Goal: Task Accomplishment & Management: Use online tool/utility

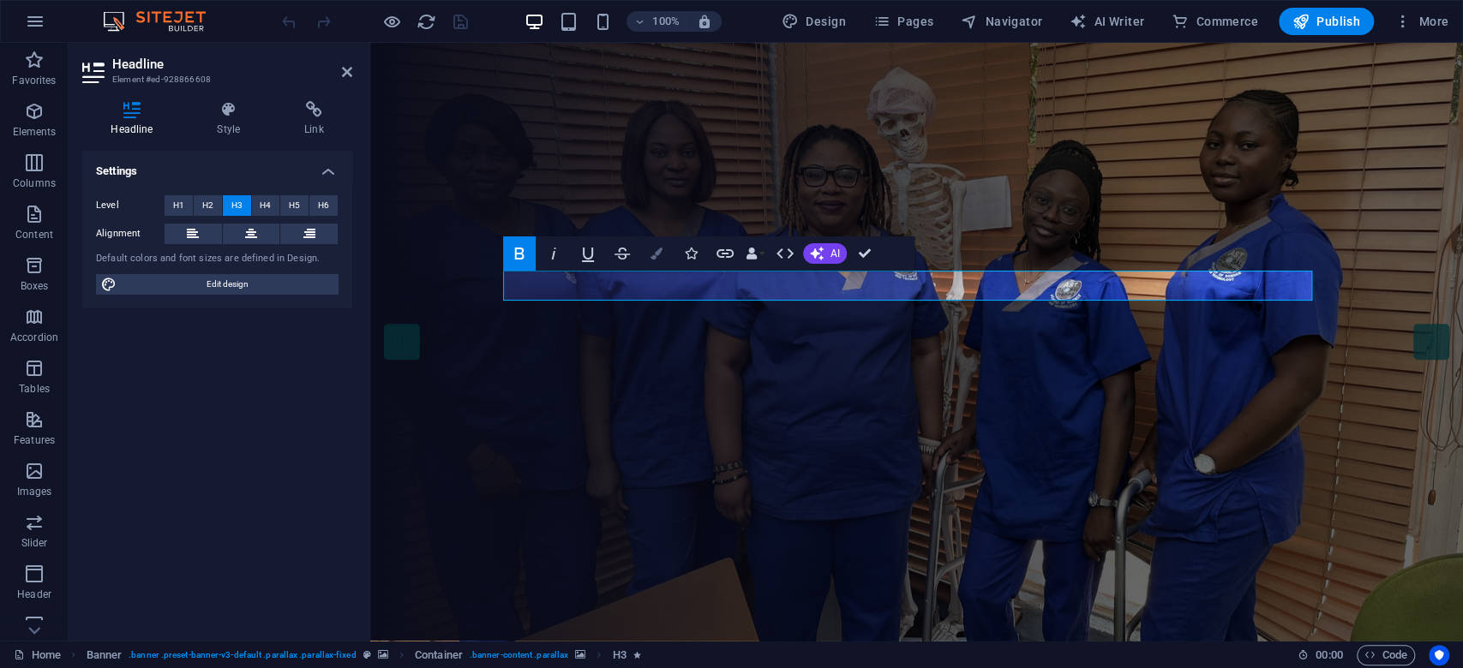
click at [658, 260] on button "Colors" at bounding box center [656, 253] width 33 height 34
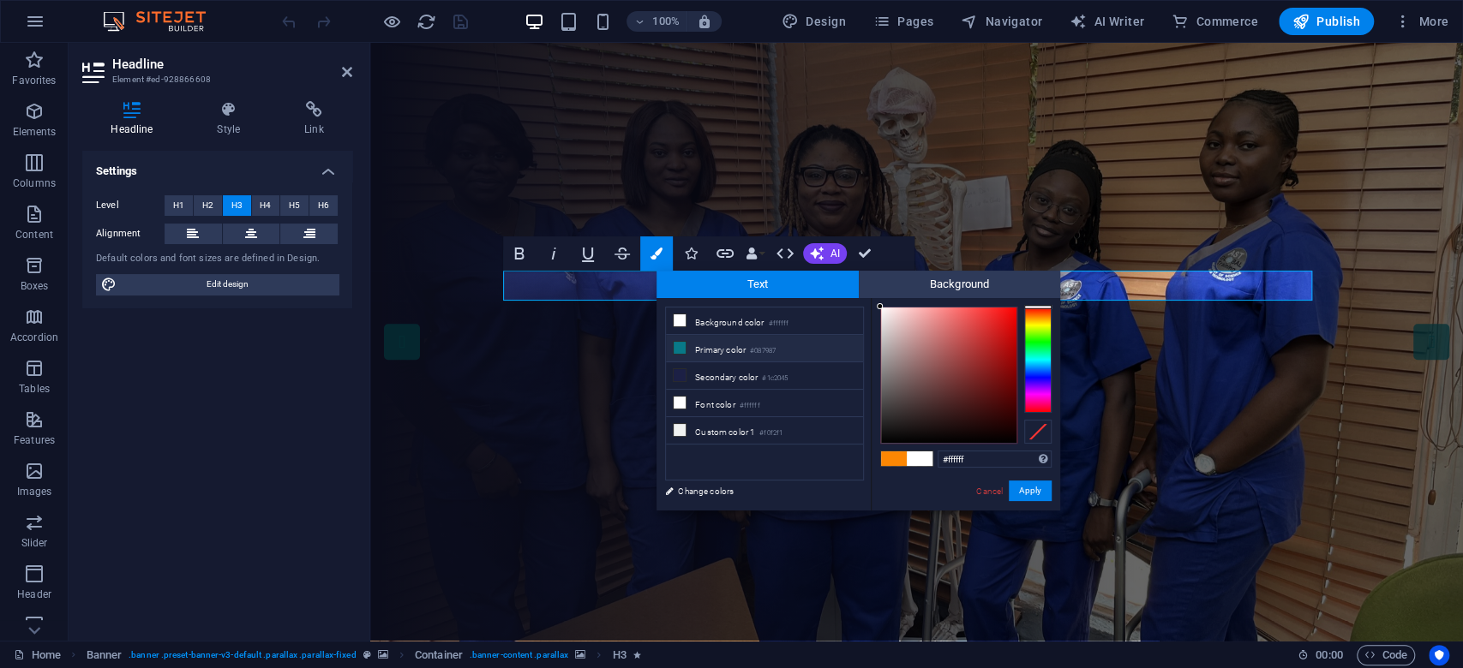
click at [737, 343] on li "Primary color #087987" at bounding box center [764, 348] width 197 height 27
type input "#087987"
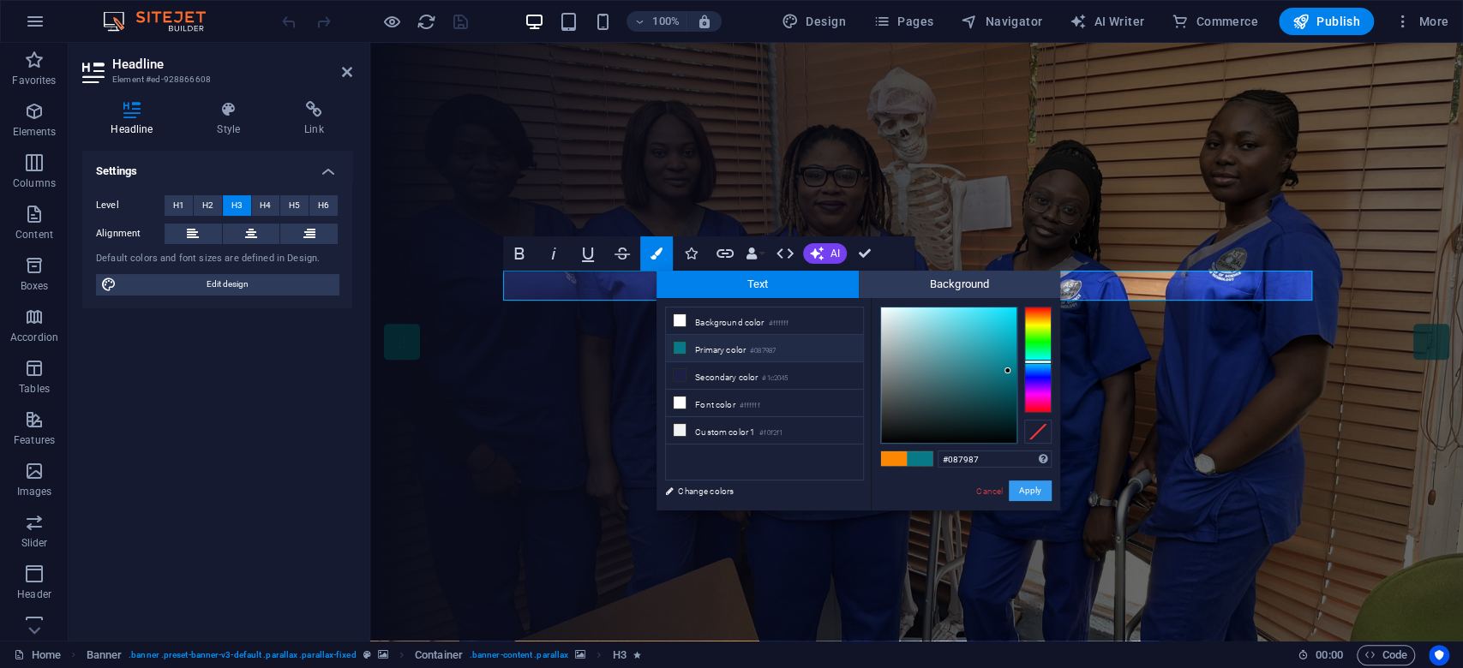
click at [1035, 493] on button "Apply" at bounding box center [1029, 491] width 43 height 21
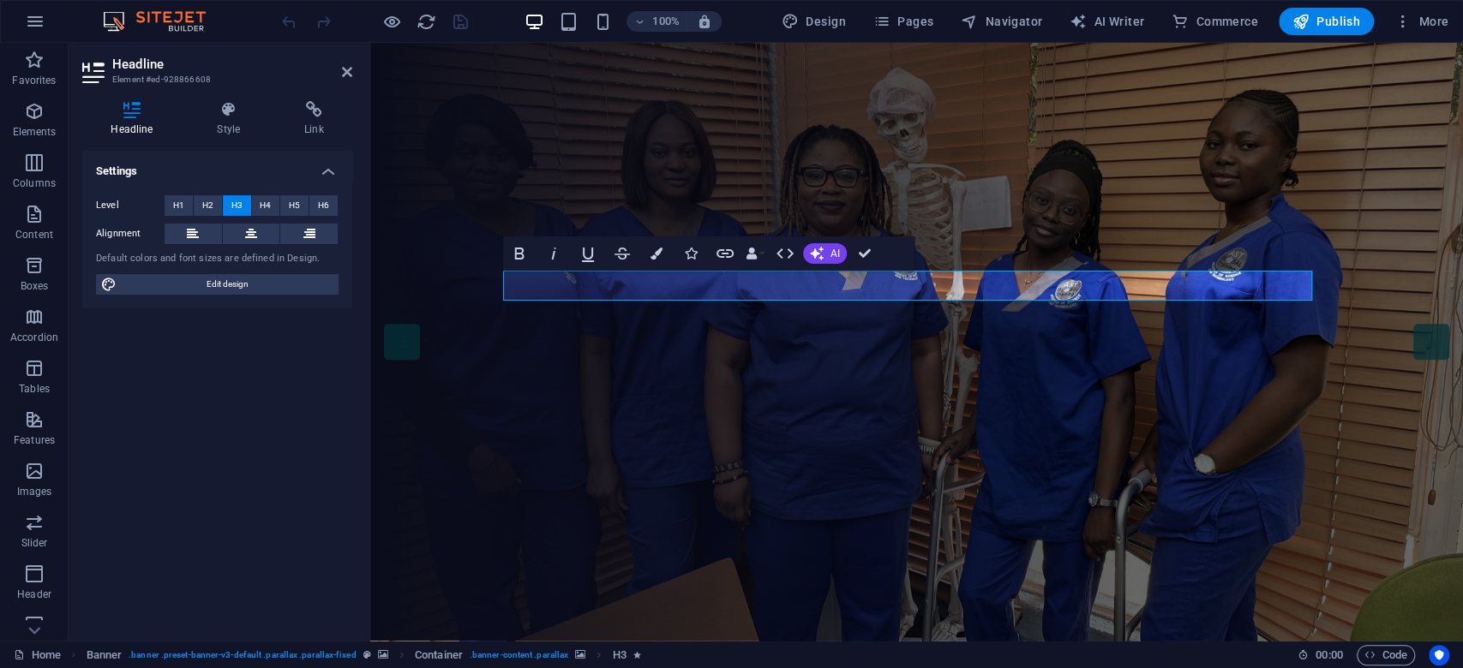
click at [1034, 232] on figure at bounding box center [916, 342] width 1092 height 599
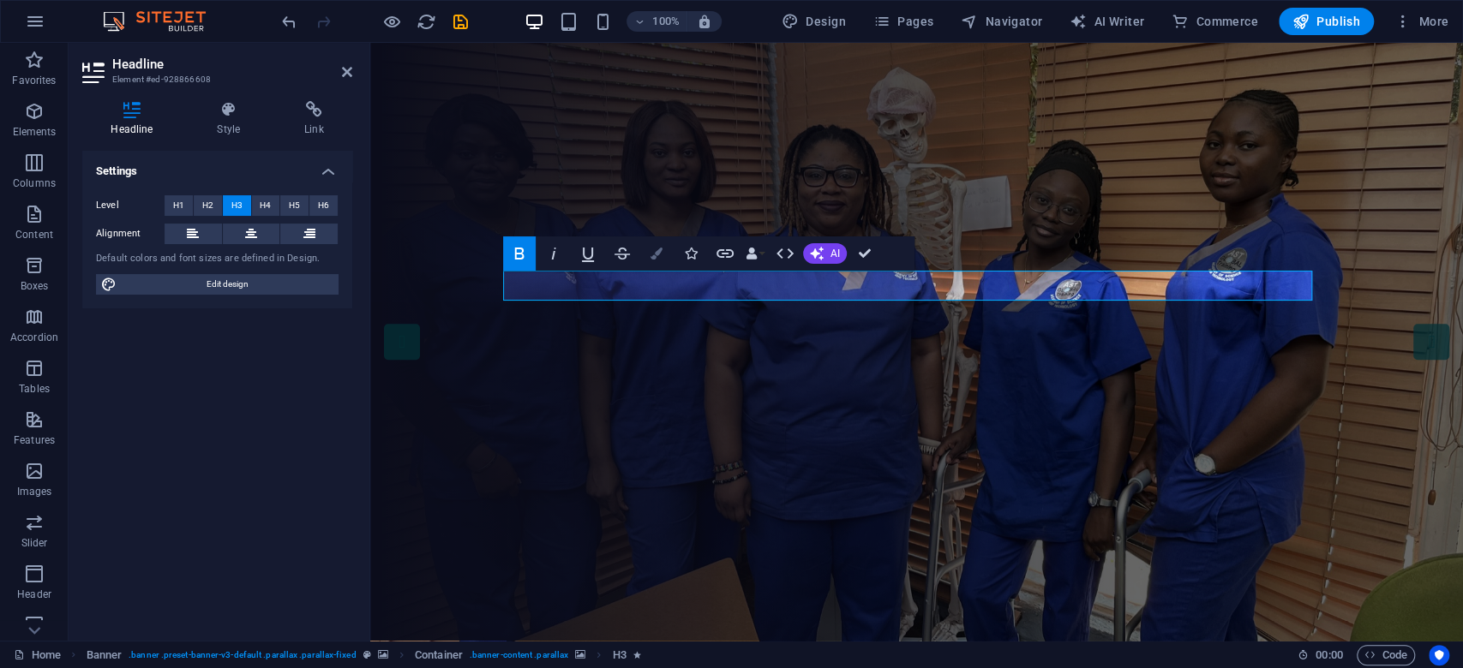
click at [662, 254] on button "Colors" at bounding box center [656, 253] width 33 height 34
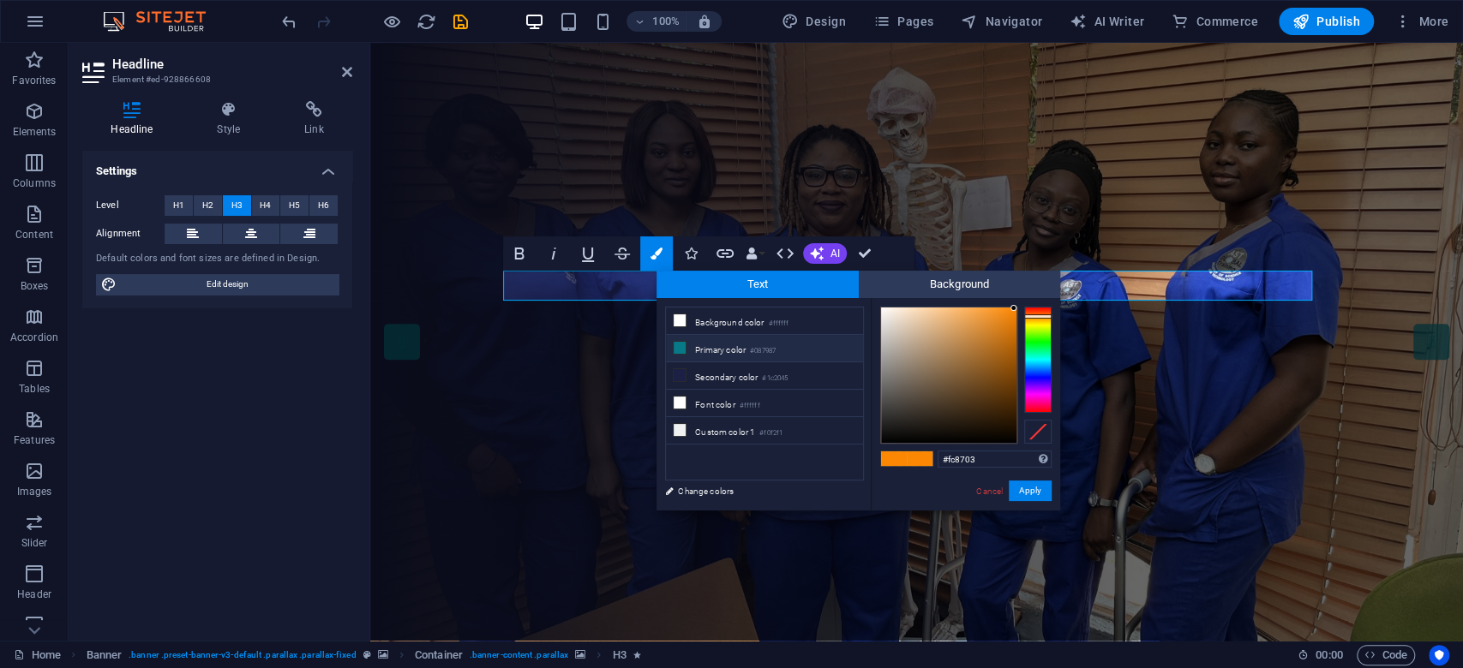
click at [733, 346] on li "Primary color #087987" at bounding box center [764, 348] width 197 height 27
type input "#087987"
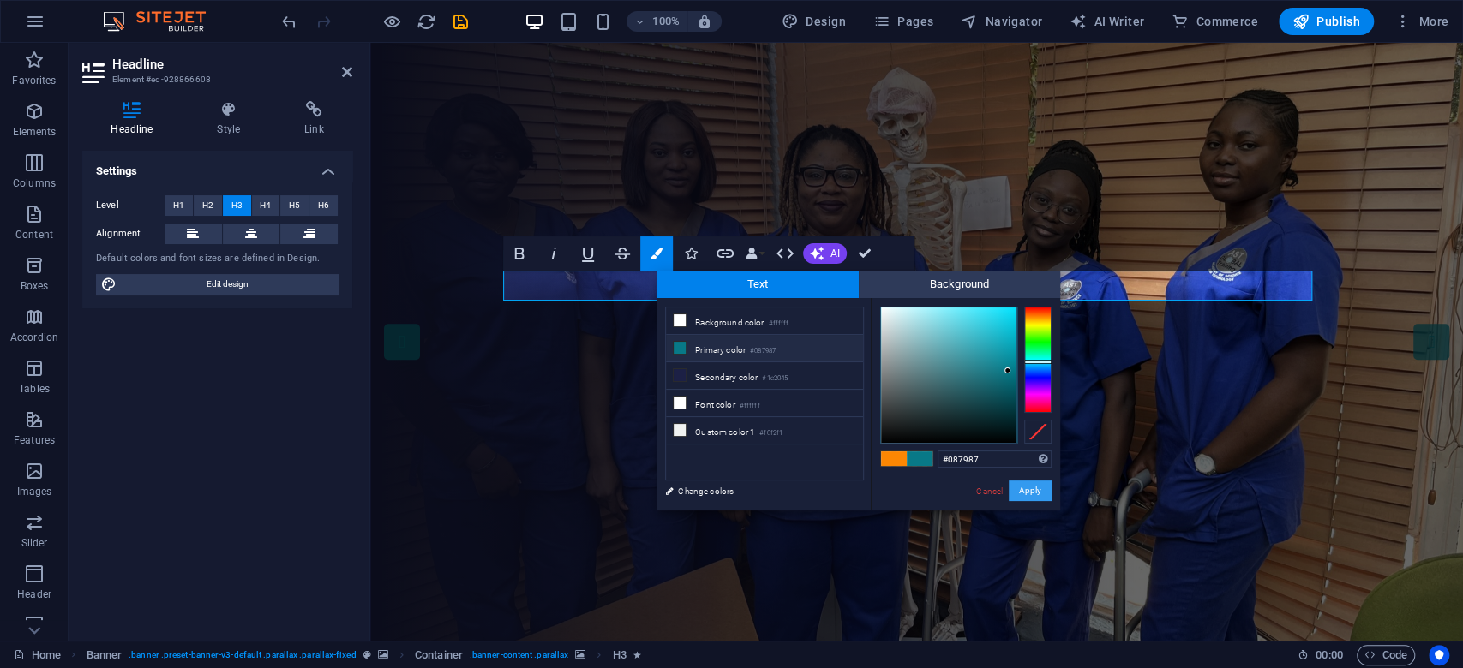
click at [1015, 489] on button "Apply" at bounding box center [1029, 491] width 43 height 21
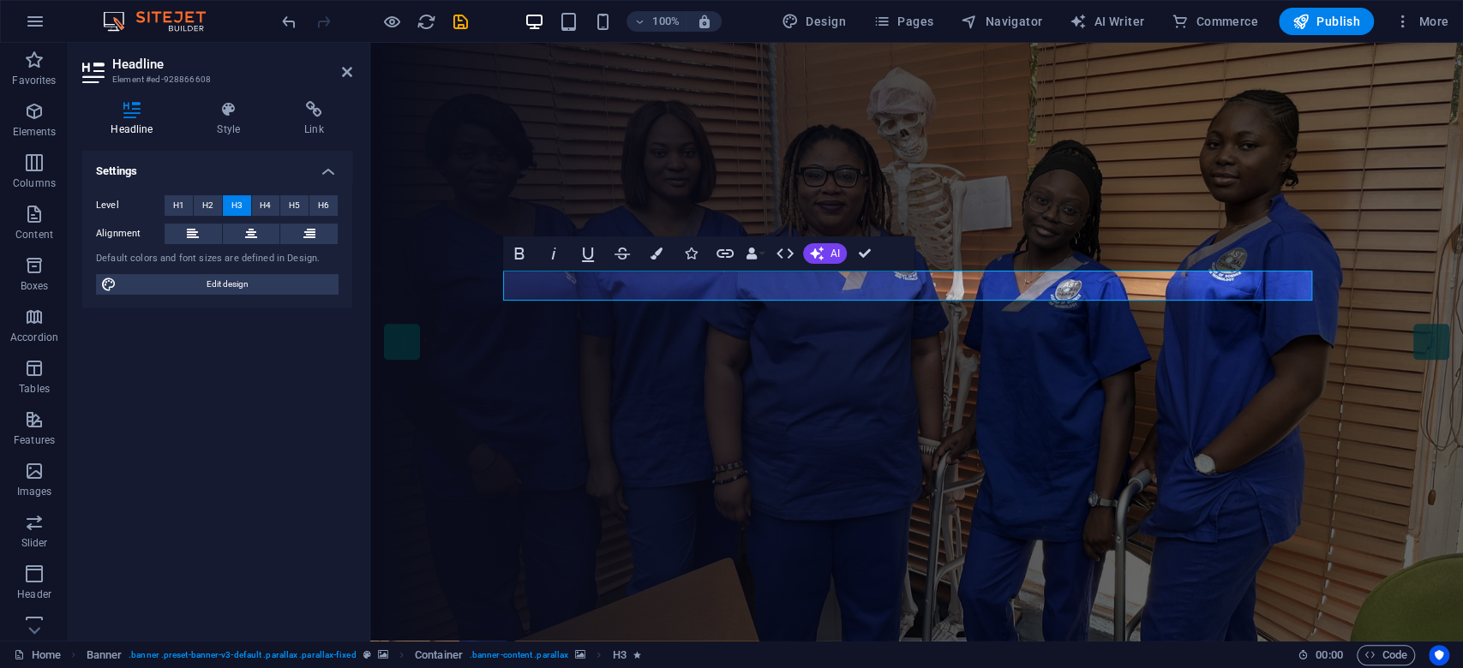
click at [1032, 224] on figure at bounding box center [916, 342] width 1092 height 599
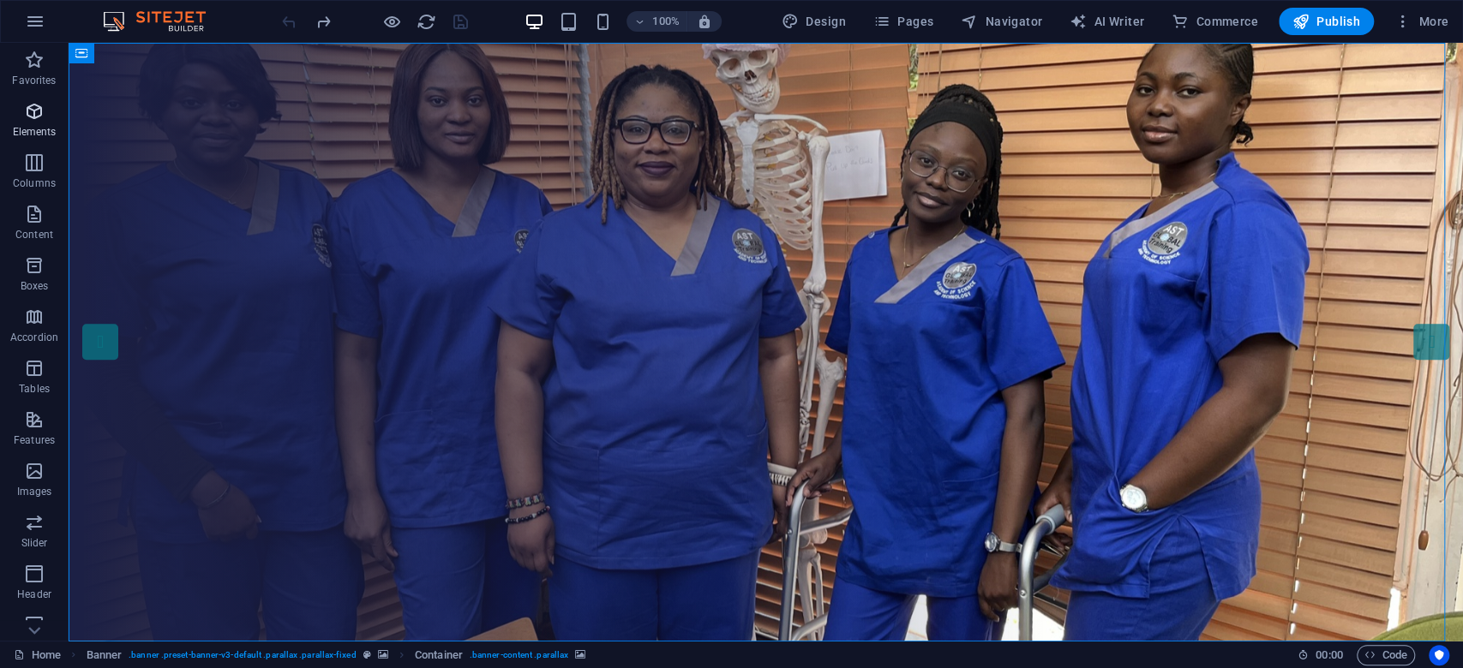
click at [41, 126] on p "Elements" at bounding box center [35, 132] width 44 height 14
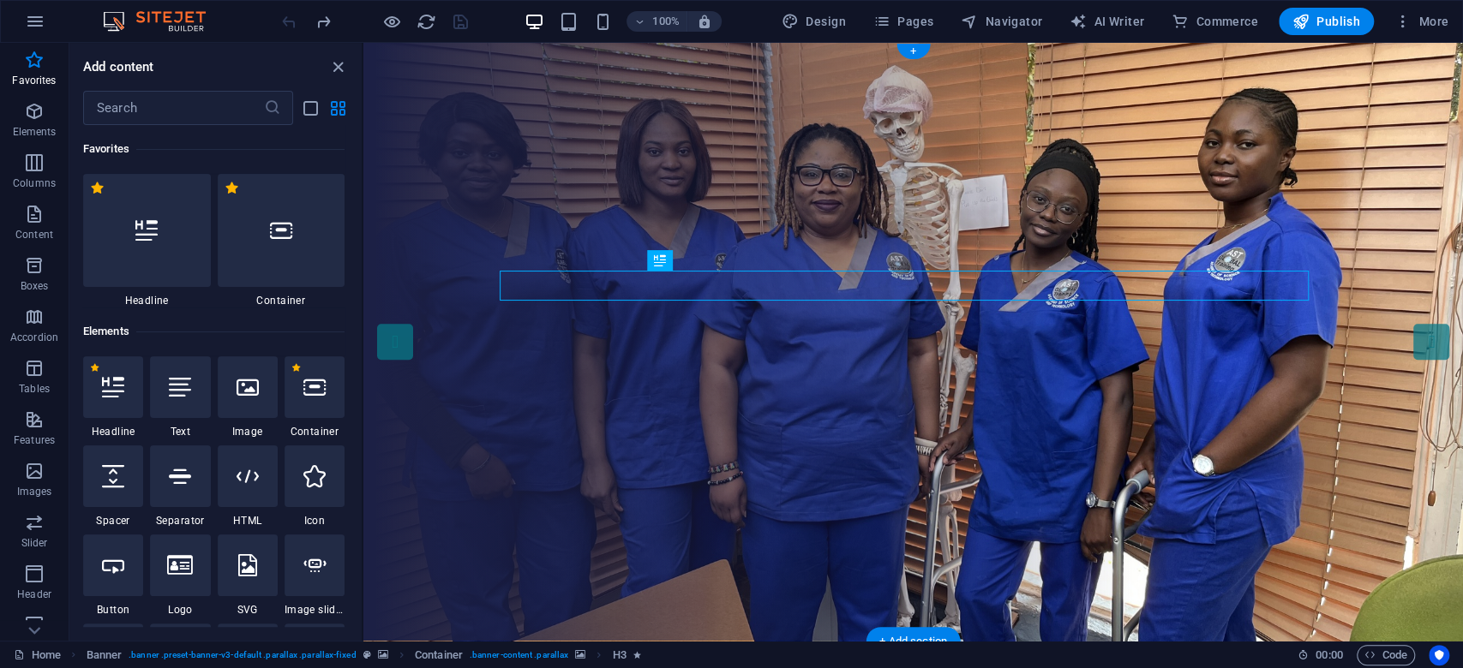
click at [809, 159] on figure at bounding box center [912, 342] width 1099 height 599
click at [333, 67] on icon "close panel" at bounding box center [338, 67] width 20 height 20
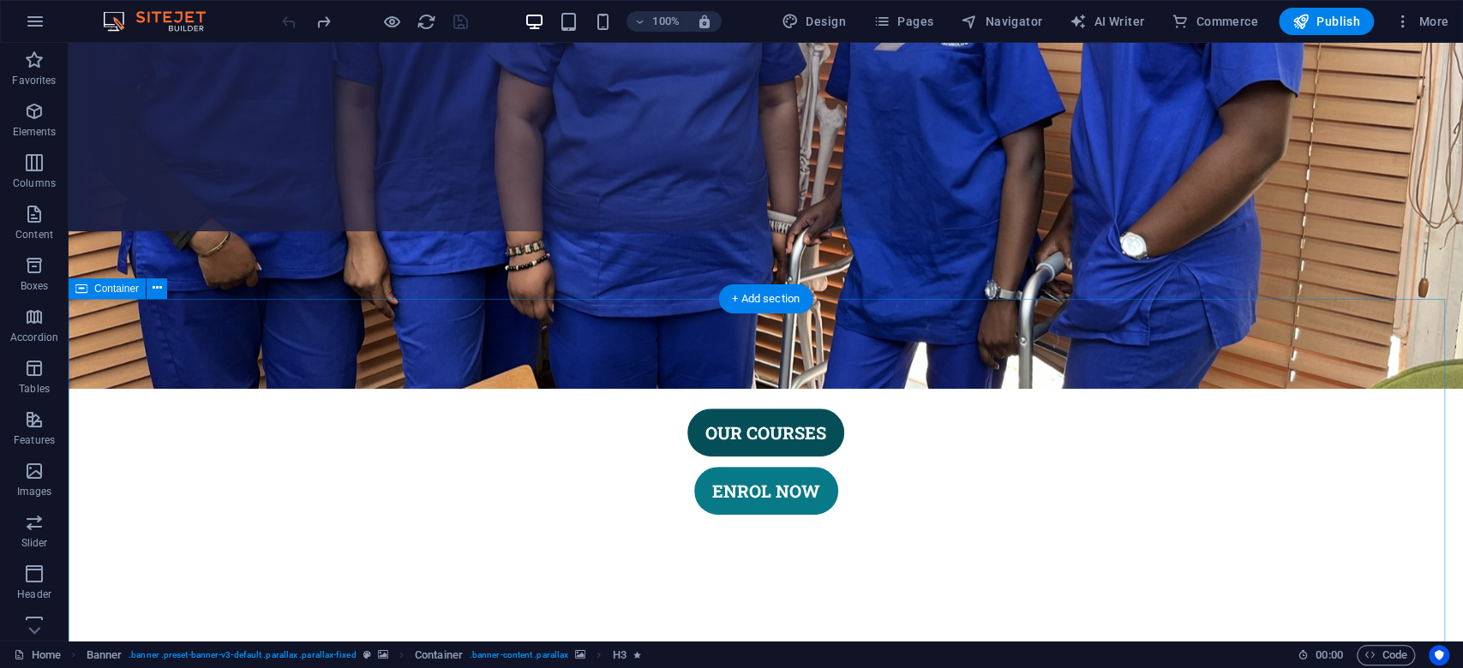
scroll to position [457, 0]
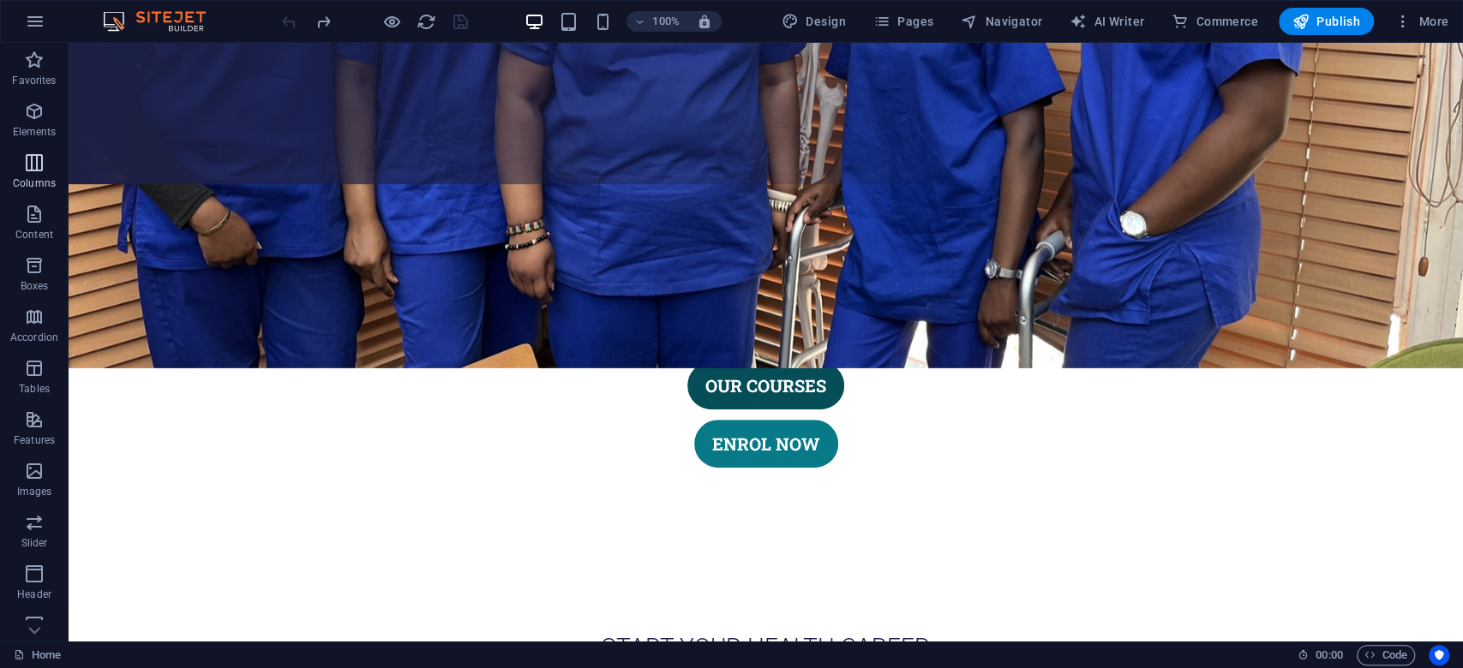
click at [35, 168] on icon "button" at bounding box center [34, 163] width 21 height 21
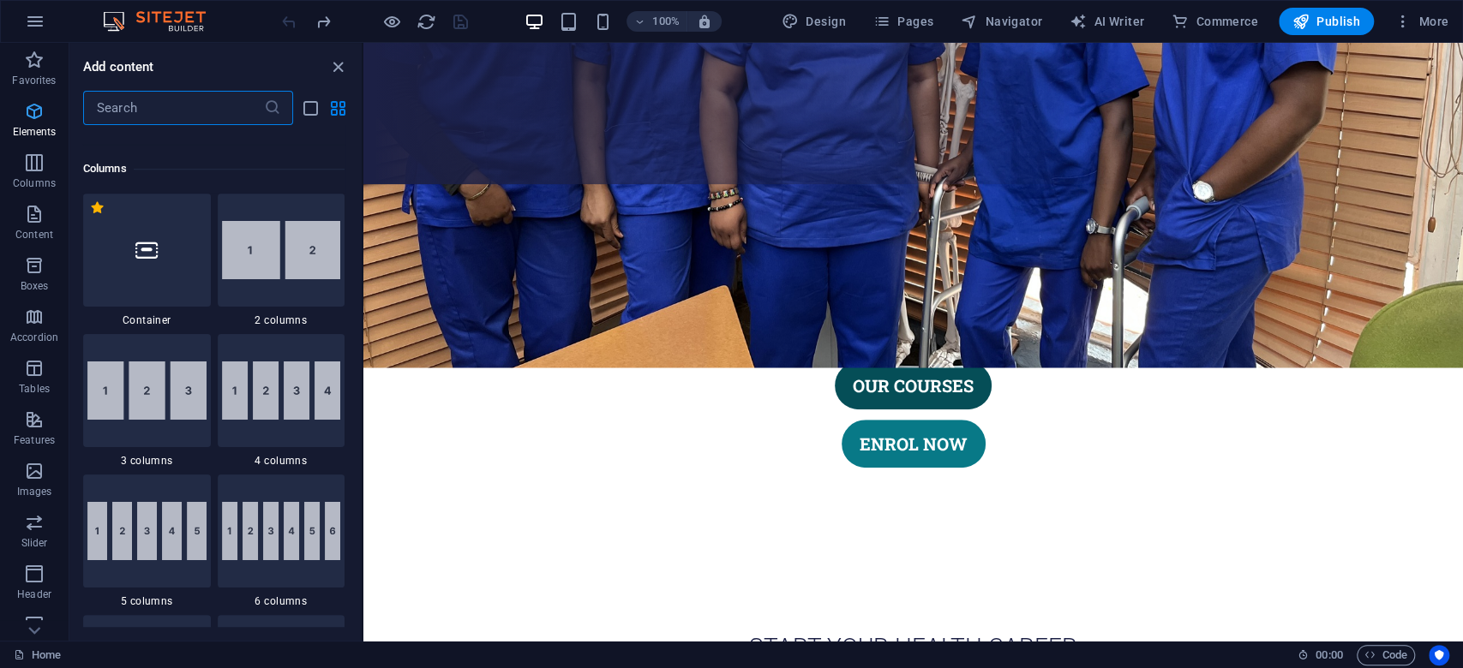
scroll to position [848, 0]
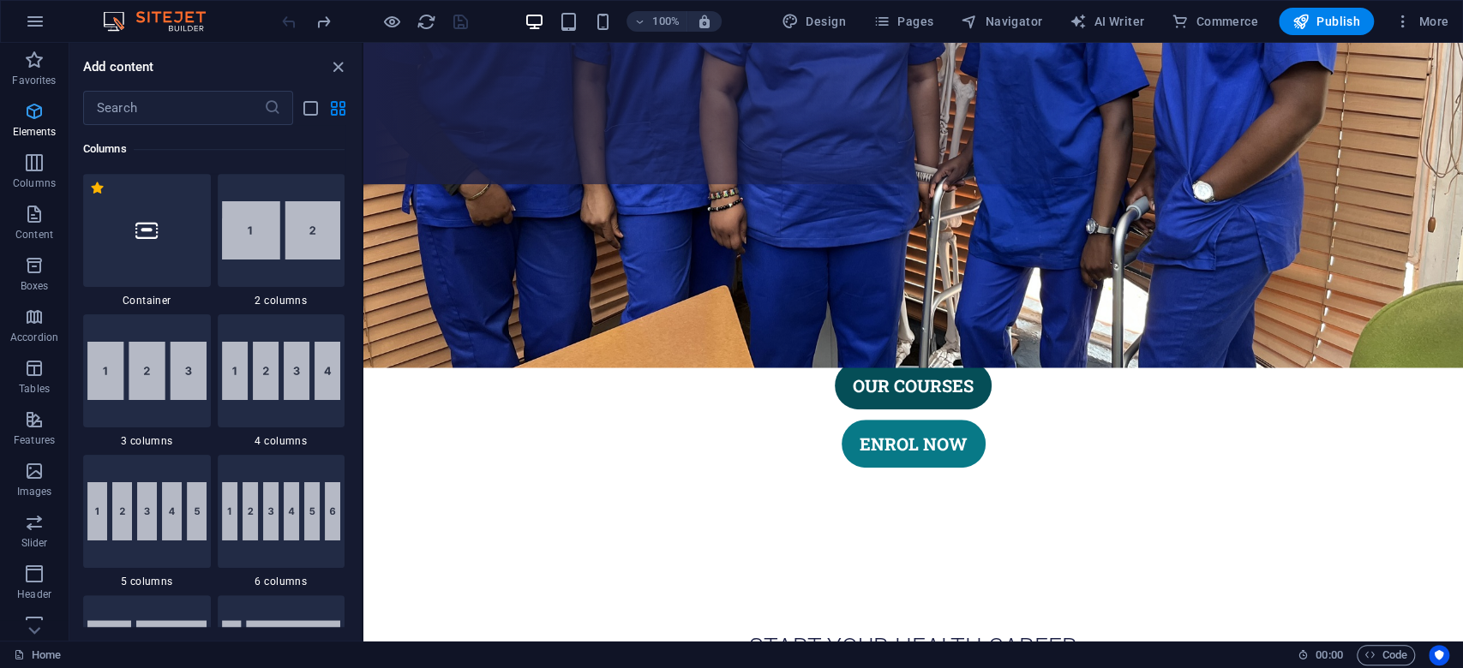
click at [35, 129] on p "Elements" at bounding box center [35, 132] width 44 height 14
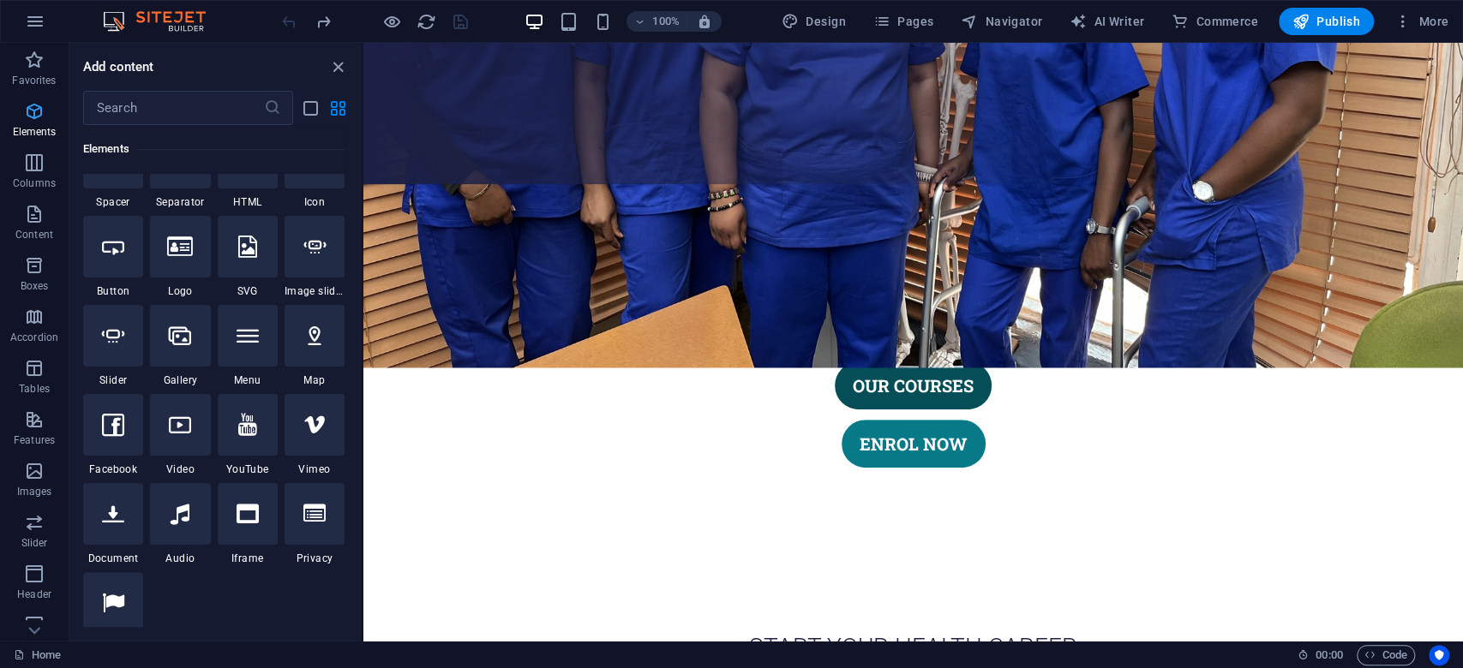
scroll to position [183, 0]
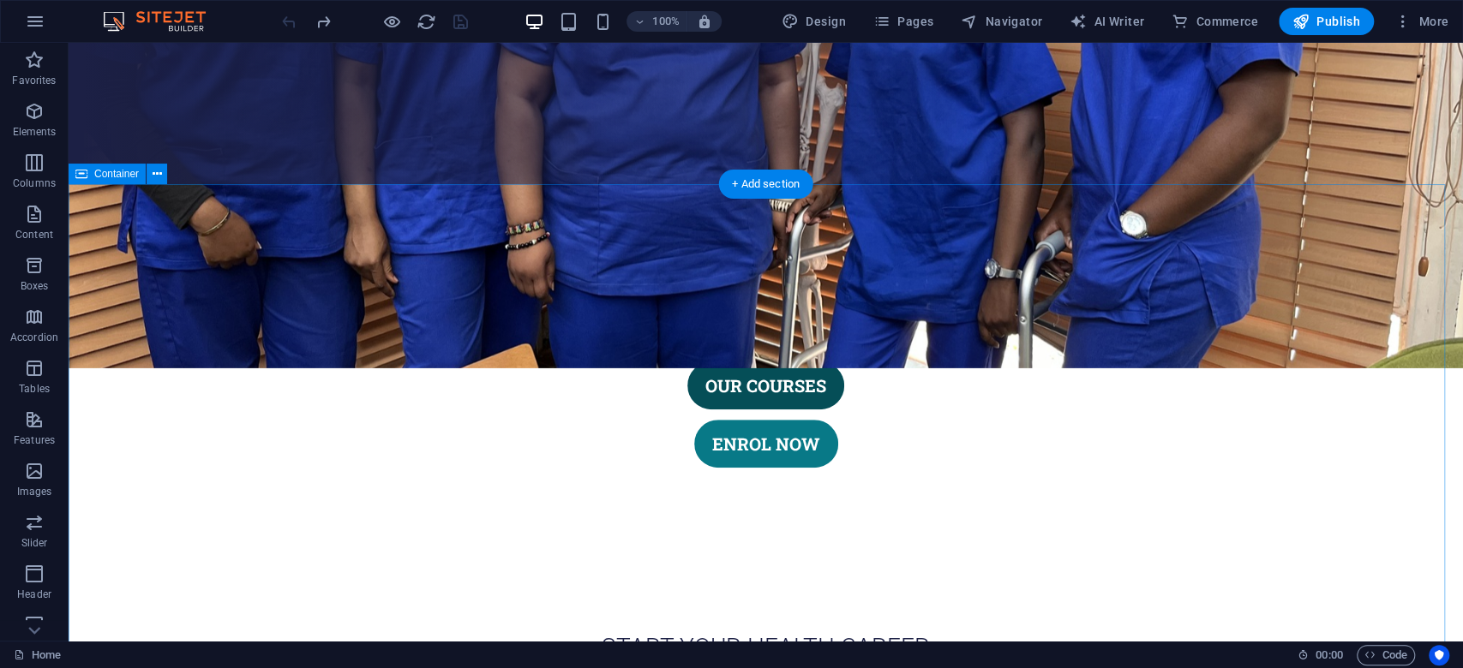
click at [32, 114] on icon "button" at bounding box center [34, 111] width 21 height 21
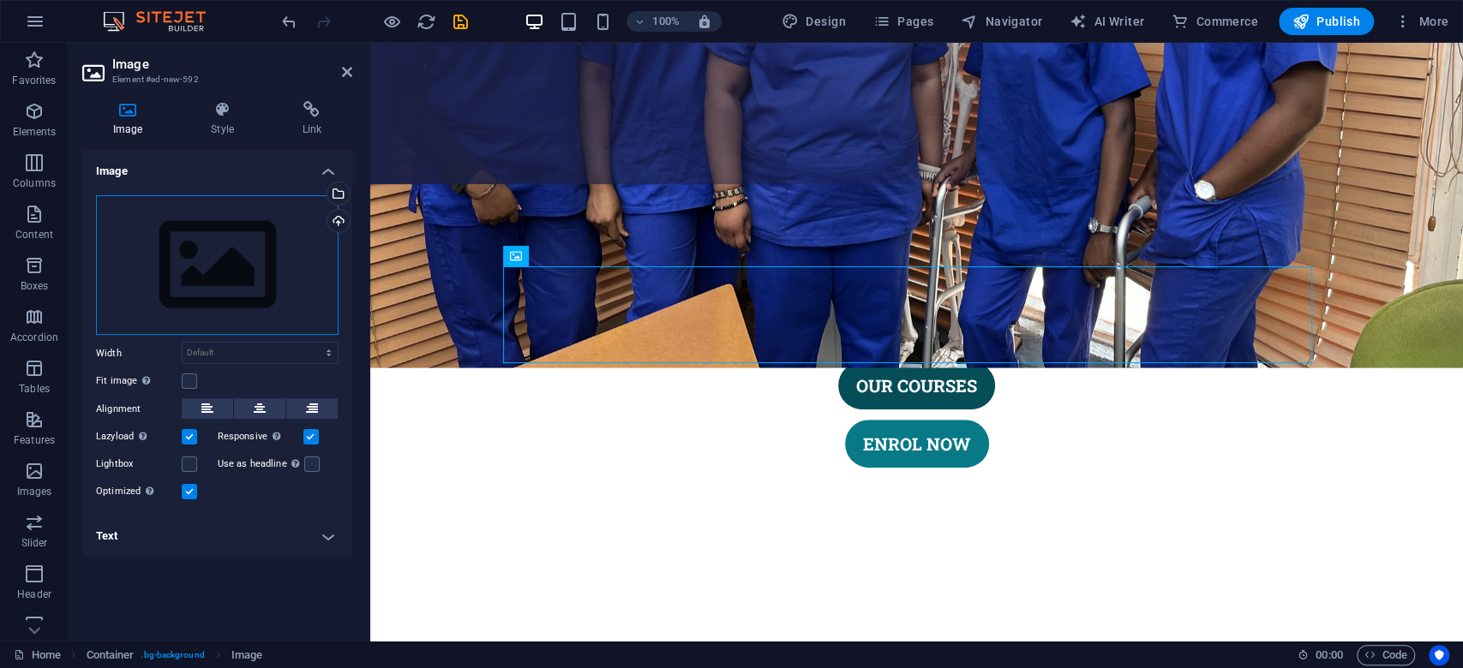
click at [270, 276] on div "Drag files here, click to choose files or select files from Files or our free s…" at bounding box center [217, 265] width 242 height 141
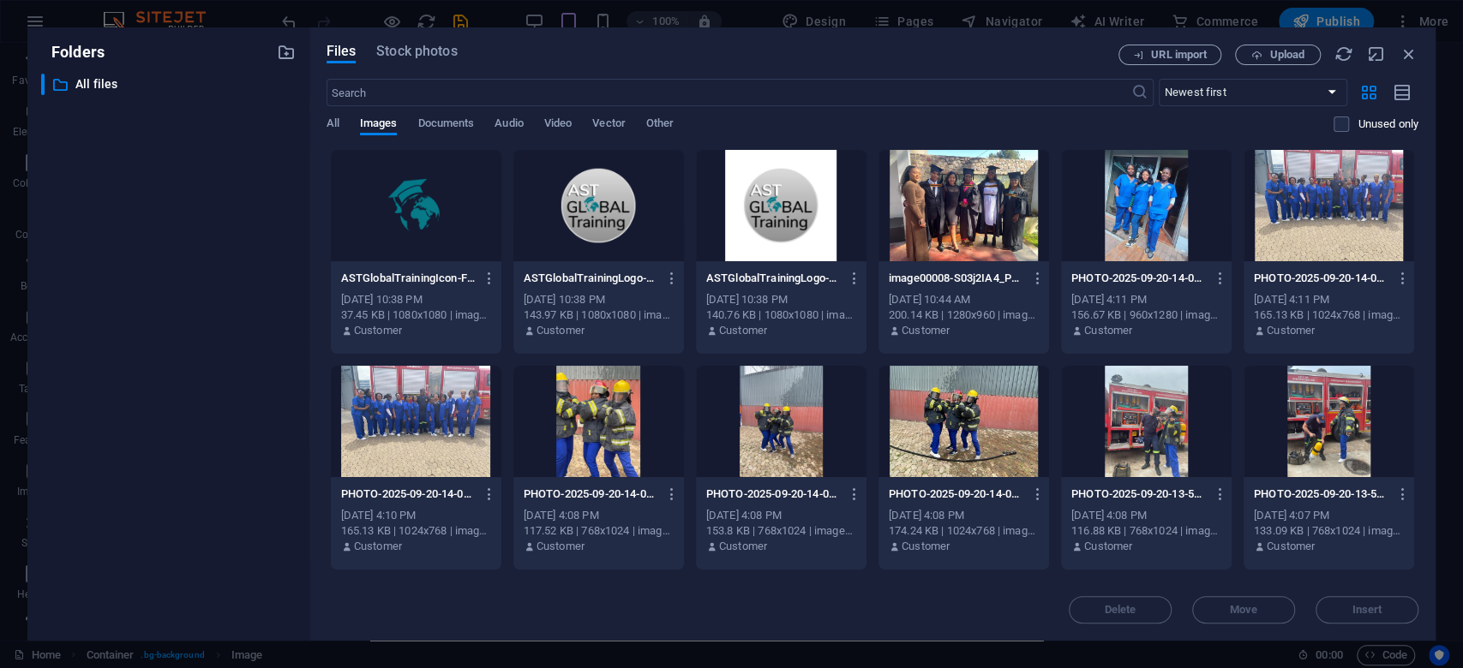
click at [433, 212] on div at bounding box center [416, 205] width 171 height 111
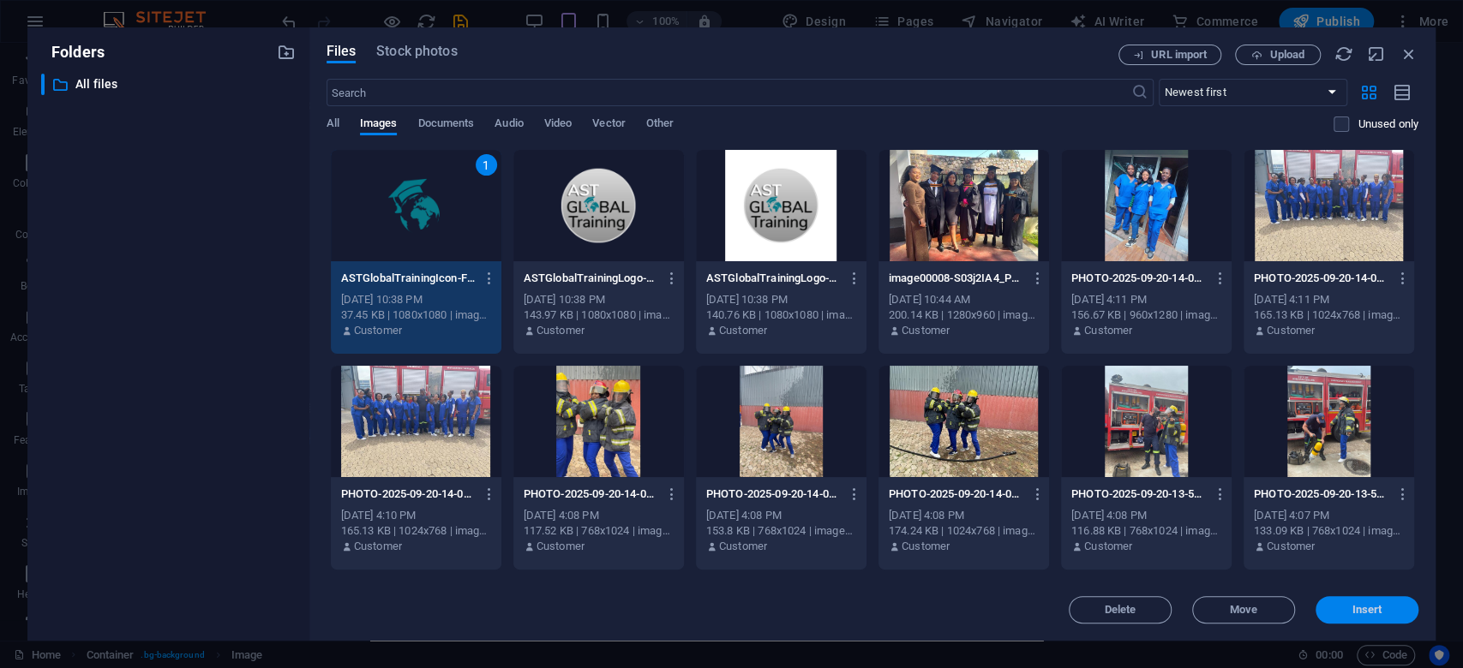
click at [1371, 600] on button "Insert" at bounding box center [1366, 609] width 103 height 27
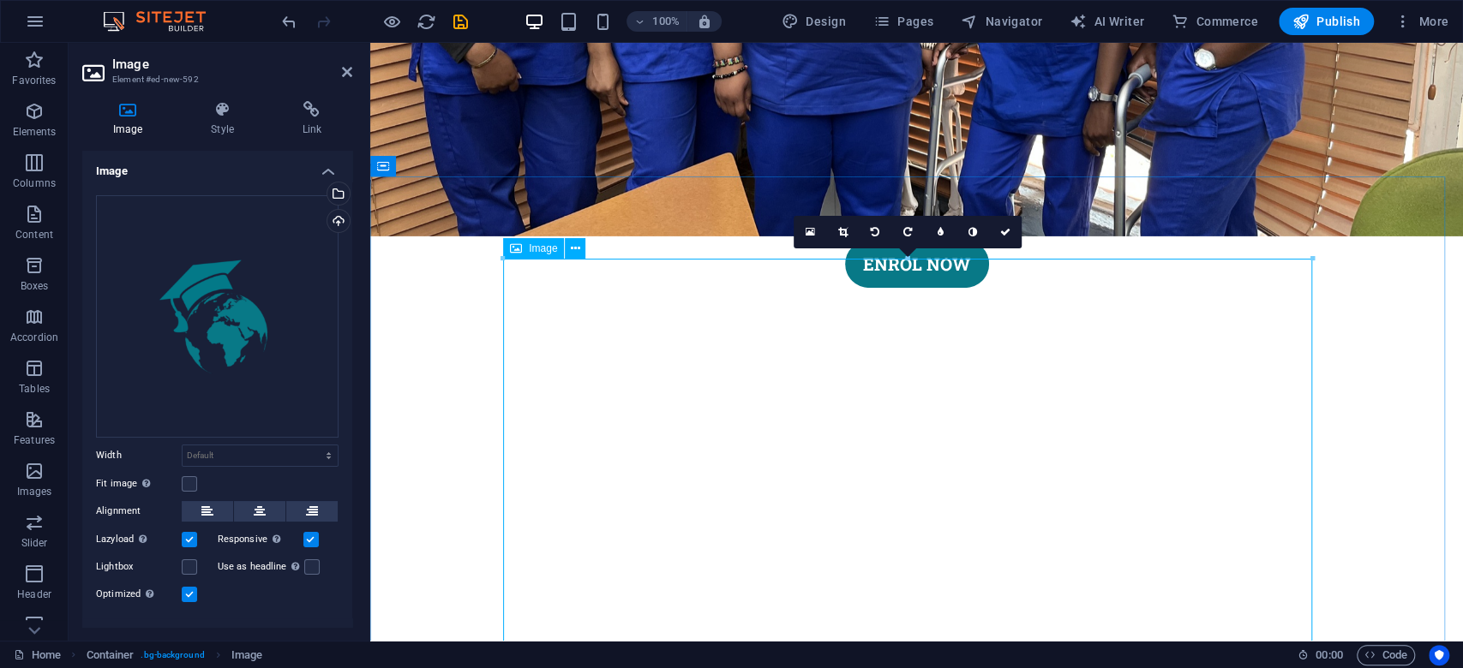
scroll to position [799, 0]
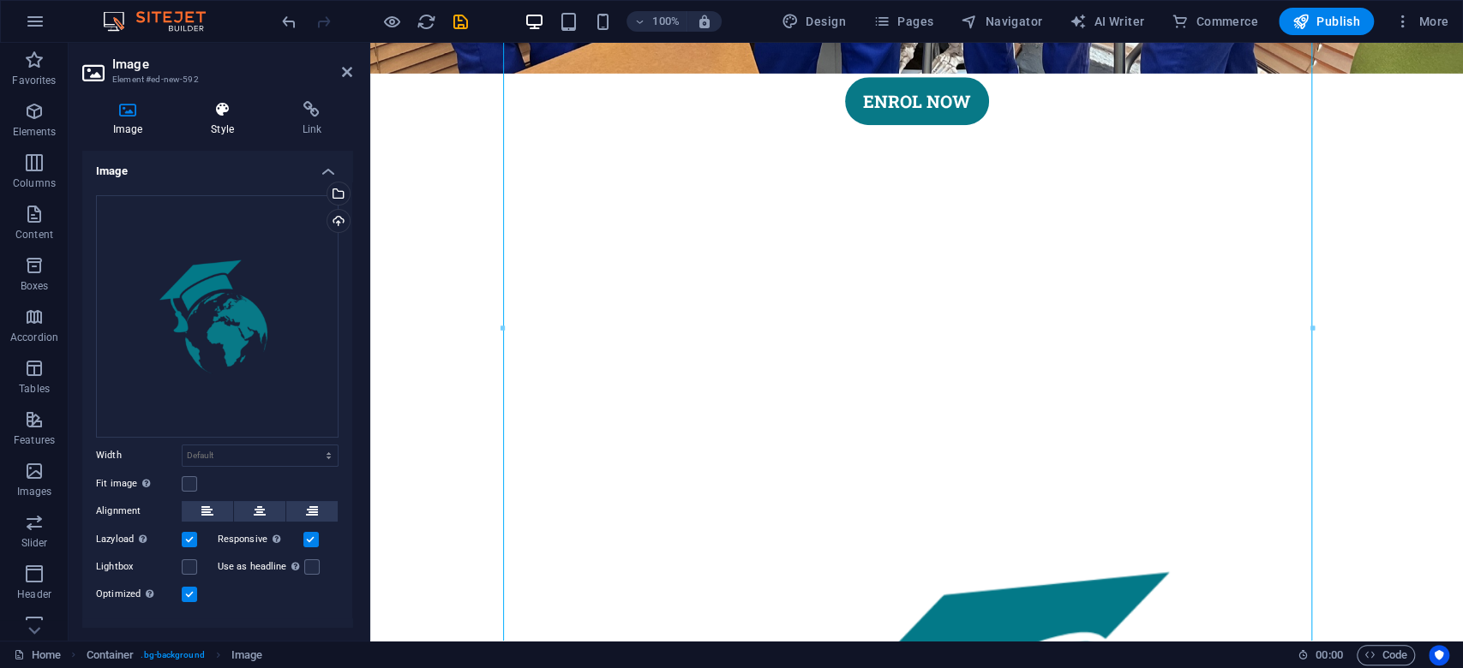
click at [234, 116] on icon at bounding box center [222, 109] width 84 height 17
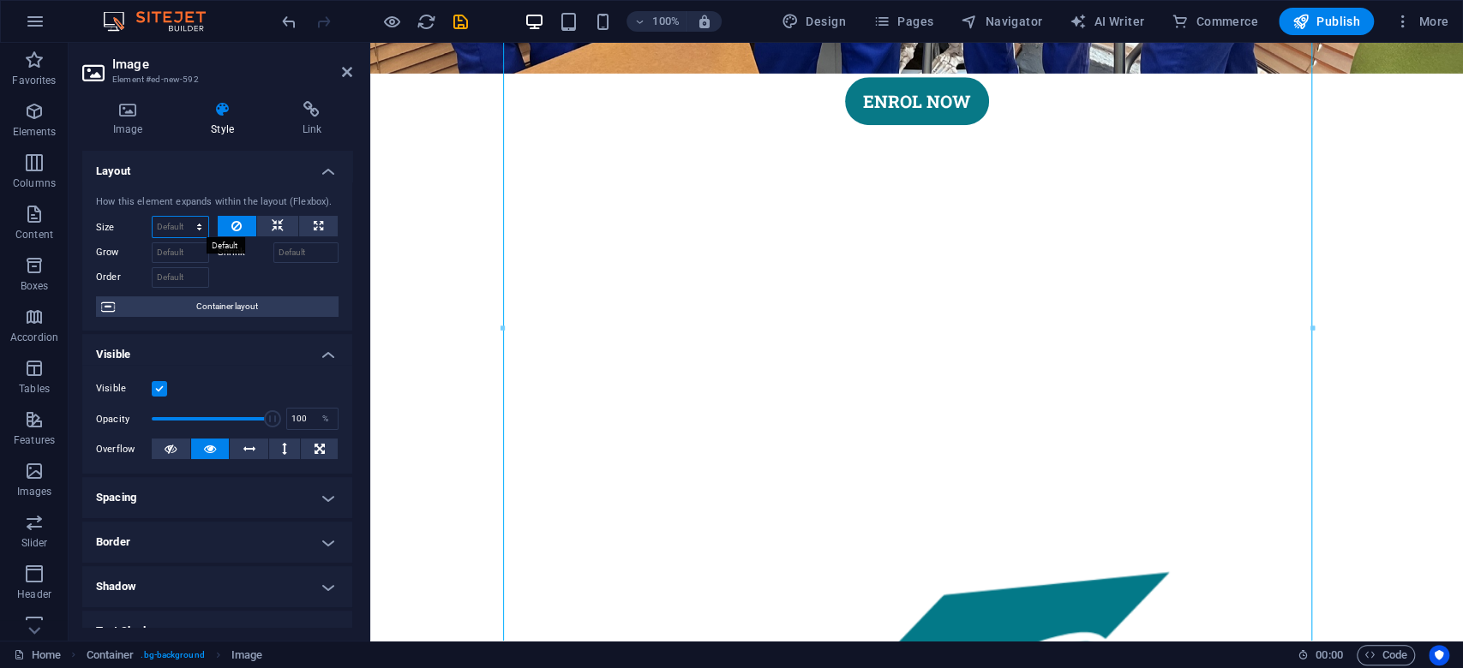
click at [185, 225] on select "Default auto px % 1/1 1/2 1/3 1/4 1/5 1/6 1/7 1/8 1/9 1/10" at bounding box center [181, 227] width 56 height 21
select select "px"
click at [182, 217] on select "Default auto px % 1/1 1/2 1/3 1/4 1/5 1/6 1/7 1/8 1/9 1/10" at bounding box center [181, 227] width 56 height 21
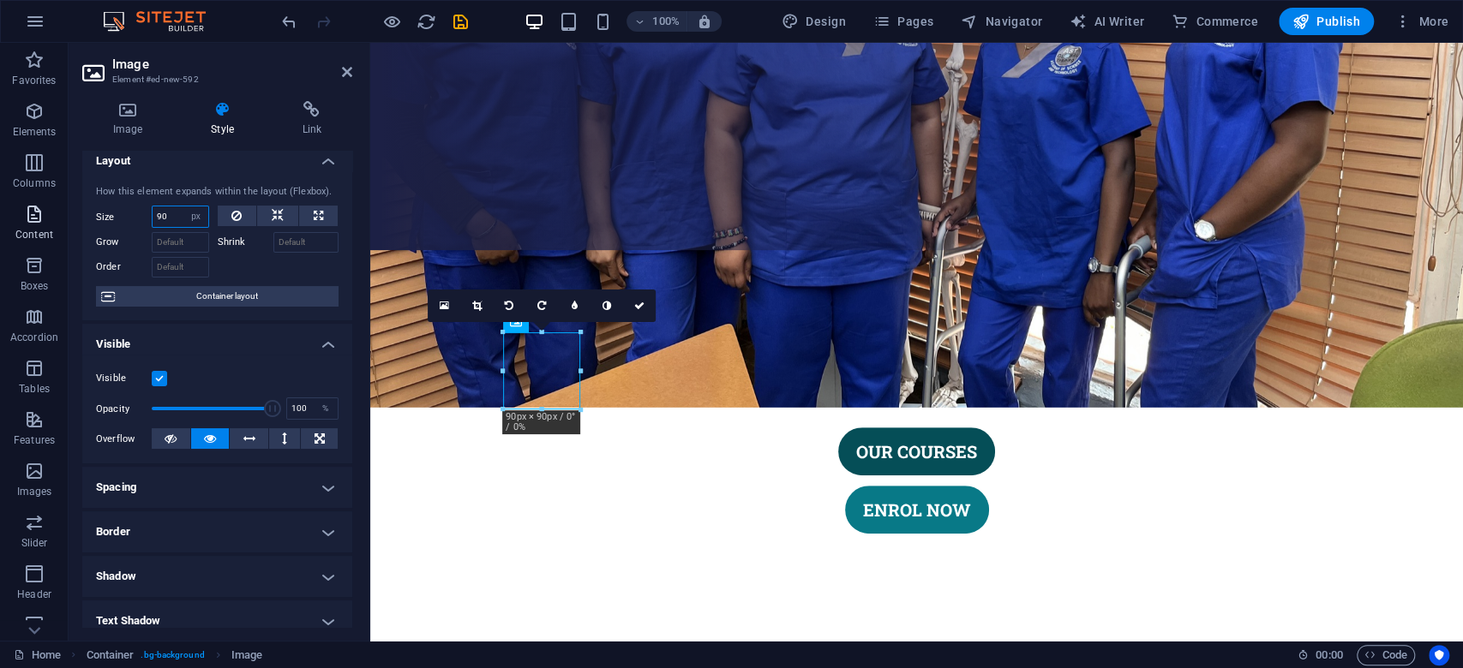
scroll to position [0, 0]
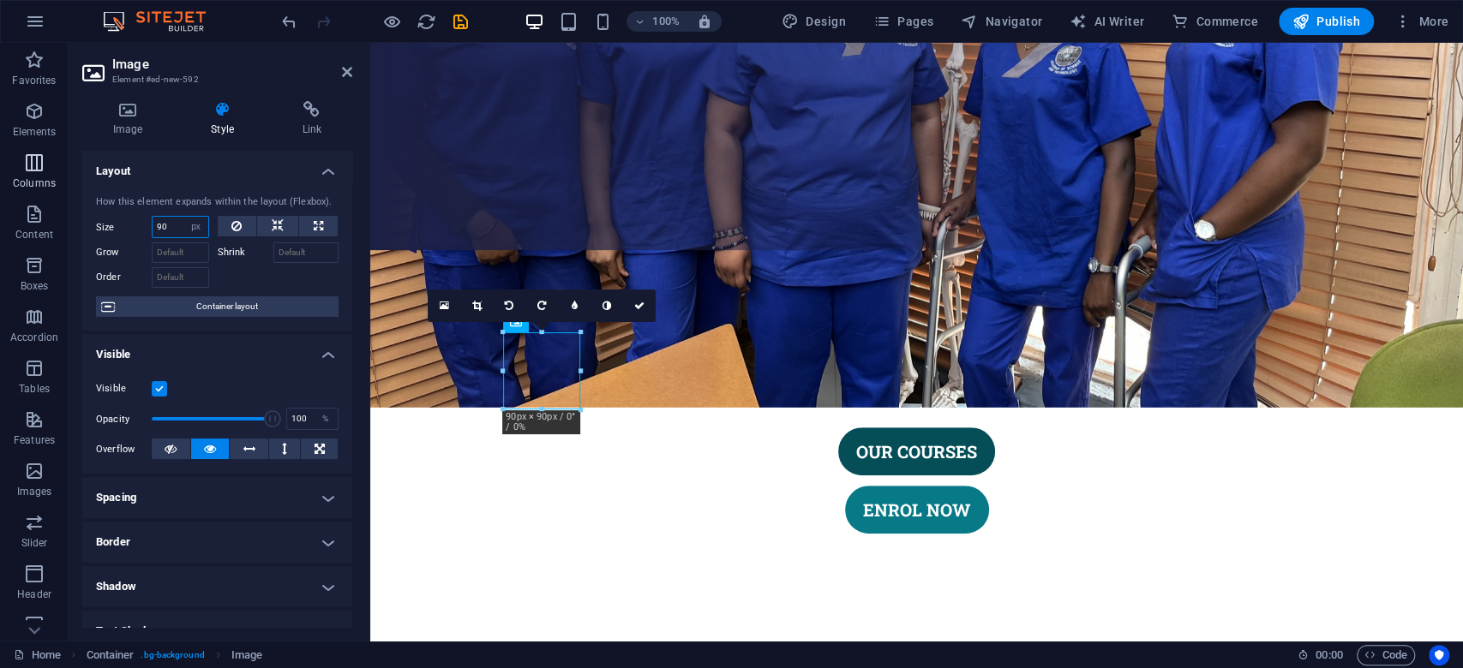
type input "90"
click at [34, 165] on icon "button" at bounding box center [34, 163] width 21 height 21
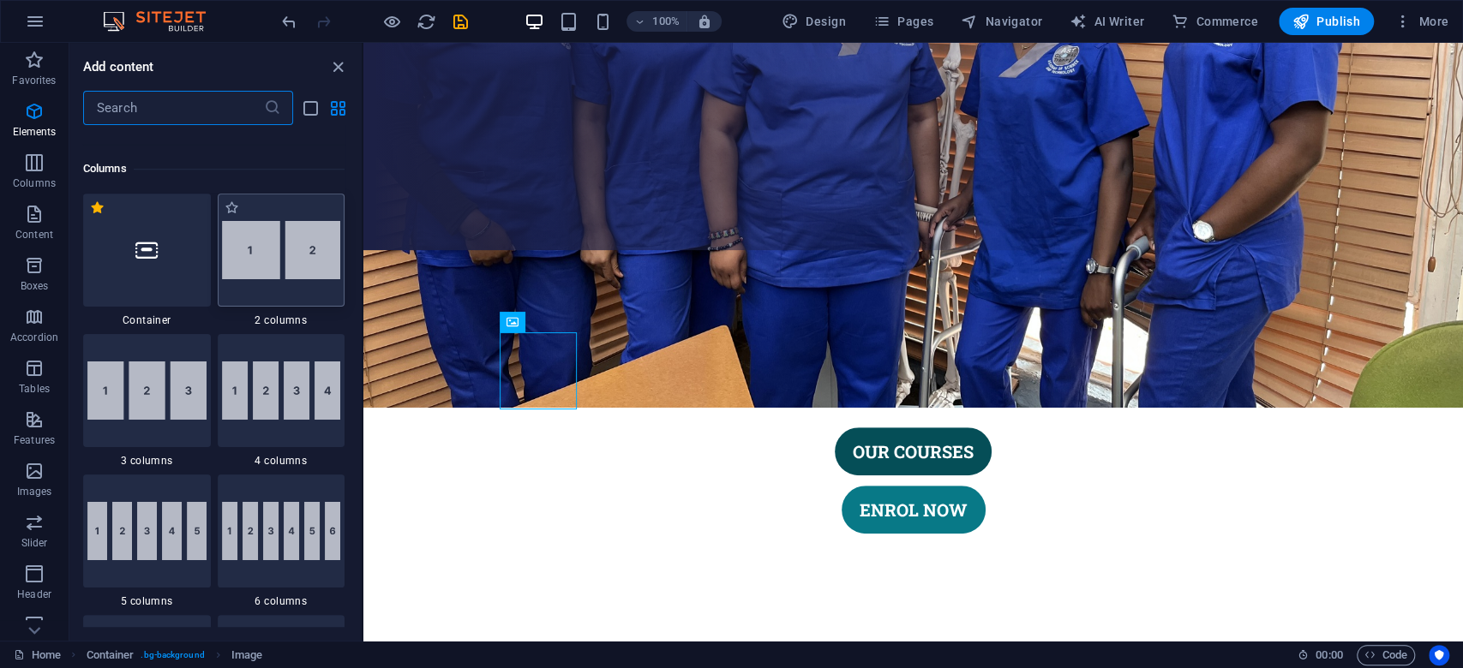
scroll to position [848, 0]
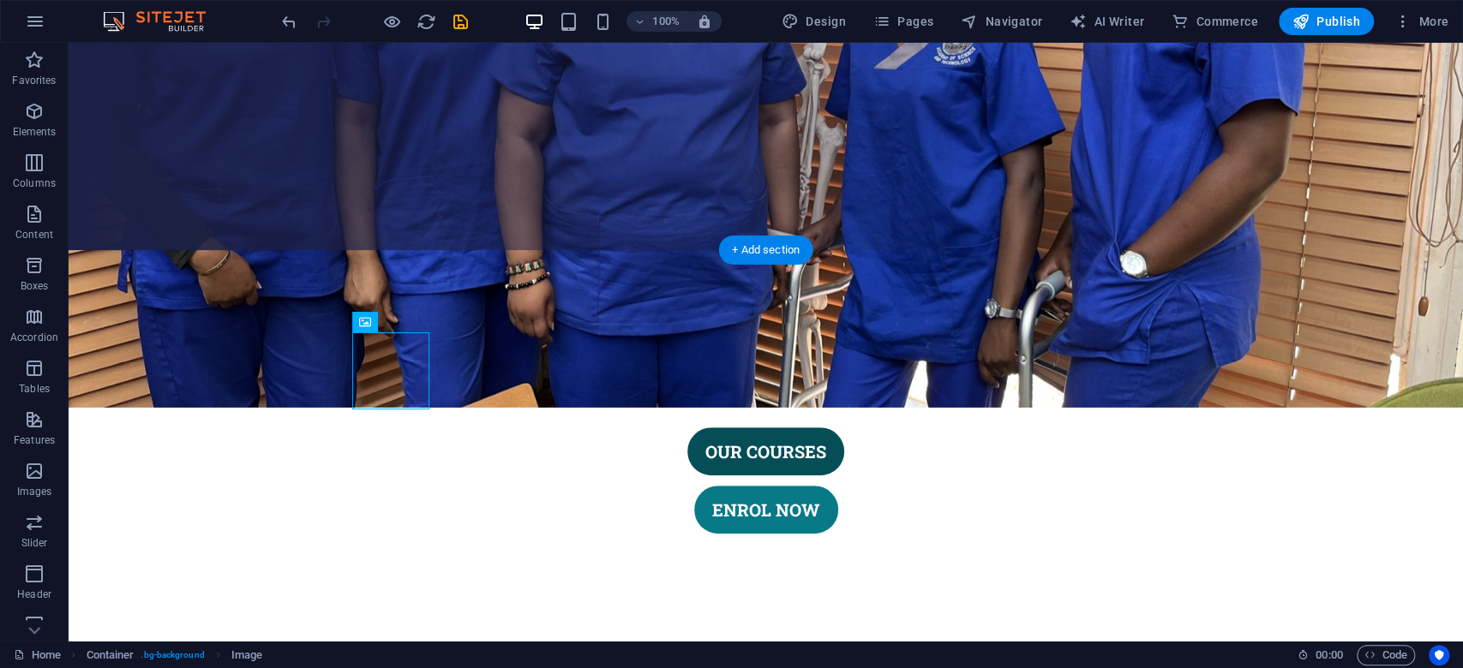
drag, startPoint x: 222, startPoint y: 361, endPoint x: 795, endPoint y: 445, distance: 579.3
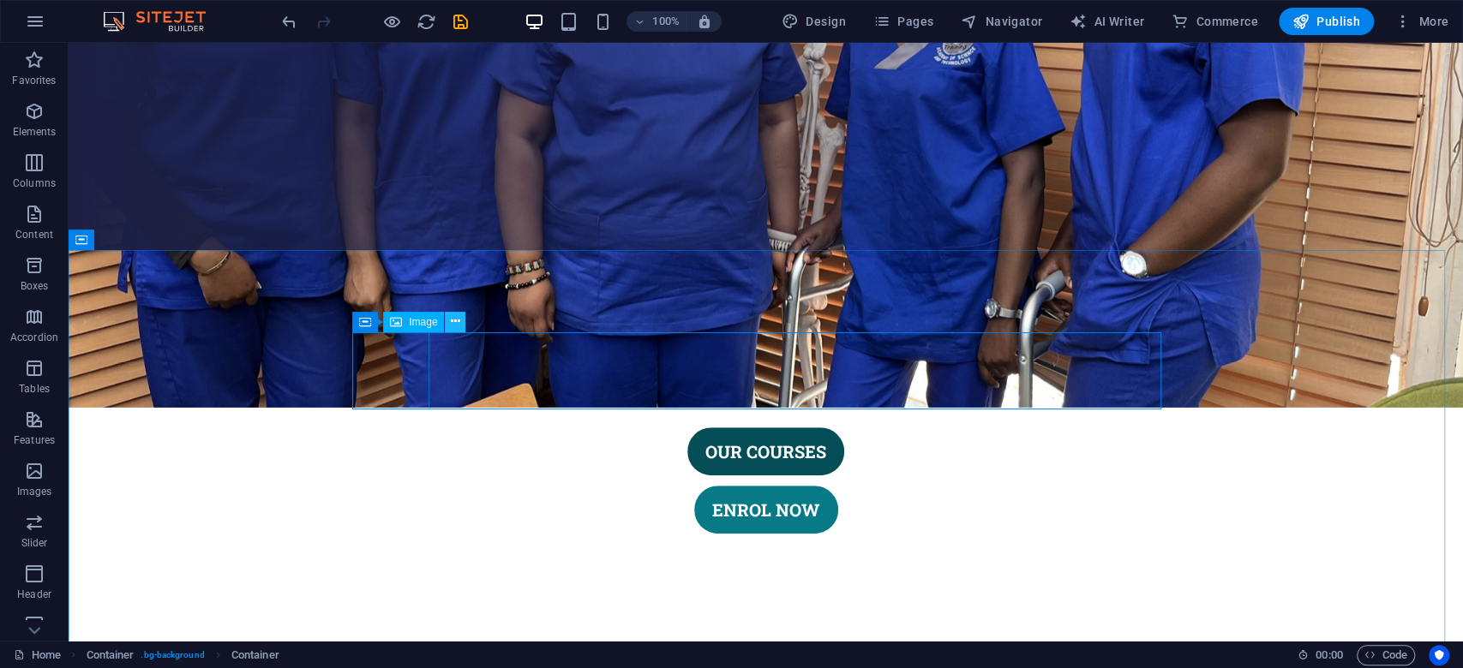
click at [459, 326] on icon at bounding box center [455, 322] width 9 height 18
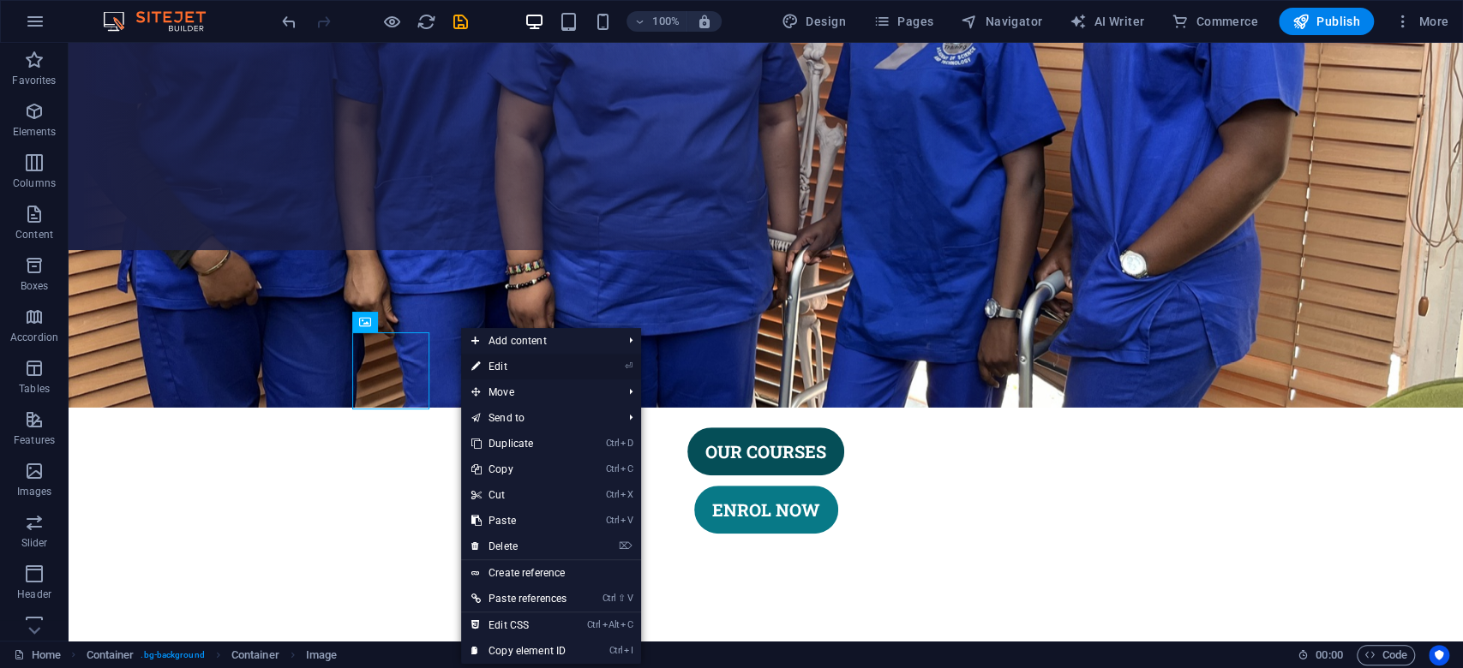
click at [524, 362] on link "⏎ Edit" at bounding box center [519, 367] width 116 height 26
select select "px"
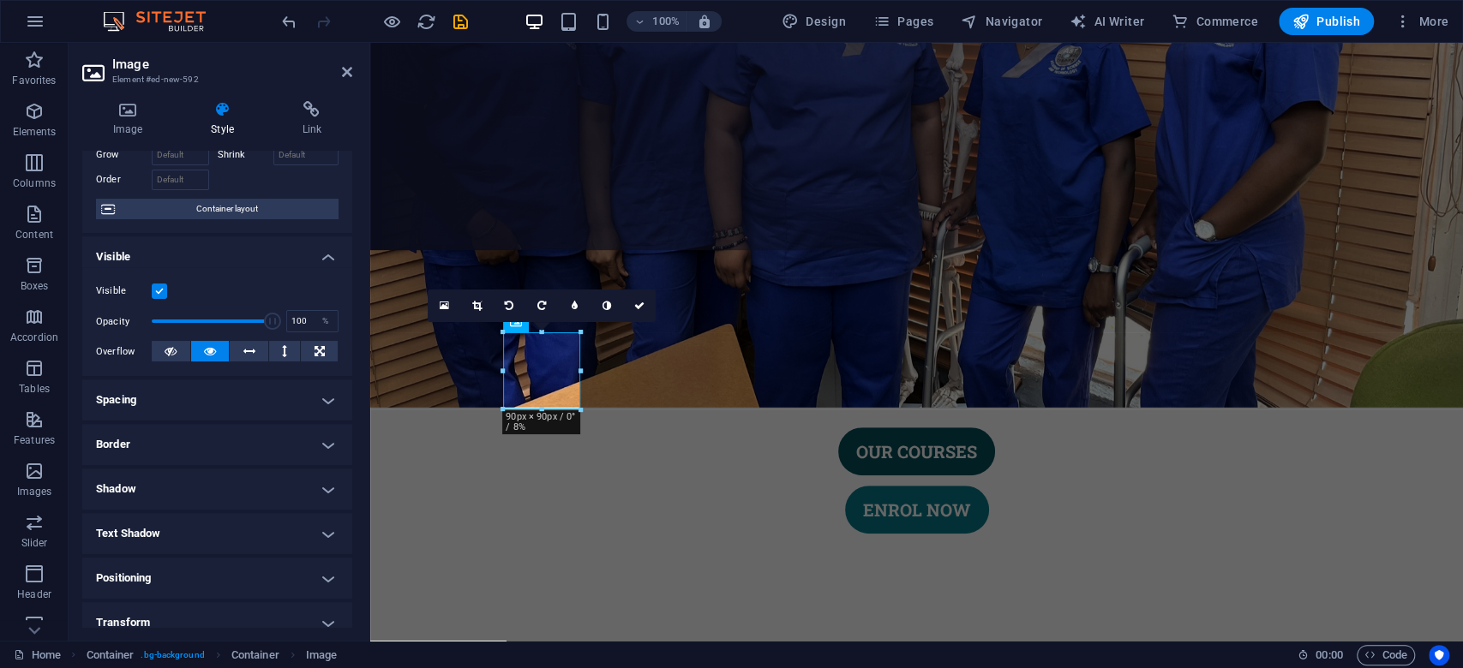
scroll to position [114, 0]
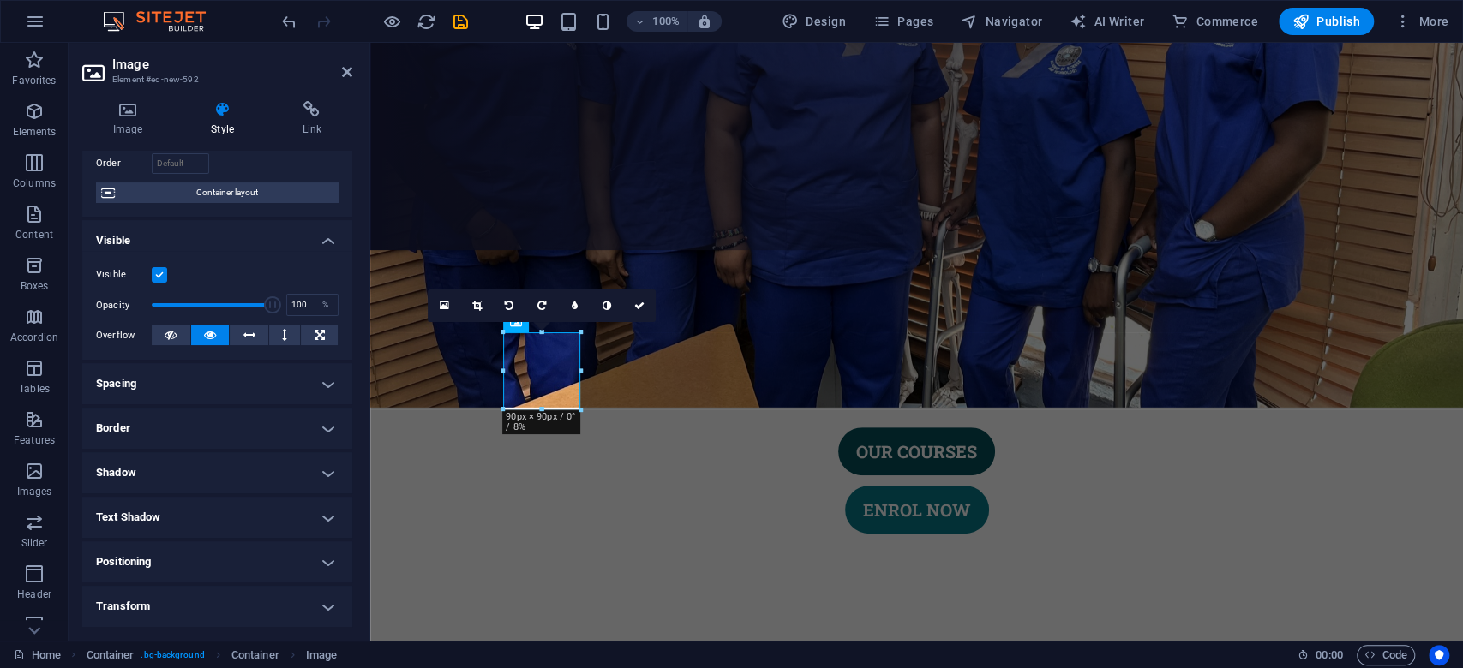
click at [235, 383] on h4 "Spacing" at bounding box center [217, 383] width 270 height 41
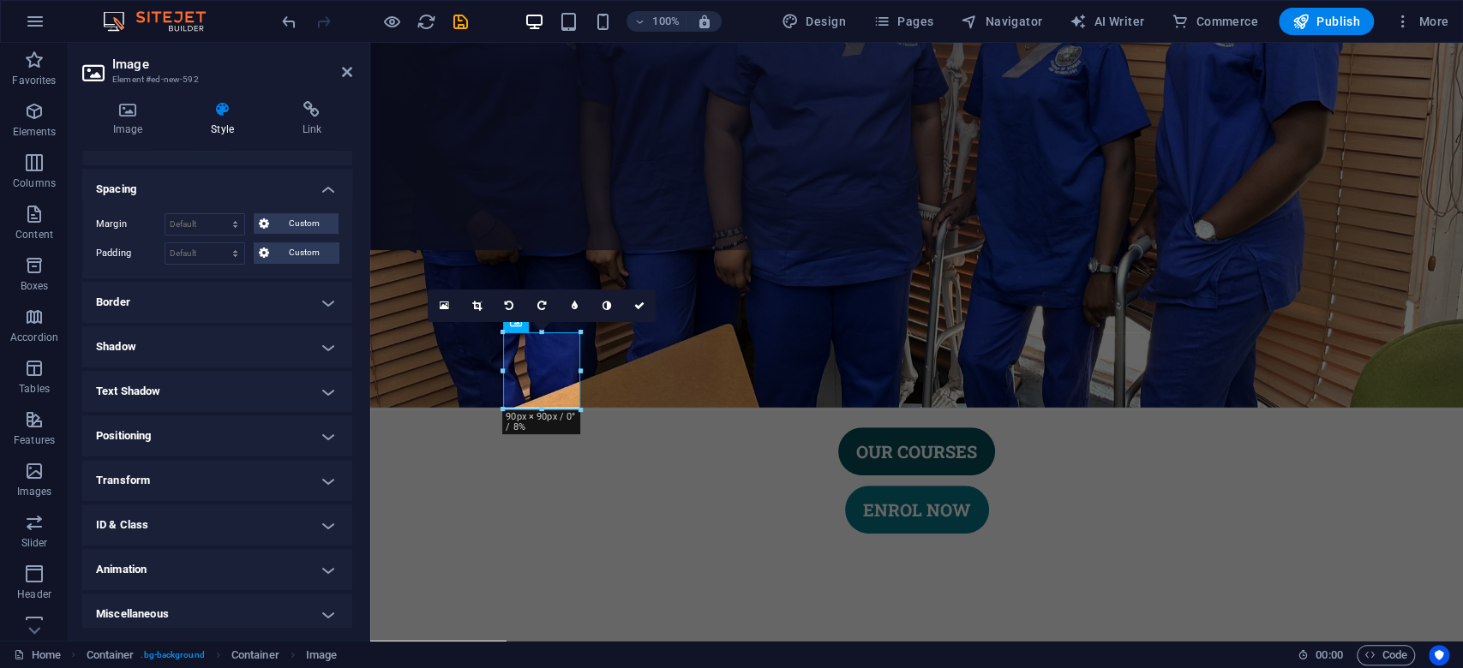
scroll to position [315, 0]
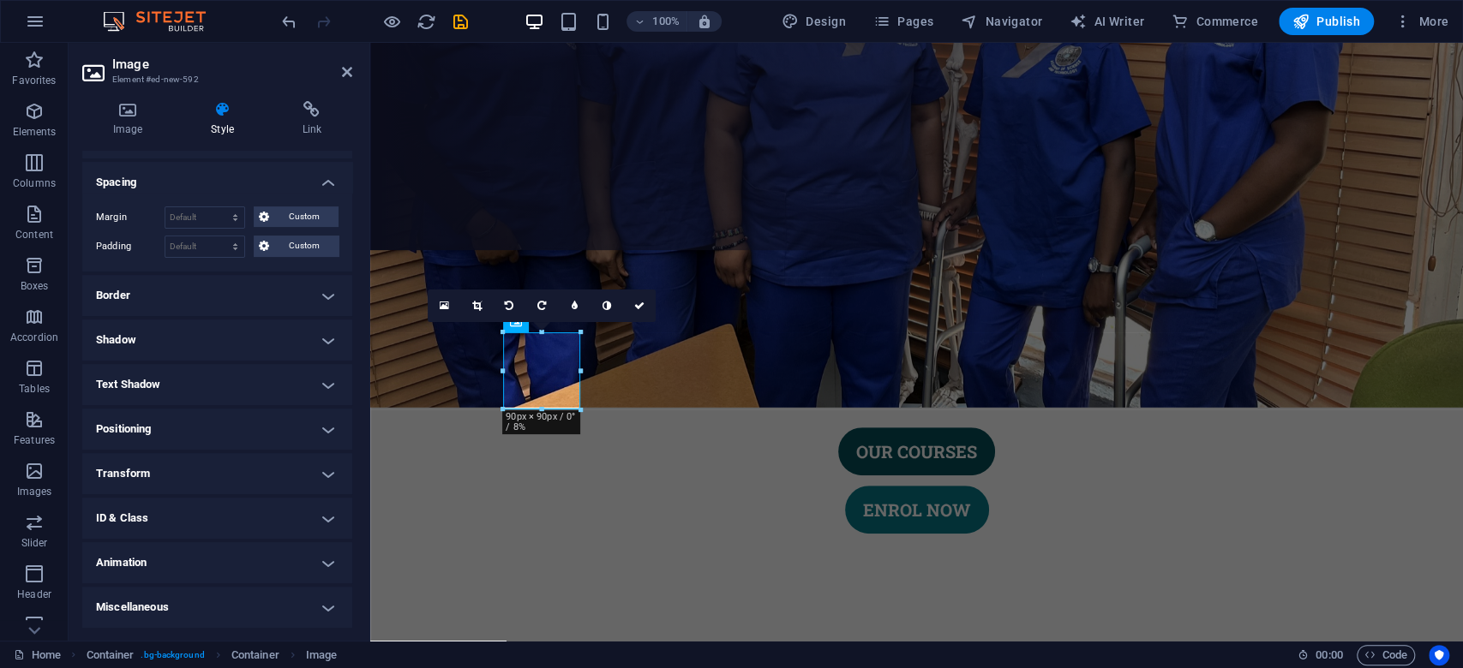
click at [230, 420] on h4 "Positioning" at bounding box center [217, 429] width 270 height 41
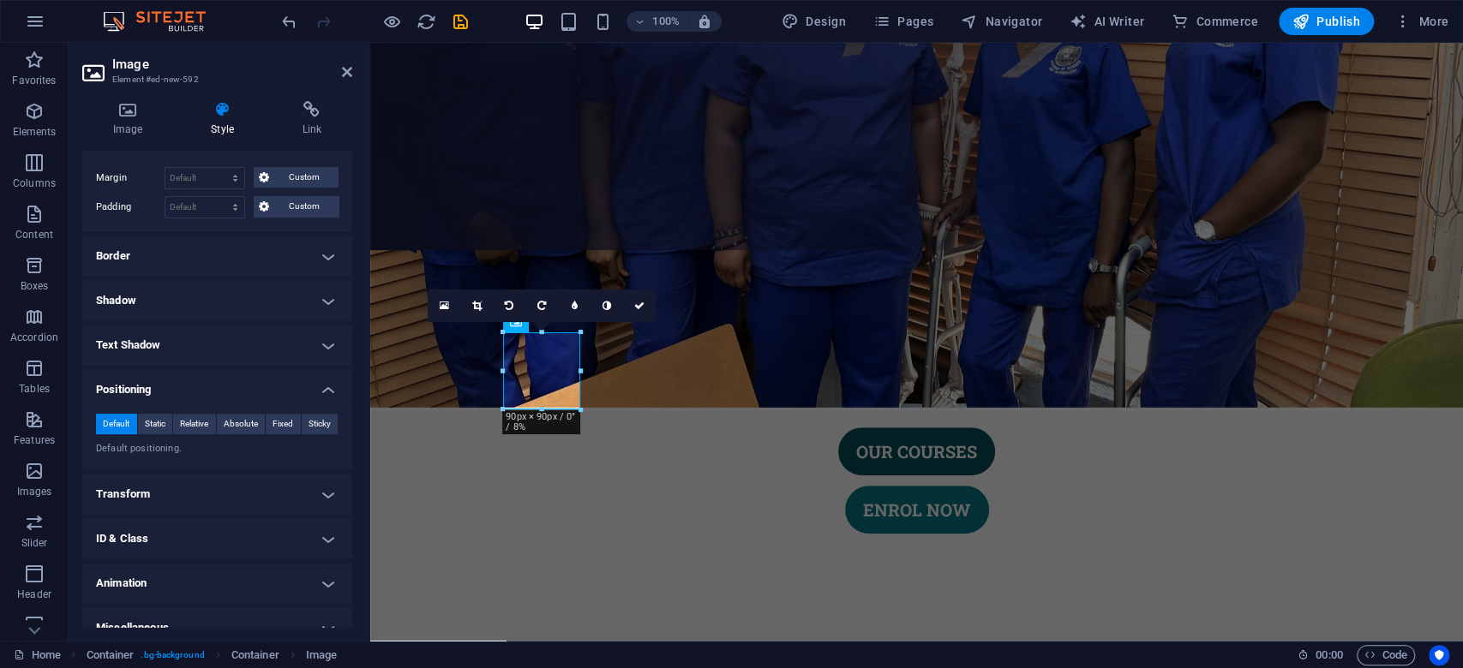
scroll to position [374, 0]
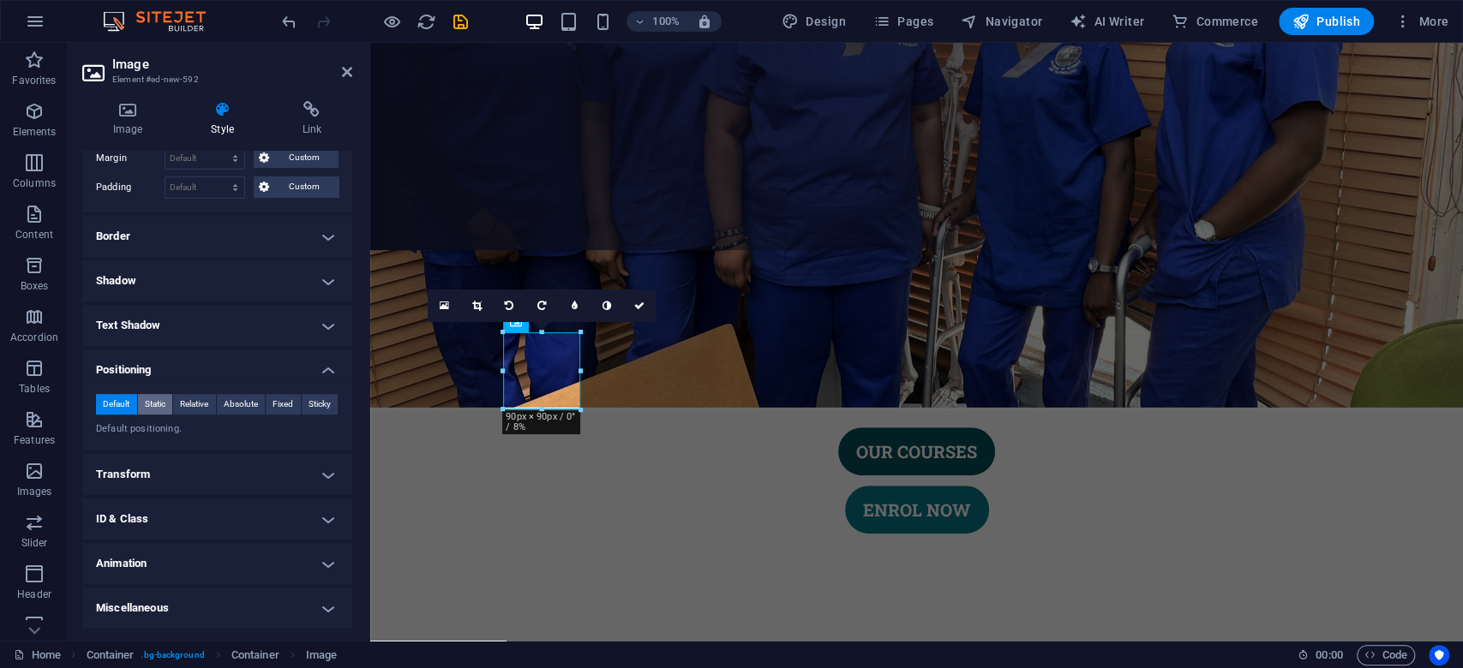
click at [152, 406] on span "Static" at bounding box center [155, 404] width 21 height 21
click at [105, 403] on span "Default" at bounding box center [116, 404] width 27 height 21
click at [278, 404] on span "Fixed" at bounding box center [282, 404] width 21 height 21
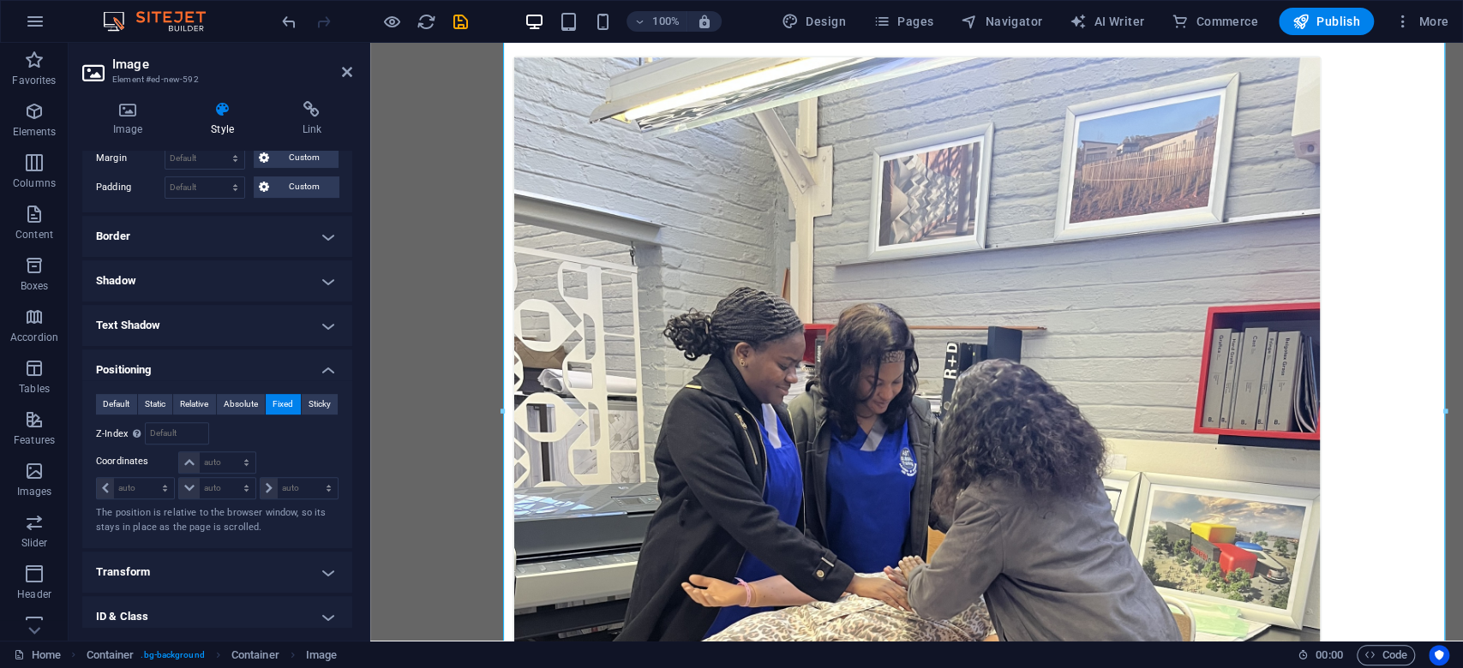
scroll to position [2096, 0]
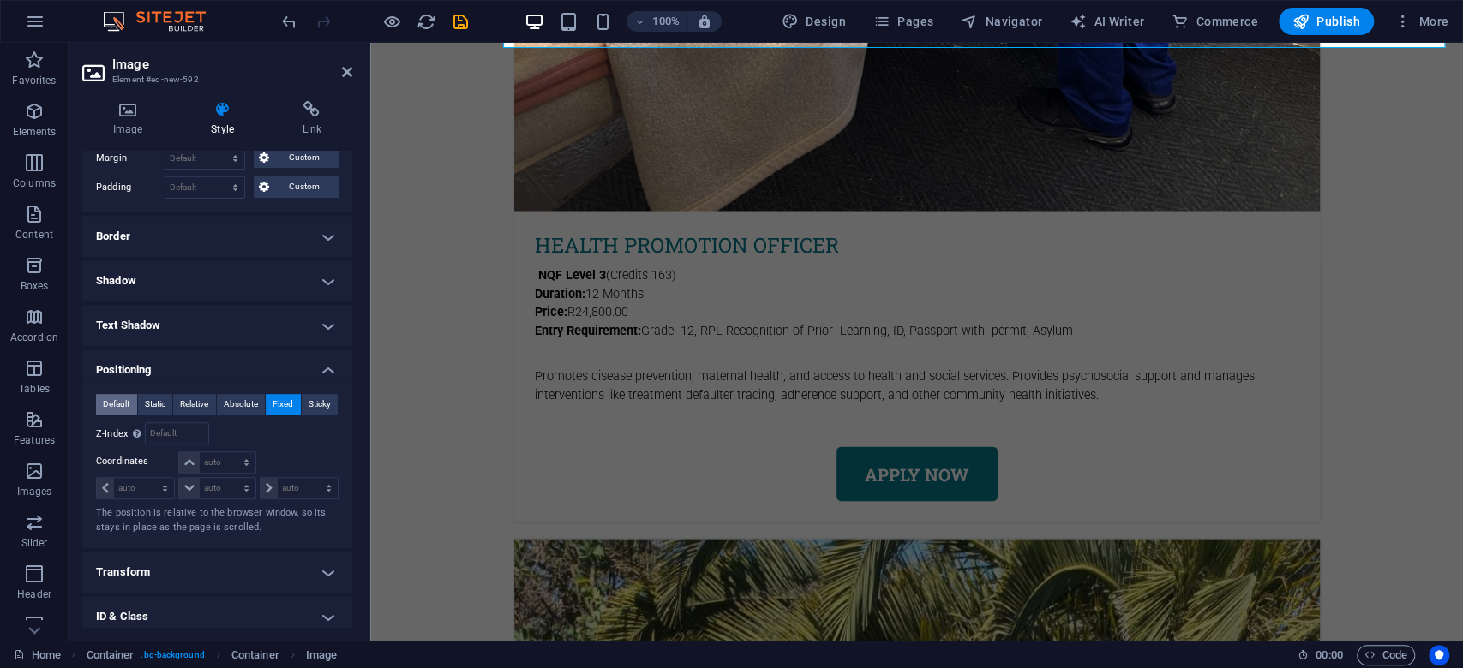
click at [112, 404] on span "Default" at bounding box center [116, 404] width 27 height 21
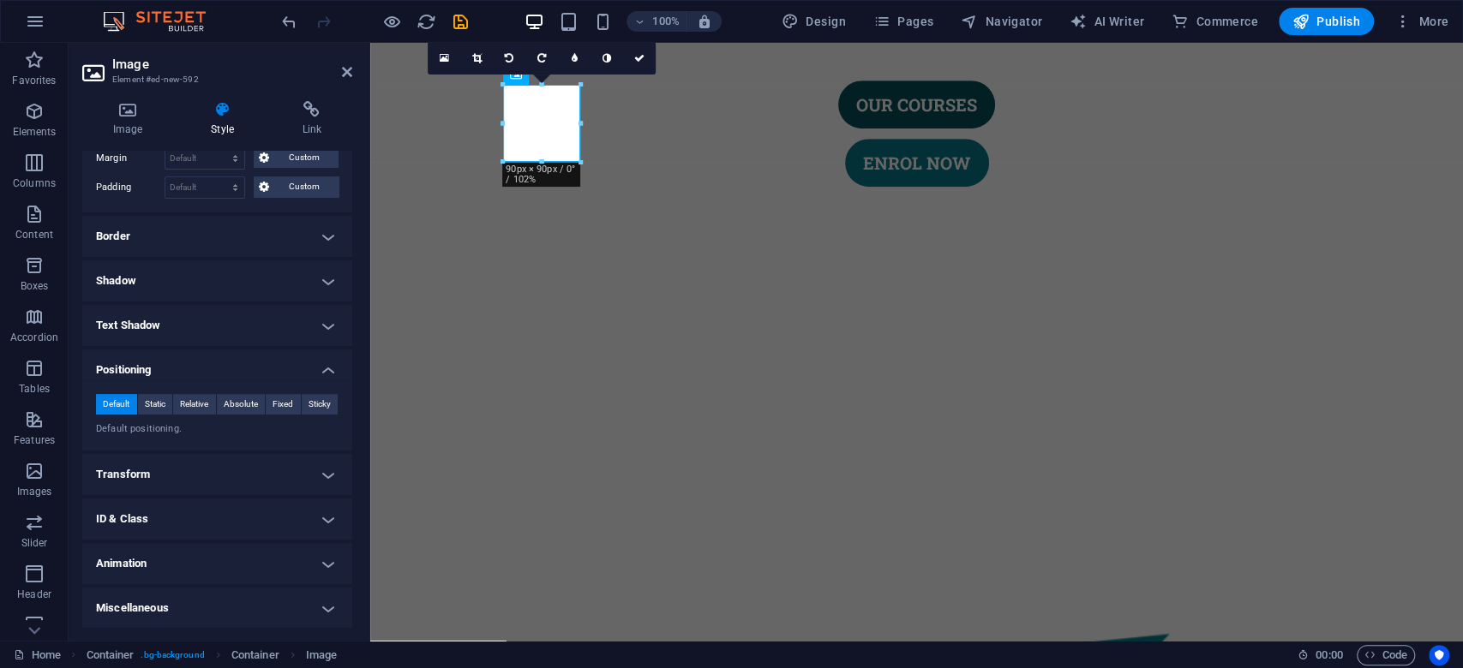
scroll to position [419, 0]
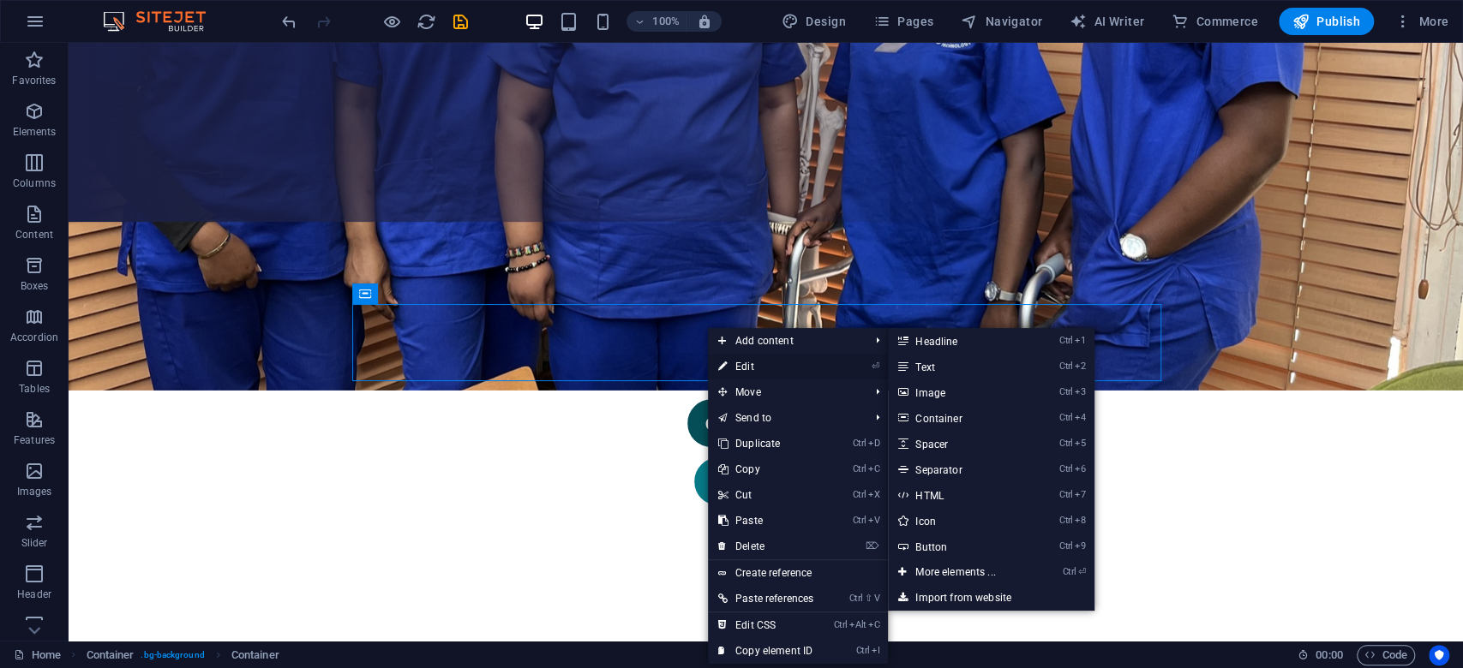
click at [754, 364] on link "⏎ Edit" at bounding box center [766, 367] width 116 height 26
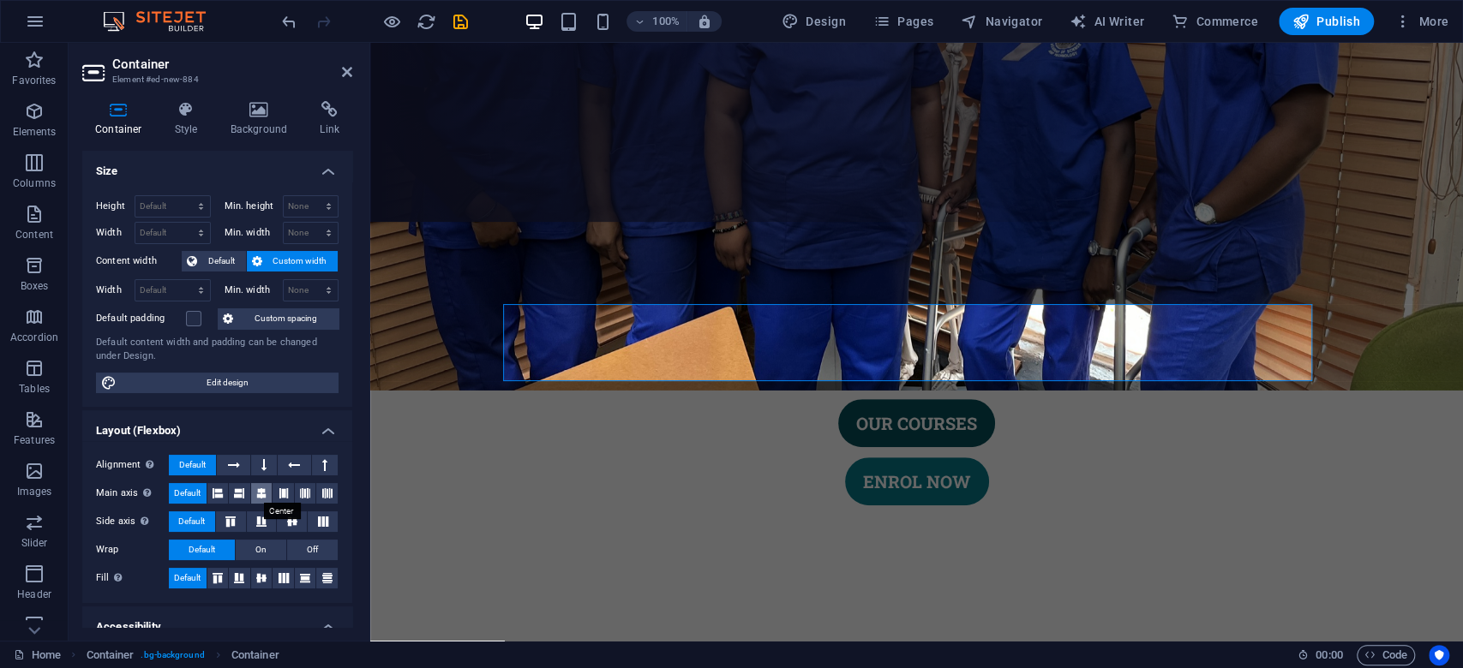
click at [259, 491] on icon at bounding box center [261, 493] width 10 height 21
click at [260, 520] on icon at bounding box center [261, 522] width 21 height 10
click at [188, 522] on span "Default" at bounding box center [191, 522] width 27 height 21
click at [285, 518] on icon at bounding box center [292, 522] width 21 height 10
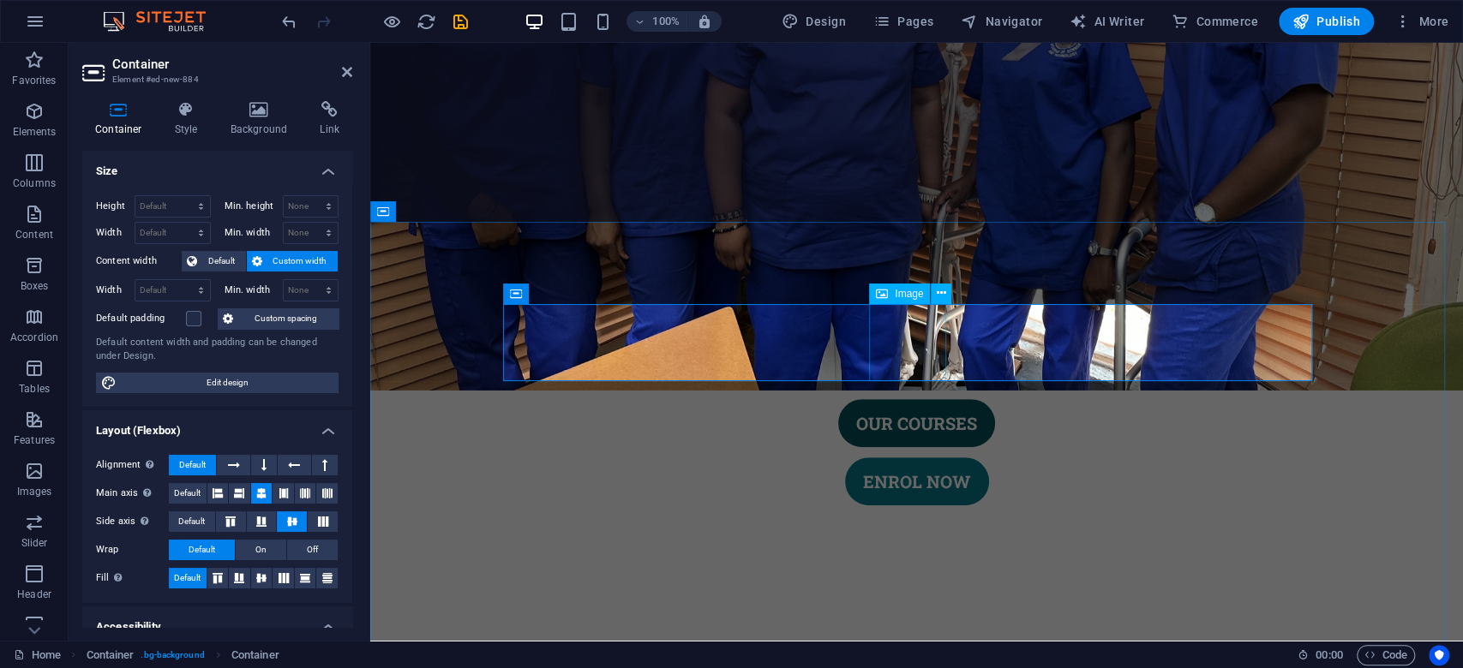
click at [948, 293] on button at bounding box center [941, 294] width 21 height 21
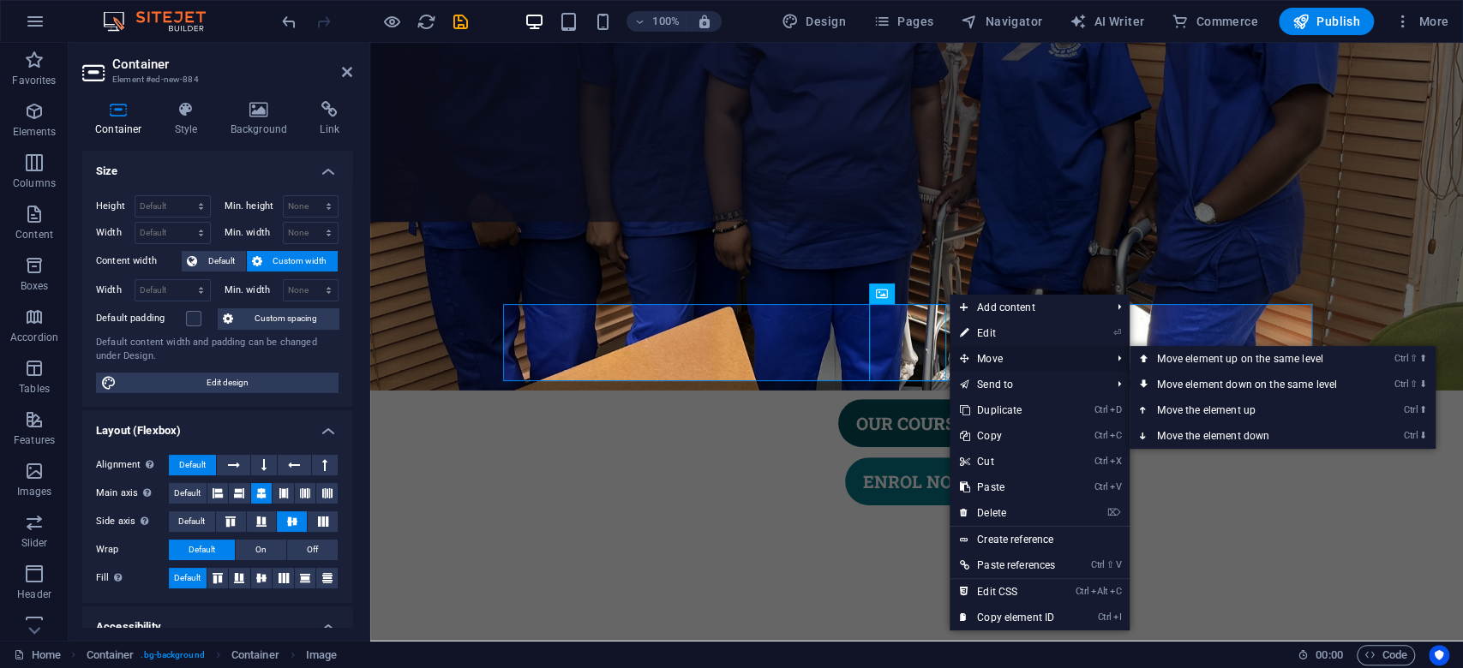
click at [1020, 356] on span "Move" at bounding box center [1026, 359] width 154 height 26
click at [1016, 335] on link "⏎ Edit" at bounding box center [1007, 333] width 116 height 26
select select "px"
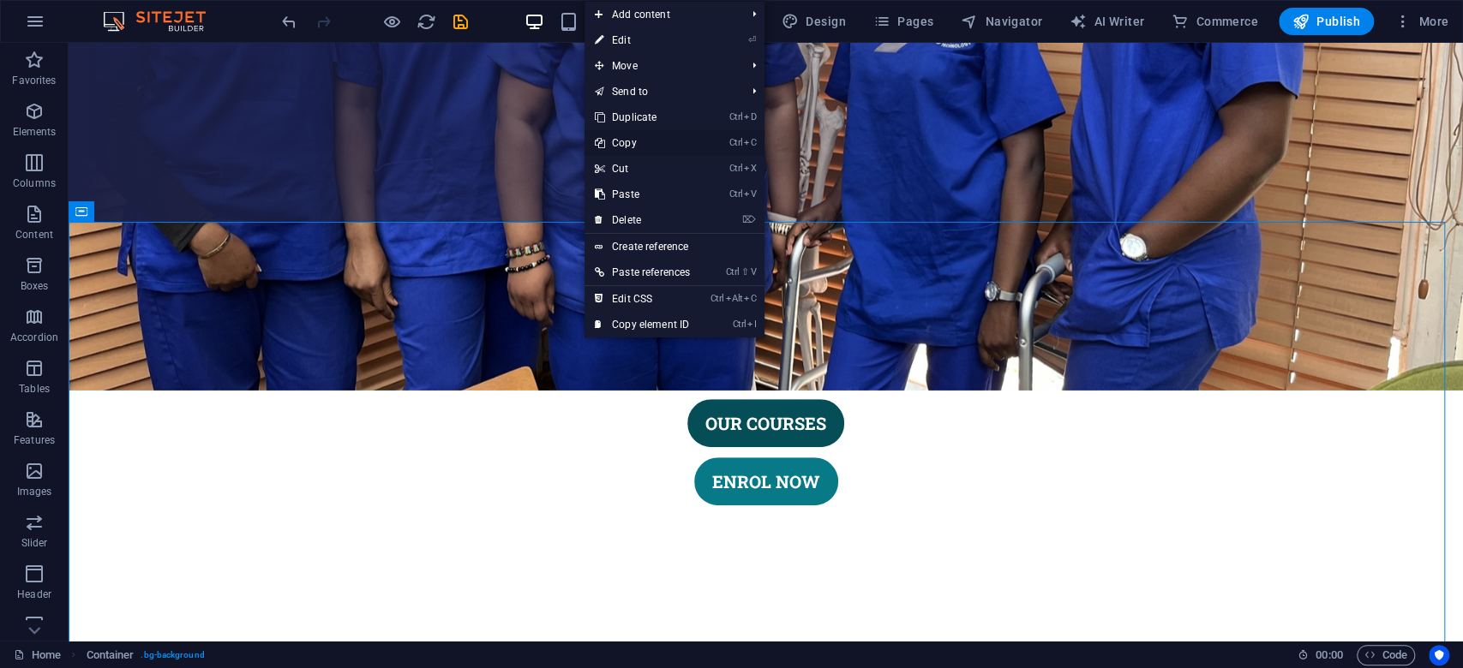
click at [640, 146] on link "Ctrl C Copy" at bounding box center [642, 143] width 116 height 26
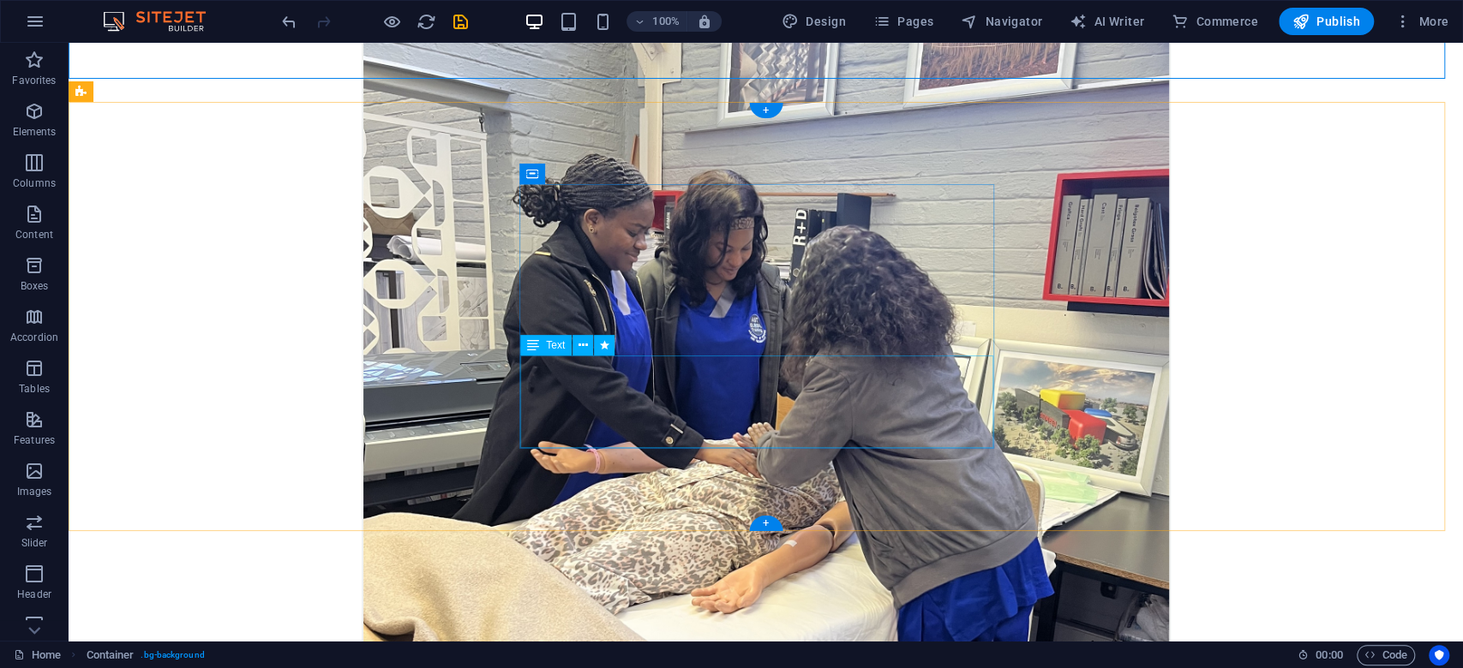
scroll to position [2704, 0]
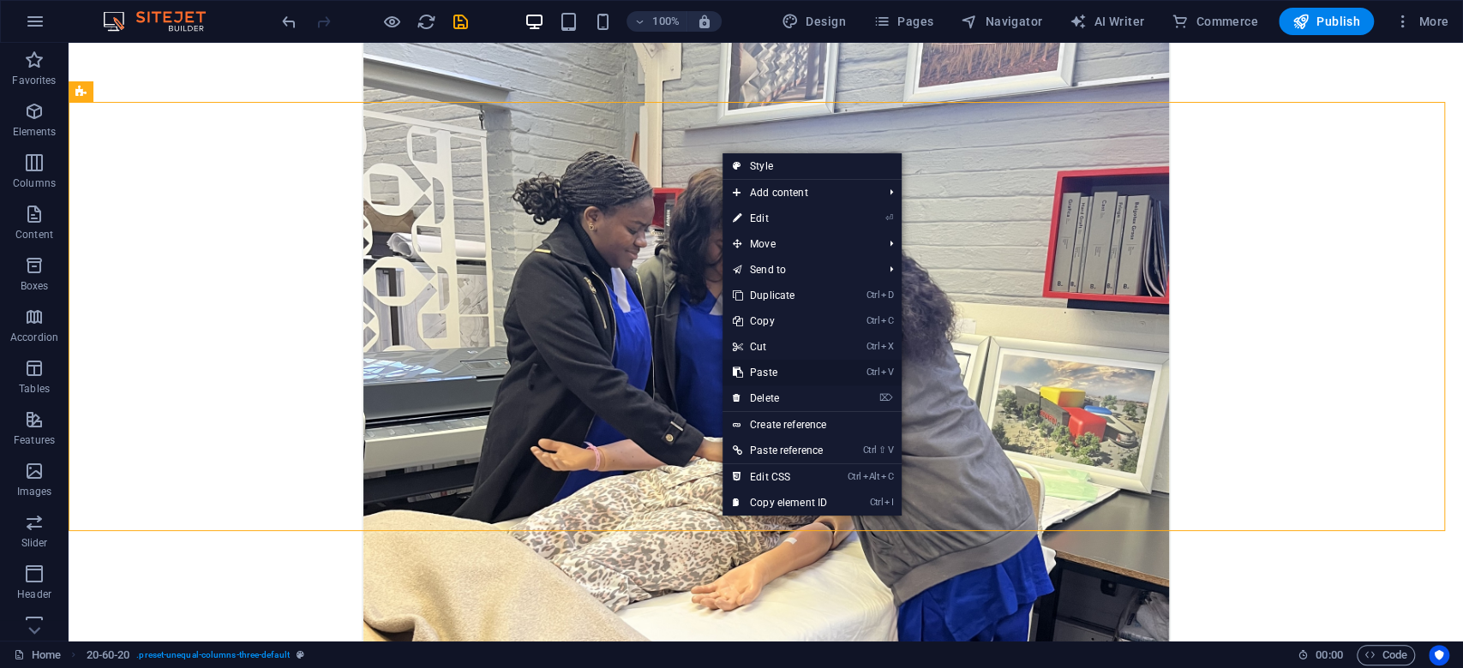
click at [772, 370] on link "Ctrl V Paste" at bounding box center [779, 373] width 115 height 26
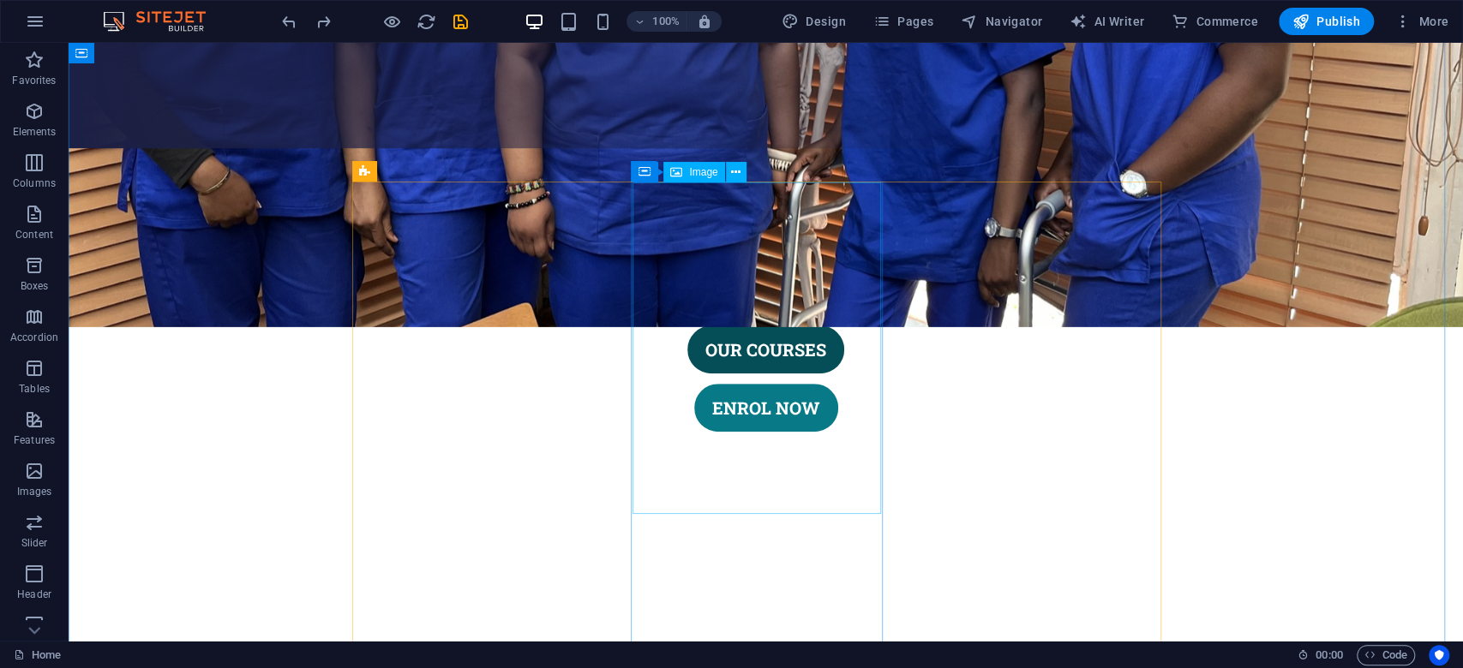
scroll to position [419, 0]
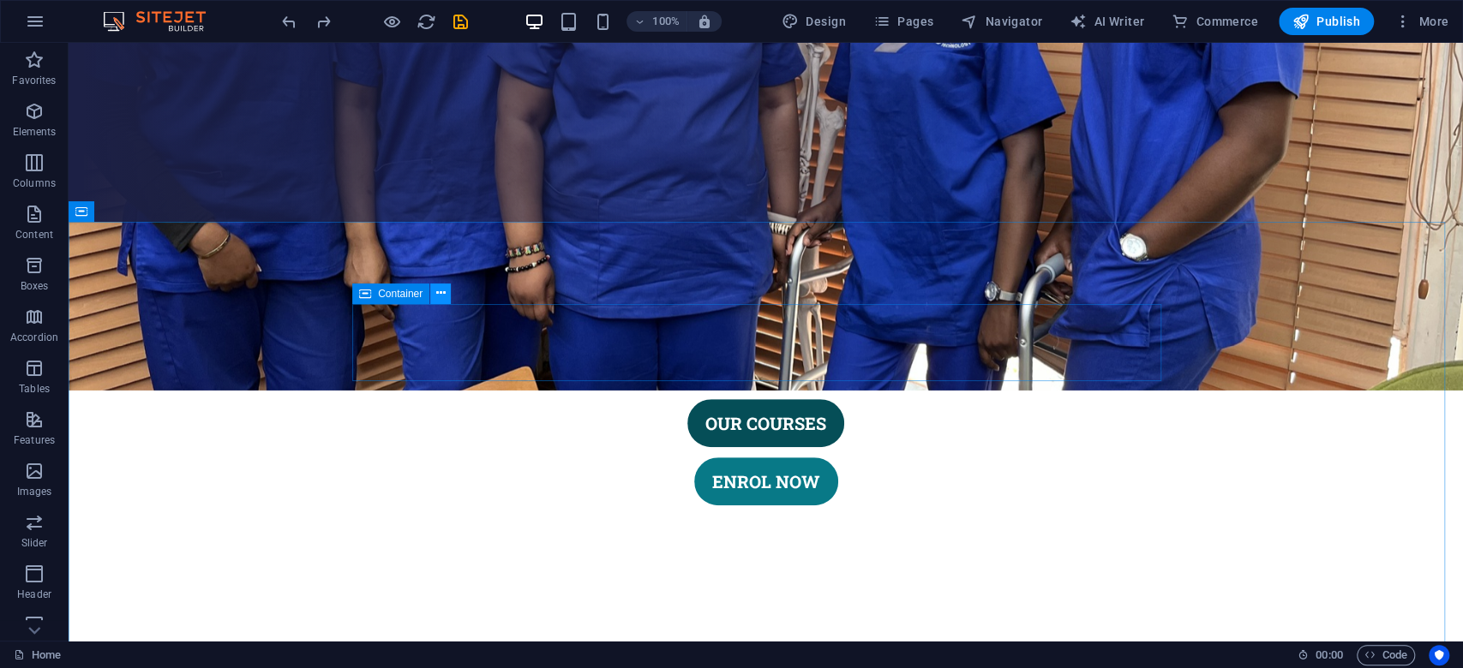
click at [439, 295] on icon at bounding box center [440, 293] width 9 height 18
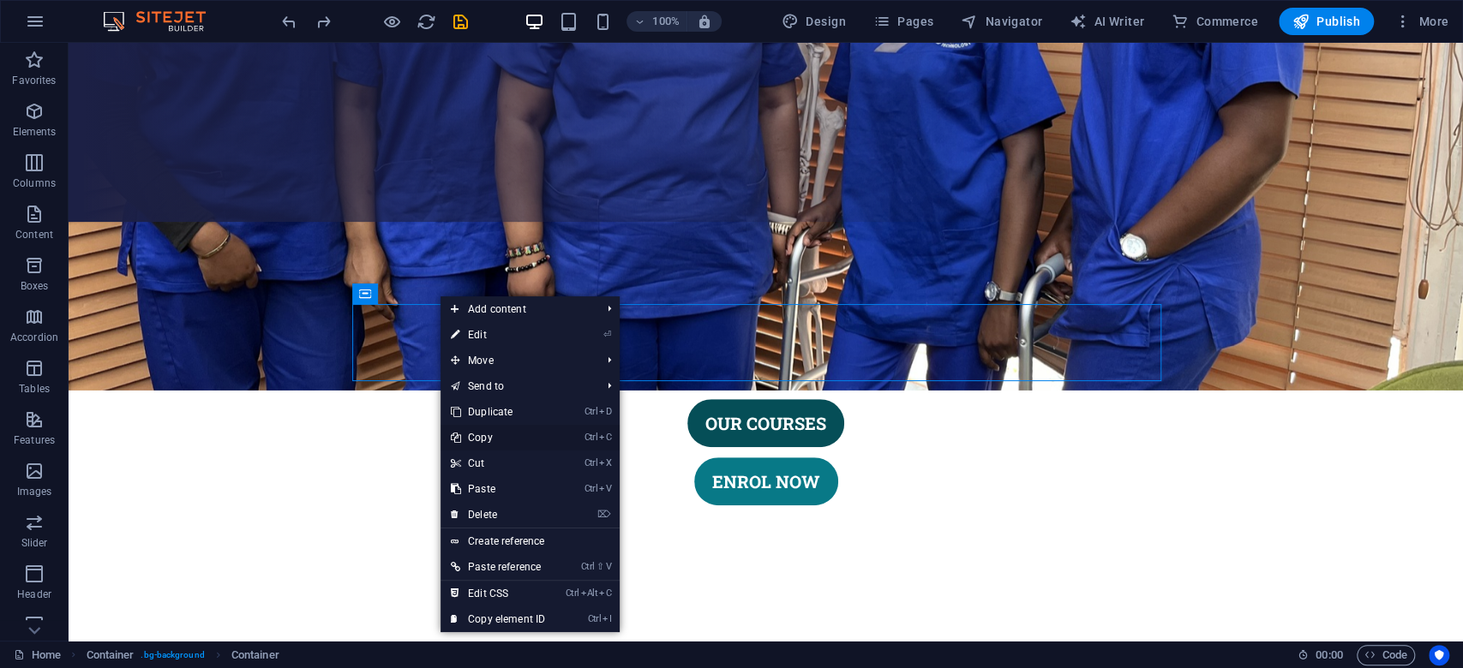
click at [507, 434] on link "Ctrl C Copy" at bounding box center [497, 438] width 115 height 26
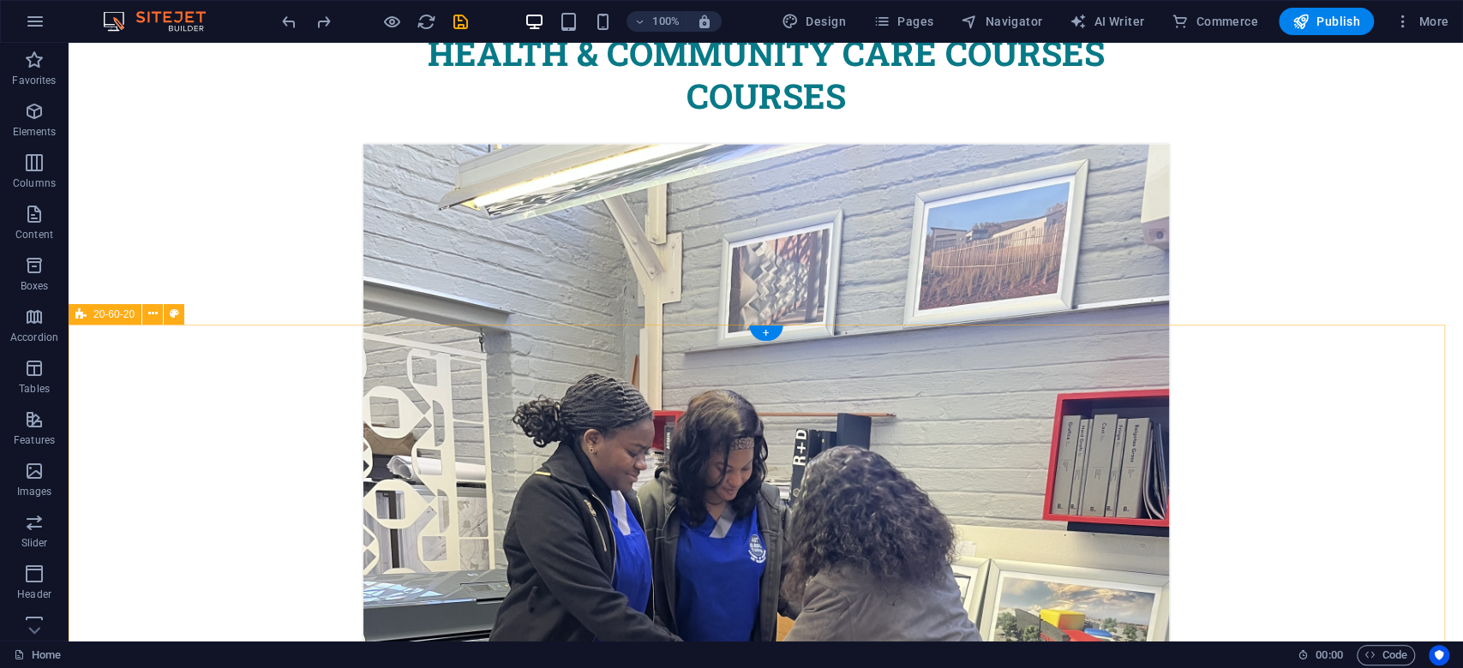
scroll to position [2590, 0]
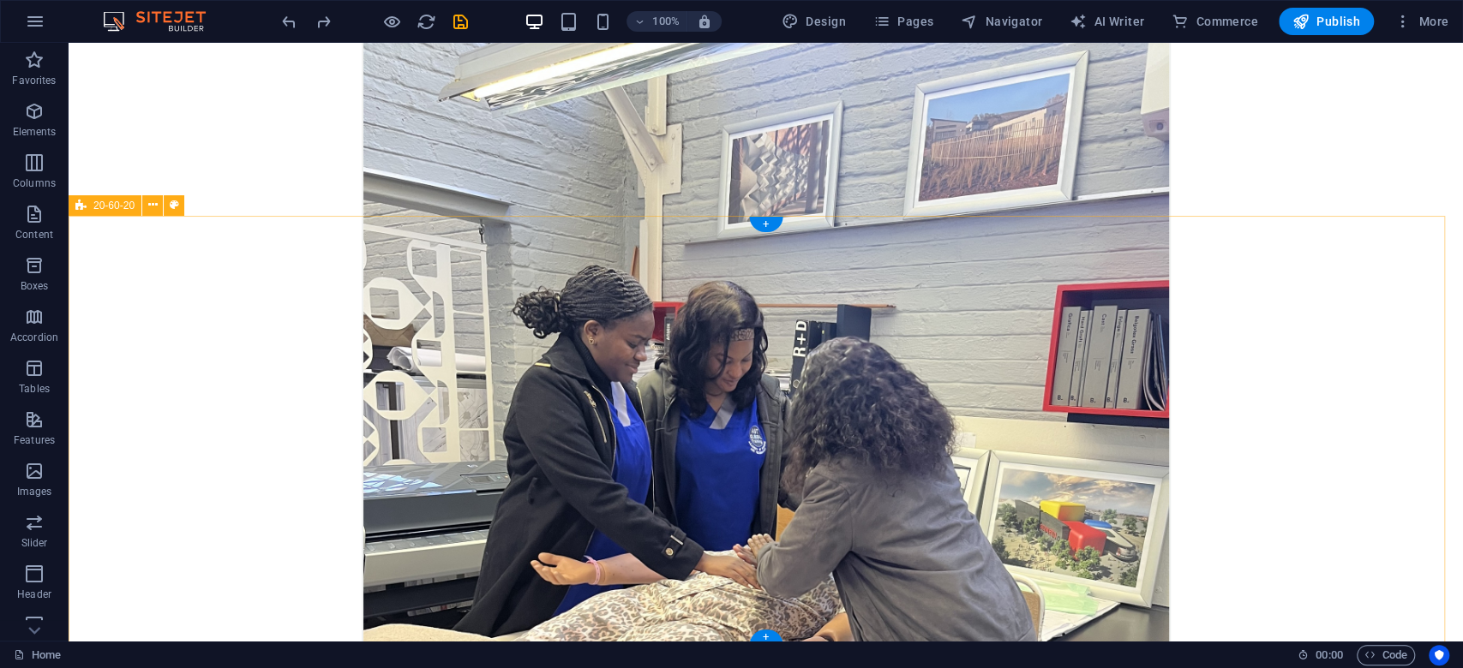
click at [768, 226] on div "+" at bounding box center [765, 224] width 33 height 15
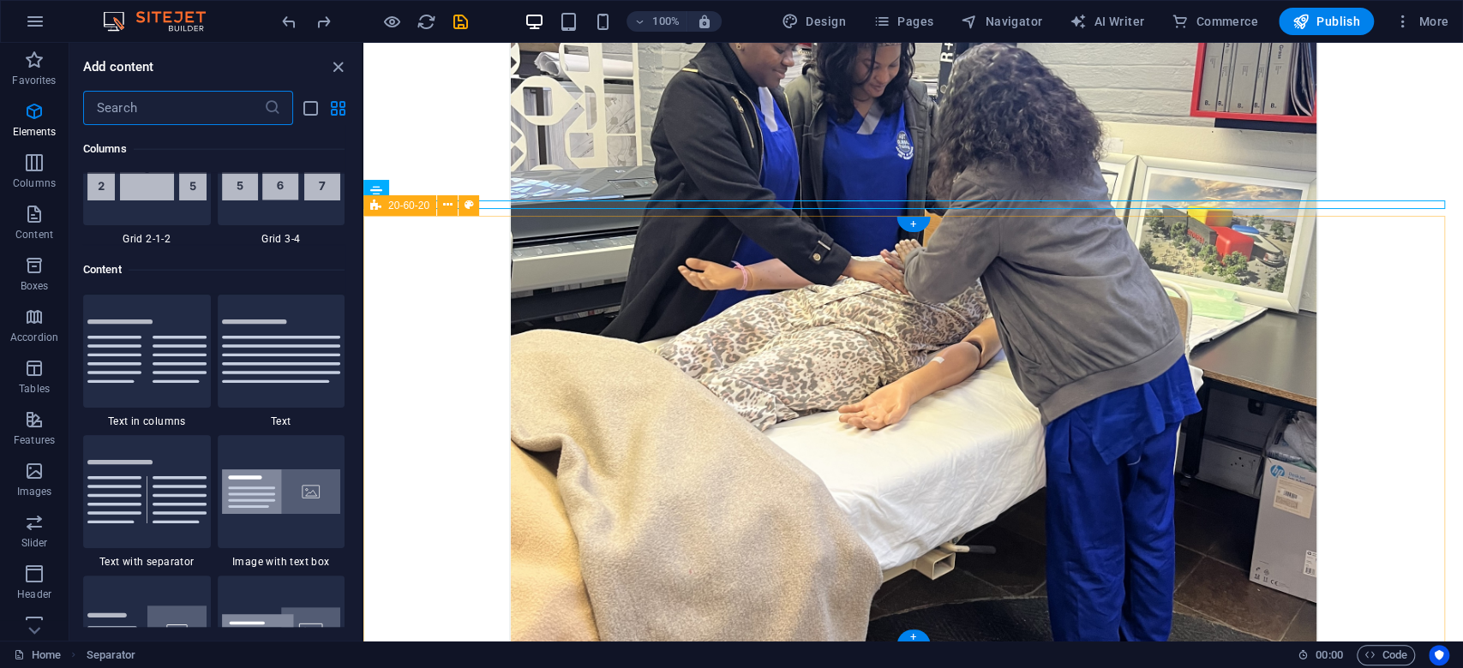
scroll to position [2997, 0]
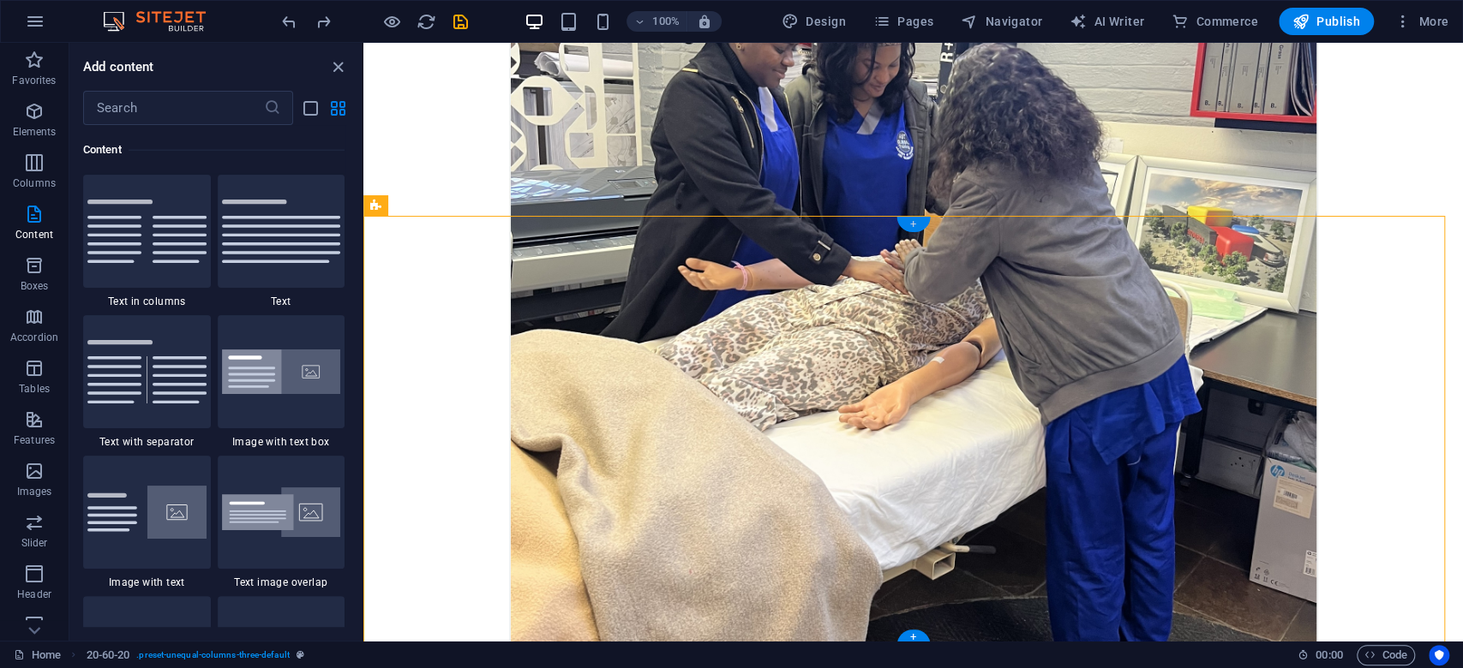
click at [914, 220] on div "+" at bounding box center [912, 224] width 33 height 15
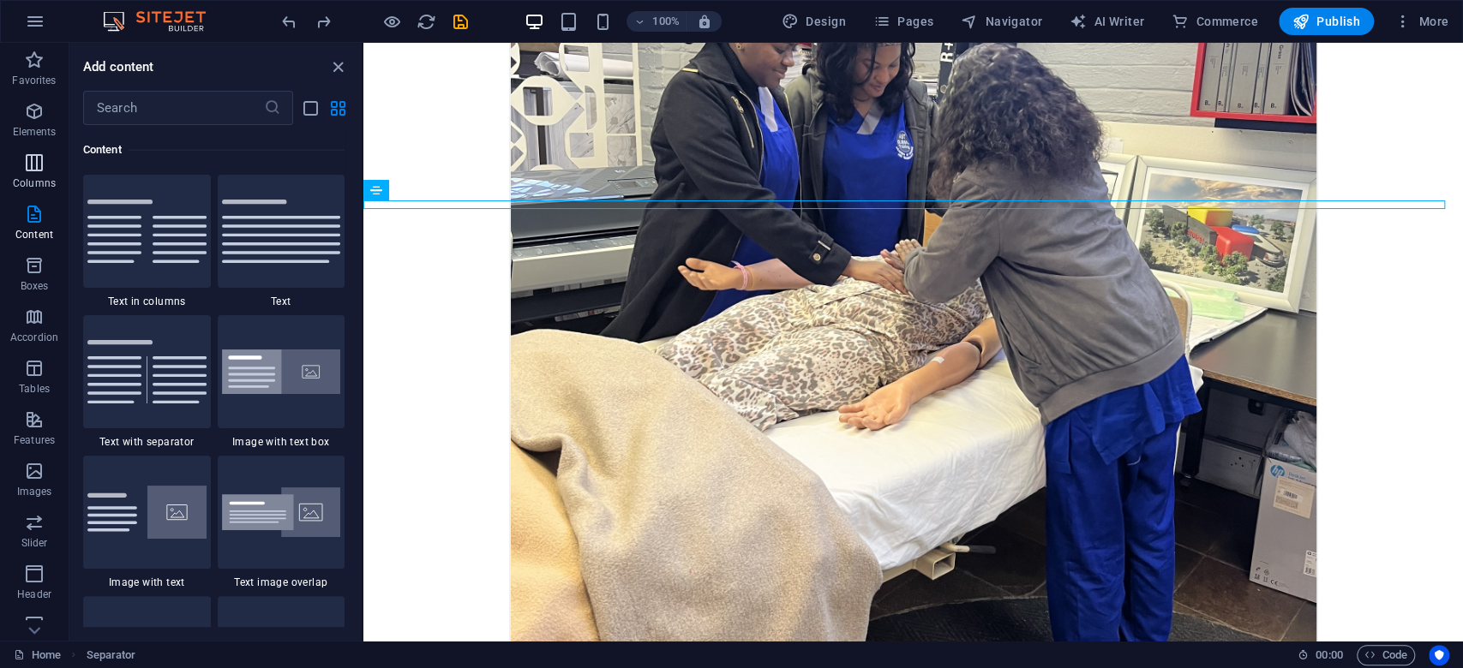
click at [45, 179] on p "Columns" at bounding box center [34, 184] width 43 height 14
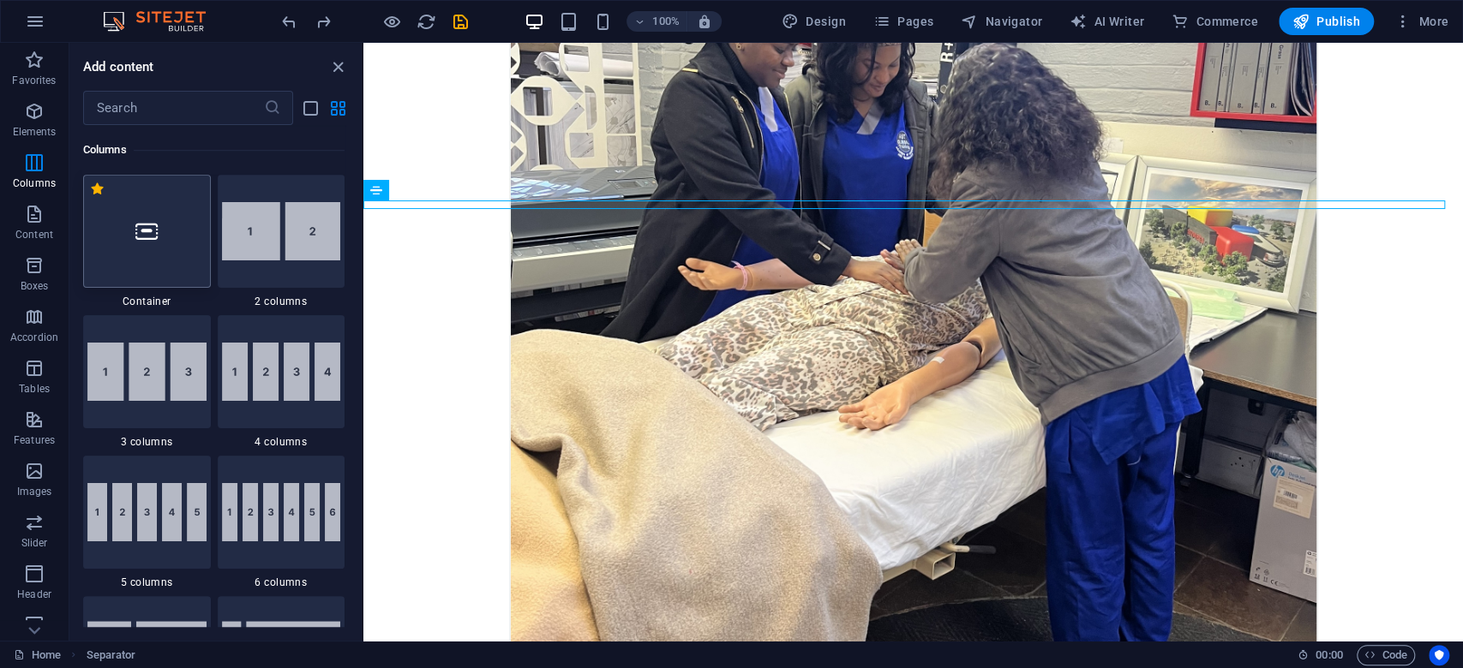
scroll to position [847, 0]
click at [151, 243] on div at bounding box center [147, 231] width 128 height 113
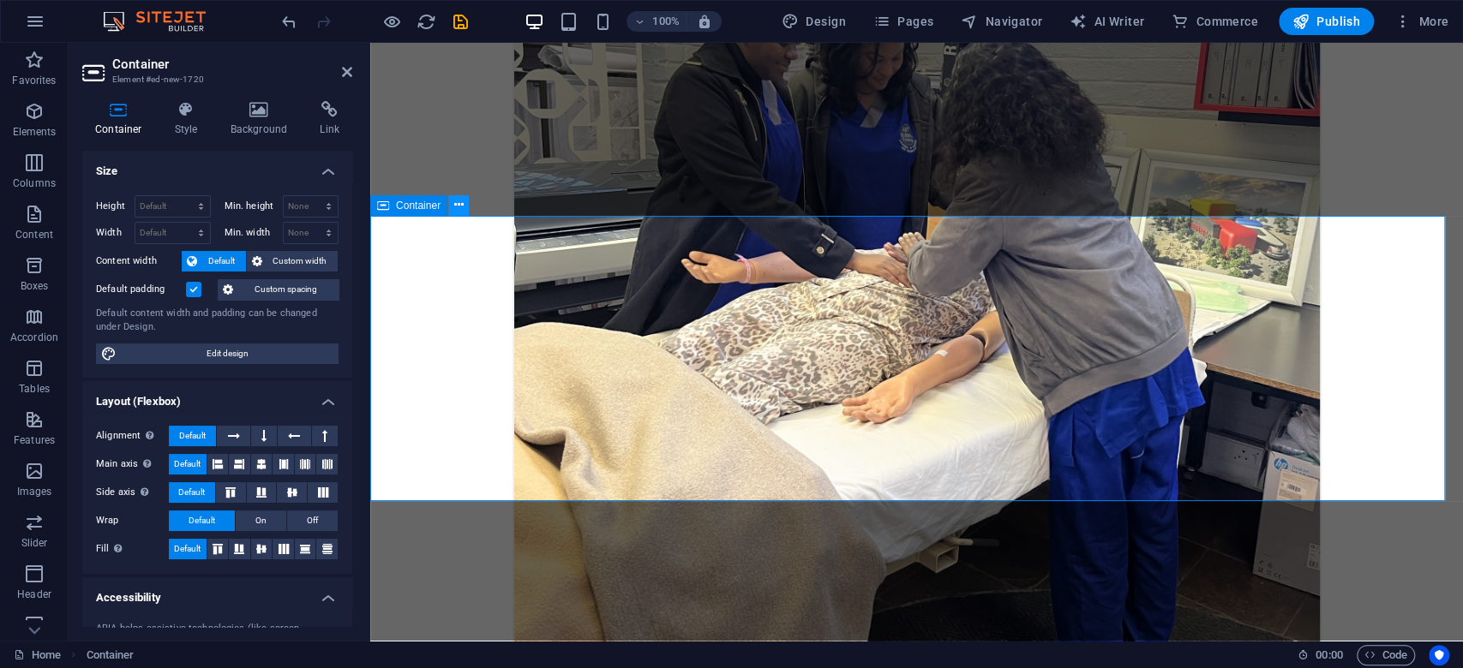
click at [459, 206] on icon at bounding box center [458, 205] width 9 height 18
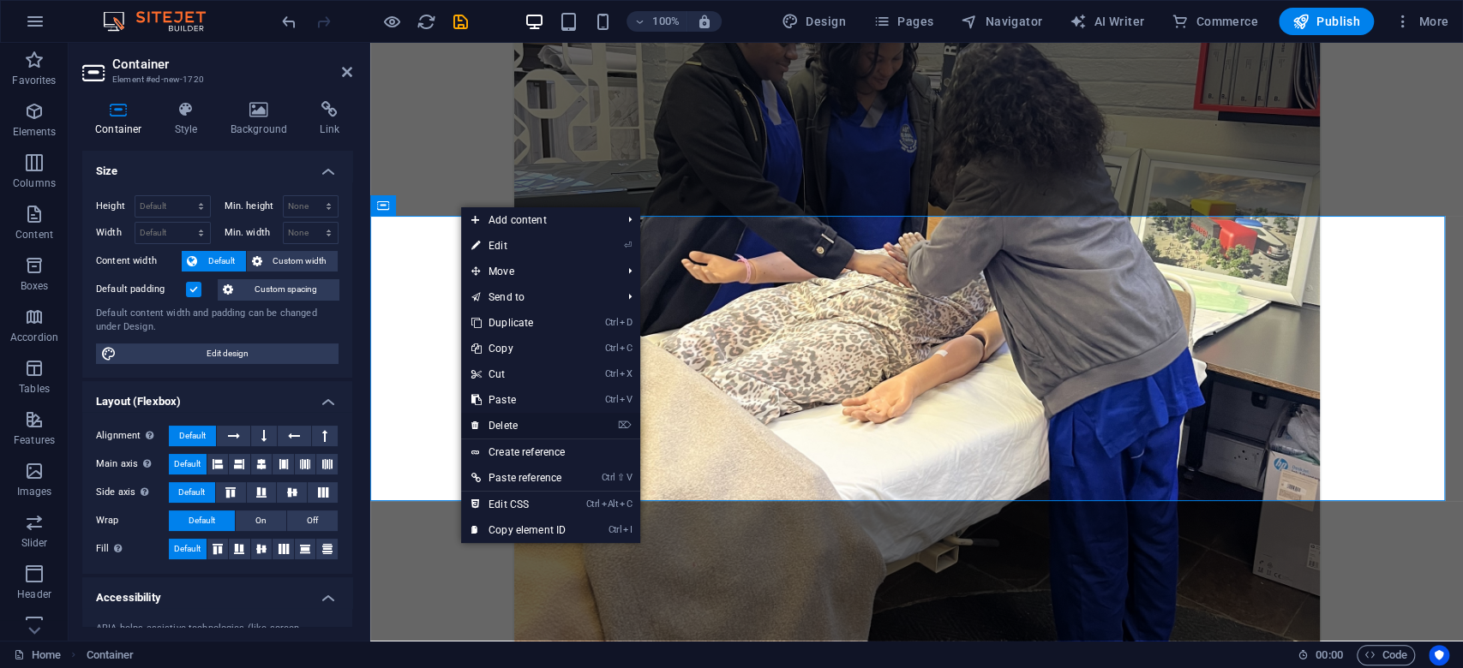
click at [524, 415] on link "⌦ Delete" at bounding box center [518, 426] width 115 height 26
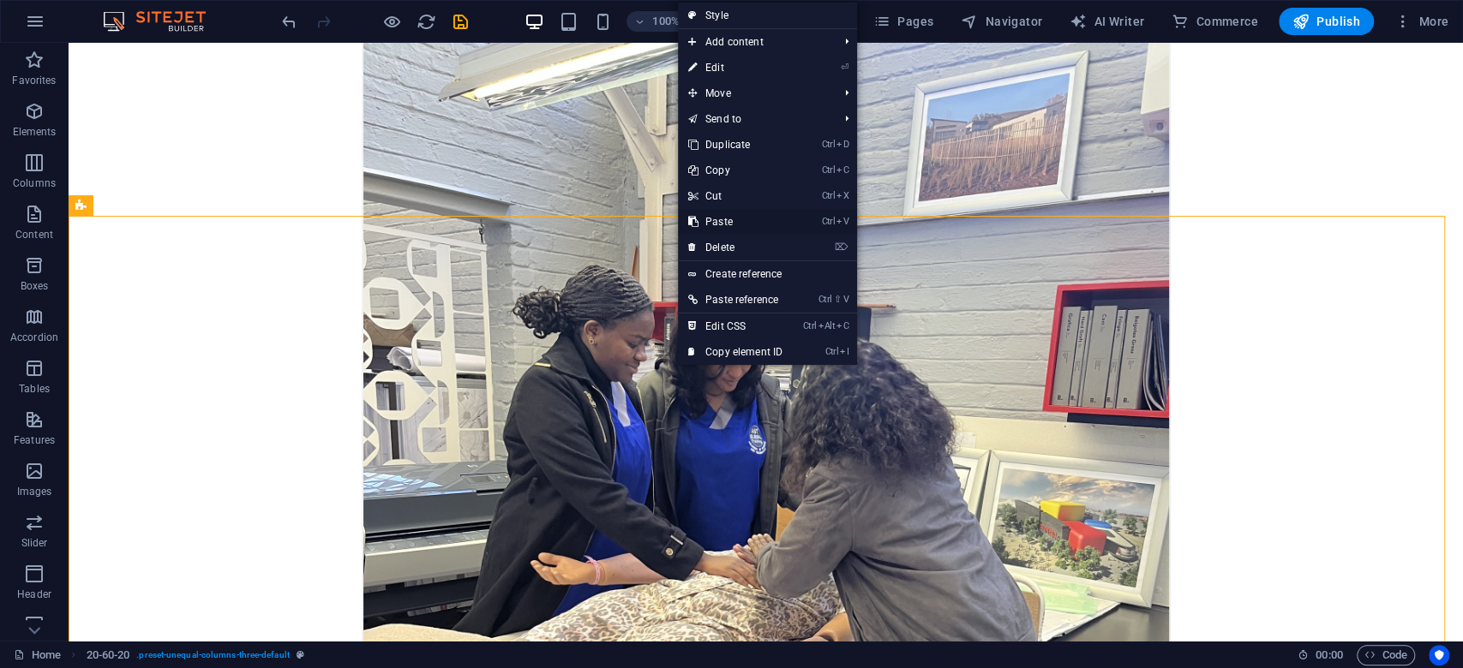
click at [725, 223] on link "Ctrl V Paste" at bounding box center [735, 222] width 115 height 26
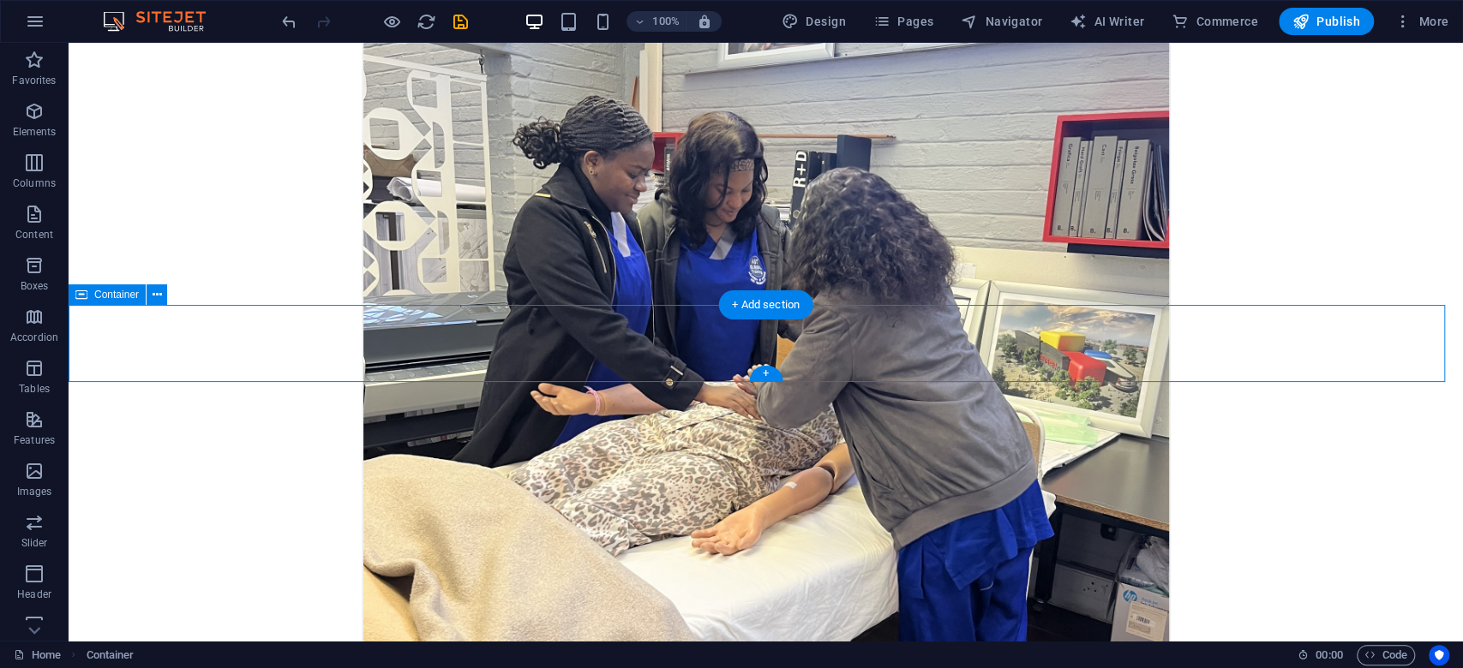
scroll to position [2703, 0]
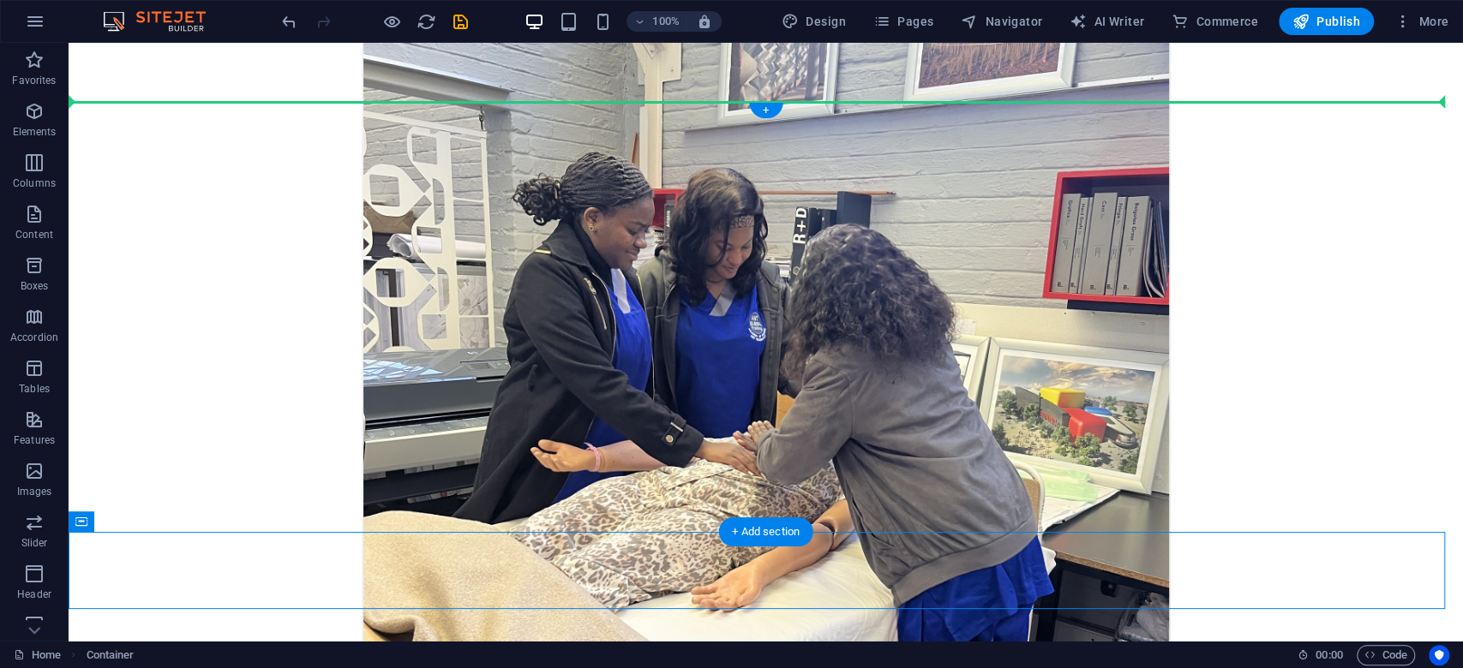
drag, startPoint x: 870, startPoint y: 552, endPoint x: 842, endPoint y: 157, distance: 395.9
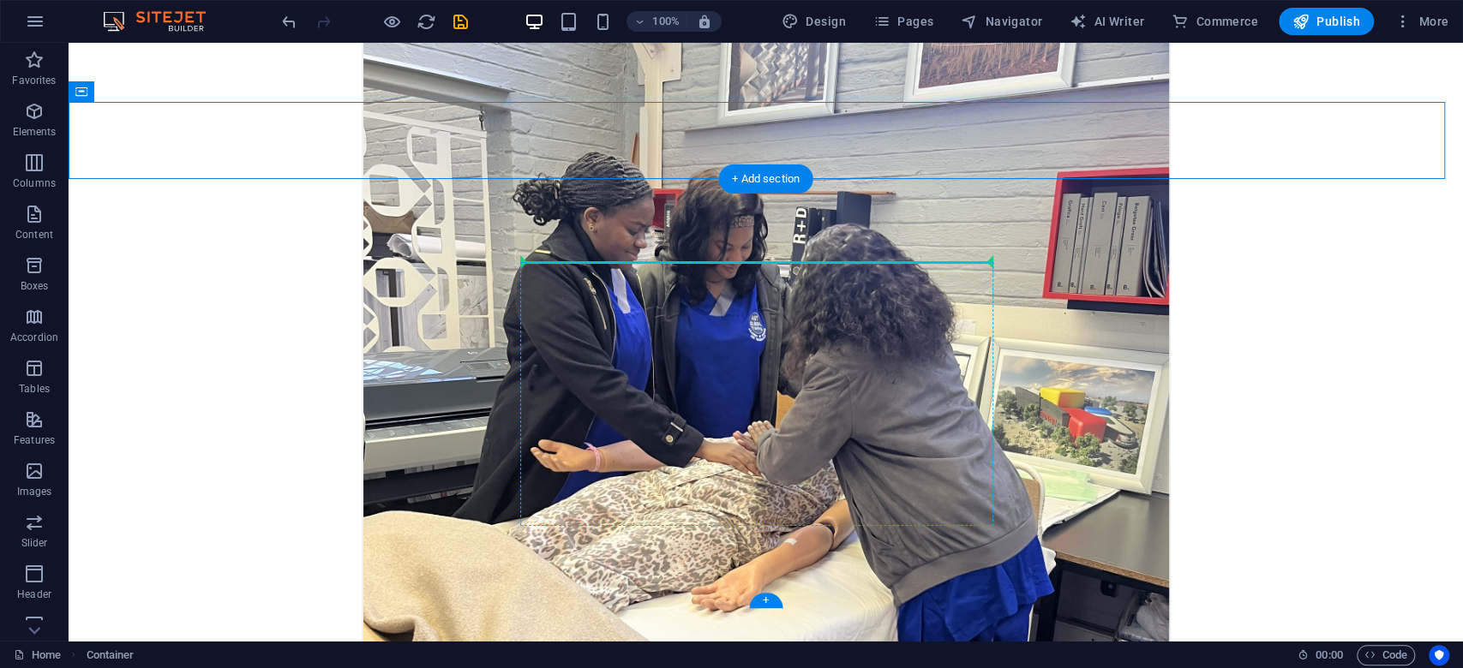
drag, startPoint x: 411, startPoint y: 148, endPoint x: 655, endPoint y: 271, distance: 273.2
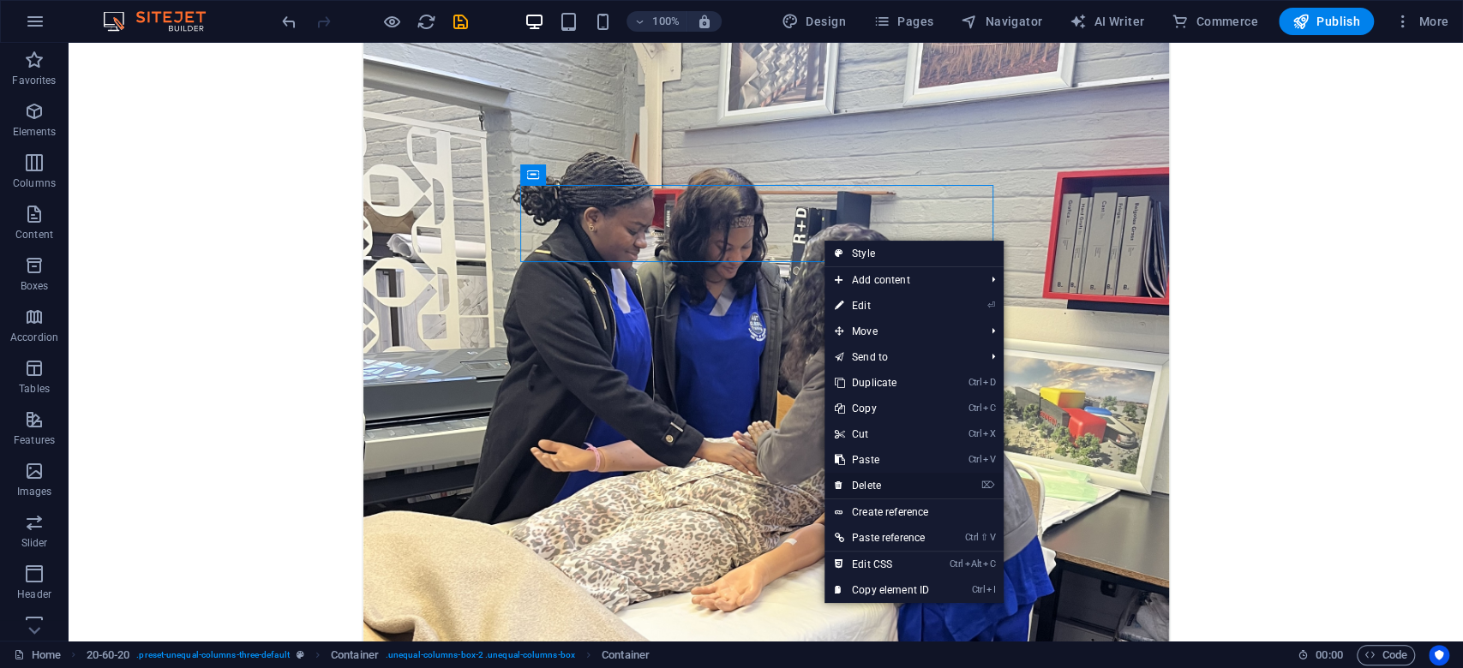
click at [877, 492] on link "⌦ Delete" at bounding box center [881, 486] width 115 height 26
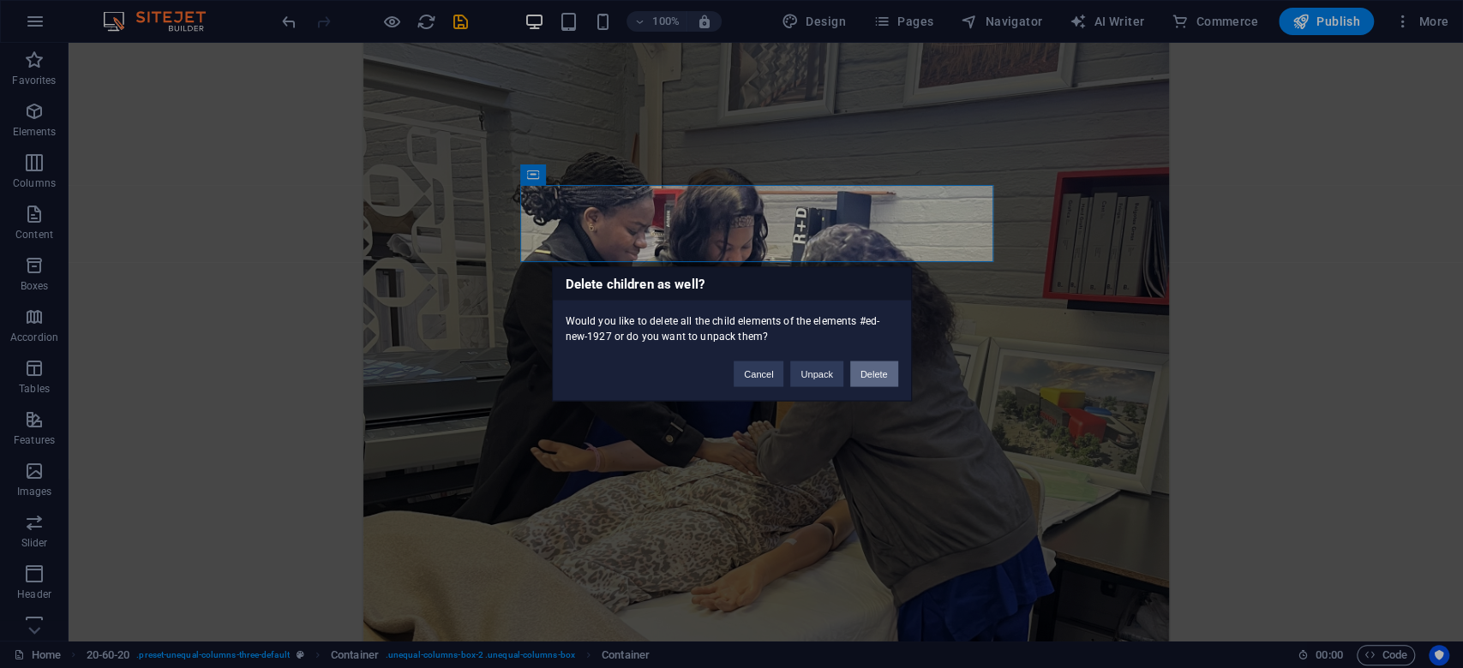
click at [871, 376] on button "Delete" at bounding box center [874, 375] width 48 height 26
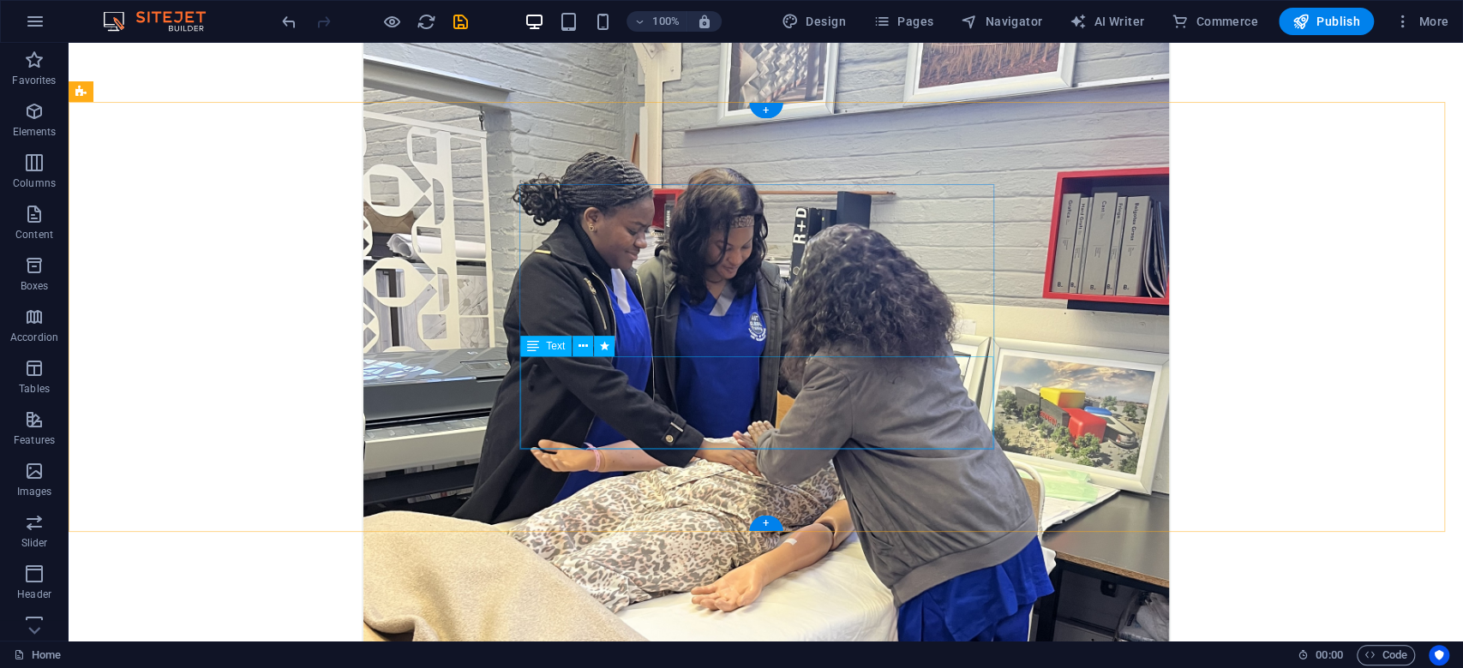
scroll to position [2932, 0]
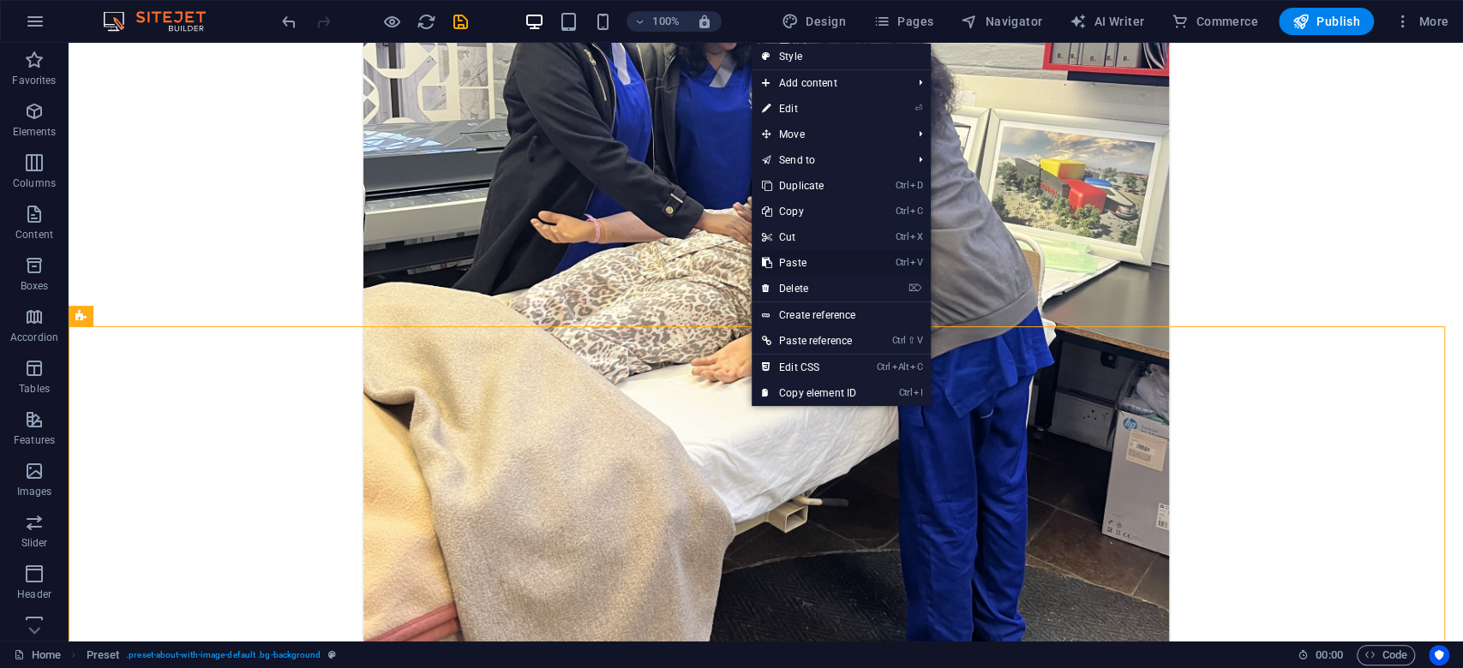
click at [808, 263] on link "Ctrl V Paste" at bounding box center [808, 263] width 115 height 26
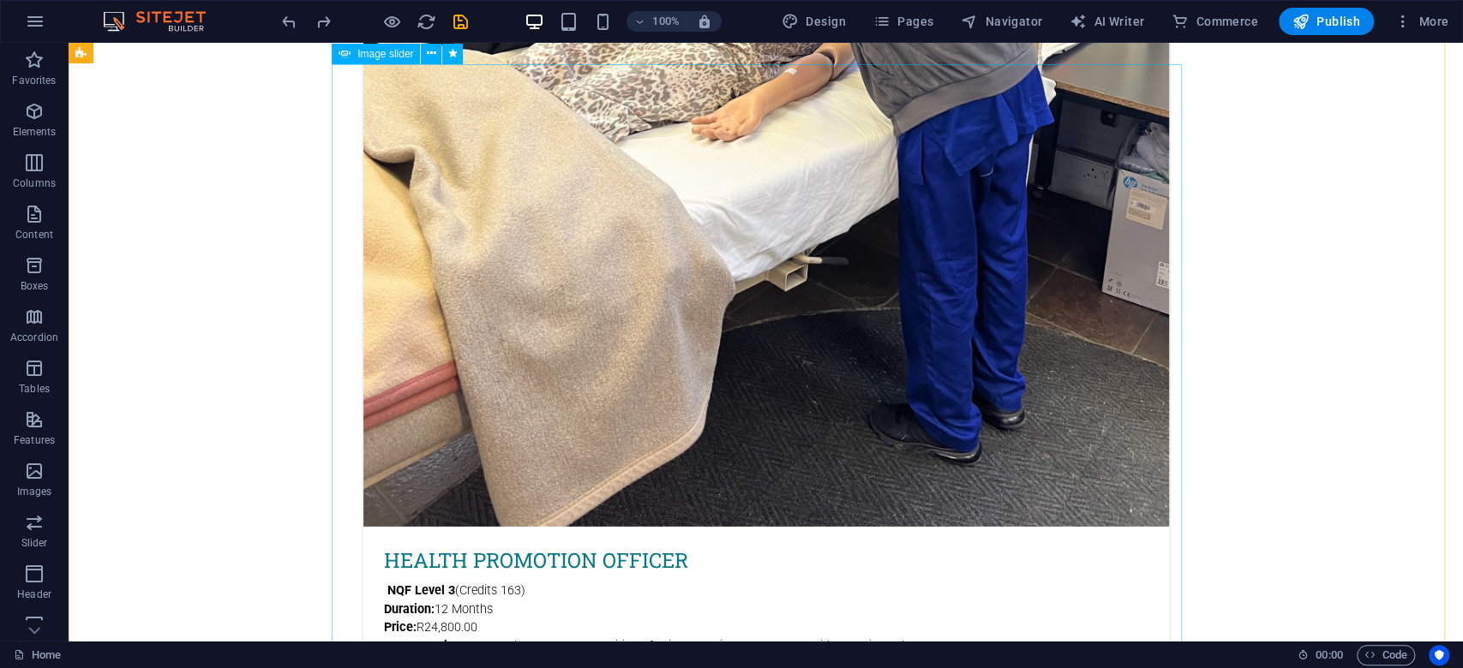
scroll to position [3144, 0]
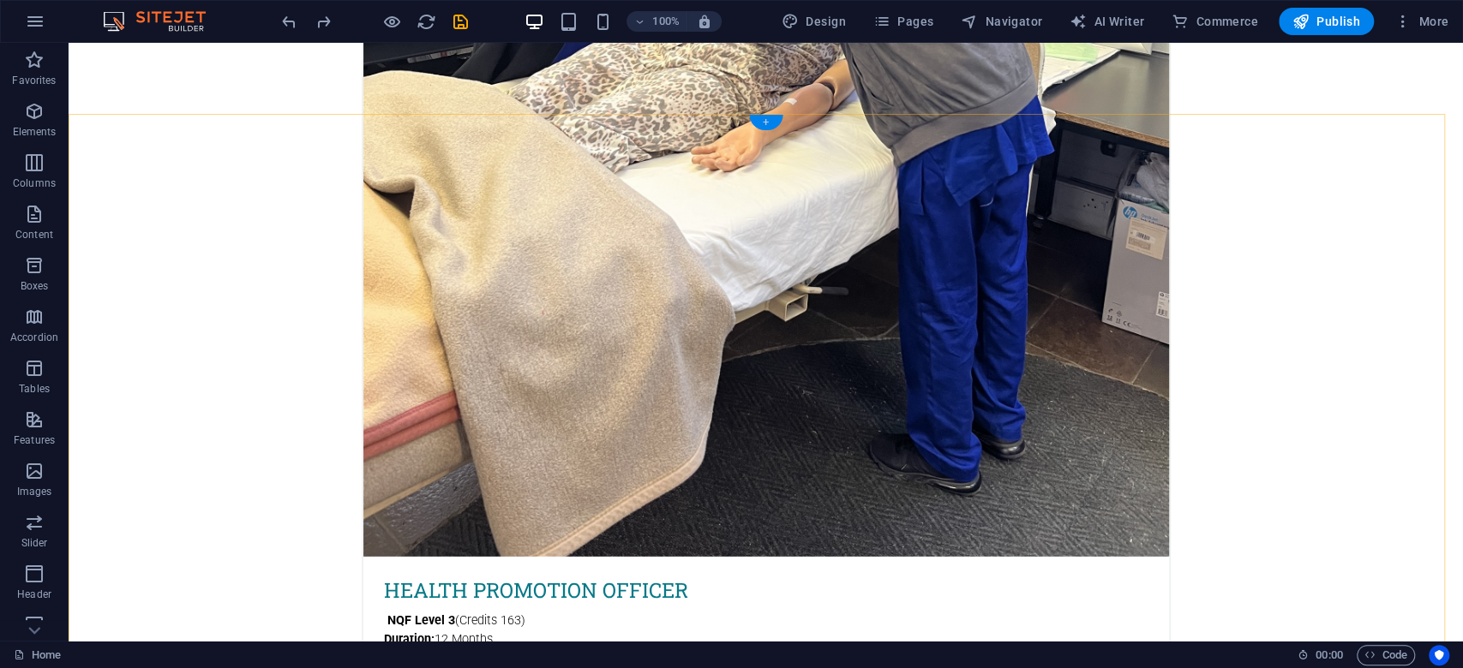
click at [764, 124] on div "+" at bounding box center [765, 122] width 33 height 15
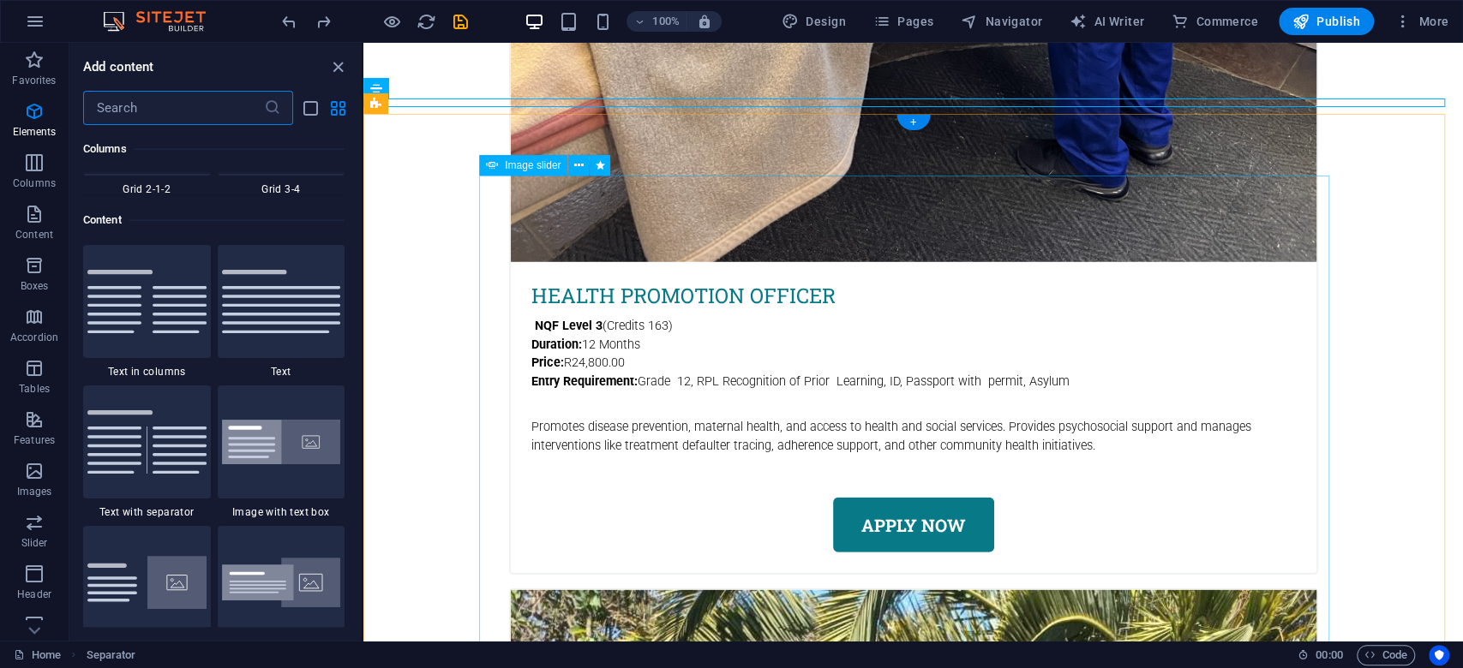
scroll to position [2997, 0]
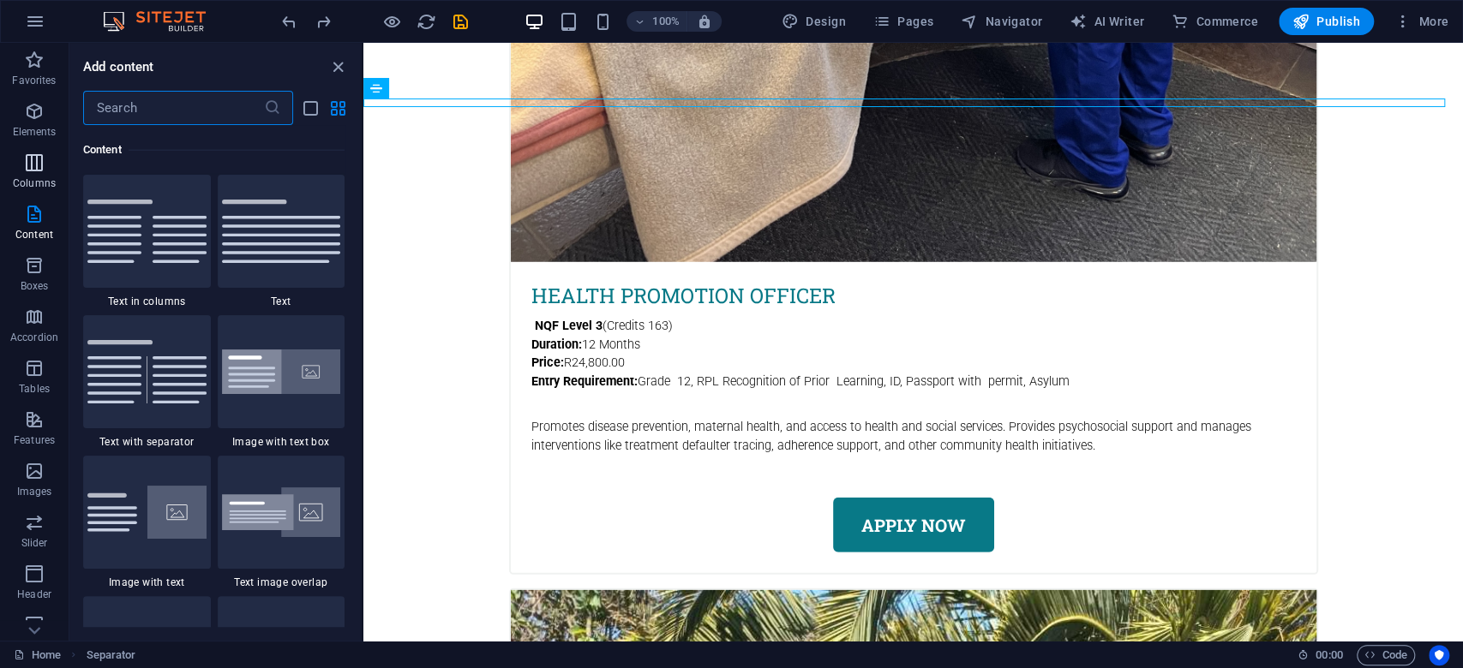
click at [41, 171] on icon "button" at bounding box center [34, 163] width 21 height 21
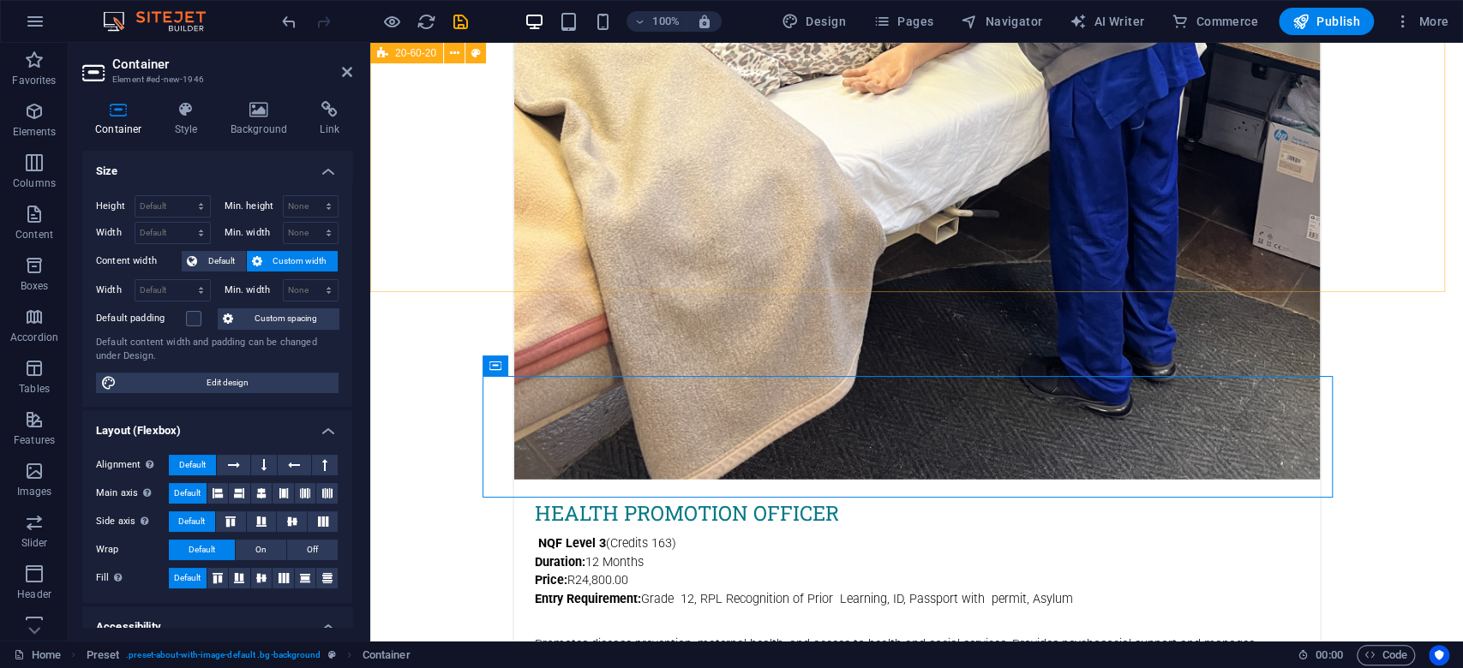
scroll to position [2915, 0]
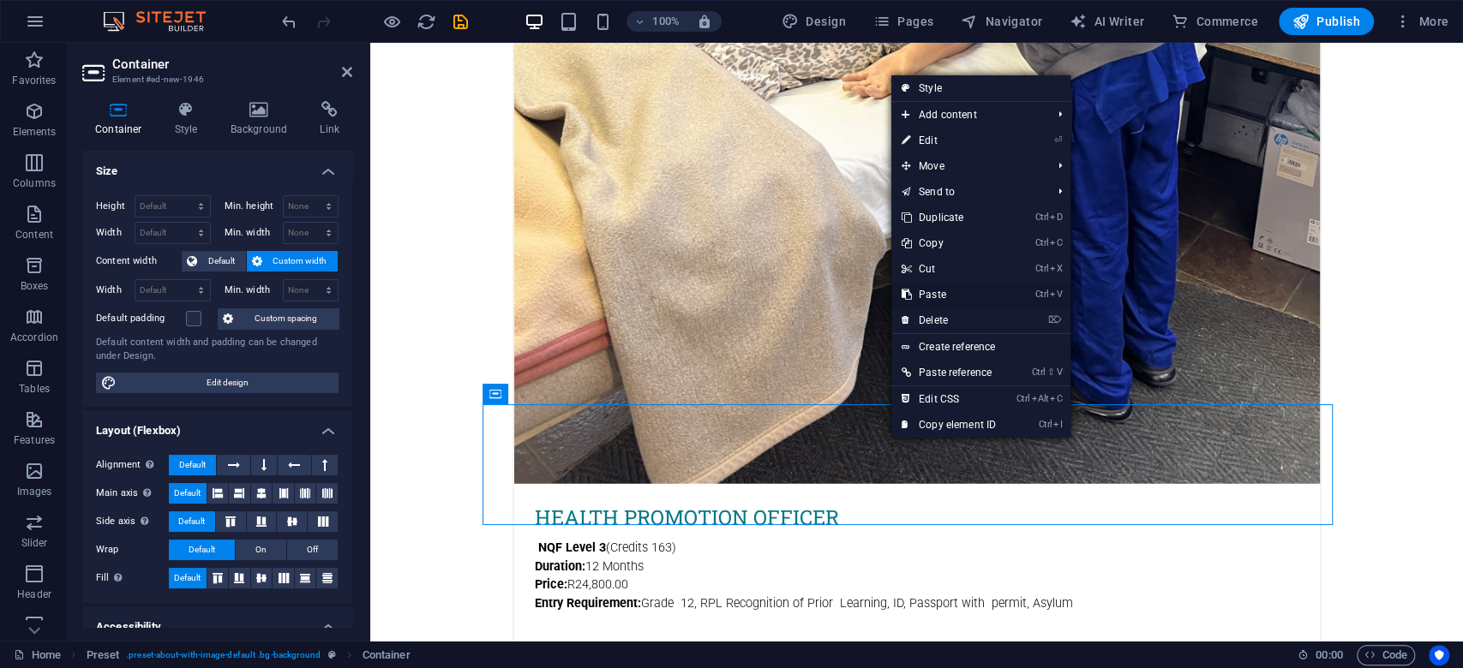
click at [940, 294] on link "Ctrl V Paste" at bounding box center [948, 295] width 115 height 26
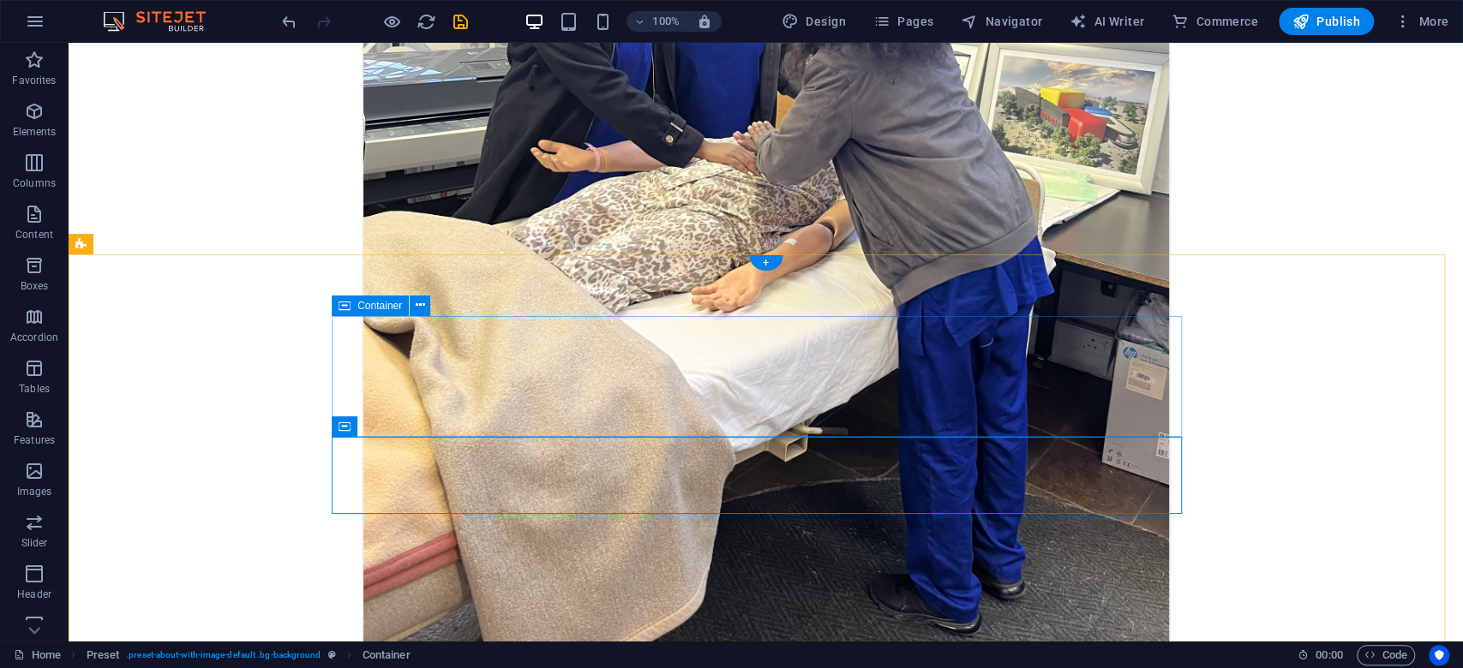
scroll to position [3030, 0]
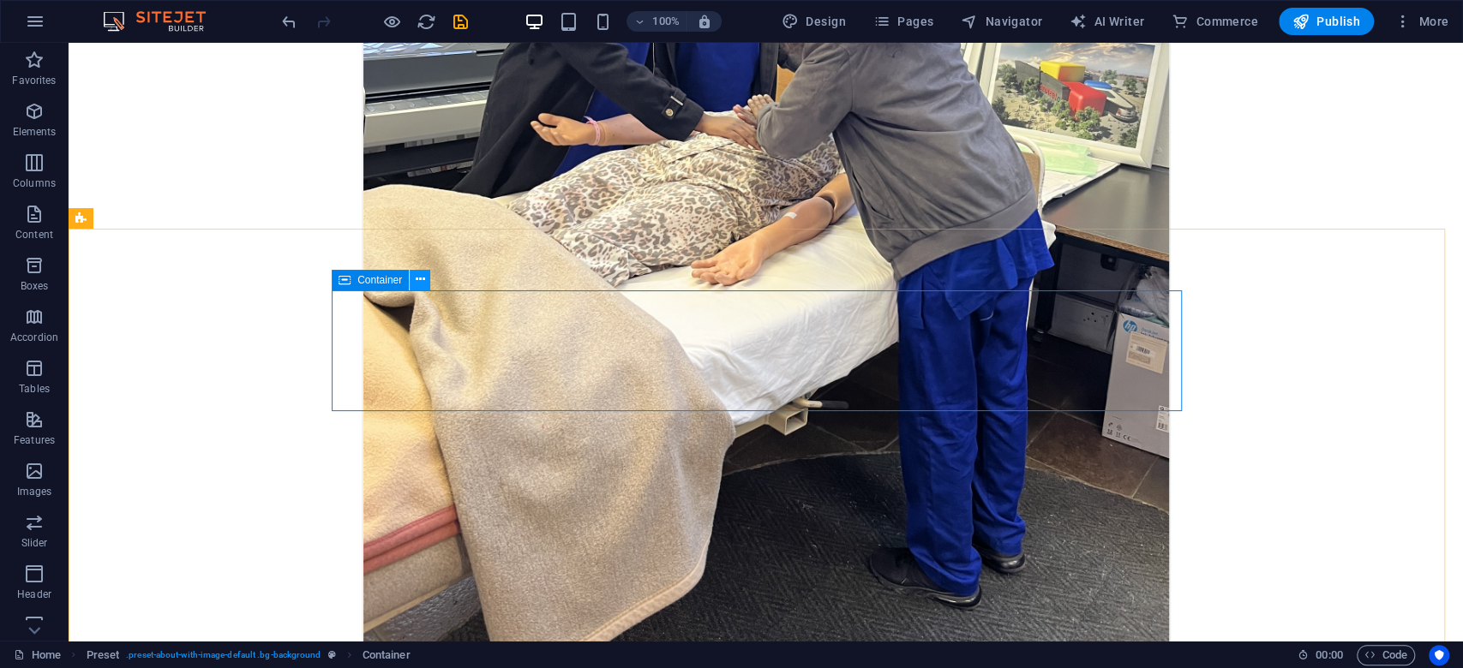
click at [414, 282] on button at bounding box center [420, 280] width 21 height 21
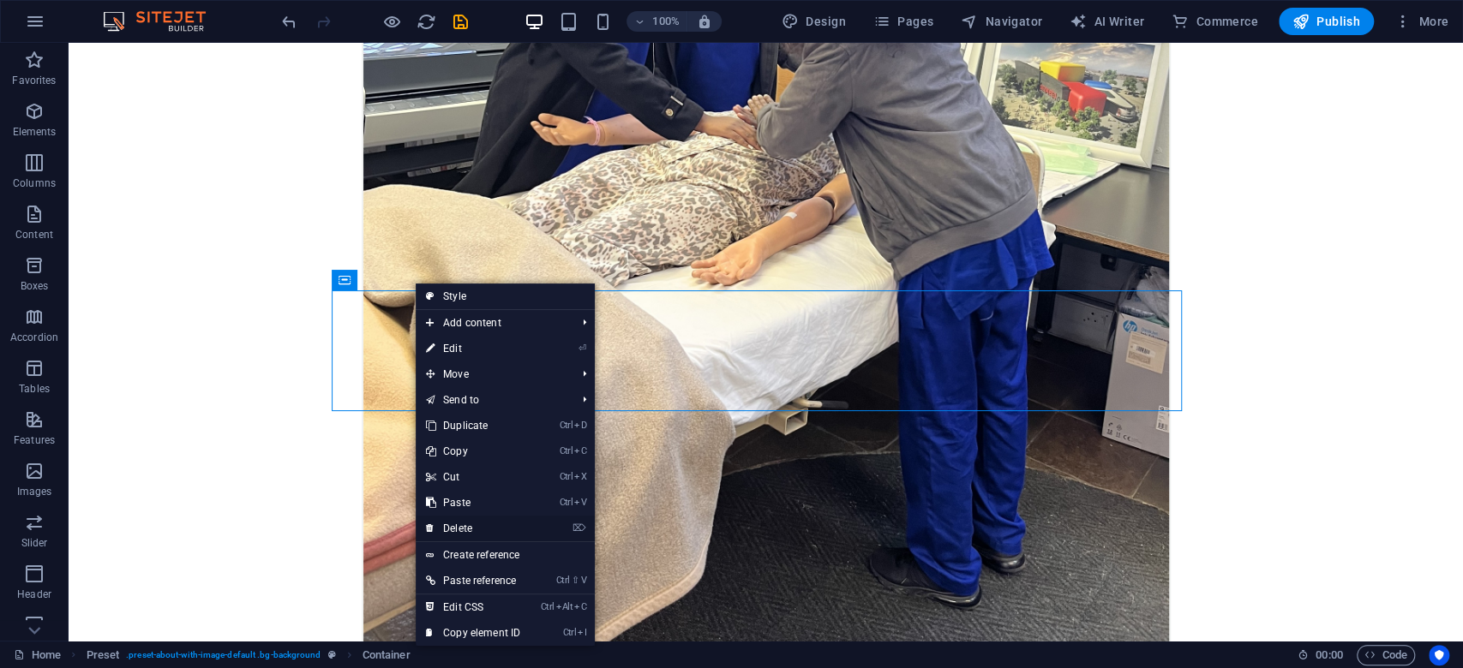
click at [478, 524] on link "⌦ Delete" at bounding box center [473, 529] width 115 height 26
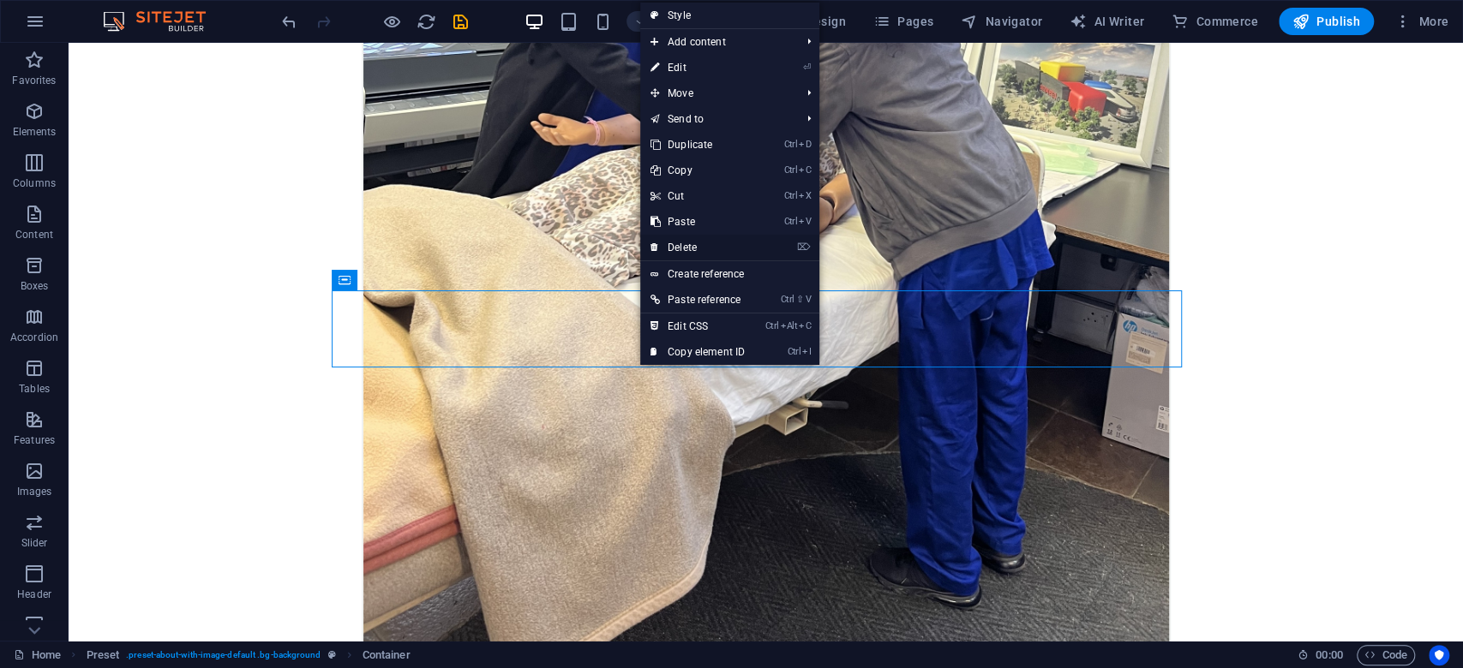
click at [699, 243] on link "⌦ Delete" at bounding box center [697, 248] width 115 height 26
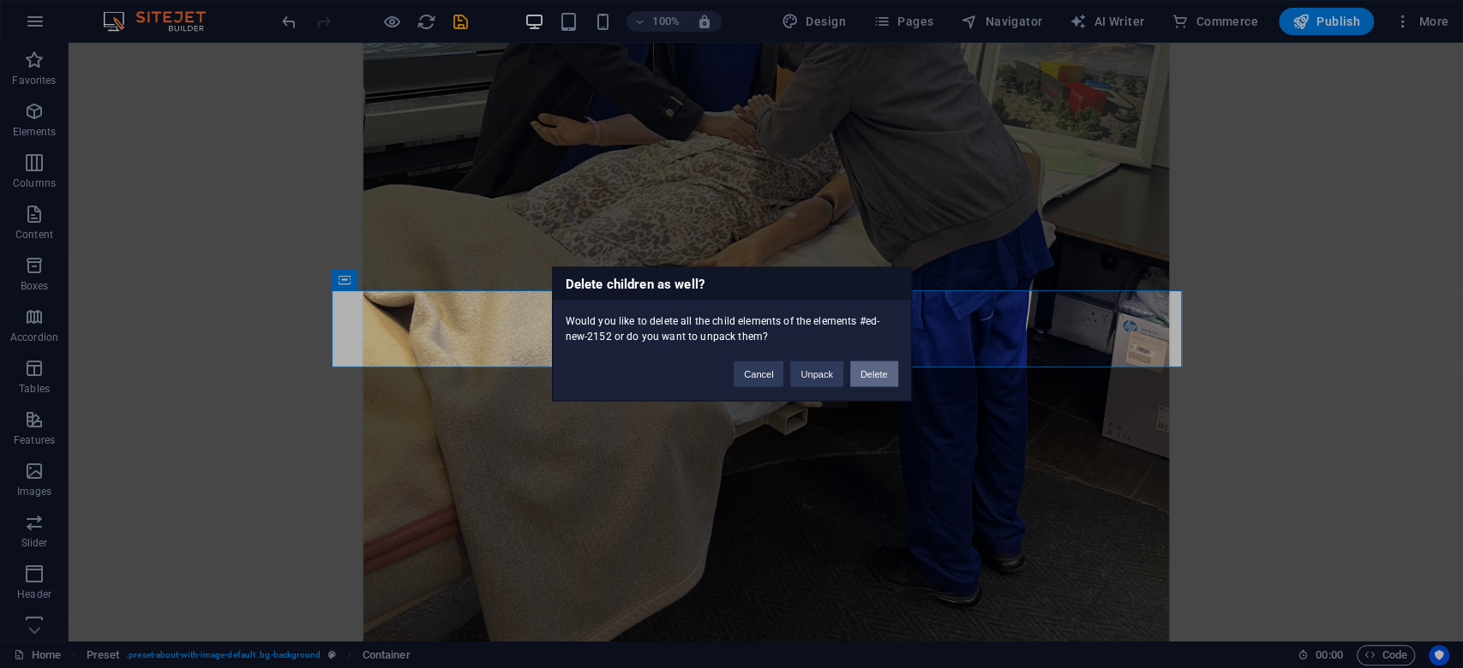
click at [866, 362] on button "Delete" at bounding box center [874, 375] width 48 height 26
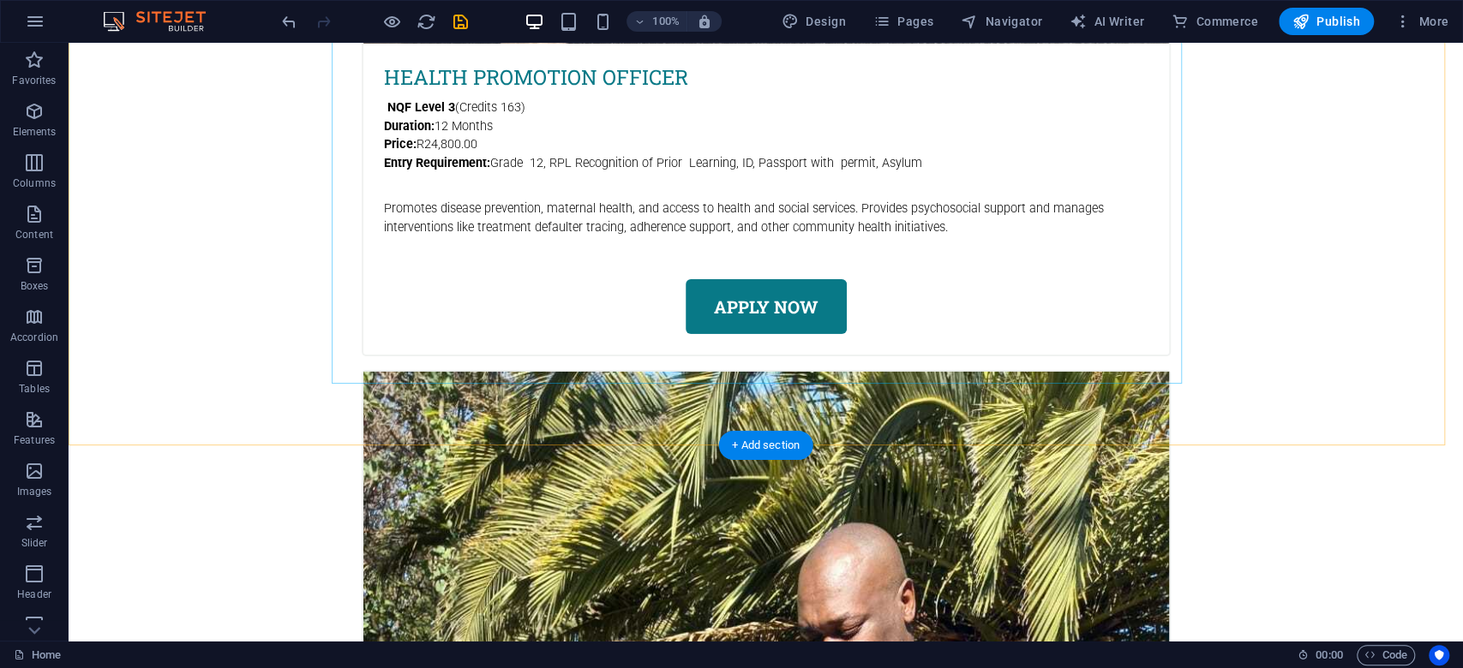
scroll to position [3715, 0]
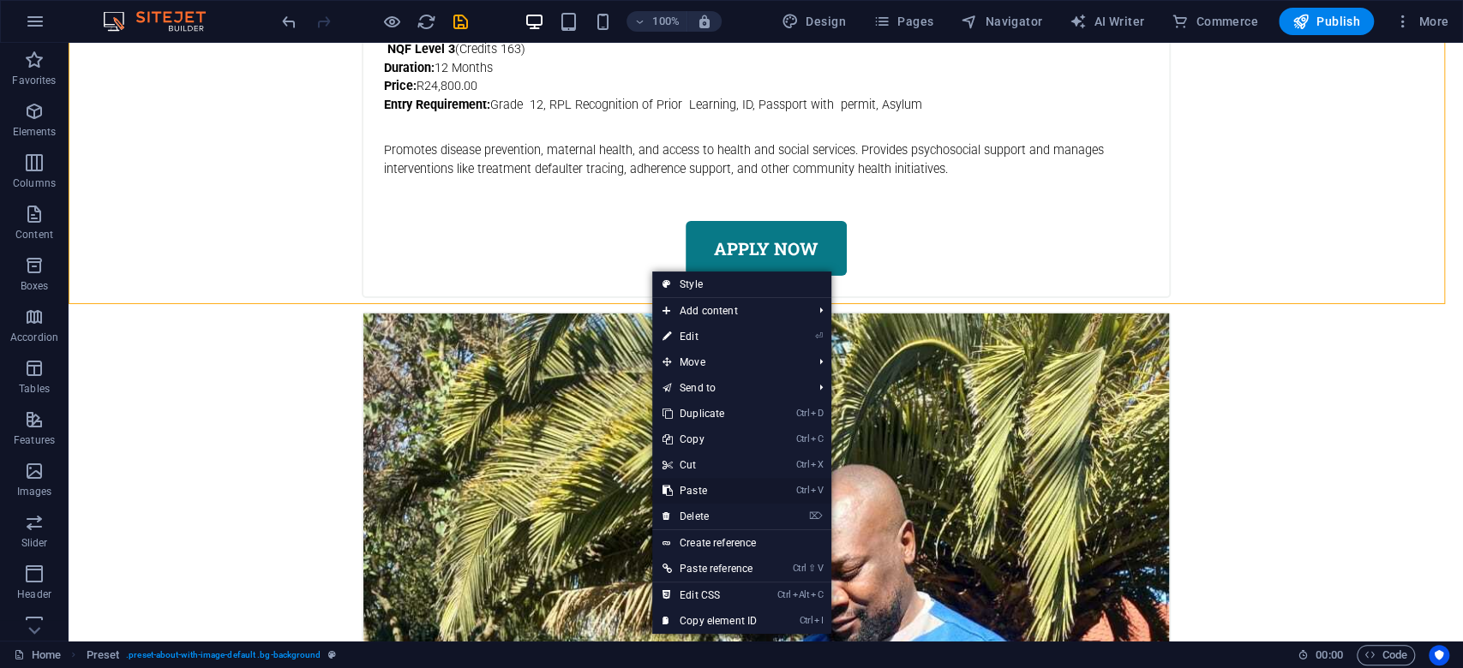
click at [713, 490] on link "Ctrl V Paste" at bounding box center [709, 491] width 115 height 26
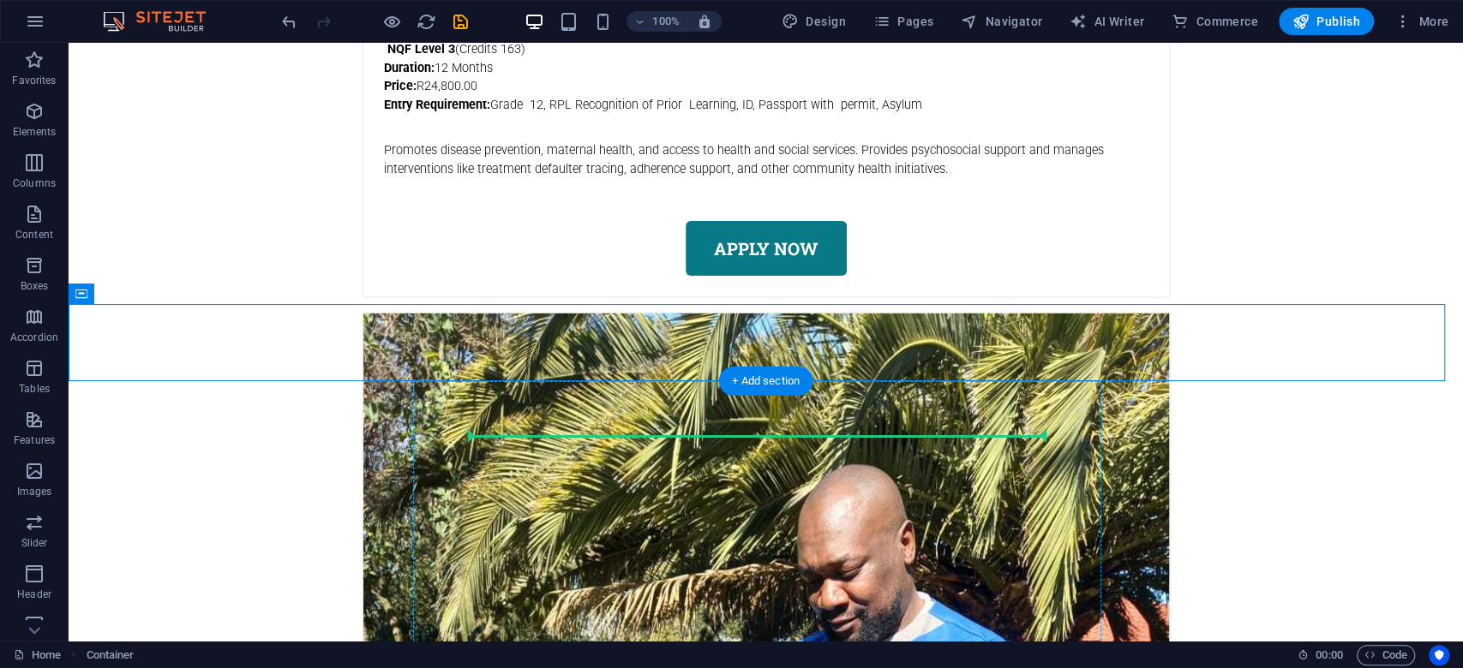
drag, startPoint x: 688, startPoint y: 338, endPoint x: 715, endPoint y: 447, distance: 112.8
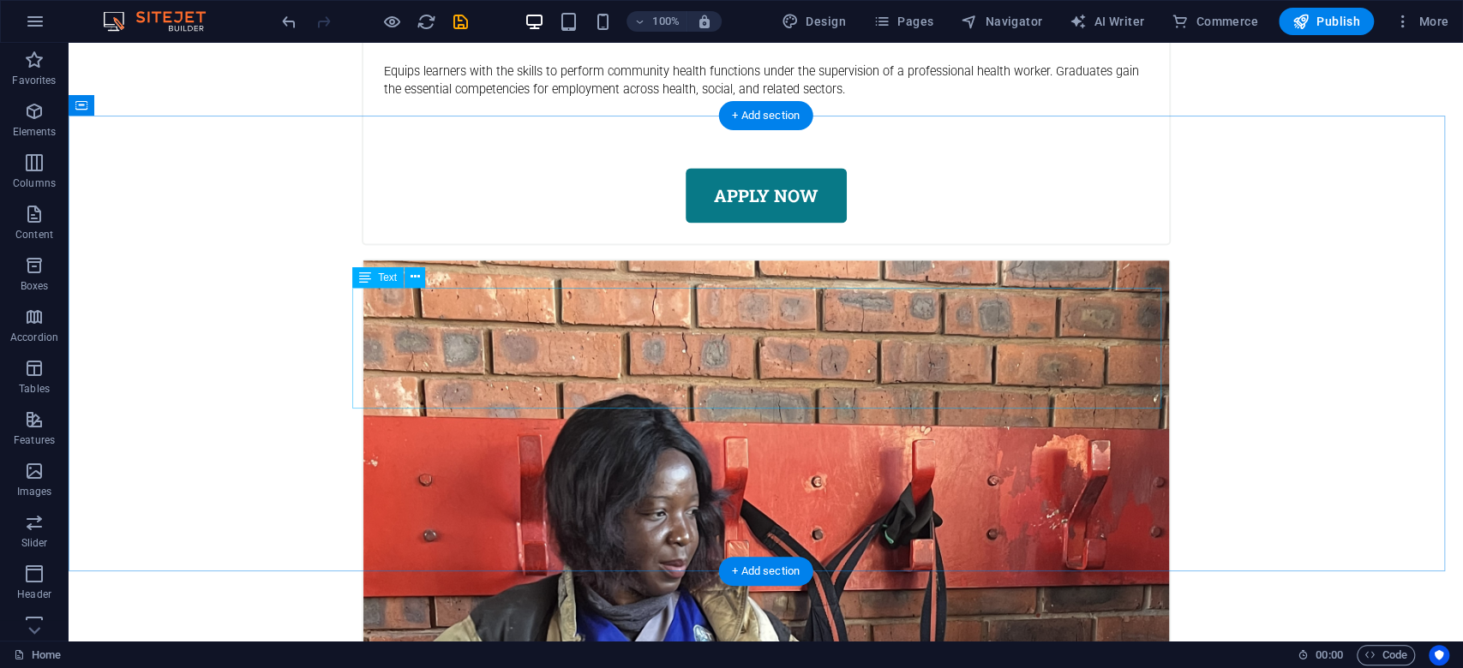
scroll to position [5885, 0]
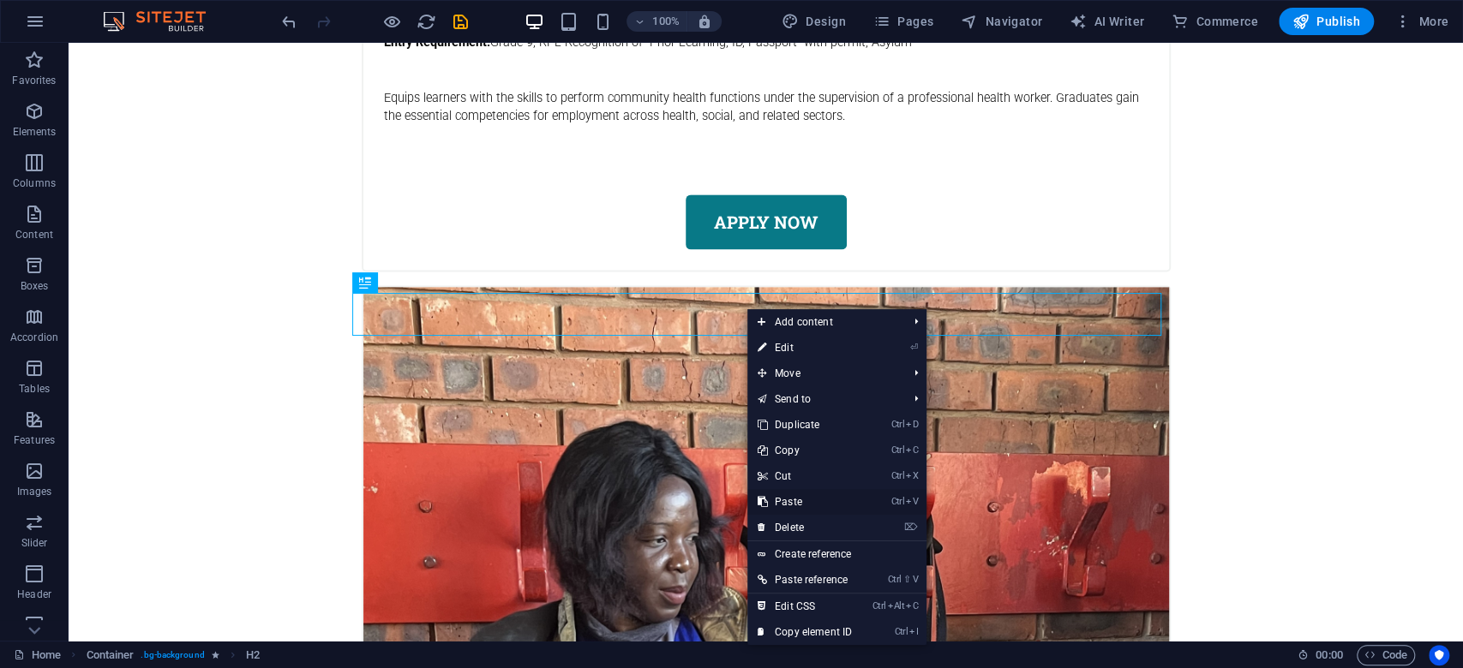
click at [801, 498] on link "Ctrl V Paste" at bounding box center [804, 502] width 115 height 26
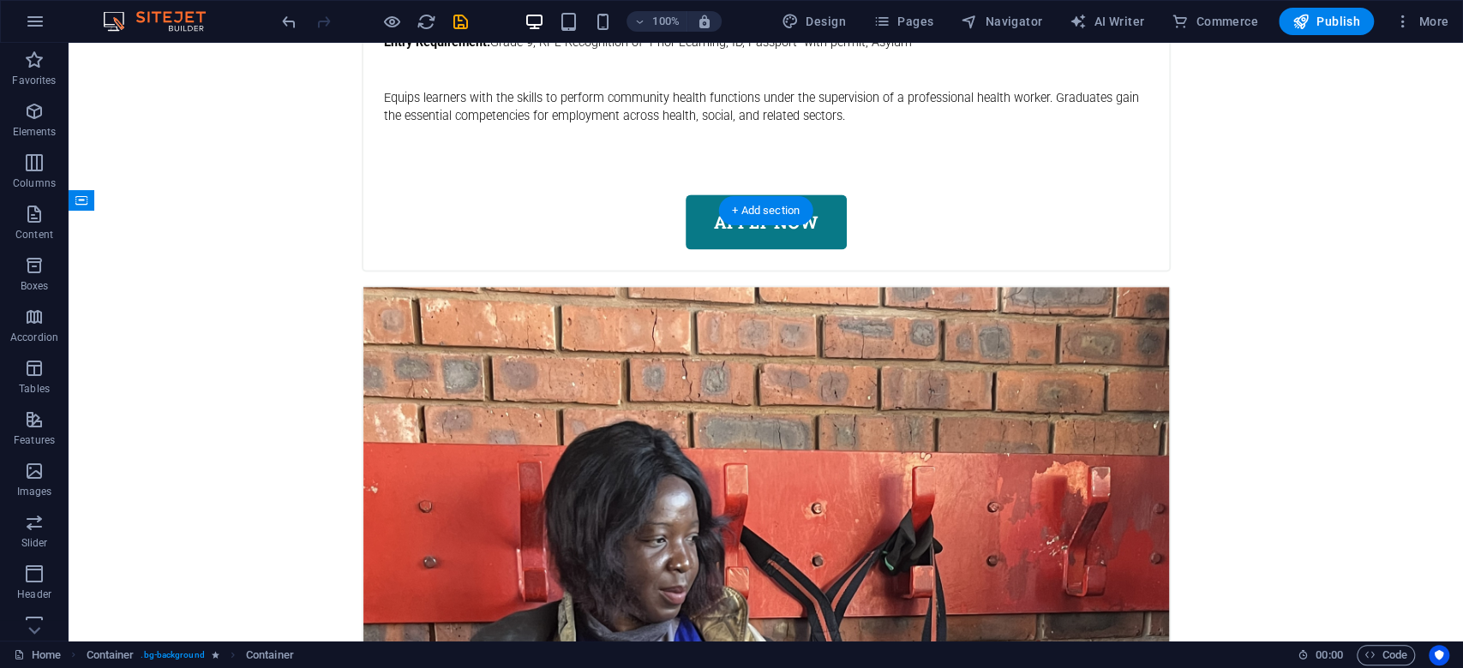
drag, startPoint x: 847, startPoint y: 374, endPoint x: 843, endPoint y: 319, distance: 55.9
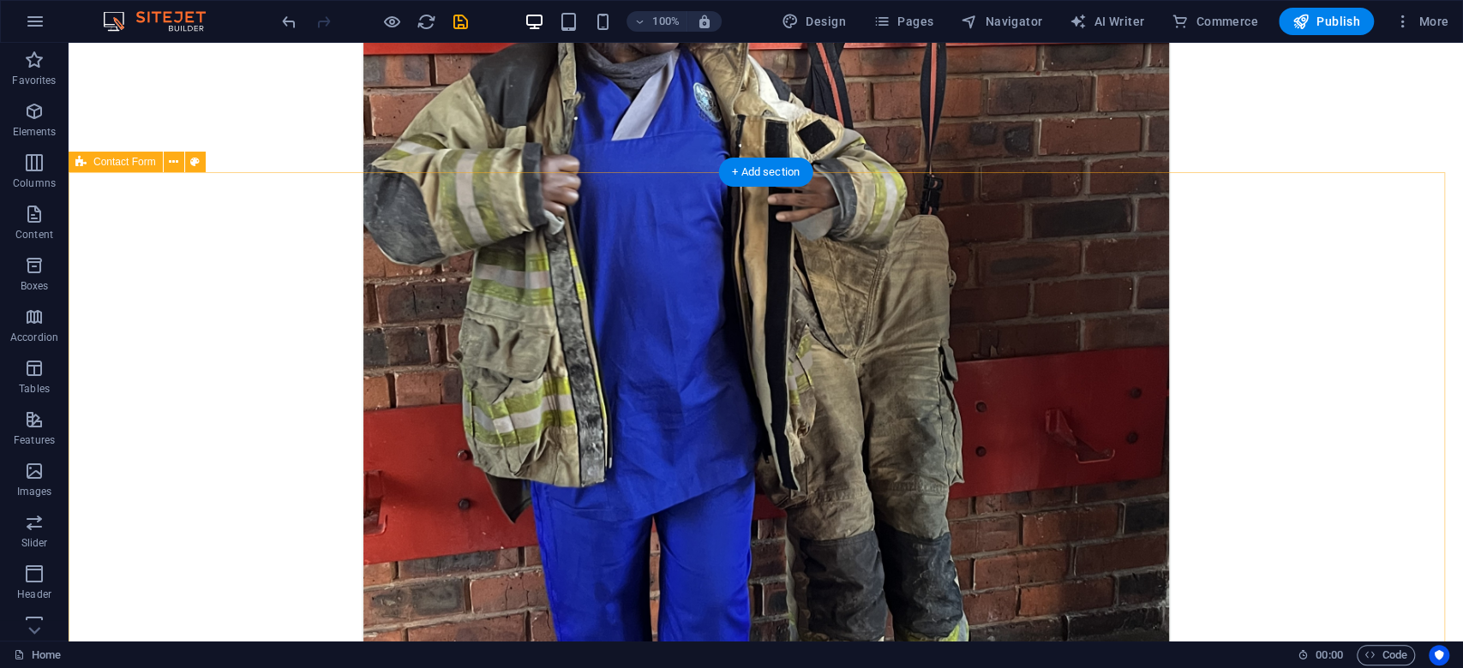
scroll to position [6457, 0]
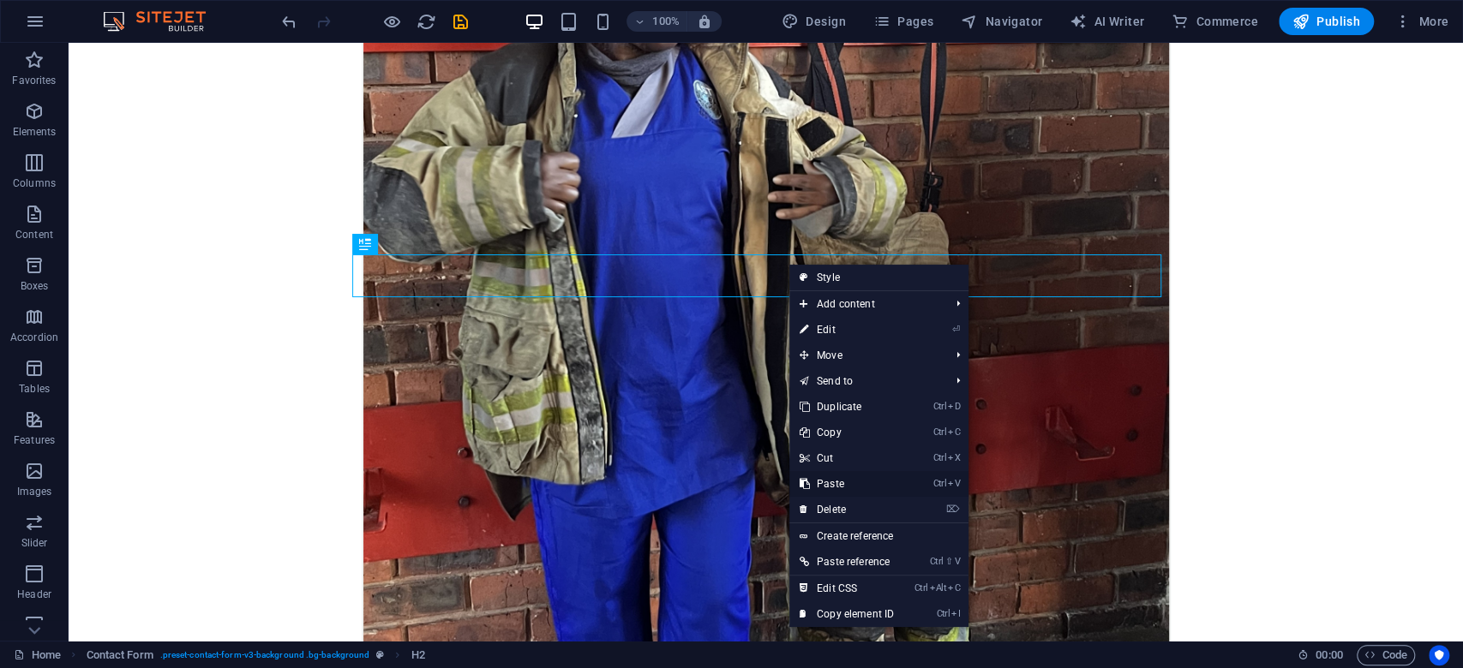
click at [852, 482] on link "Ctrl V Paste" at bounding box center [846, 484] width 115 height 26
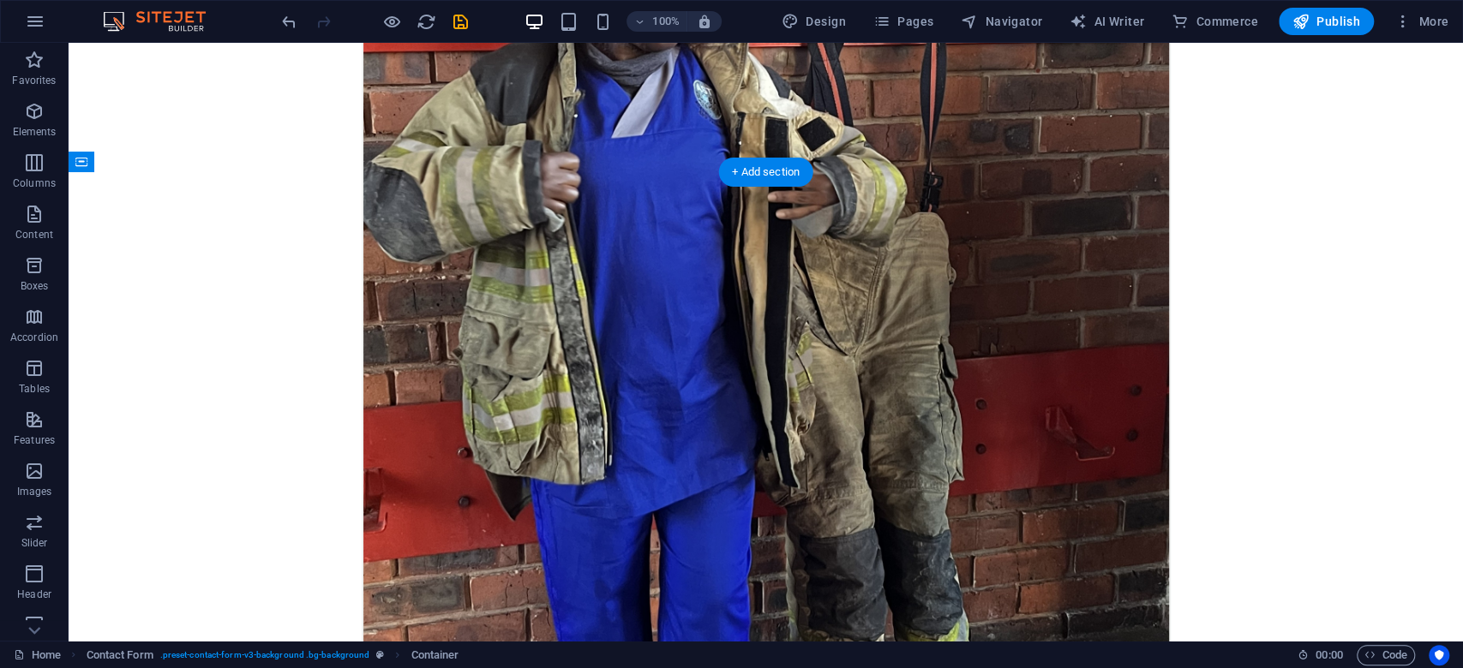
drag, startPoint x: 807, startPoint y: 339, endPoint x: 803, endPoint y: 318, distance: 21.8
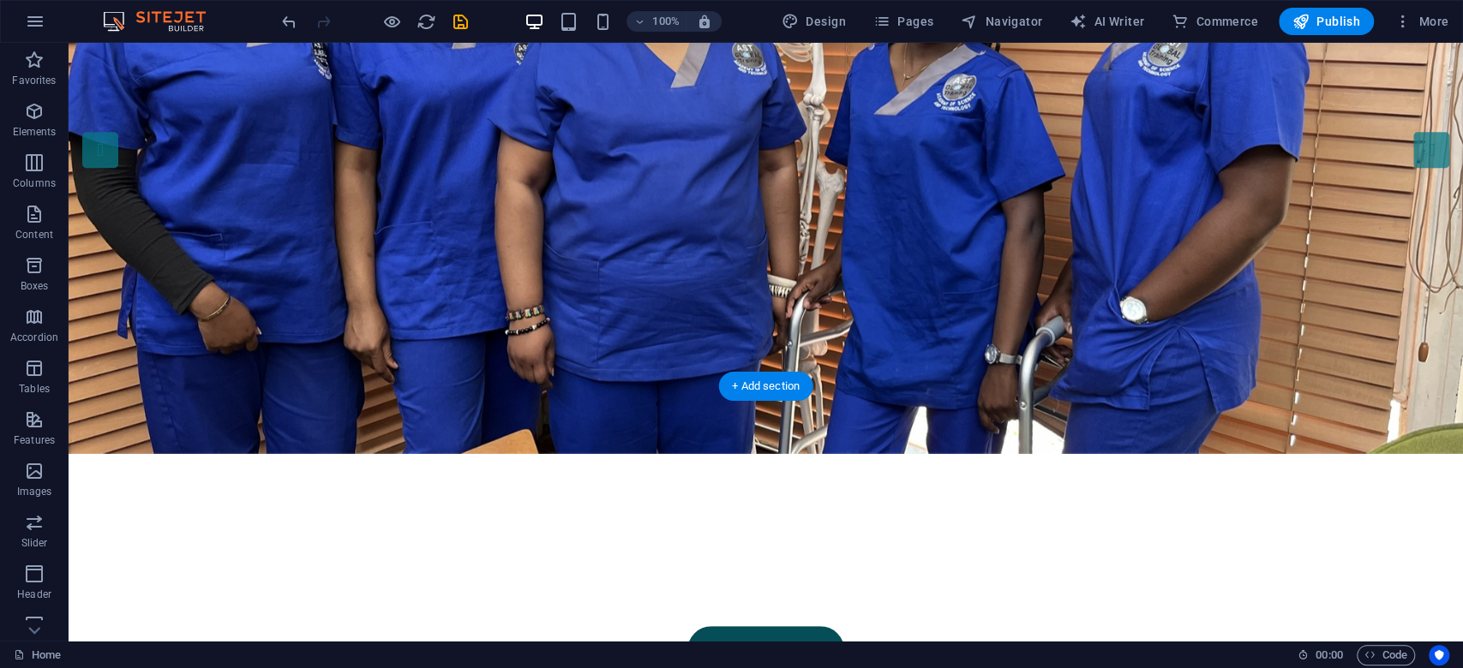
scroll to position [0, 0]
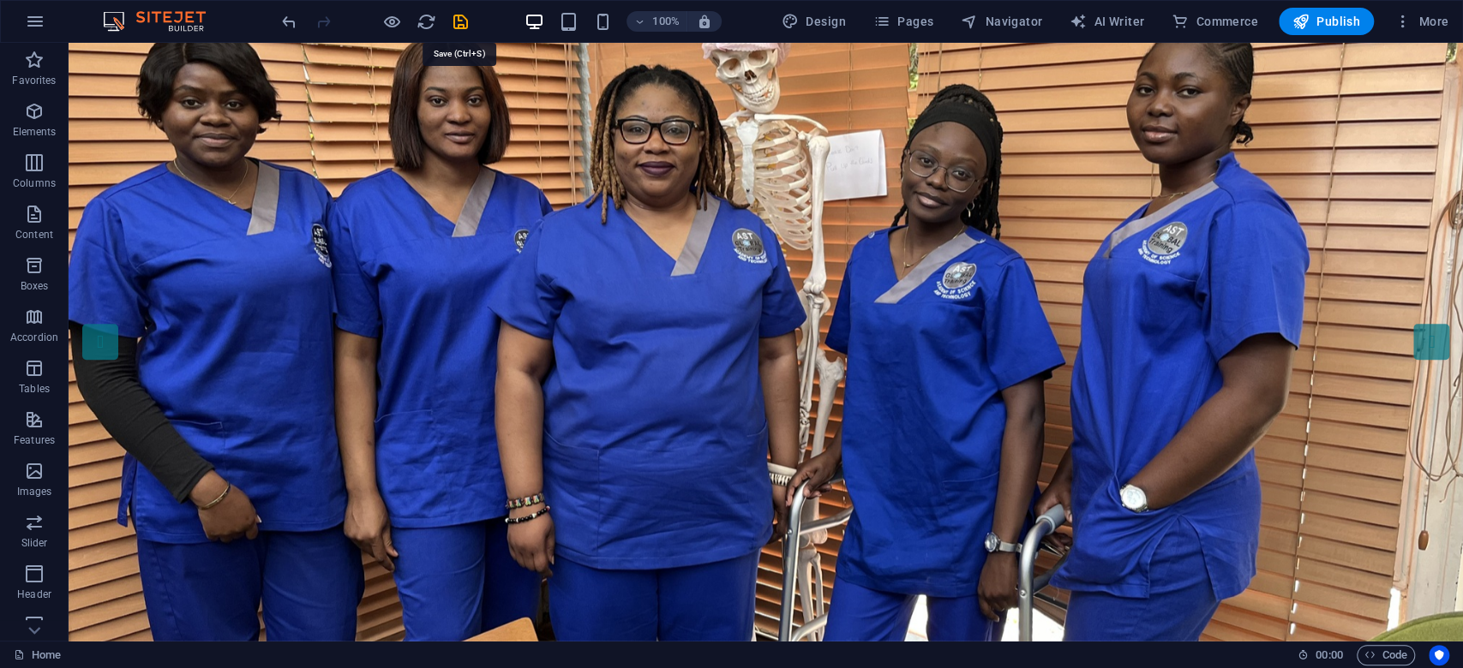
click at [456, 24] on icon "save" at bounding box center [461, 22] width 20 height 20
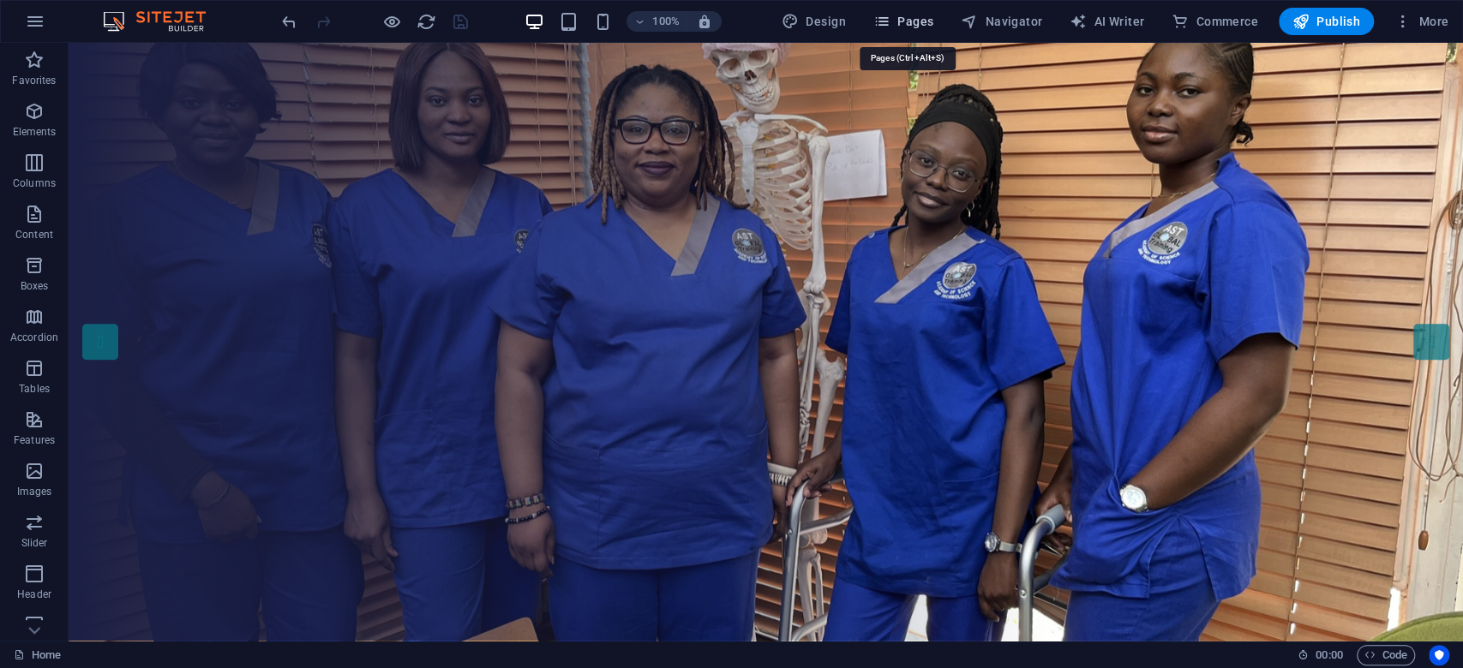
click at [913, 19] on span "Pages" at bounding box center [903, 21] width 60 height 17
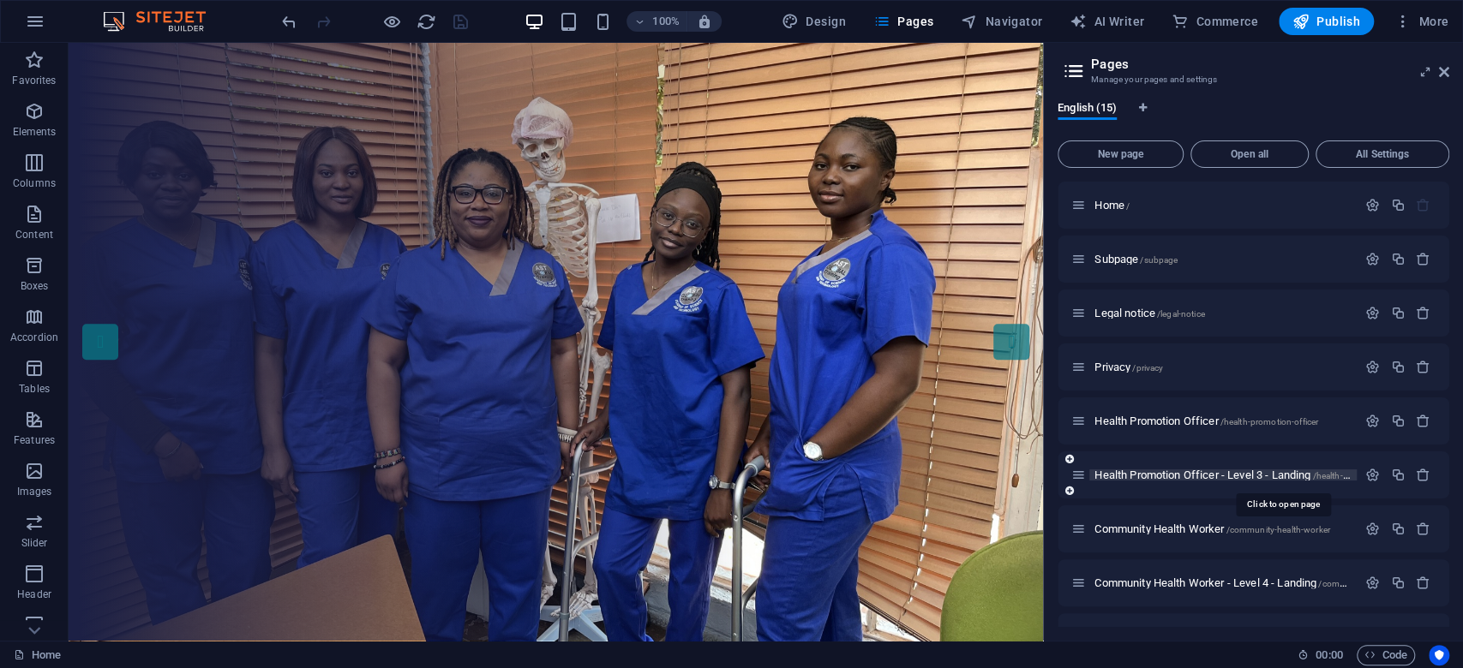
click at [1211, 476] on span "Health Promotion Officer - Level 3 - Landing /health-promotion-officer-level-3-…" at bounding box center [1281, 475] width 375 height 13
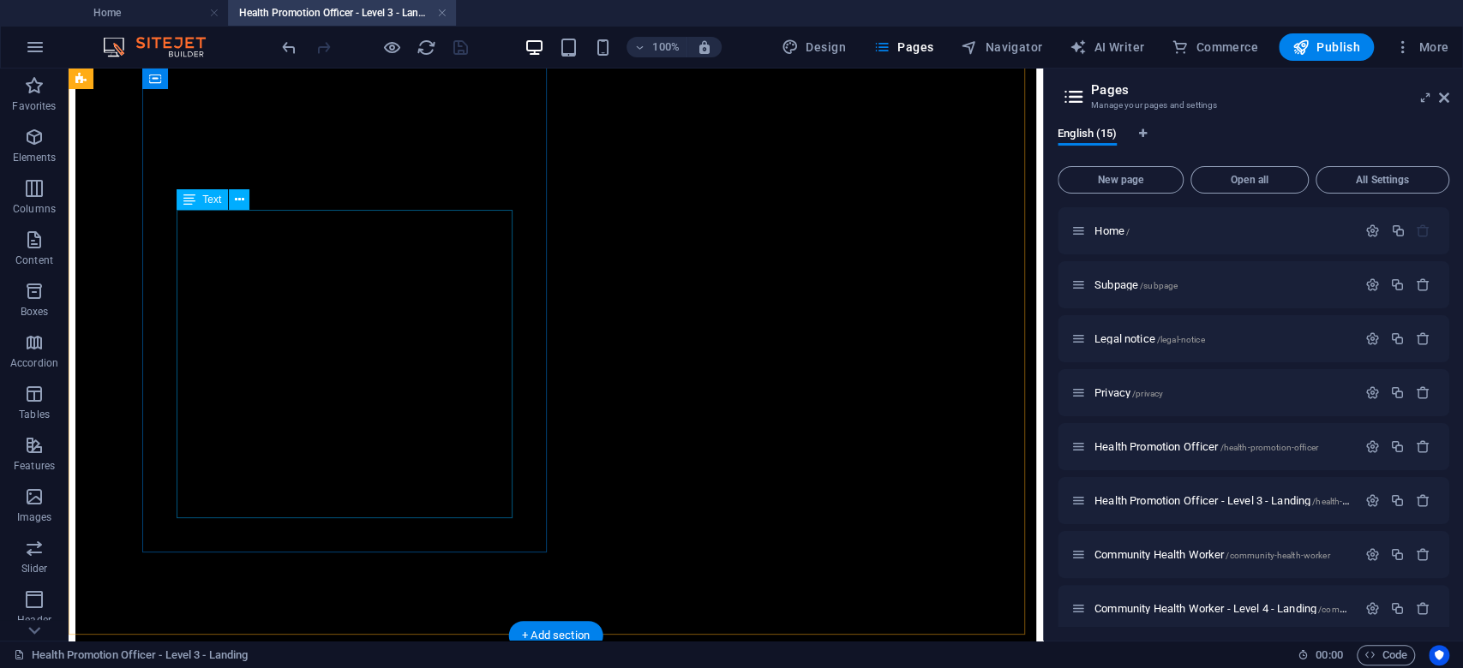
scroll to position [799, 0]
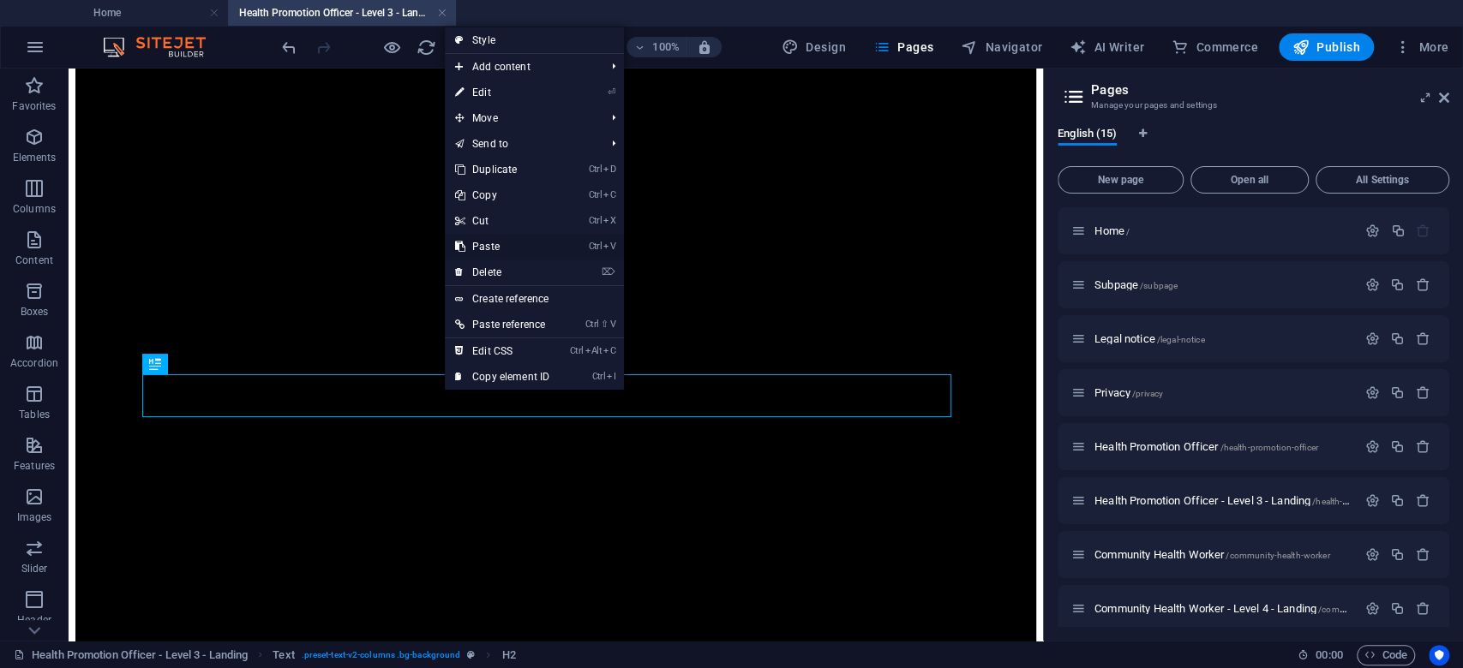
click at [510, 245] on link "Ctrl V Paste" at bounding box center [502, 247] width 115 height 26
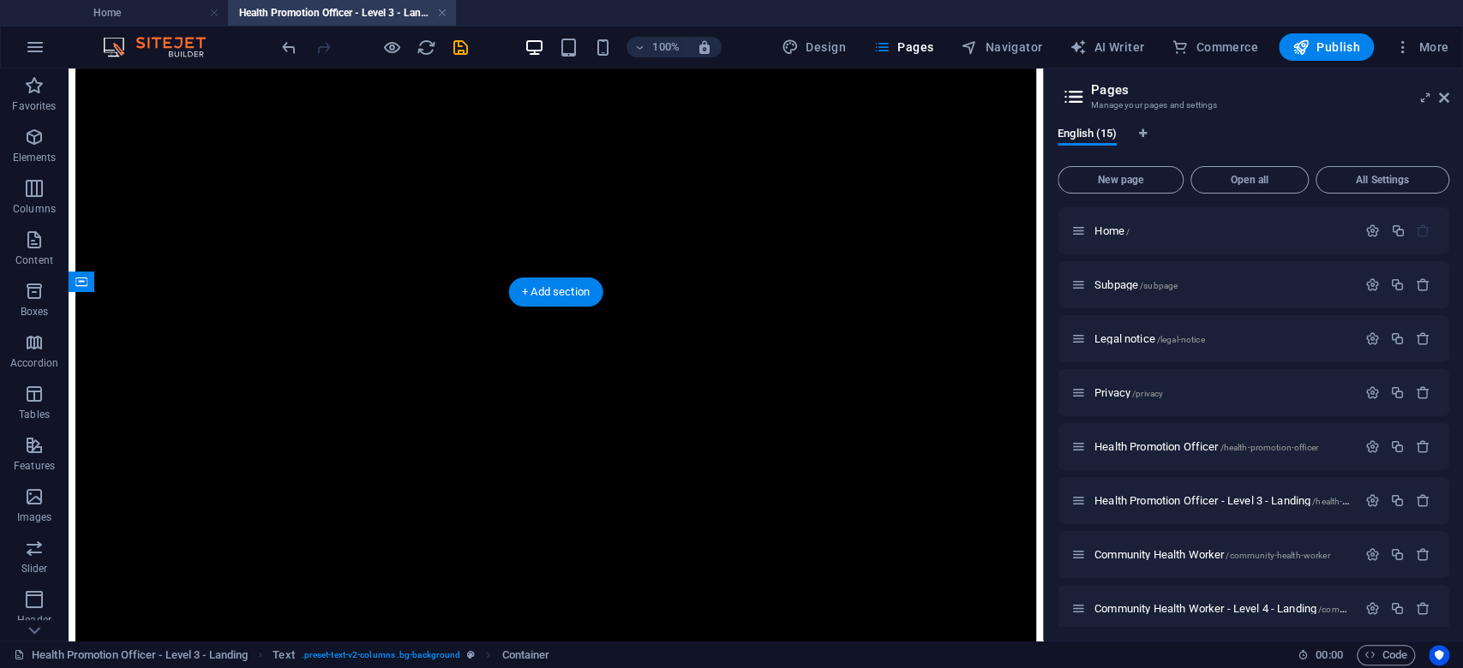
drag, startPoint x: 465, startPoint y: 457, endPoint x: 470, endPoint y: 400, distance: 56.7
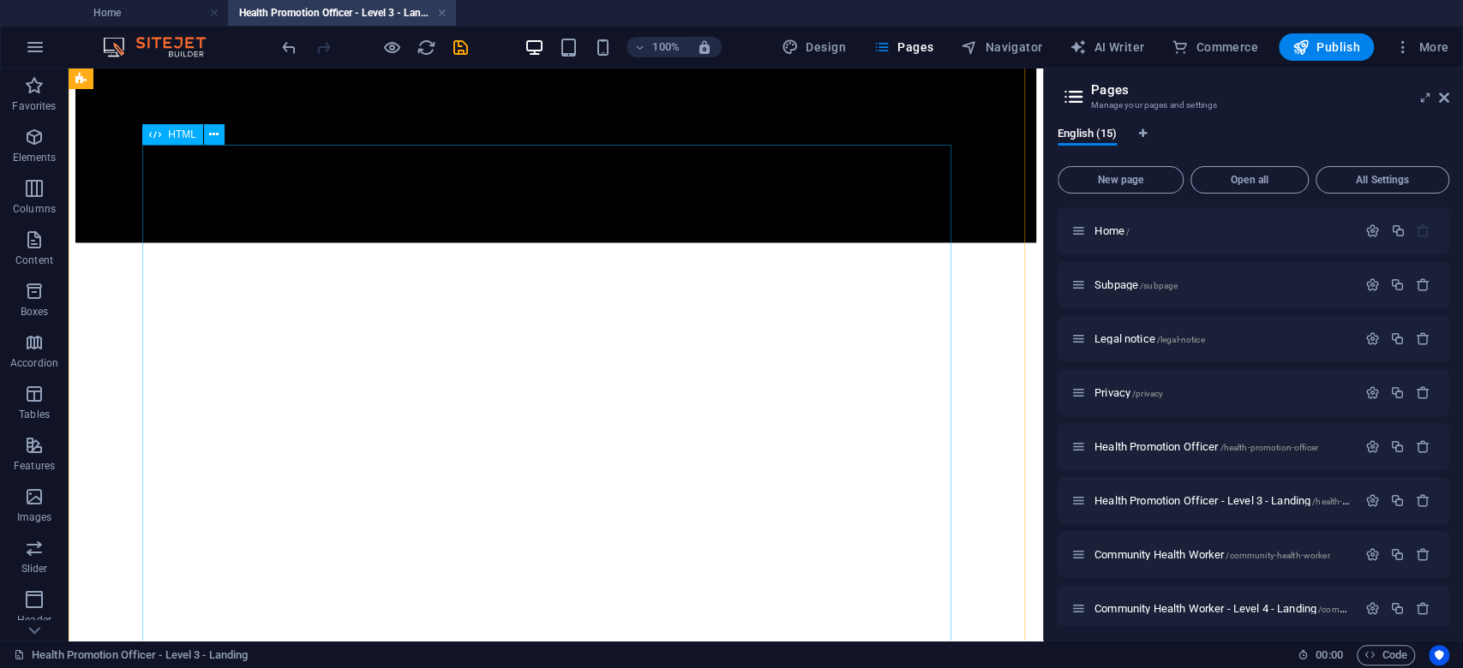
scroll to position [1828, 0]
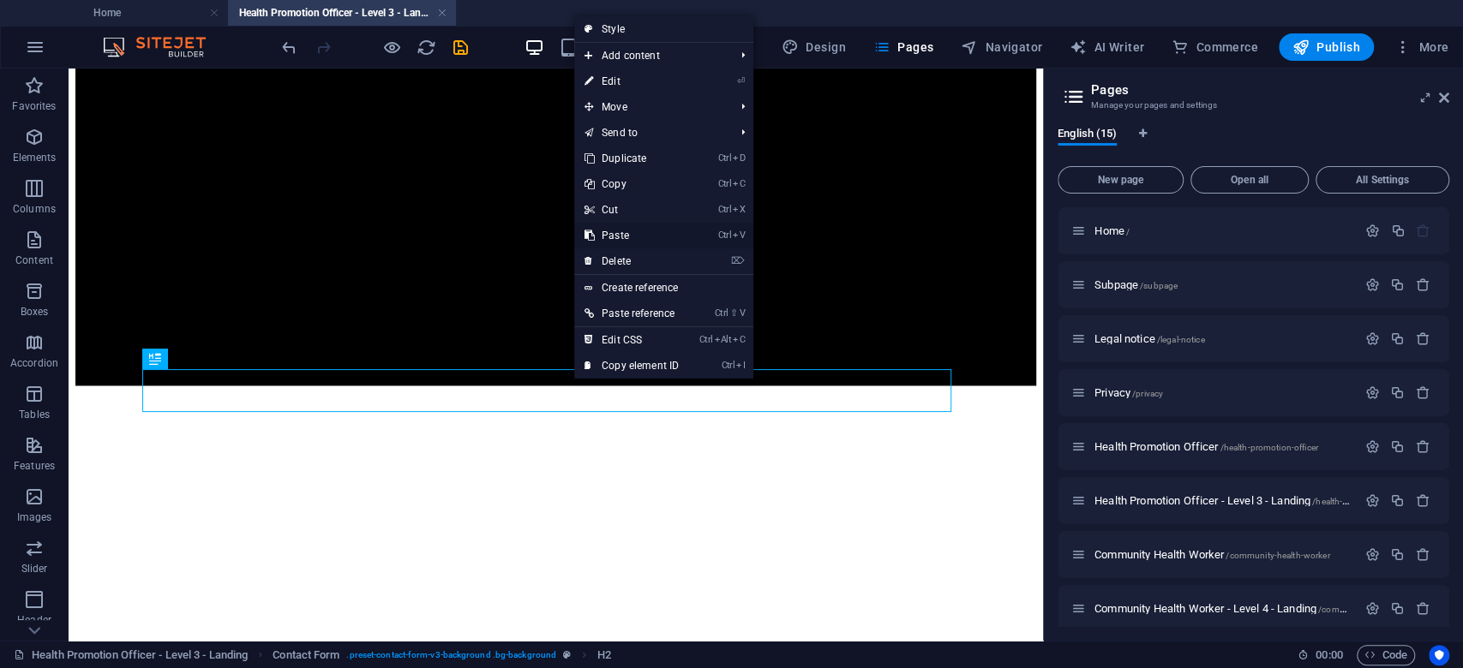
click at [619, 240] on link "Ctrl V Paste" at bounding box center [631, 236] width 115 height 26
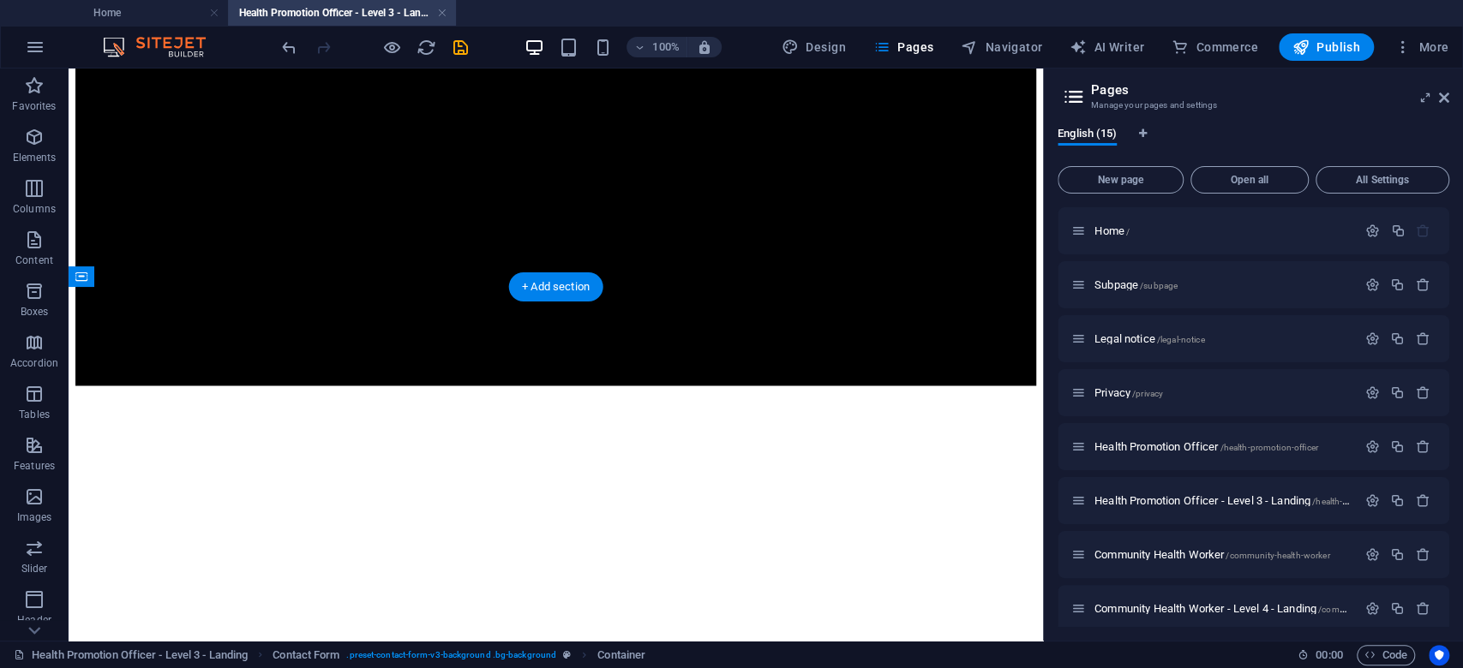
drag, startPoint x: 607, startPoint y: 452, endPoint x: 604, endPoint y: 411, distance: 40.4
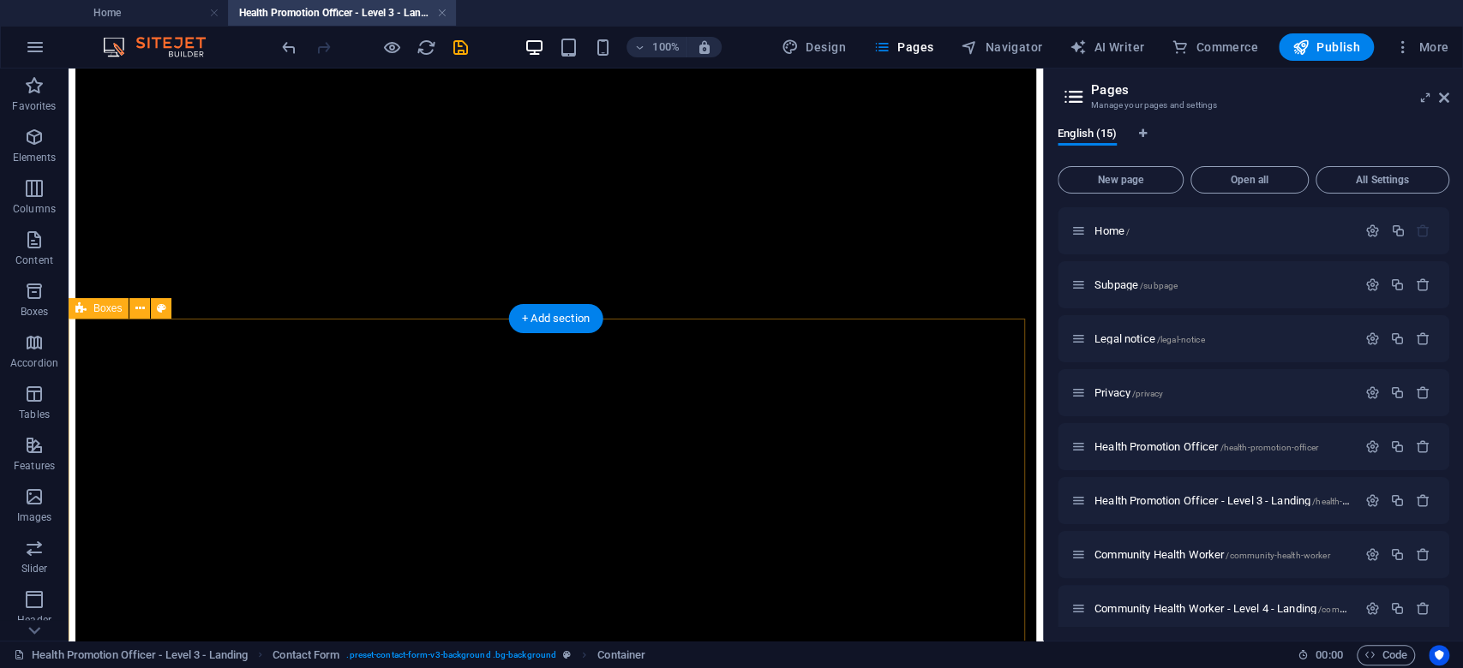
scroll to position [913, 0]
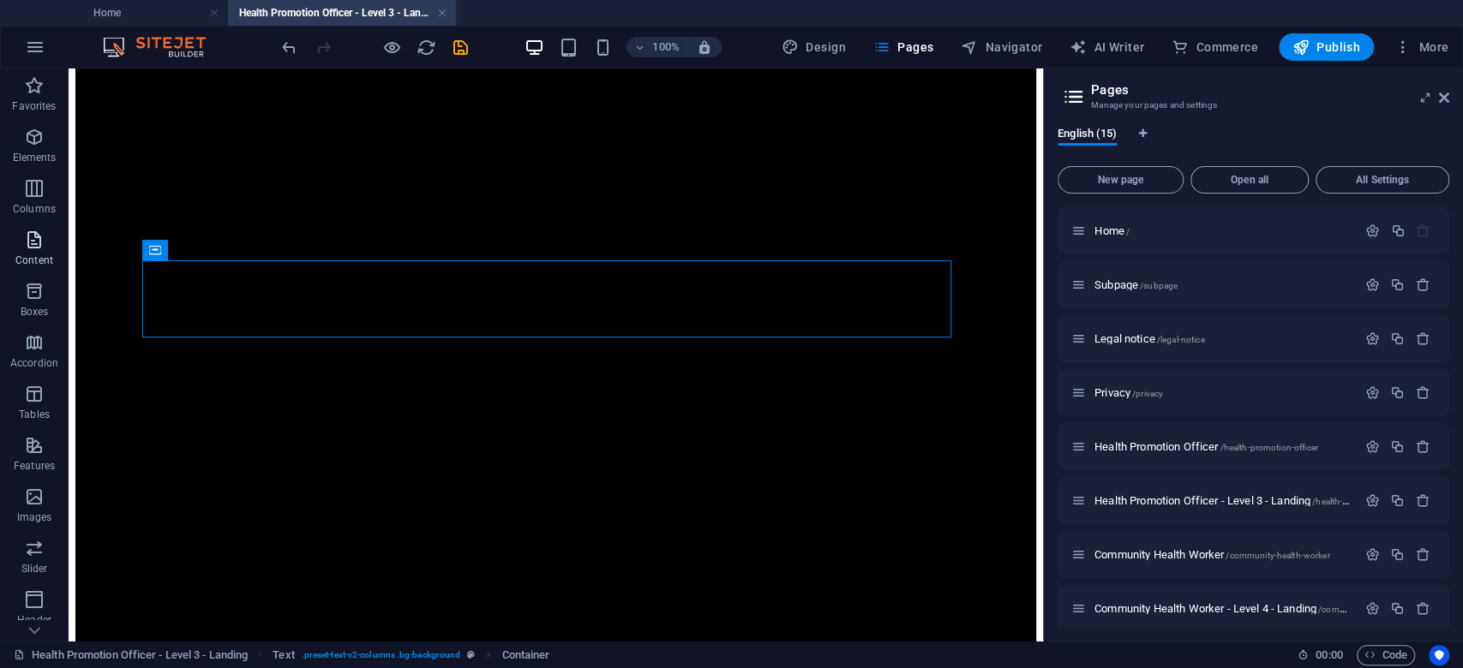
click at [44, 250] on span "Content" at bounding box center [34, 250] width 69 height 41
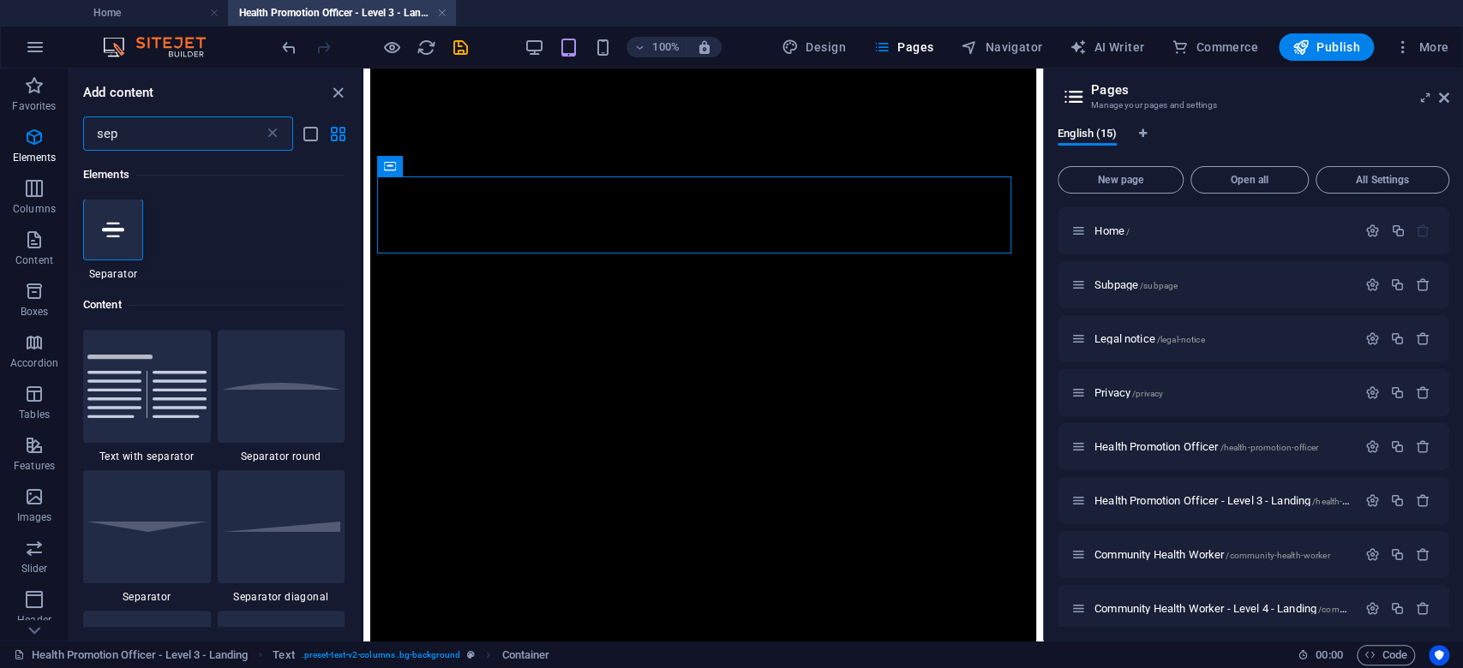
scroll to position [0, 0]
type input "sep"
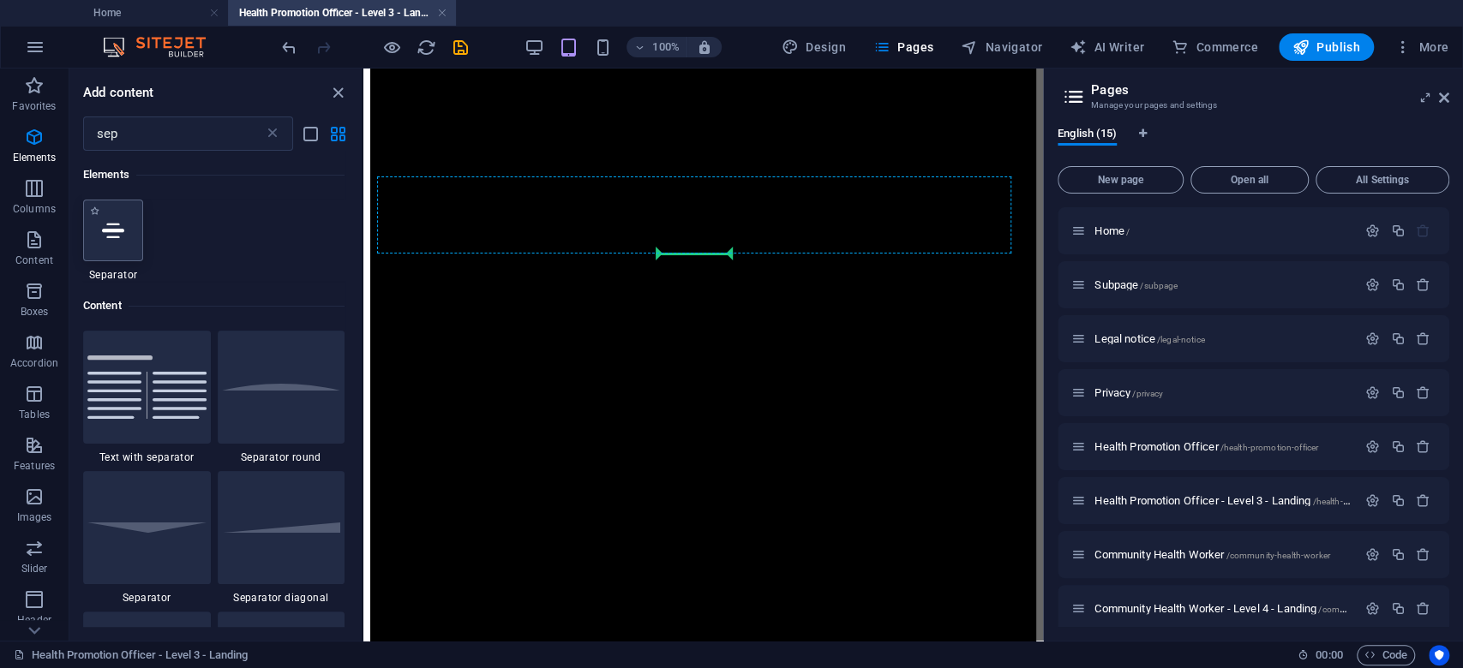
select select "%"
select select "px"
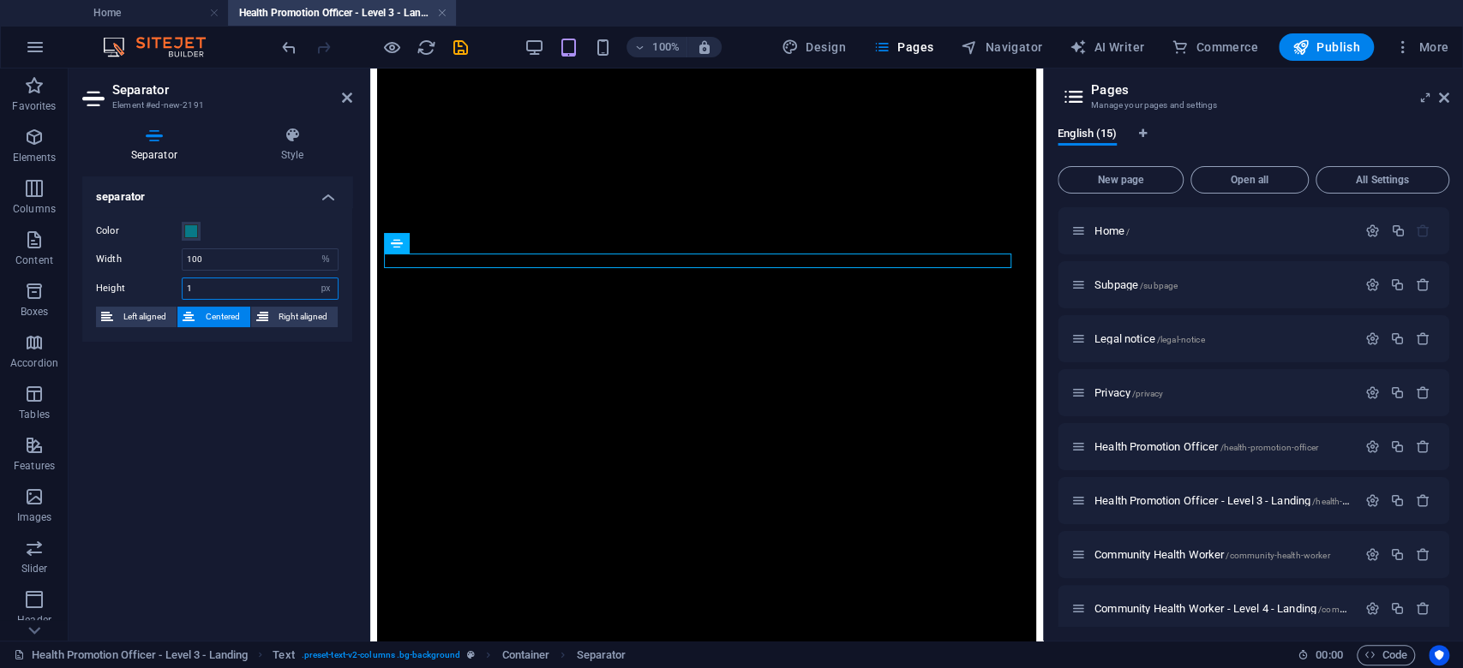
click at [242, 284] on input "1" at bounding box center [260, 288] width 155 height 21
drag, startPoint x: 206, startPoint y: 286, endPoint x: 165, endPoint y: 289, distance: 40.4
click at [165, 289] on div "Height 2 px rem vh vw" at bounding box center [217, 289] width 242 height 22
type input "1"
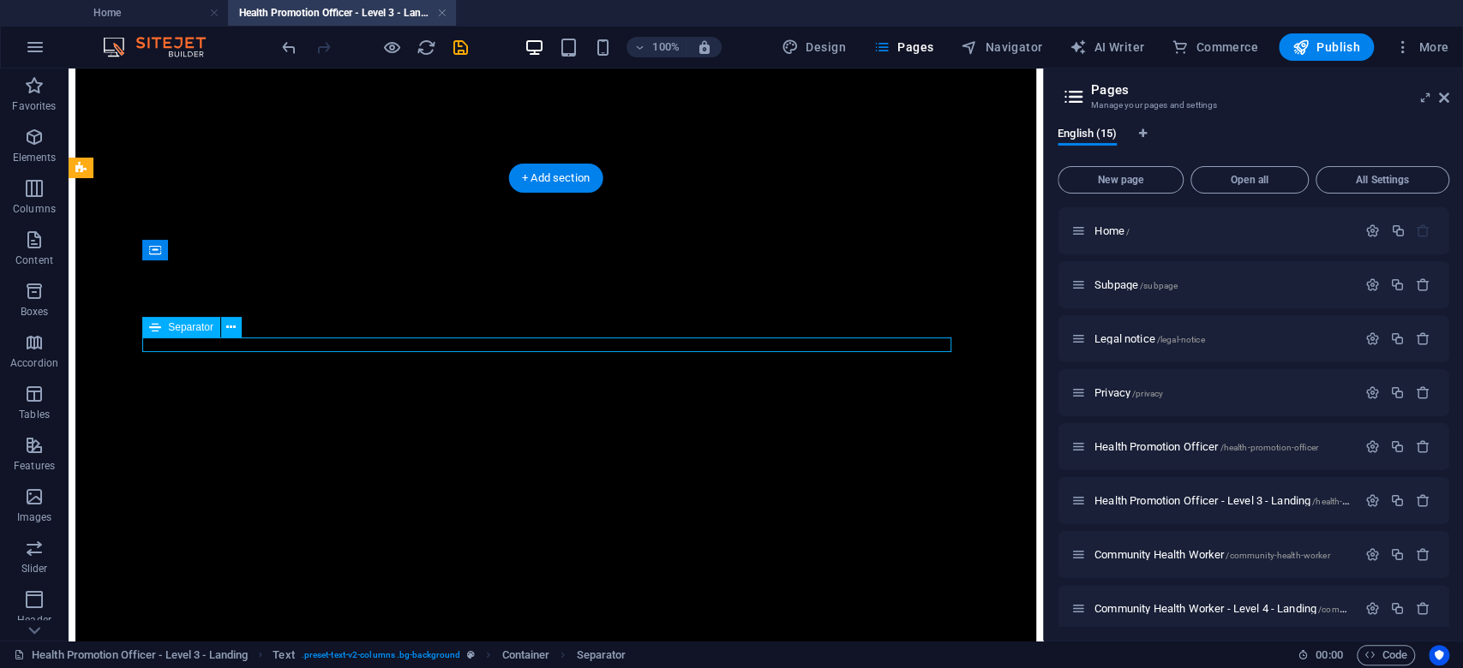
select select "%"
select select "px"
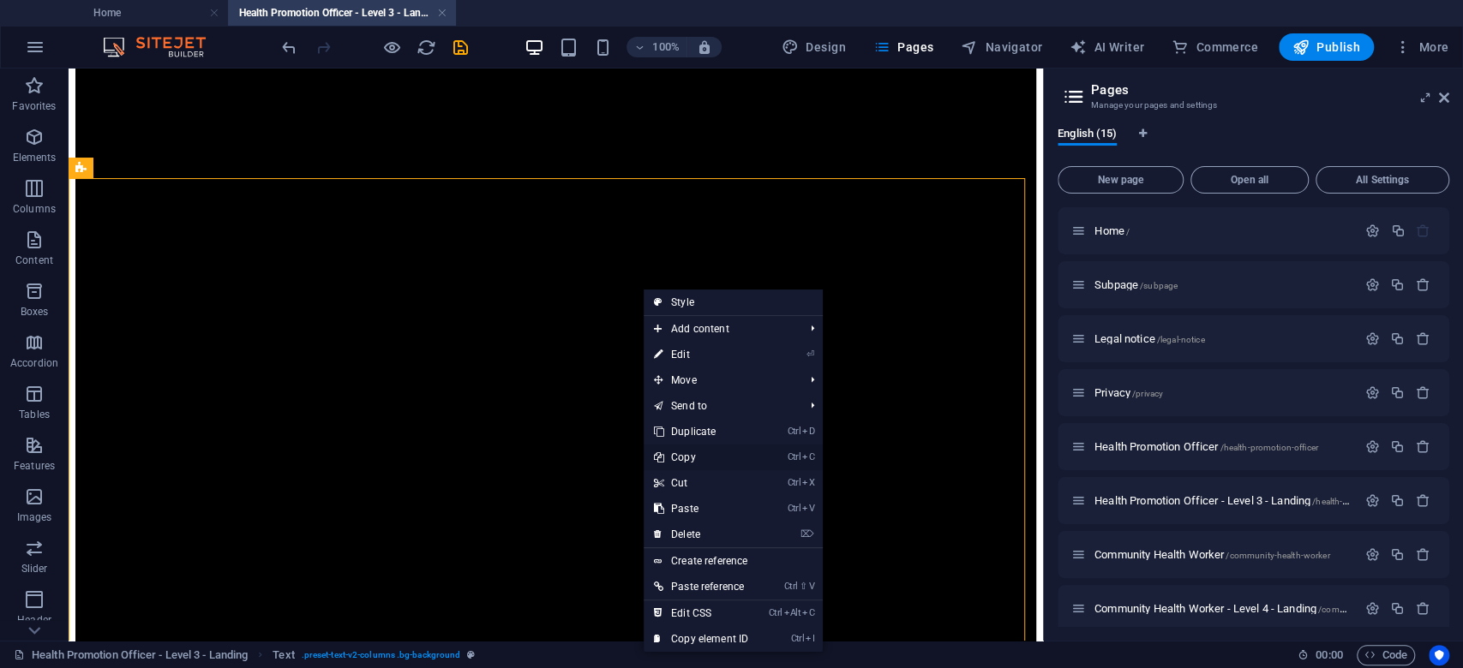
click at [697, 458] on link "Ctrl C Copy" at bounding box center [700, 458] width 115 height 26
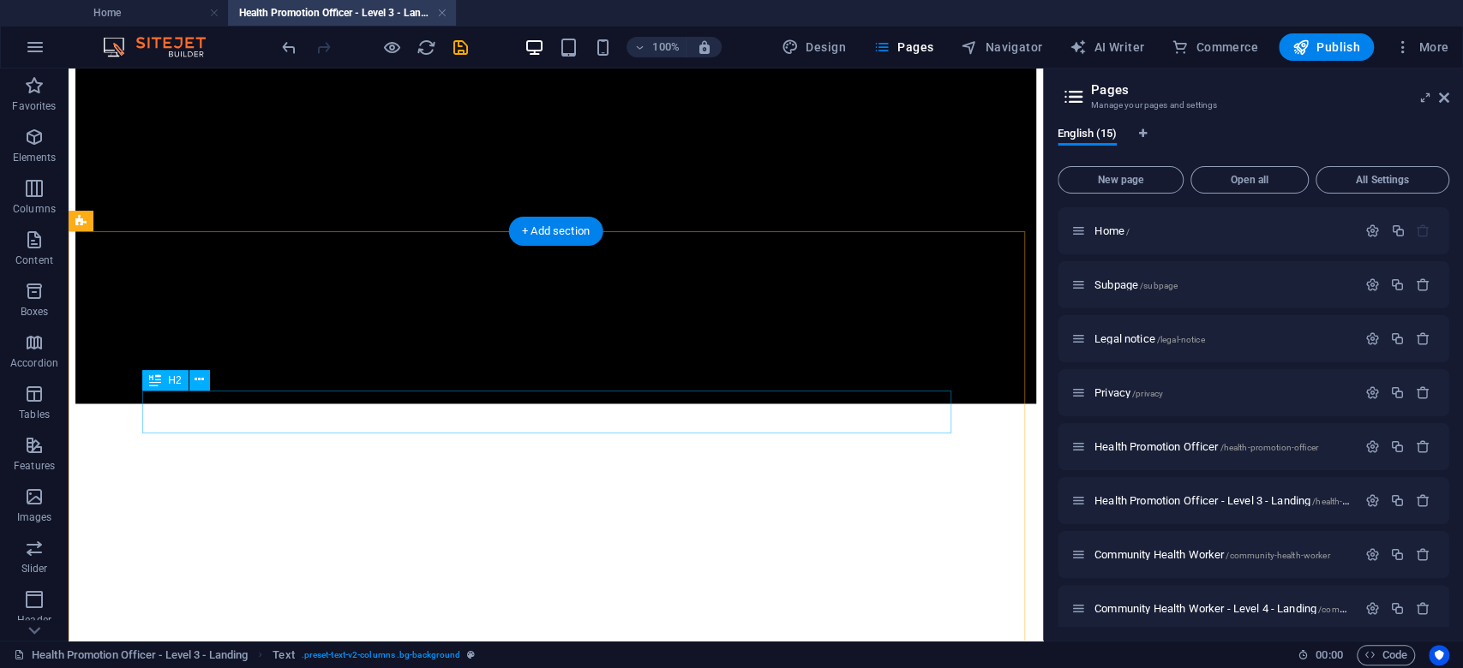
scroll to position [1942, 0]
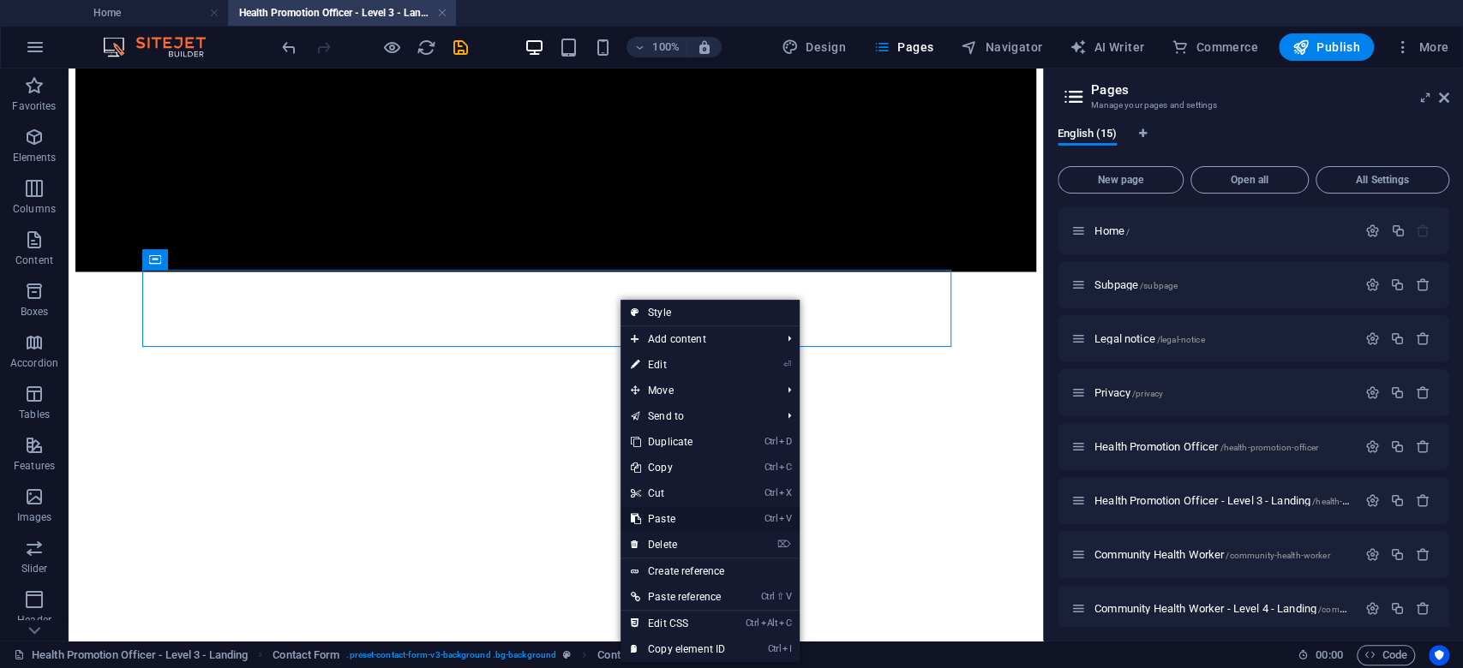
click at [677, 516] on link "Ctrl V Paste" at bounding box center [677, 519] width 115 height 26
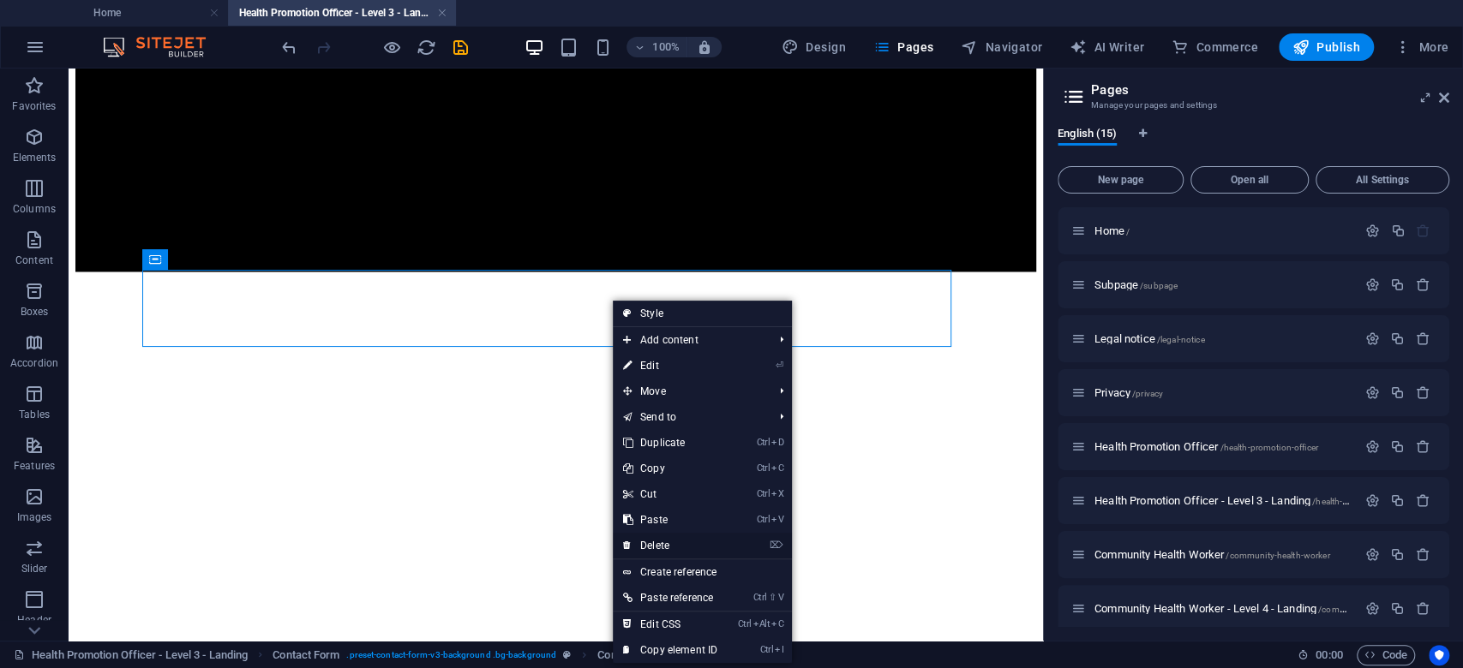
click at [666, 538] on link "⌦ Delete" at bounding box center [670, 546] width 115 height 26
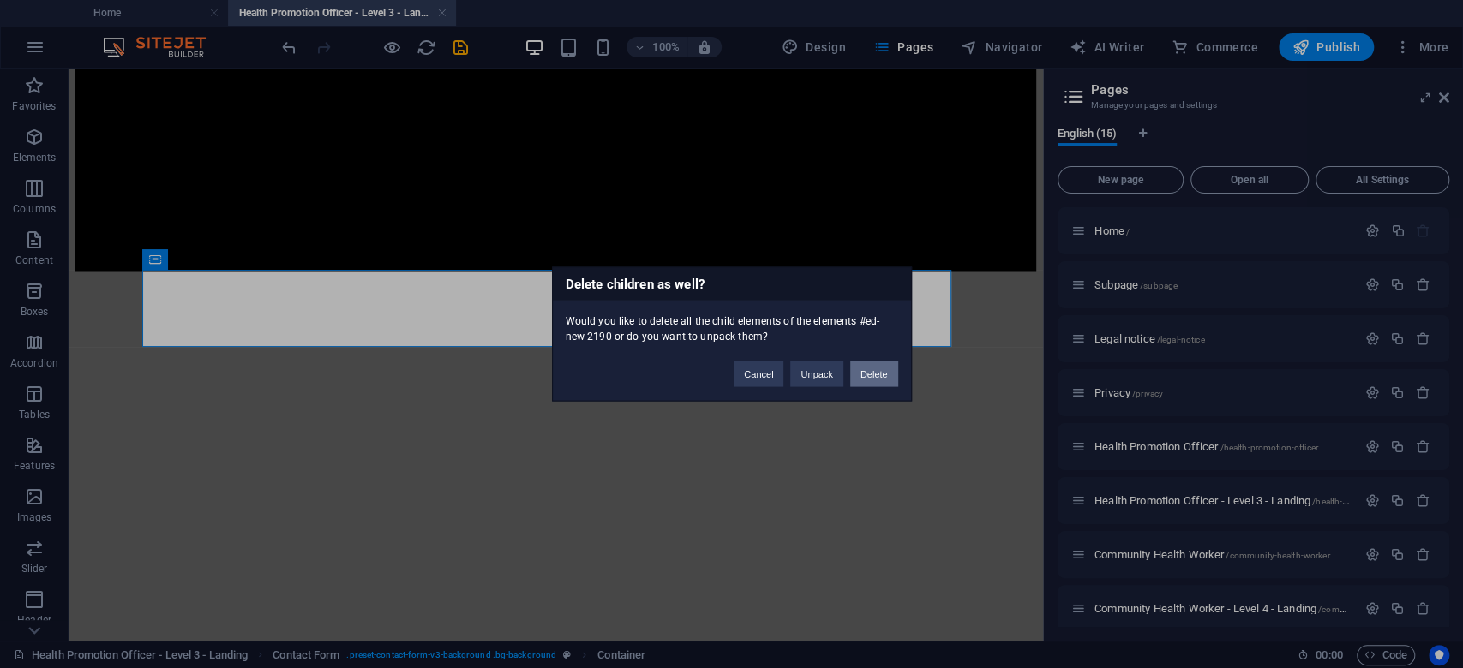
click at [878, 364] on button "Delete" at bounding box center [874, 375] width 48 height 26
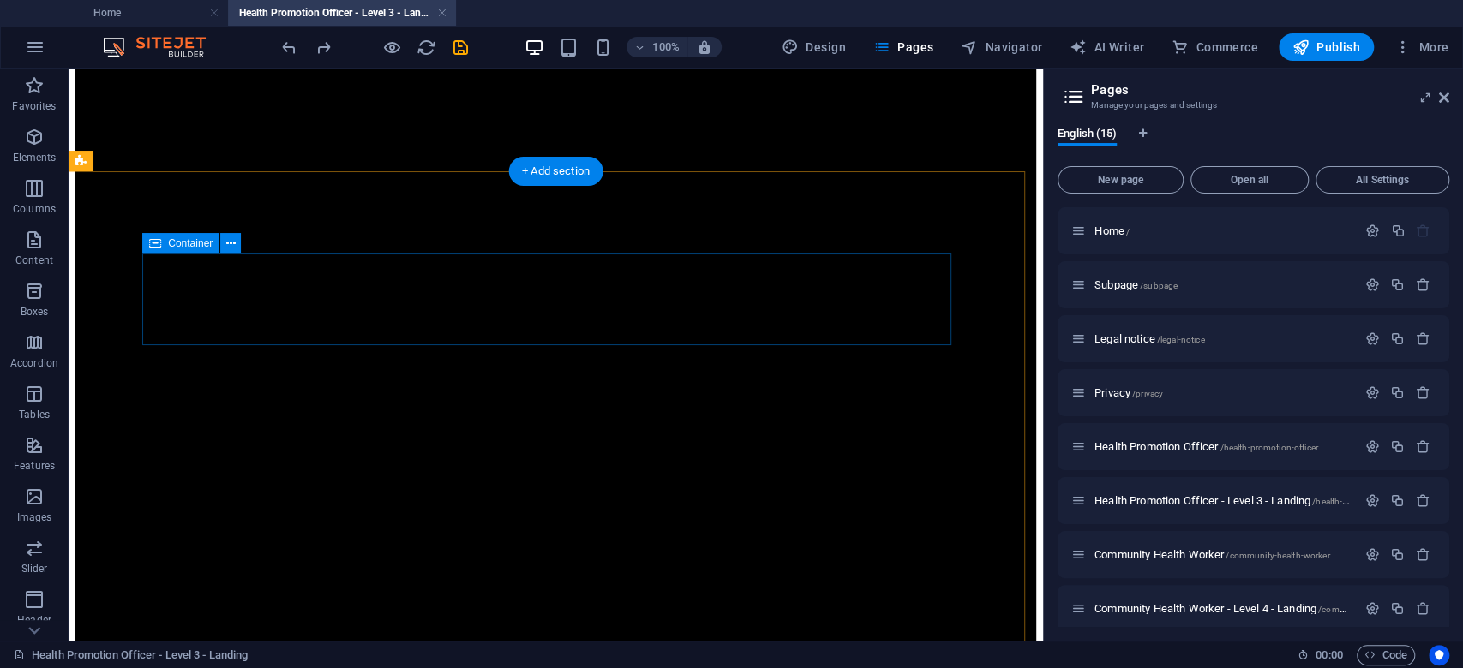
scroll to position [919, 0]
click at [227, 244] on icon at bounding box center [230, 245] width 9 height 18
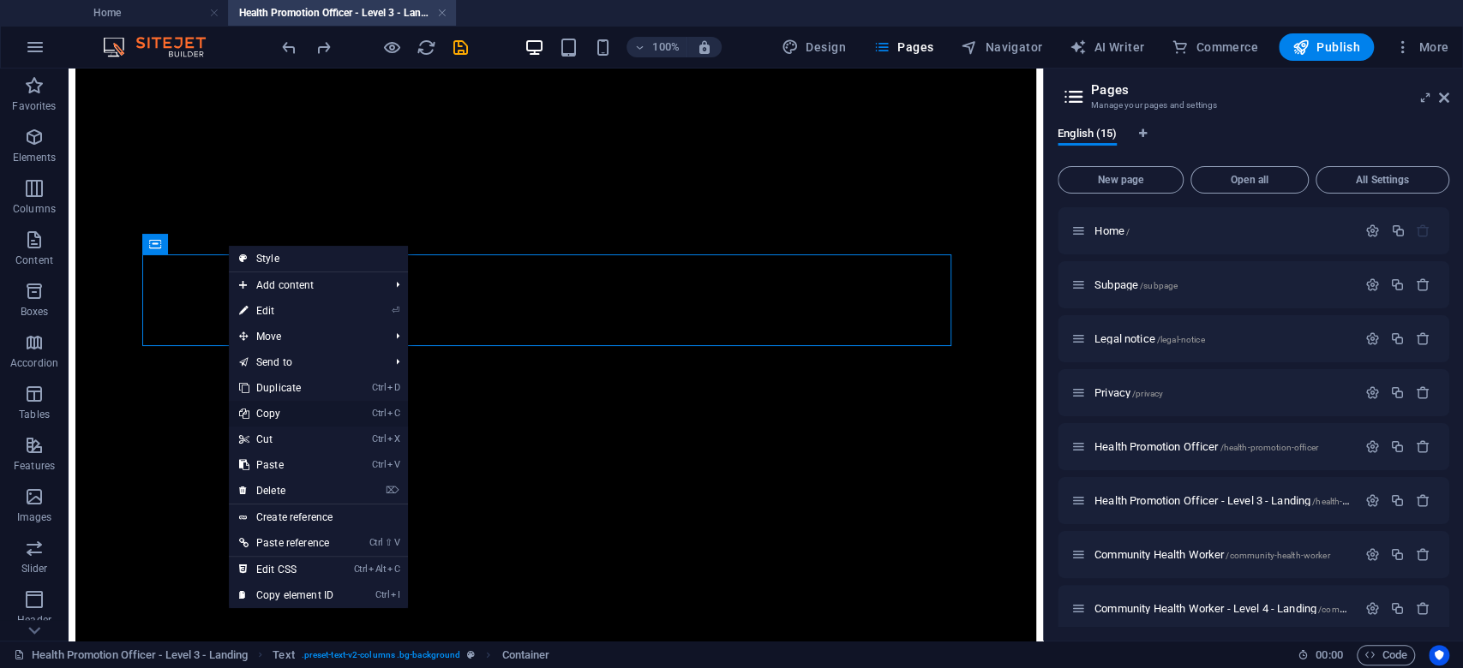
click at [292, 408] on link "Ctrl C Copy" at bounding box center [286, 414] width 115 height 26
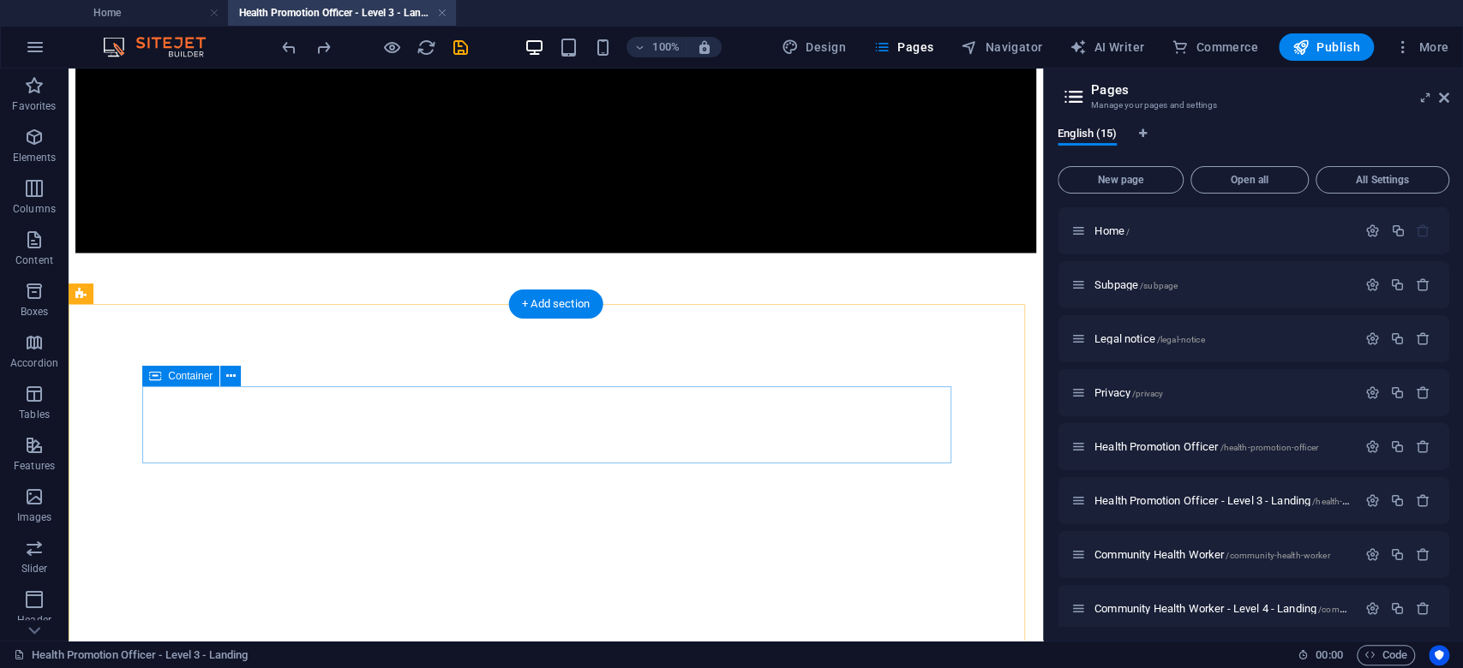
scroll to position [2062, 0]
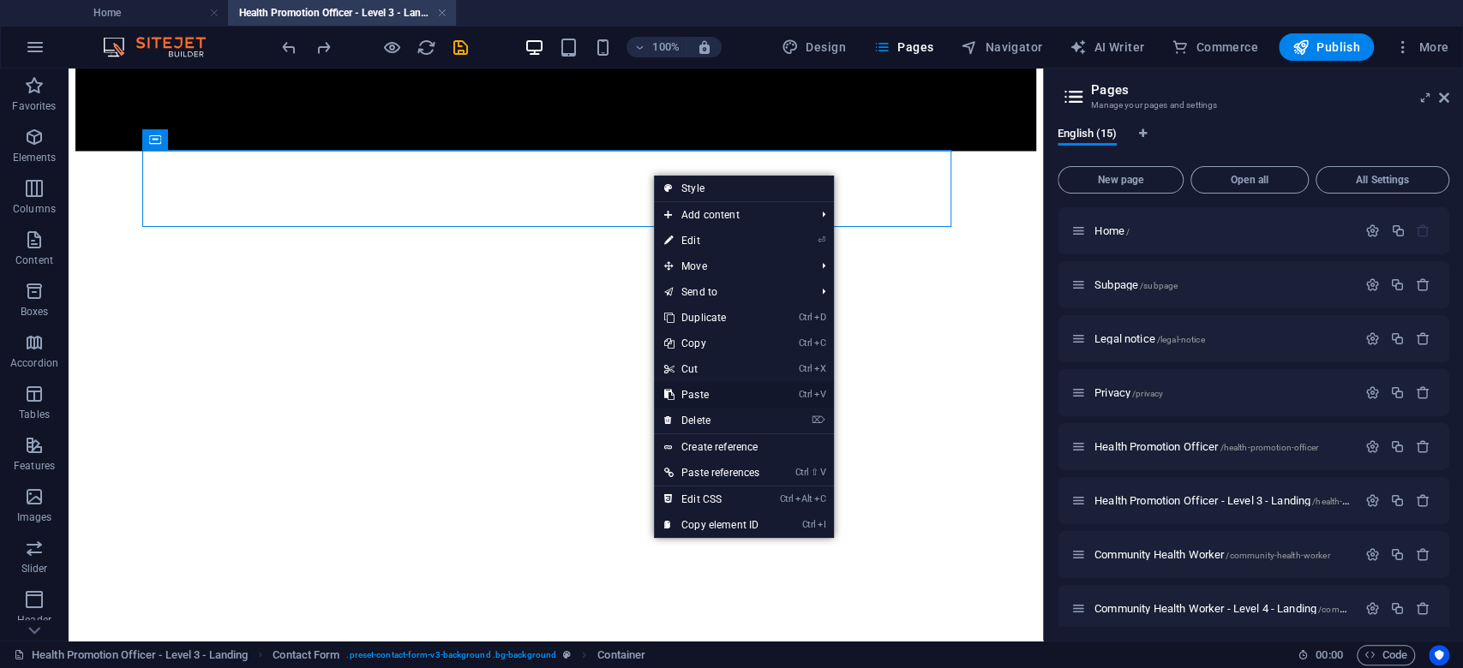
click at [720, 387] on link "Ctrl V Paste" at bounding box center [712, 395] width 116 height 26
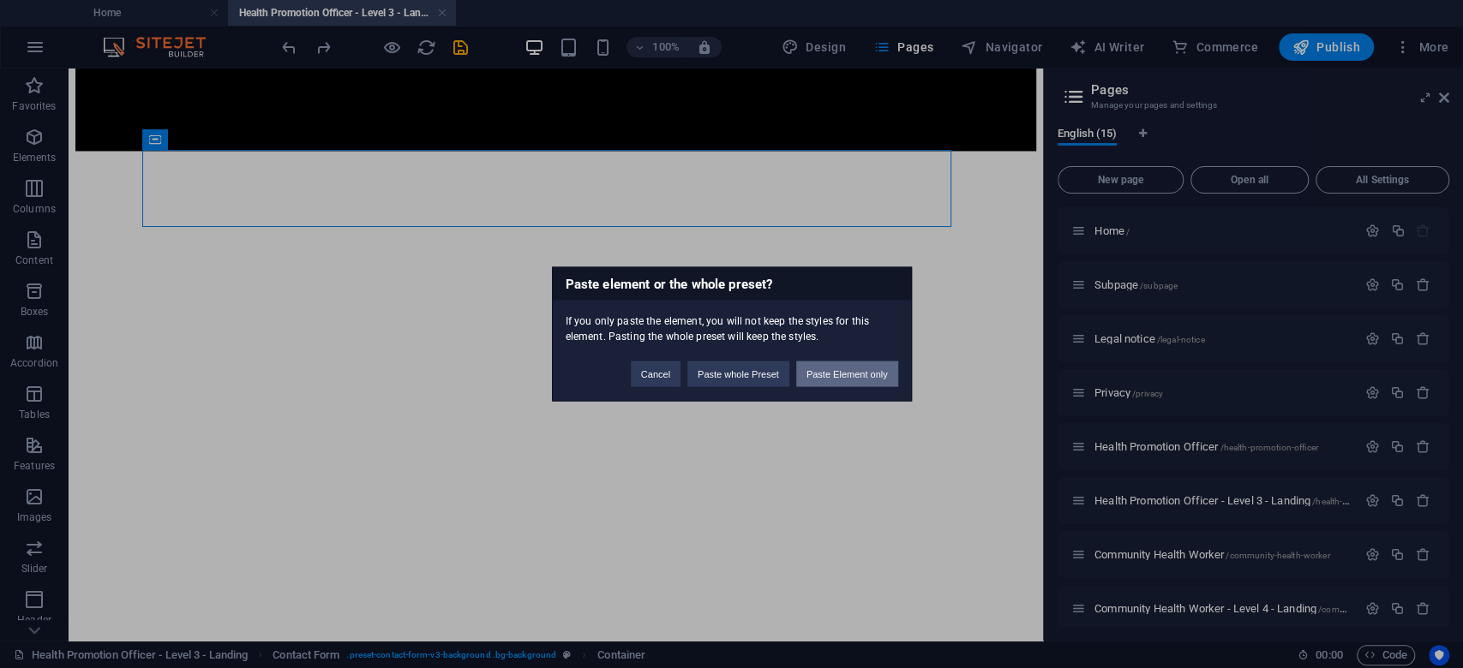
click at [857, 371] on button "Paste Element only" at bounding box center [847, 375] width 102 height 26
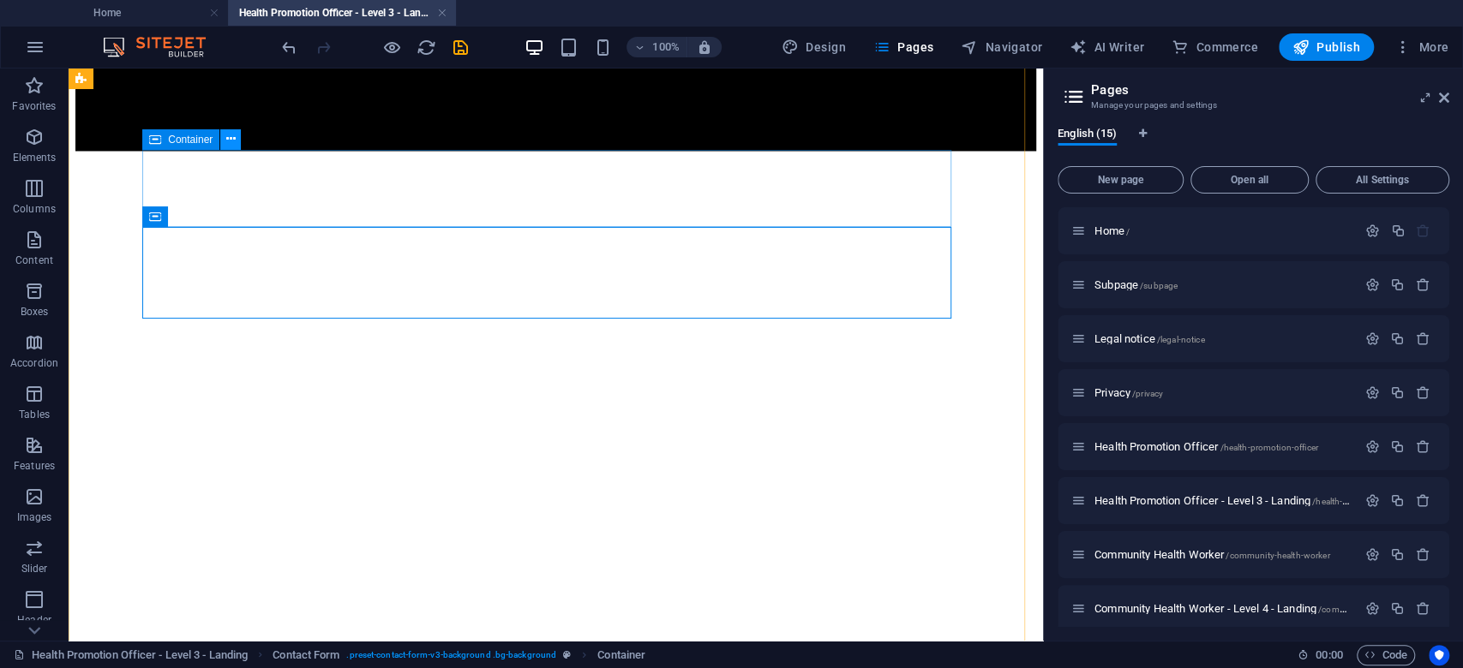
click at [231, 139] on icon at bounding box center [230, 139] width 9 height 18
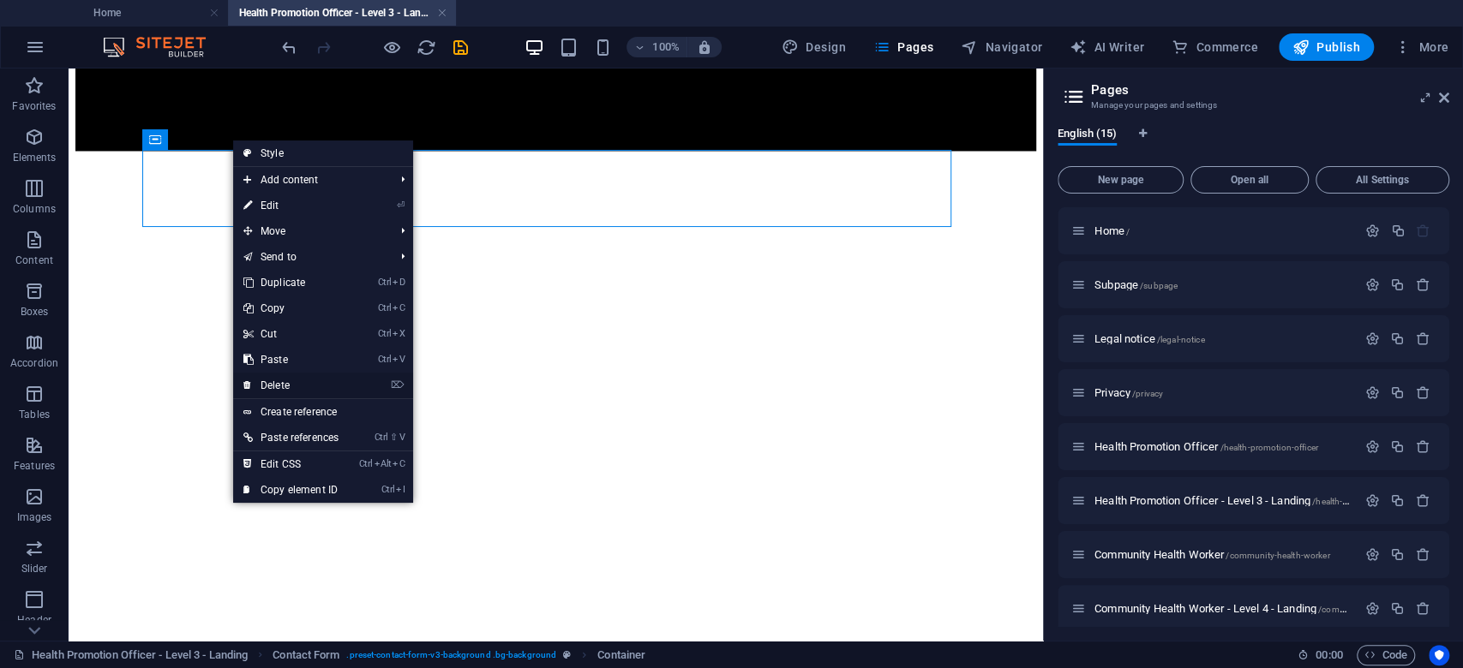
click at [336, 387] on link "⌦ Delete" at bounding box center [291, 386] width 116 height 26
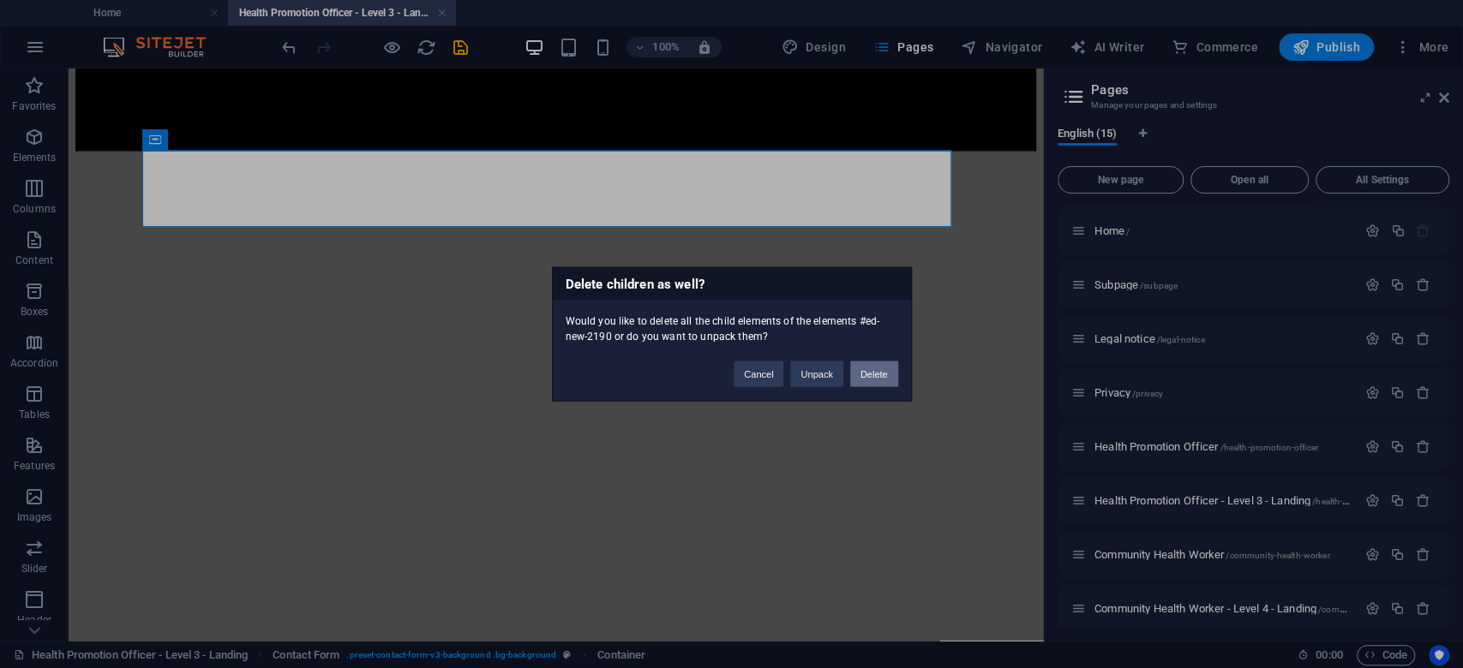
click at [876, 368] on button "Delete" at bounding box center [874, 375] width 48 height 26
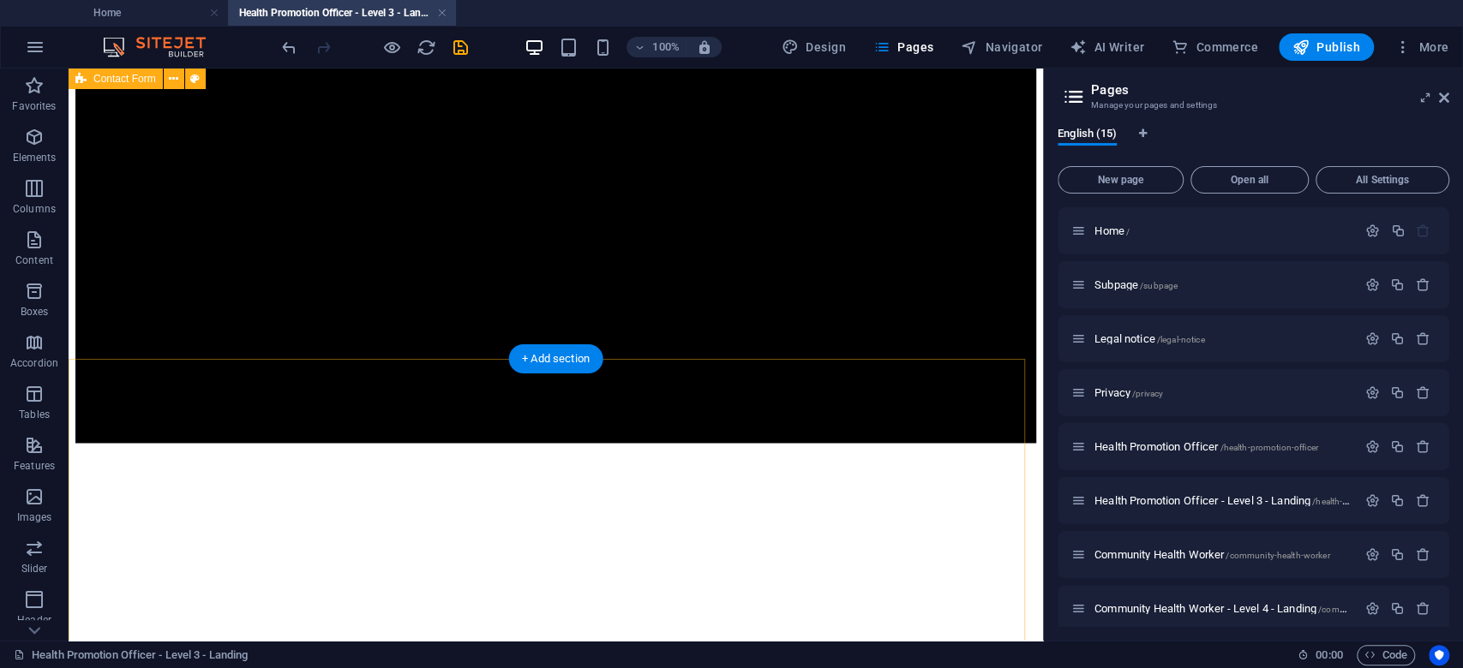
scroll to position [1756, 0]
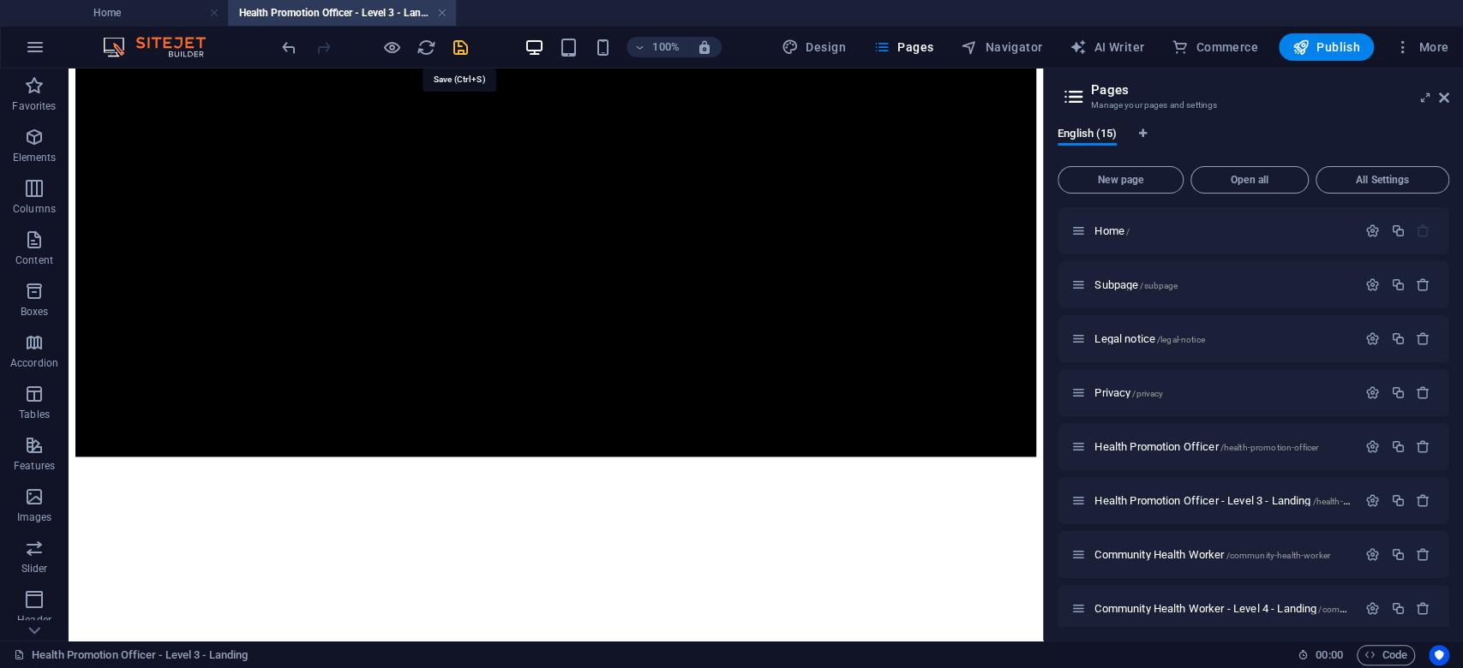
click at [454, 43] on icon "save" at bounding box center [461, 48] width 20 height 20
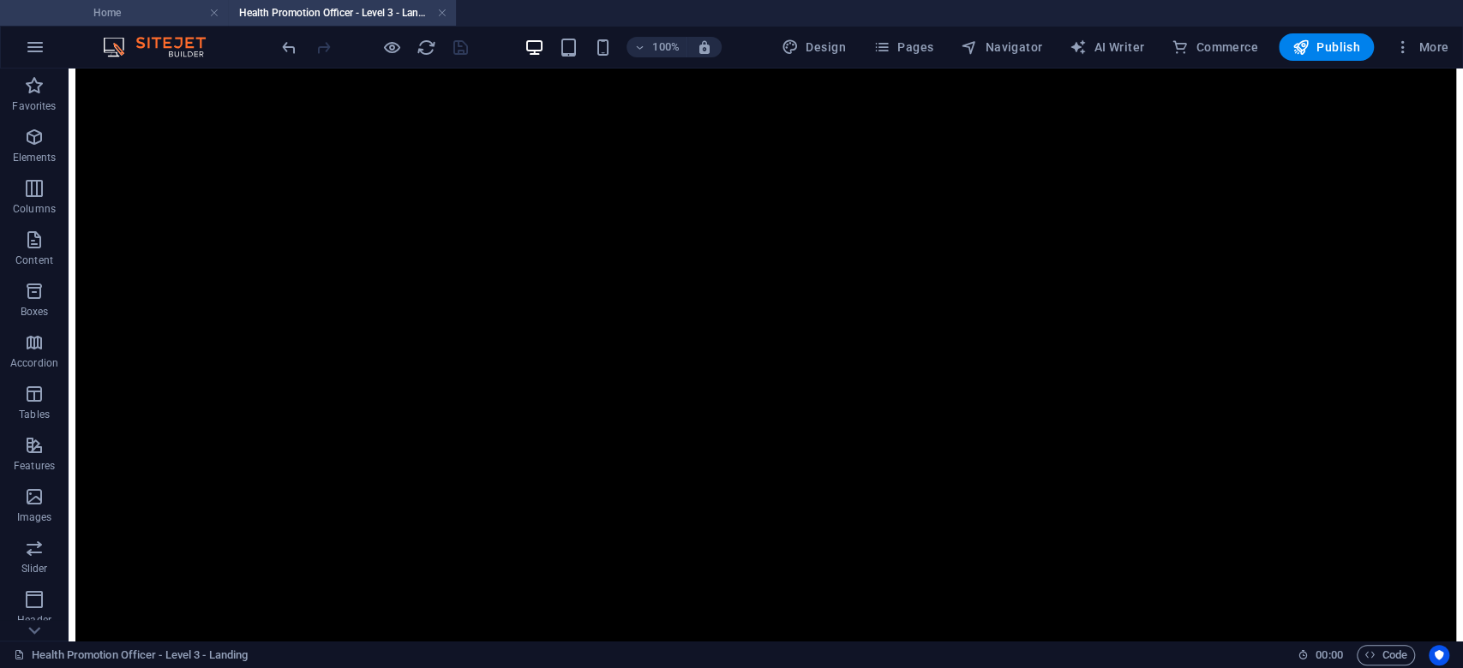
click at [121, 19] on h4 "Home" at bounding box center [114, 12] width 228 height 19
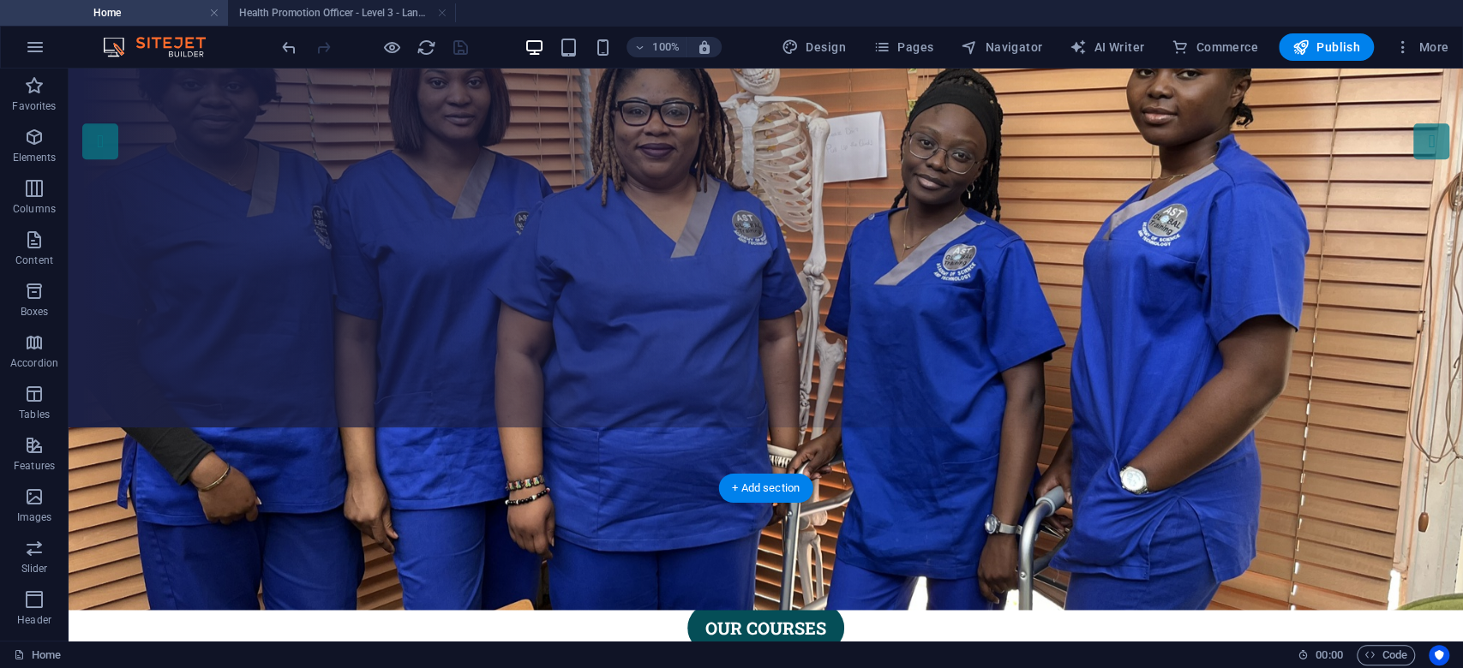
scroll to position [457, 0]
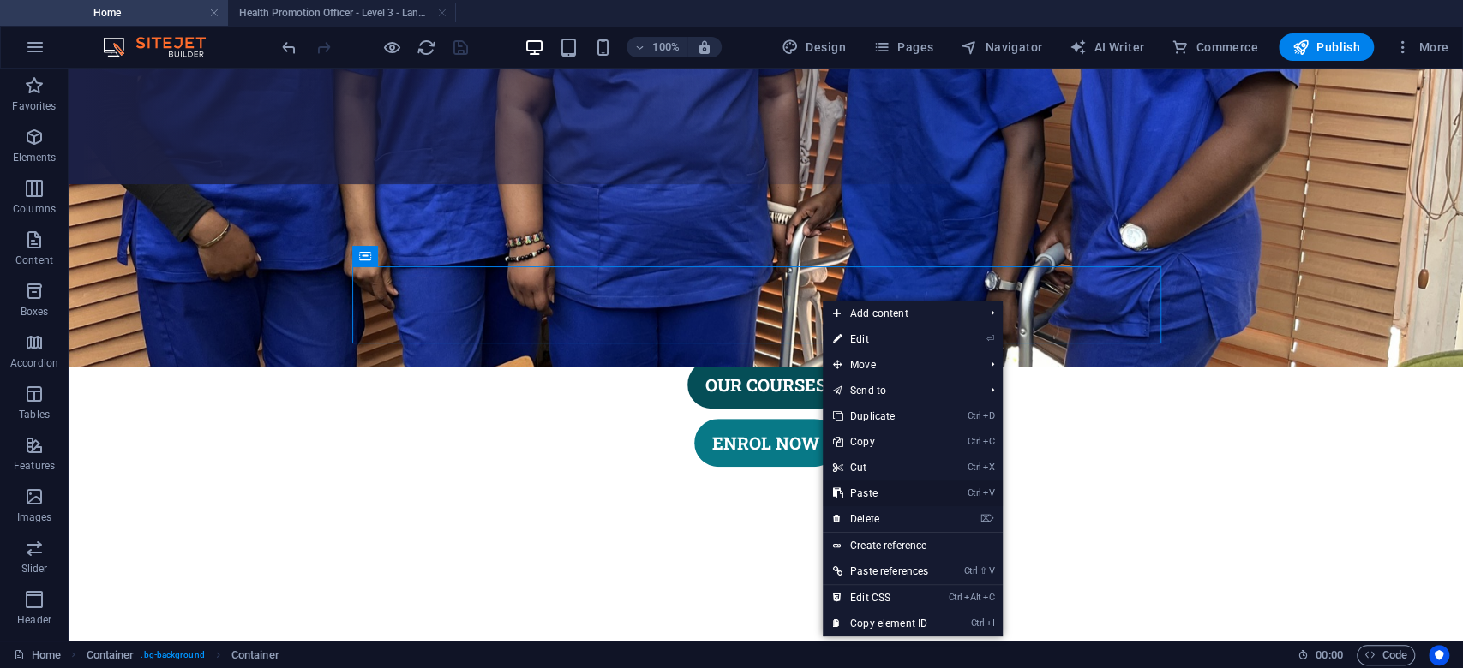
click at [888, 488] on link "Ctrl V Paste" at bounding box center [881, 494] width 116 height 26
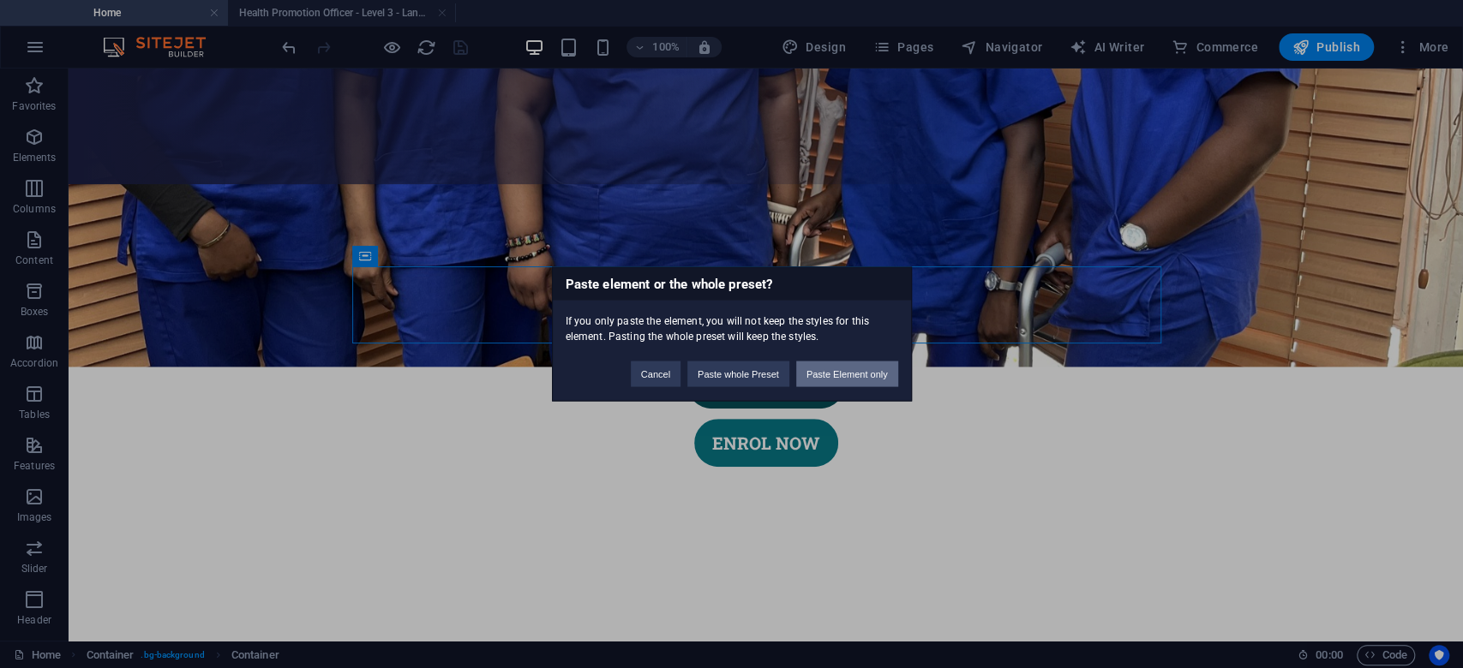
click at [830, 368] on button "Paste Element only" at bounding box center [847, 375] width 102 height 26
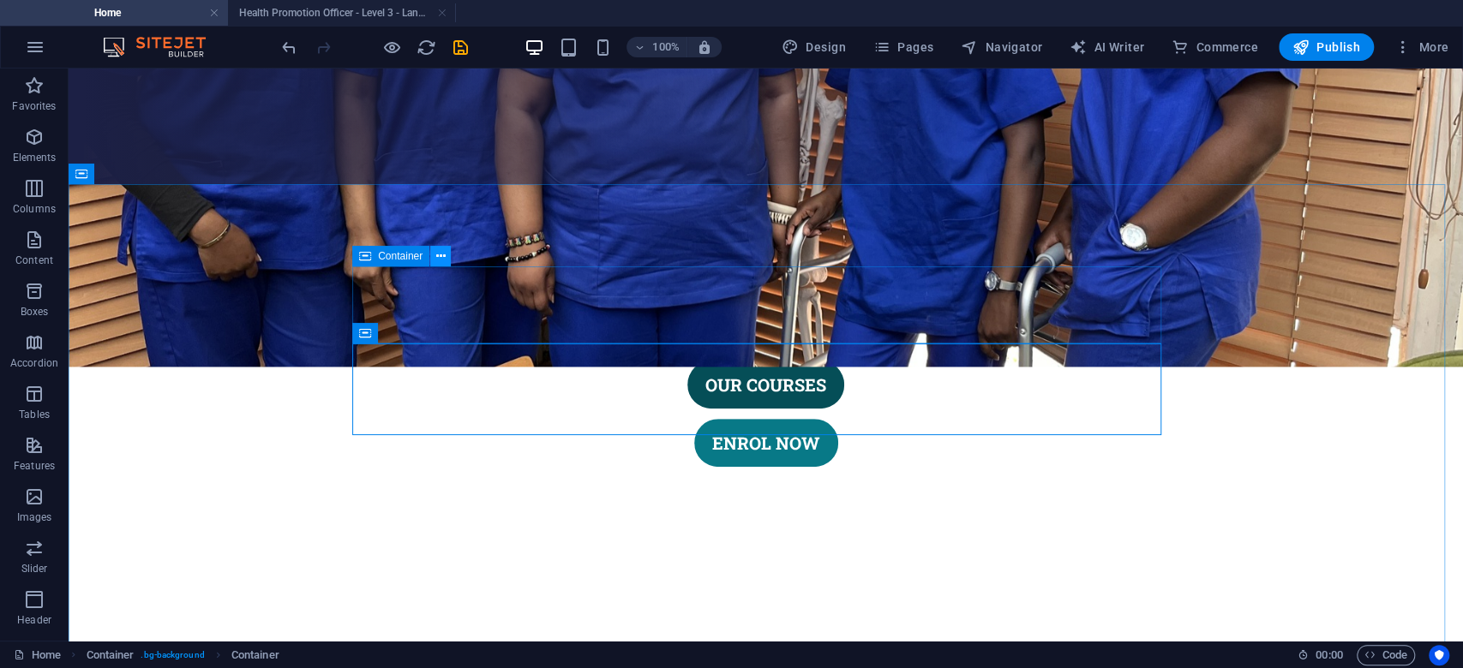
click at [440, 257] on icon at bounding box center [440, 257] width 9 height 18
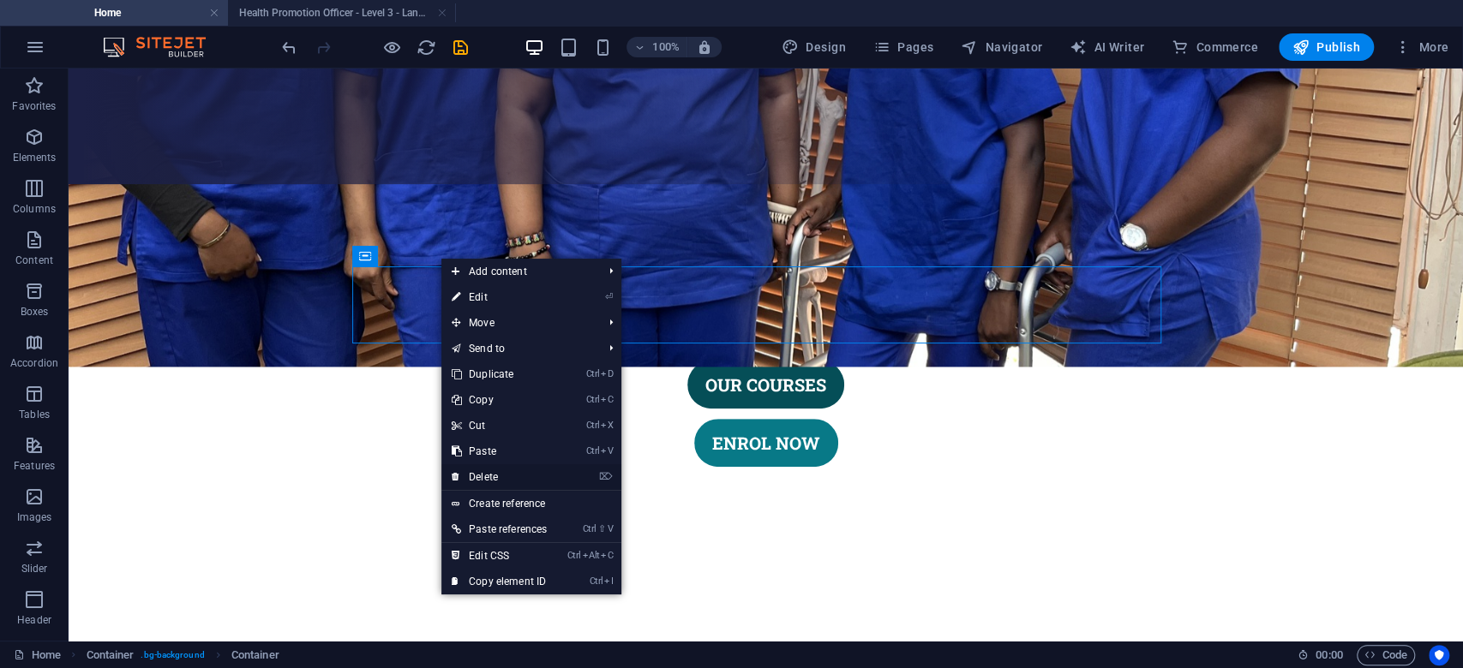
click at [496, 477] on link "⌦ Delete" at bounding box center [499, 477] width 116 height 26
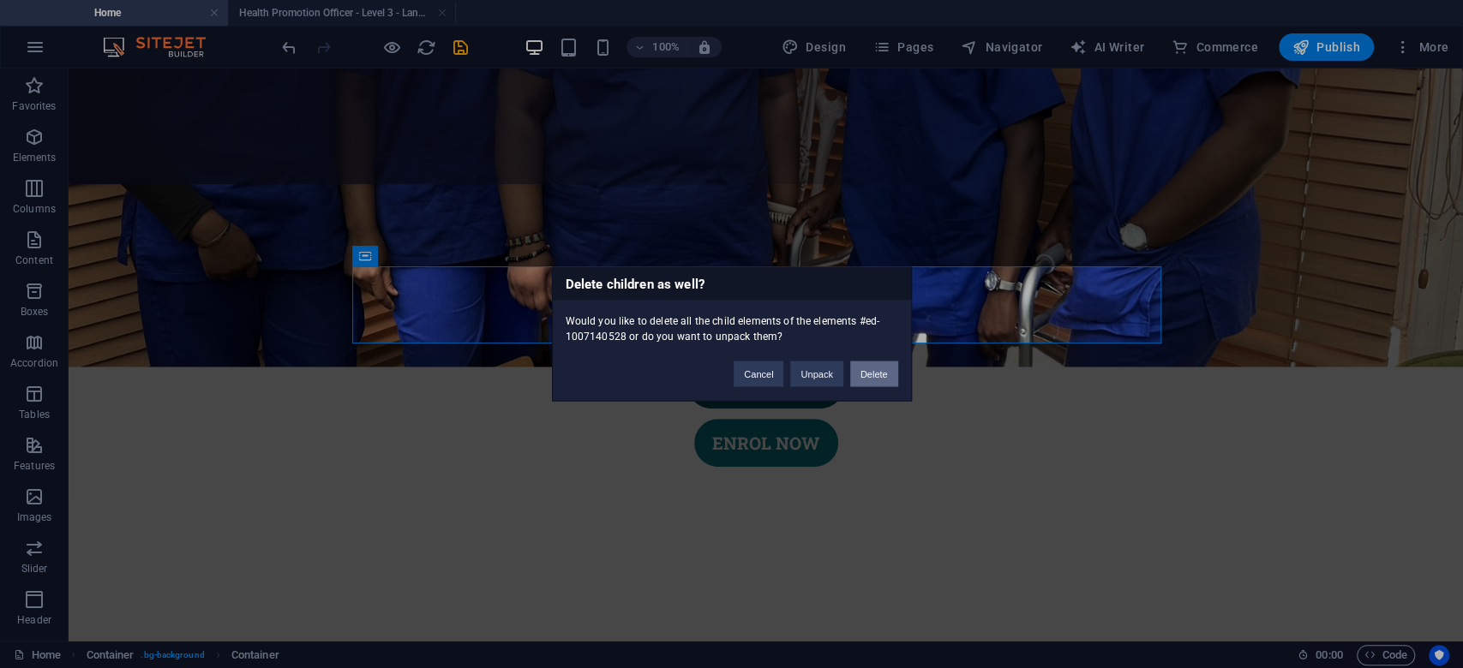
click at [875, 380] on button "Delete" at bounding box center [874, 375] width 48 height 26
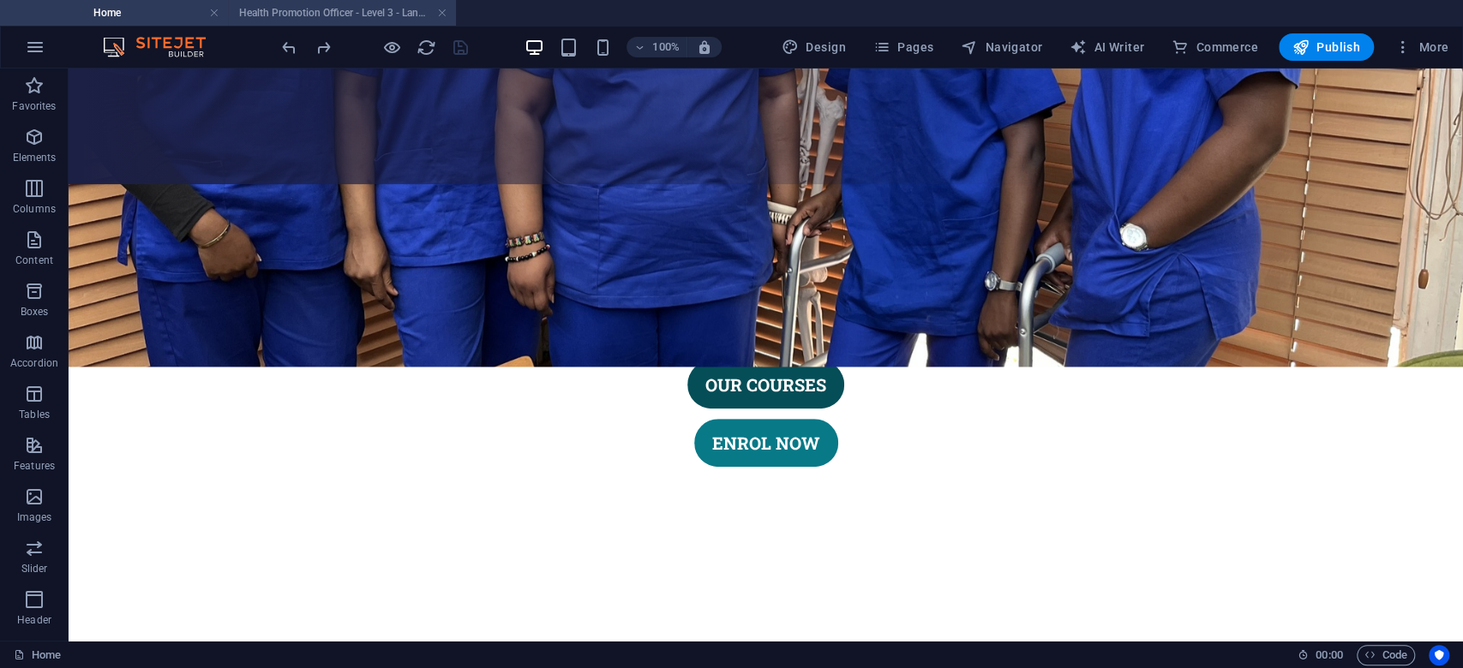
click at [373, 6] on h4 "Health Promotion Officer - Level 3 - Landing" at bounding box center [342, 12] width 228 height 19
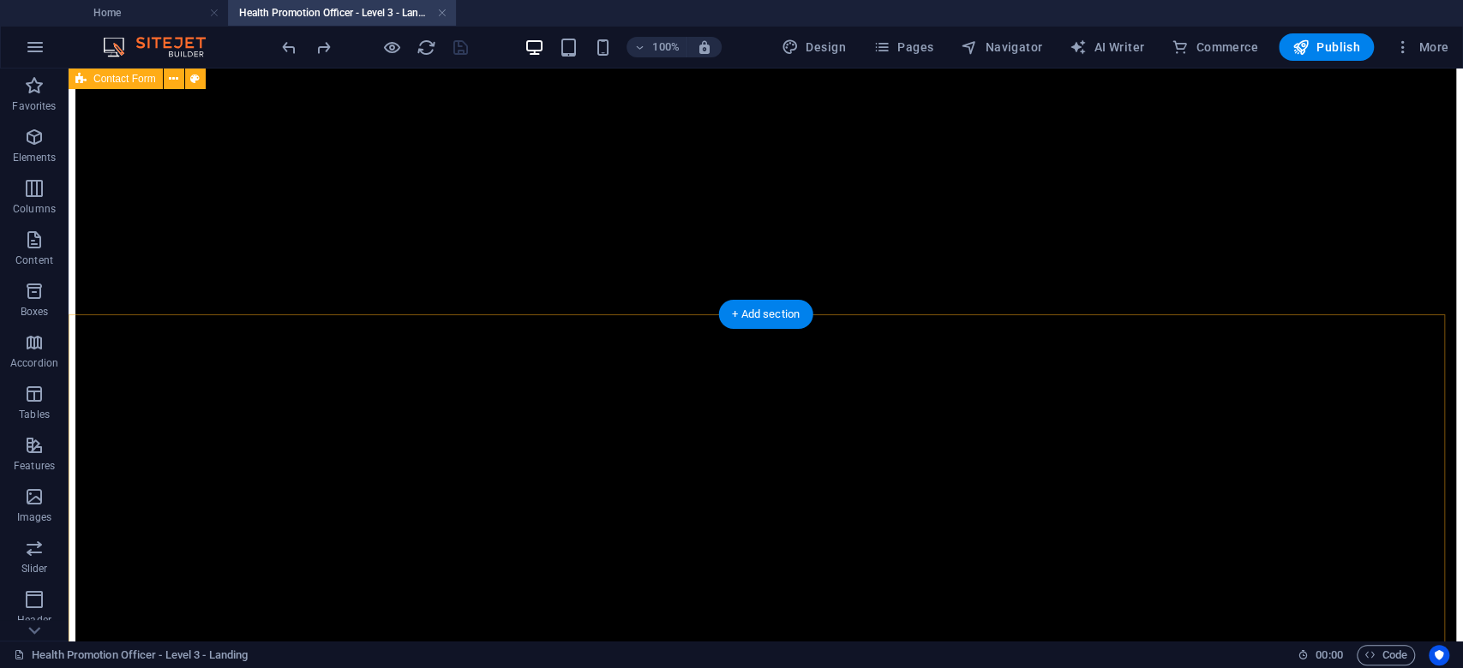
scroll to position [1756, 0]
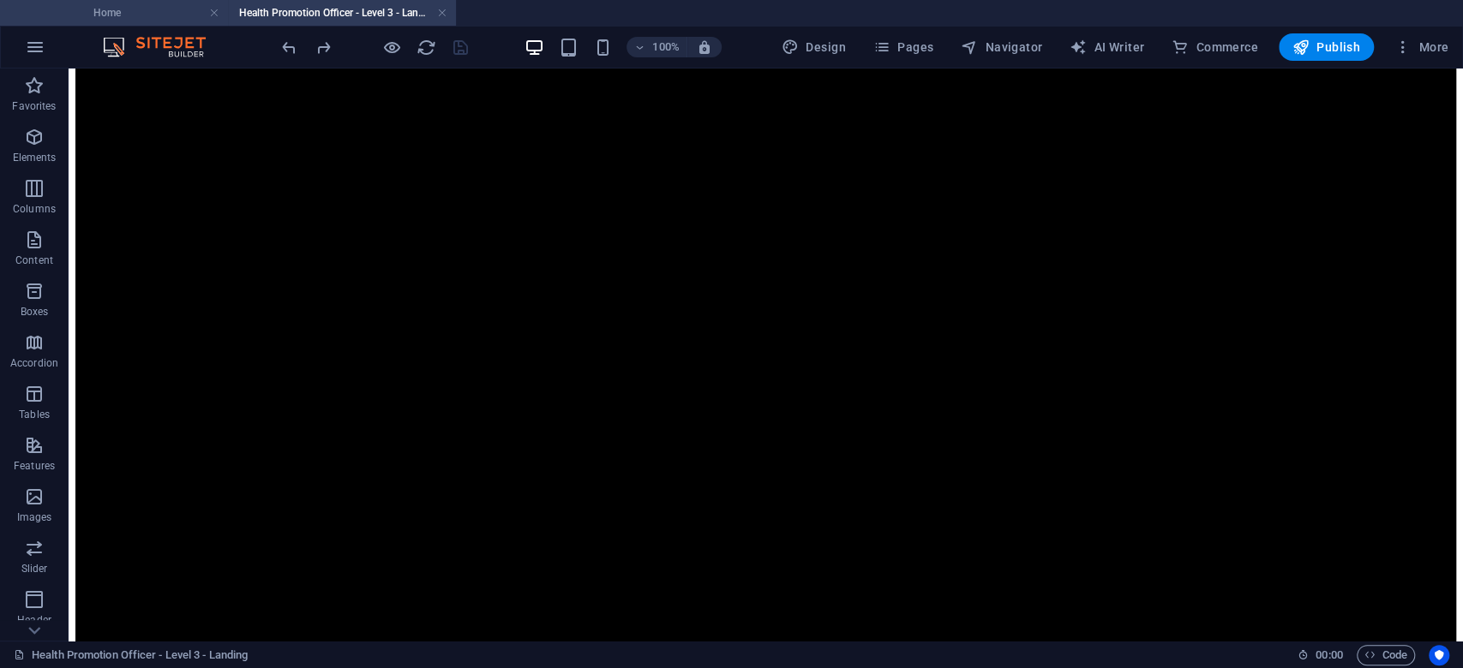
click at [158, 6] on h4 "Home" at bounding box center [114, 12] width 228 height 19
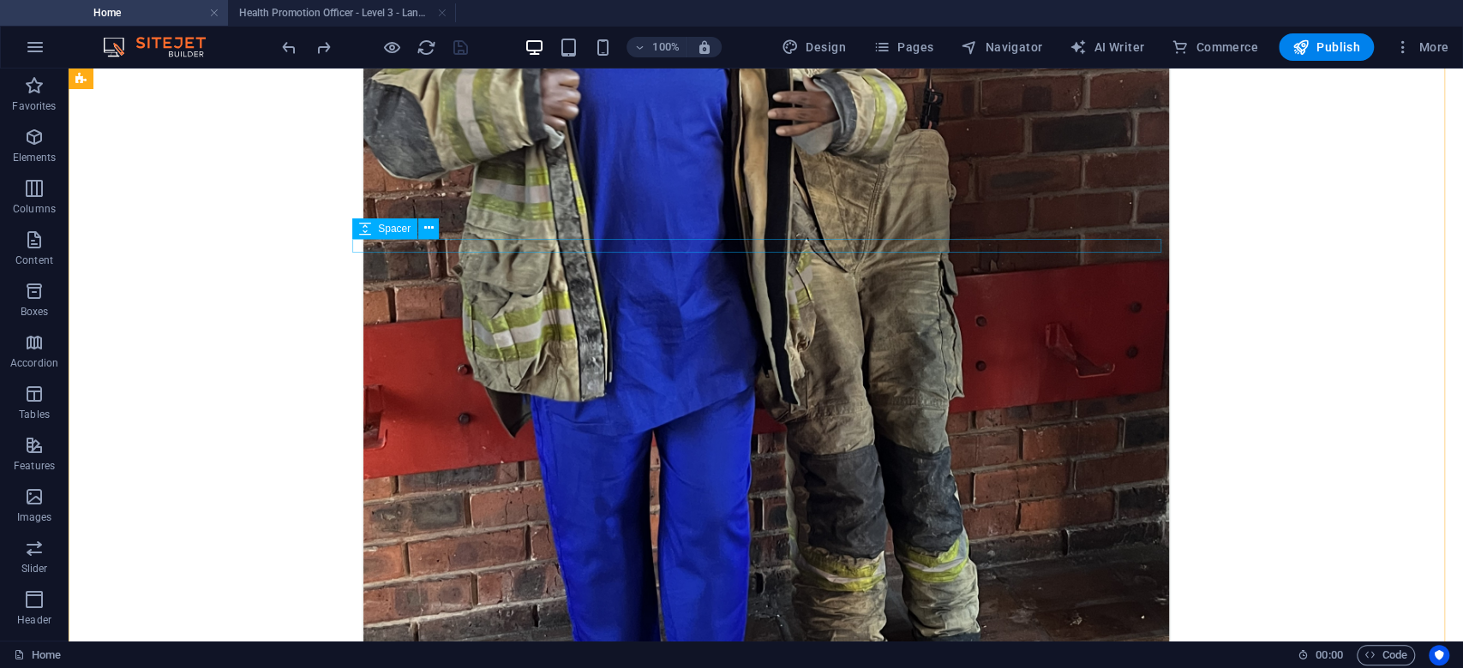
scroll to position [6512, 0]
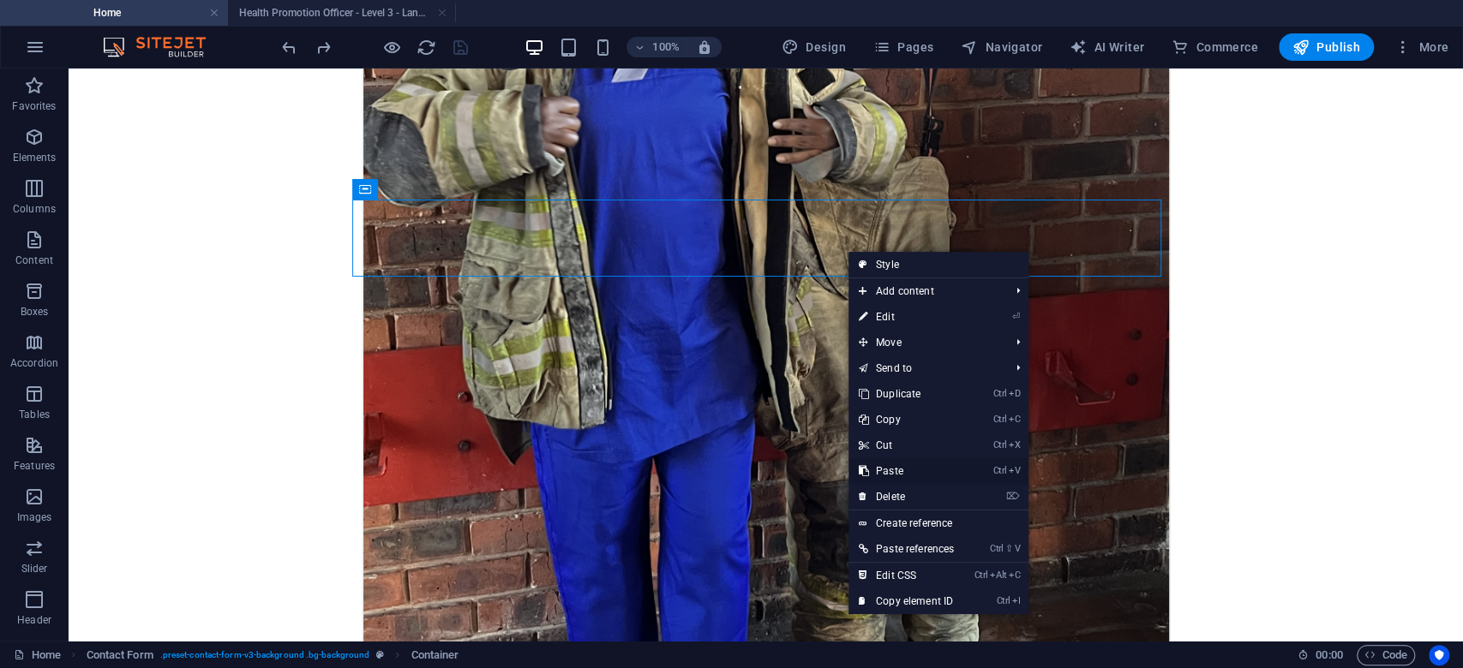
click at [900, 463] on link "Ctrl V Paste" at bounding box center [906, 471] width 116 height 26
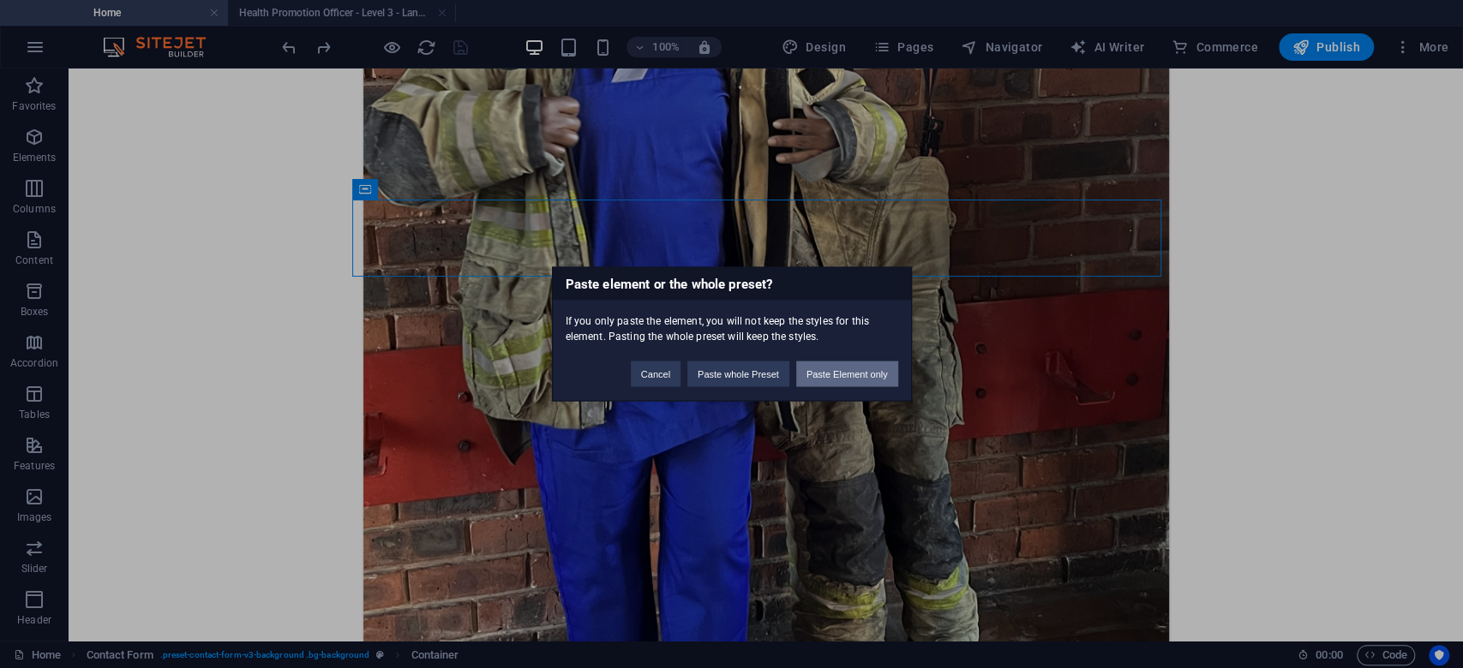
click at [836, 374] on button "Paste Element only" at bounding box center [847, 375] width 102 height 26
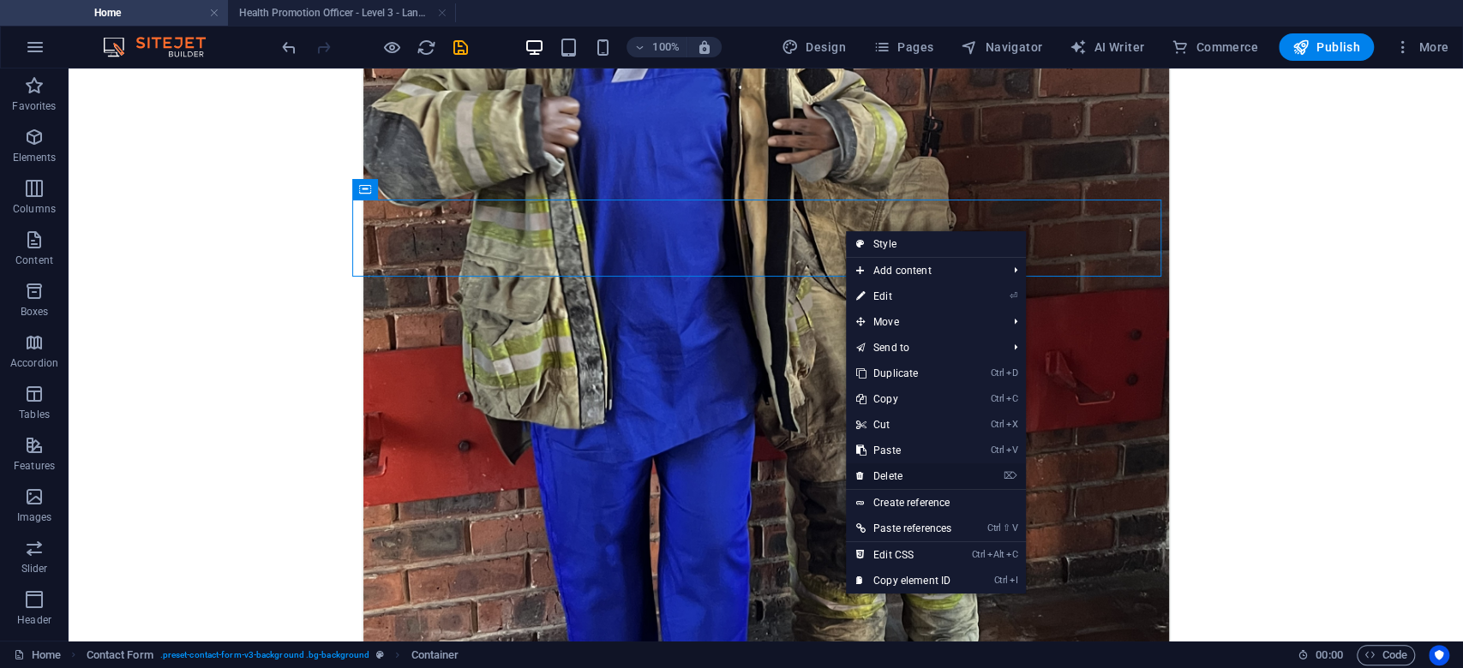
click at [925, 479] on link "⌦ Delete" at bounding box center [904, 477] width 116 height 26
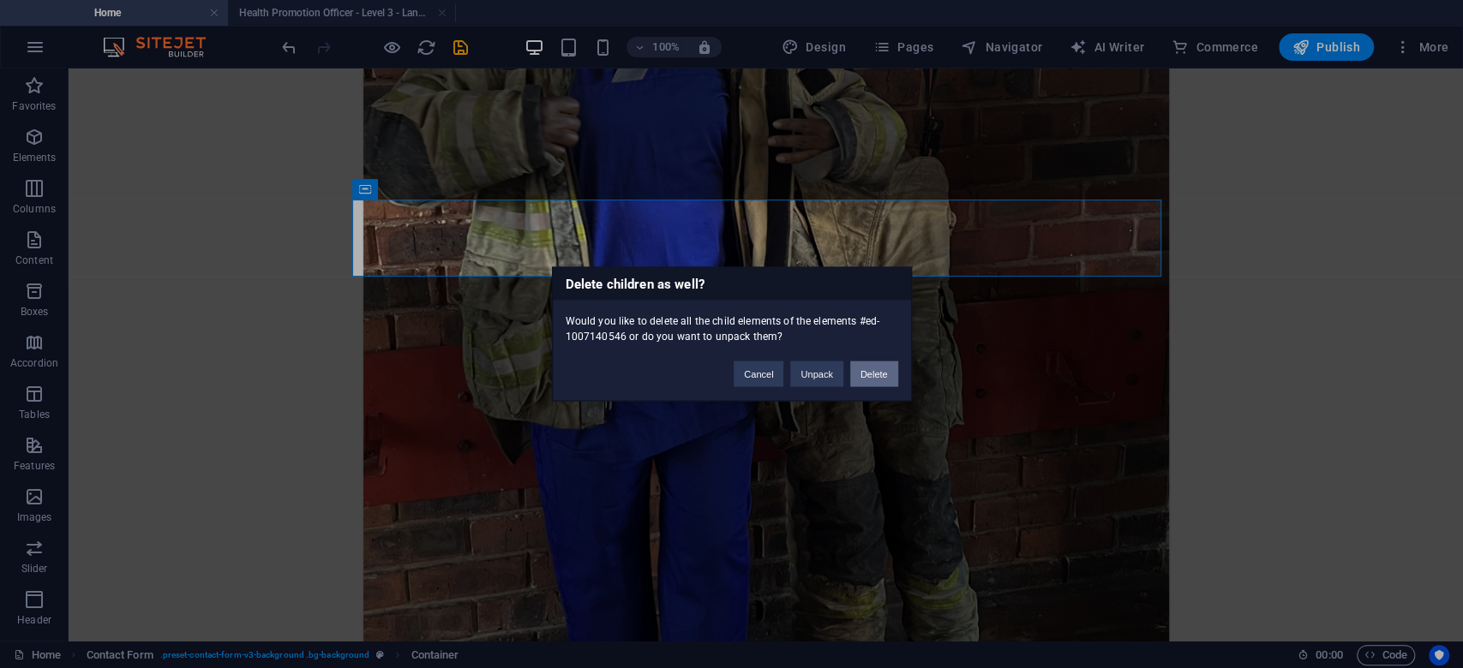
click at [868, 368] on button "Delete" at bounding box center [874, 375] width 48 height 26
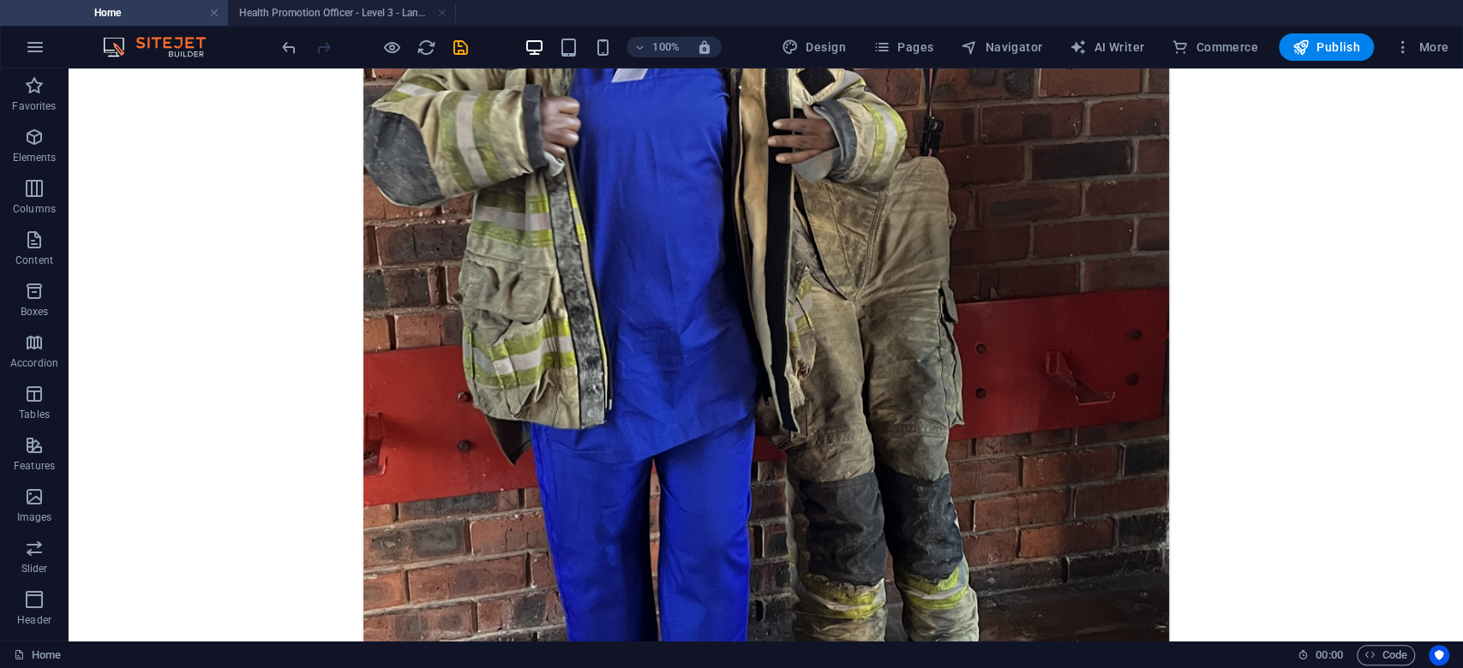
click at [472, 42] on div "100% Design Pages Navigator AI Writer Commerce Publish More" at bounding box center [866, 46] width 1176 height 27
click at [459, 49] on icon "save" at bounding box center [461, 48] width 20 height 20
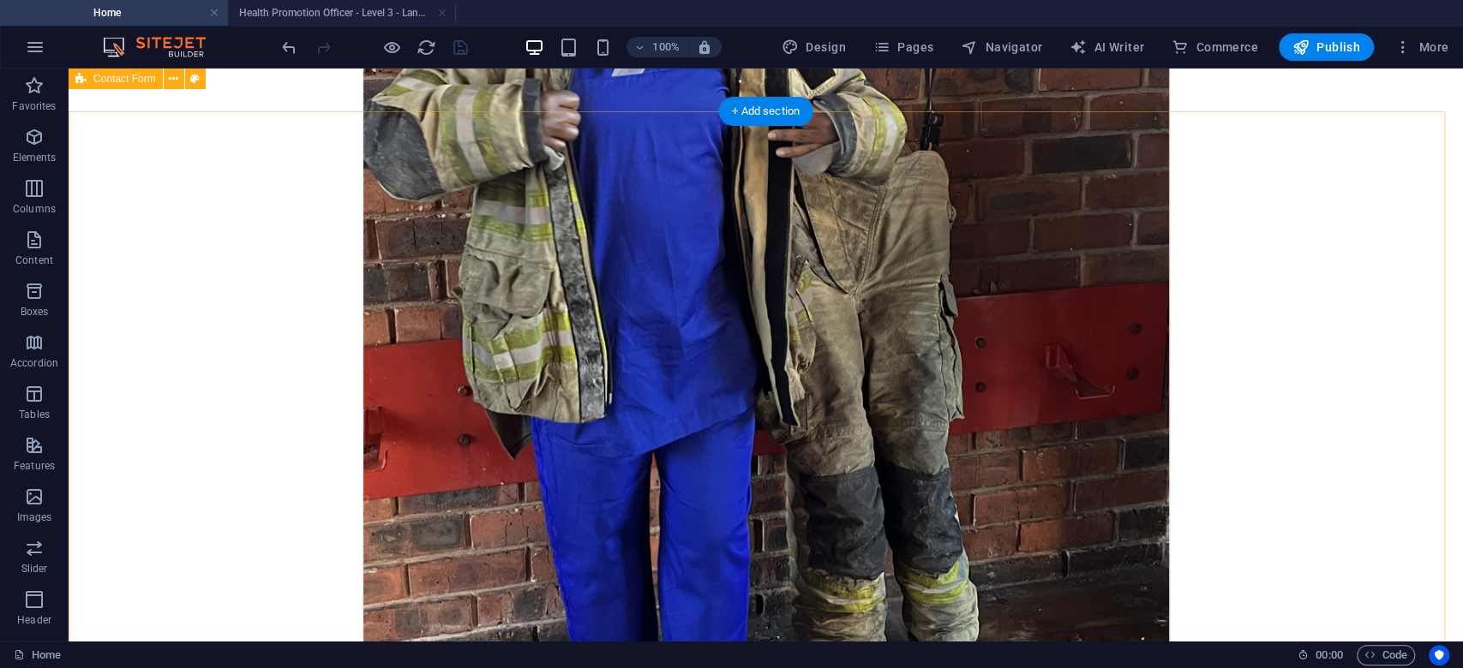
scroll to position [6472, 0]
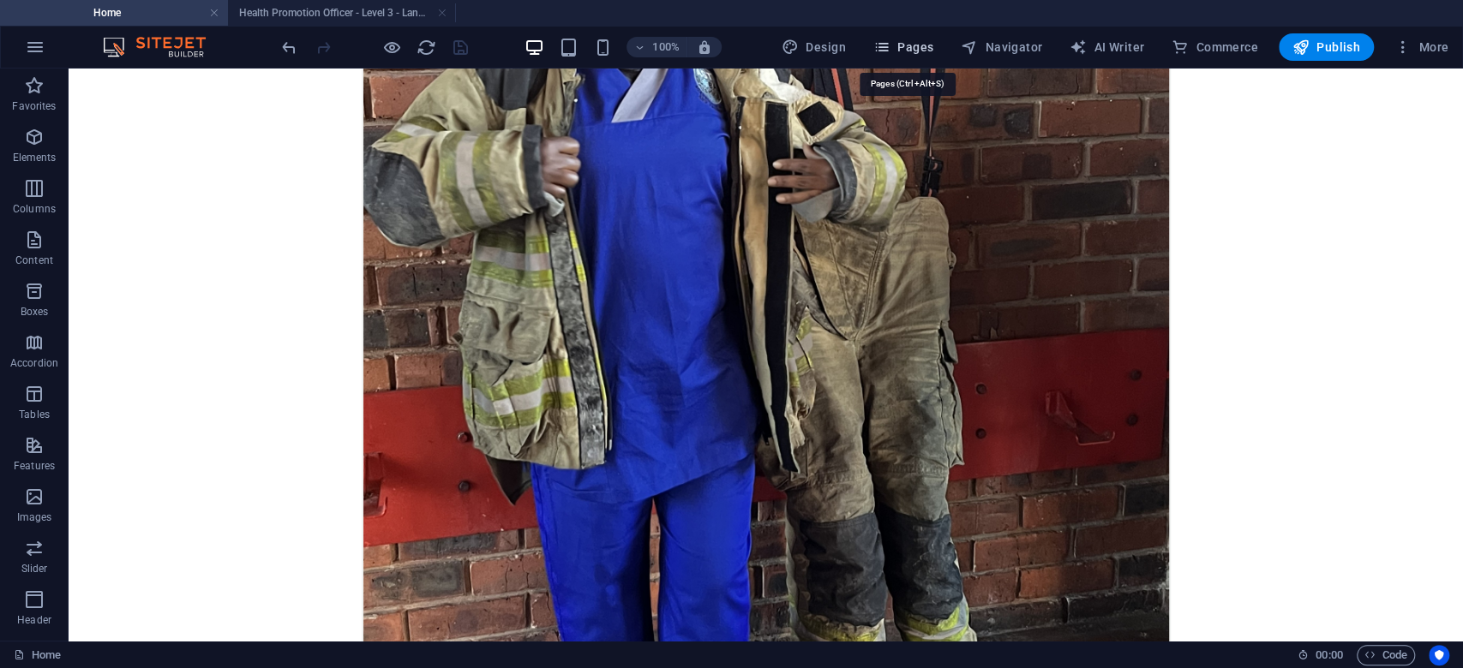
click at [915, 50] on span "Pages" at bounding box center [903, 47] width 60 height 17
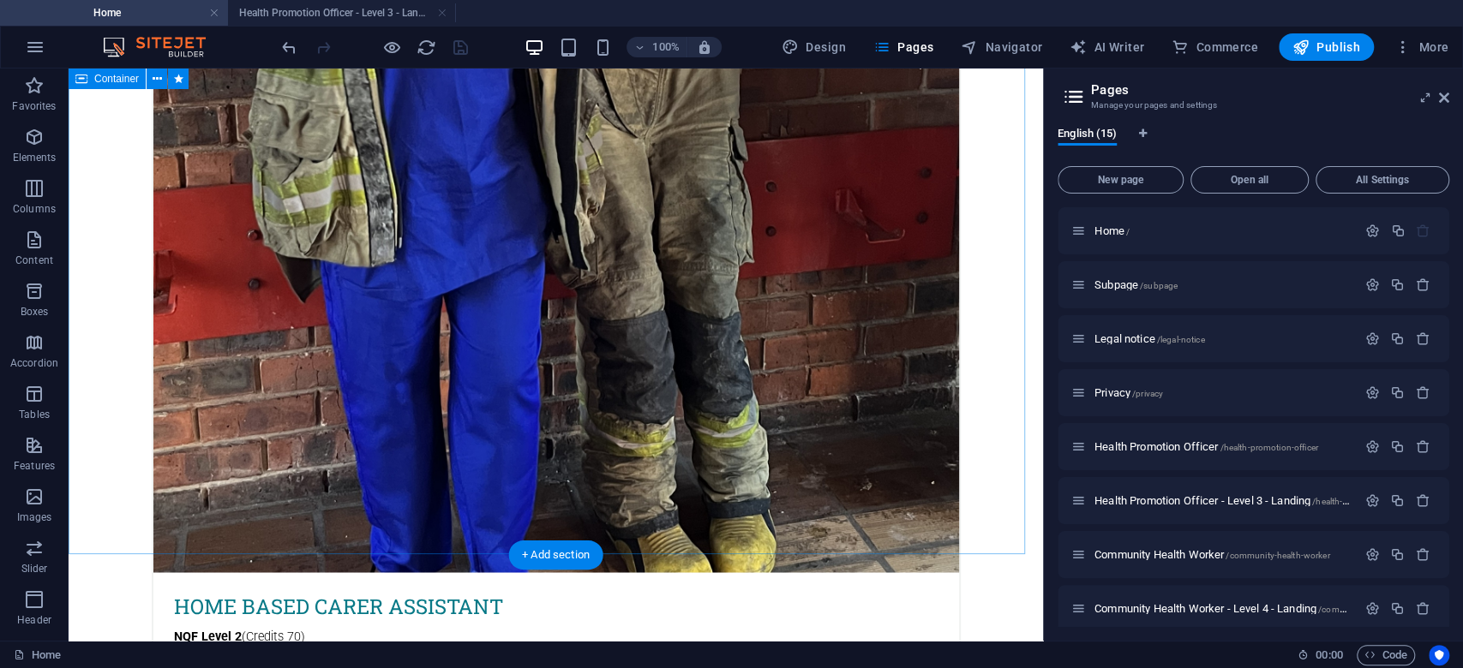
scroll to position [6179, 0]
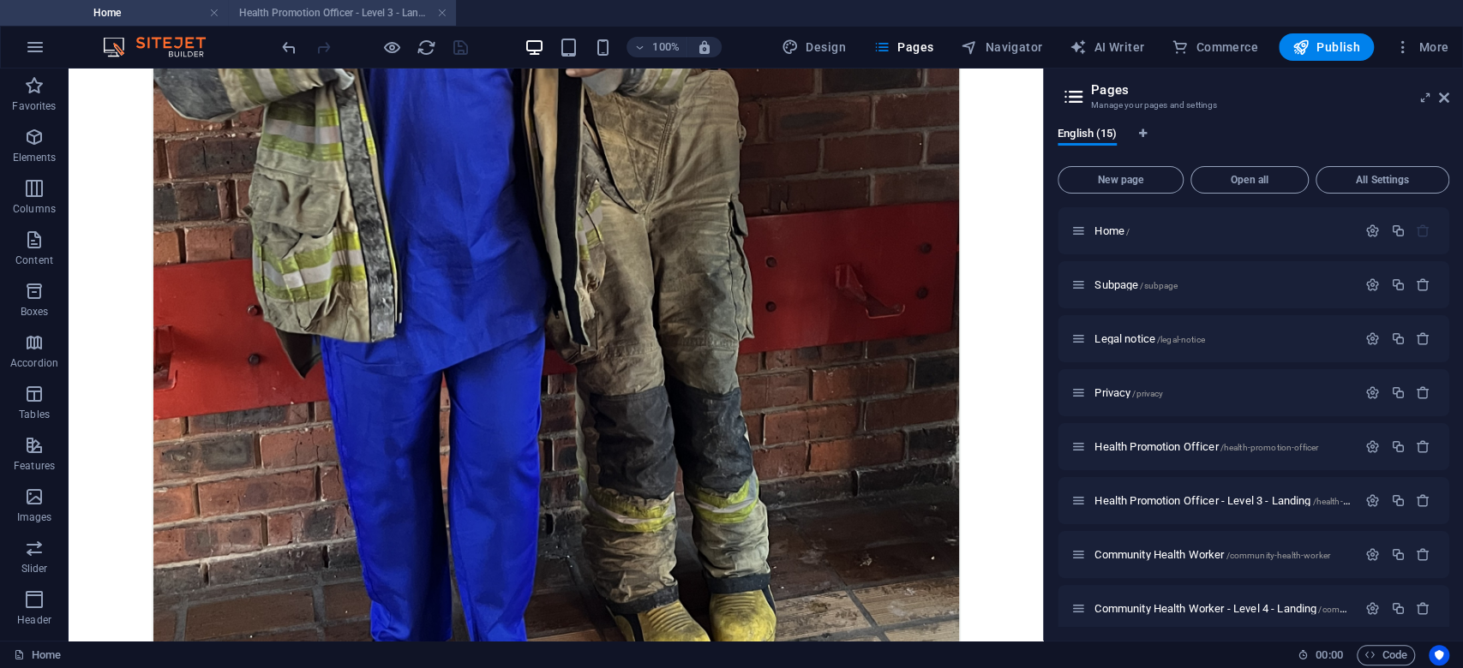
click at [317, 10] on h4 "Health Promotion Officer - Level 3 - Landing" at bounding box center [342, 12] width 228 height 19
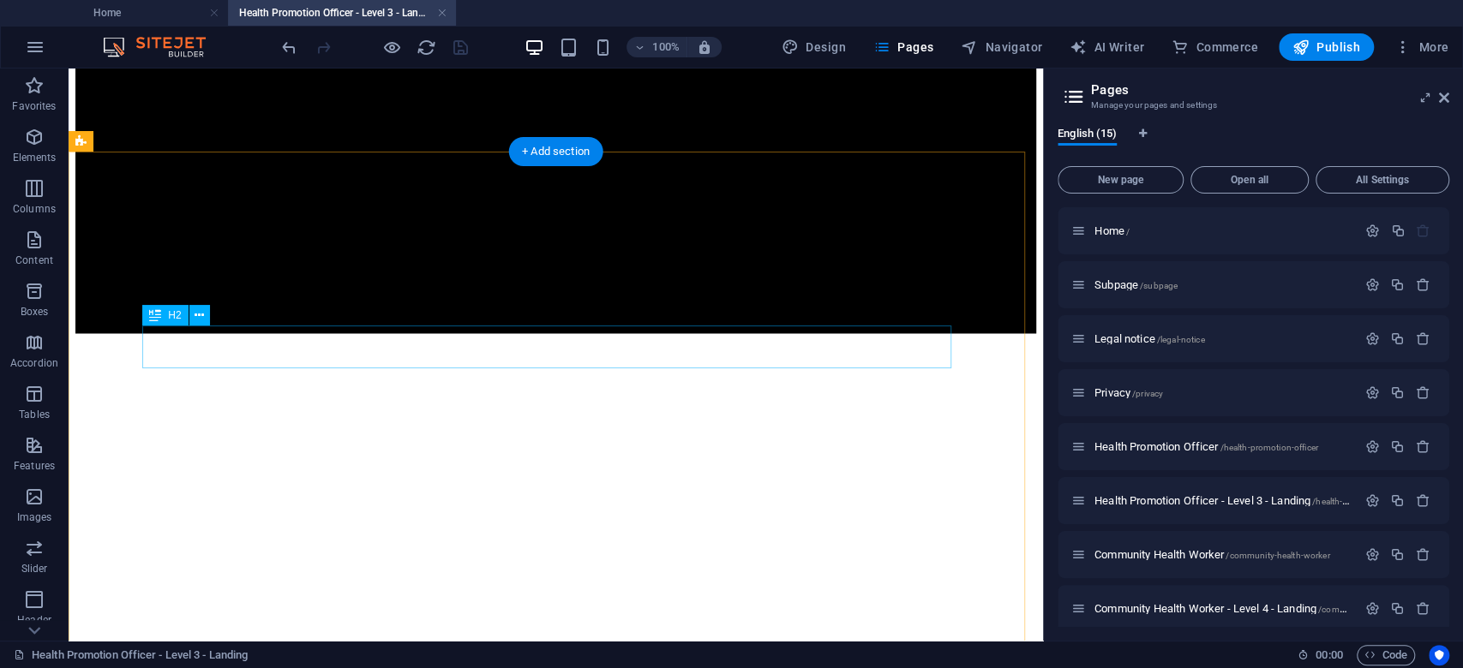
scroll to position [1756, 0]
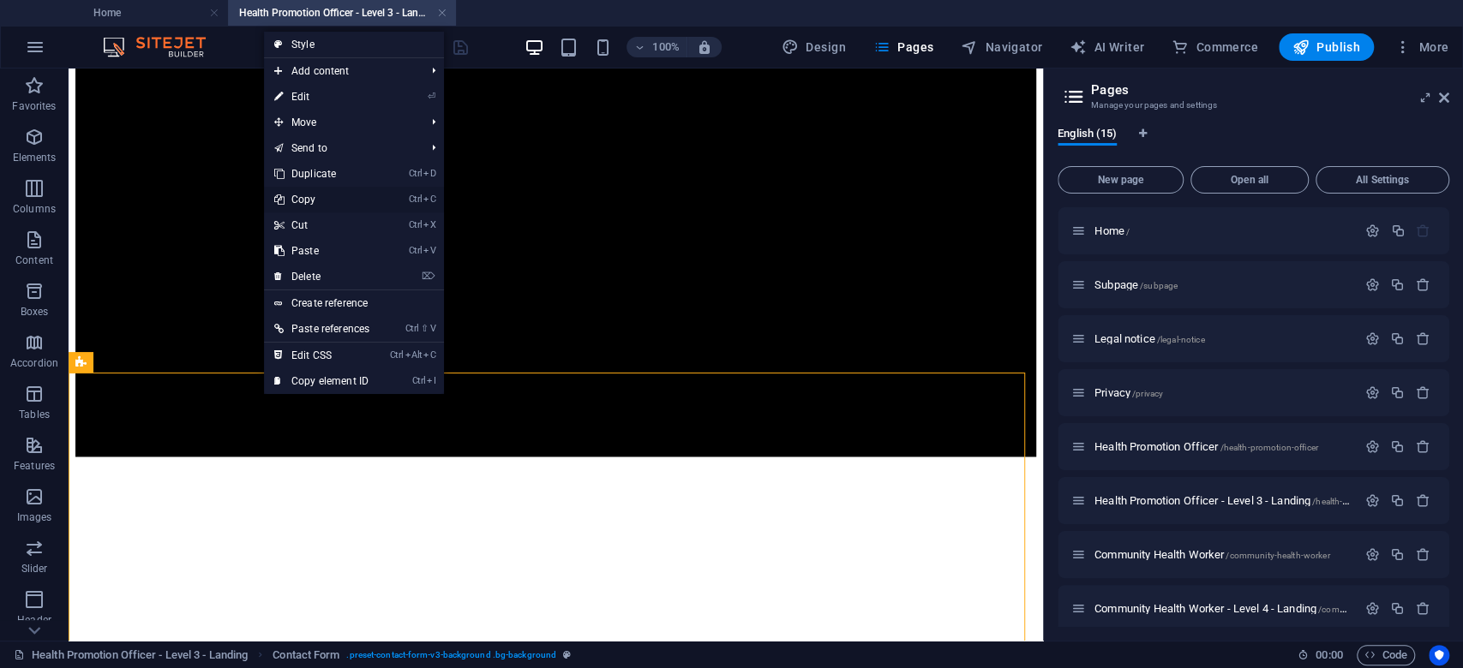
click at [320, 202] on link "Ctrl C Copy" at bounding box center [322, 200] width 116 height 26
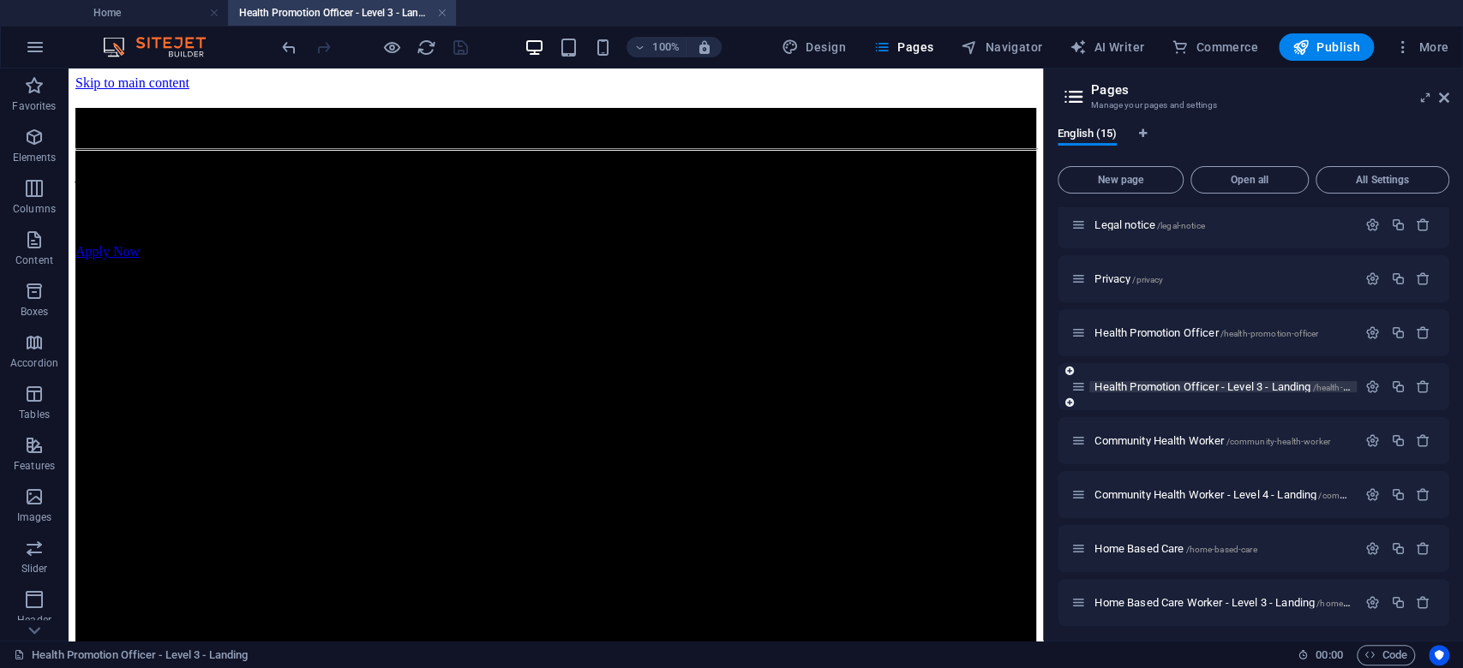
scroll to position [228, 0]
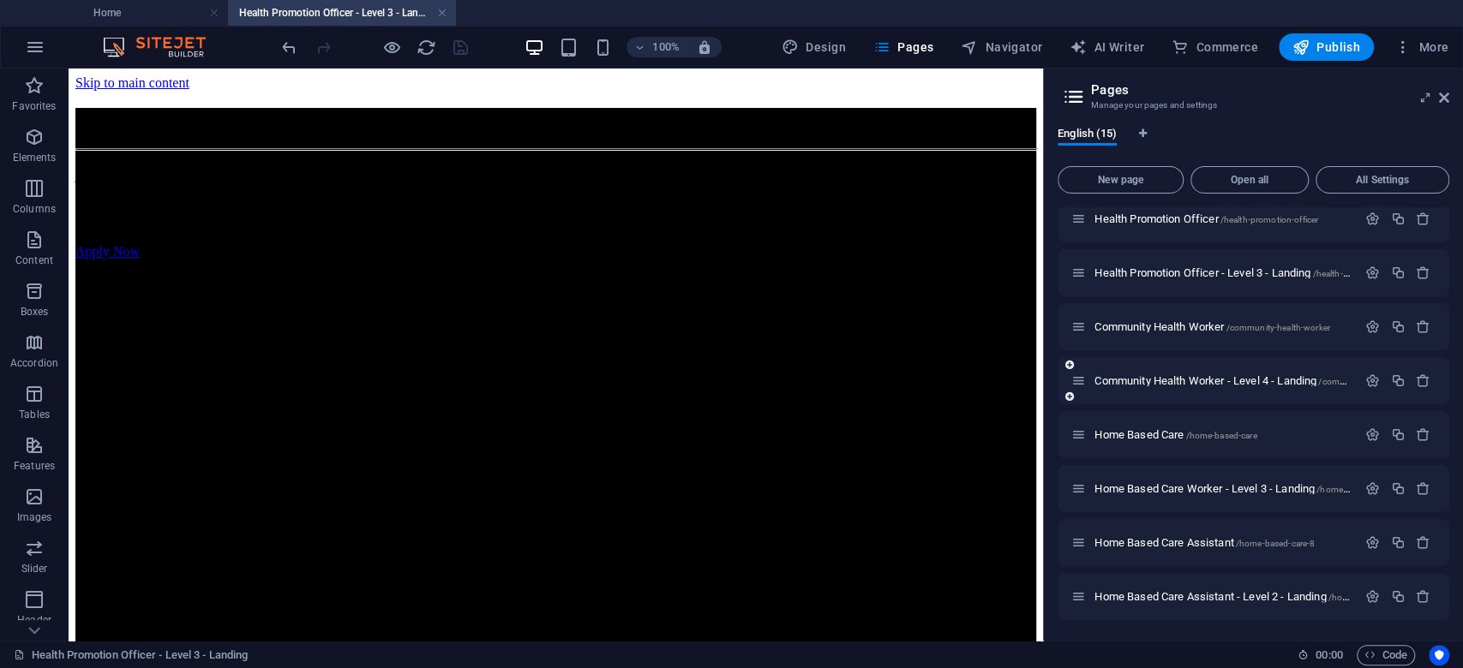
click at [1218, 371] on div "Community Health Worker - Level 4 - Landing /community-health-worker-level-4-la…" at bounding box center [1213, 381] width 285 height 20
click at [1218, 374] on span "Community Health Worker - Level 4 - Landing /community-health-worker-level-4-la…" at bounding box center [1287, 380] width 387 height 13
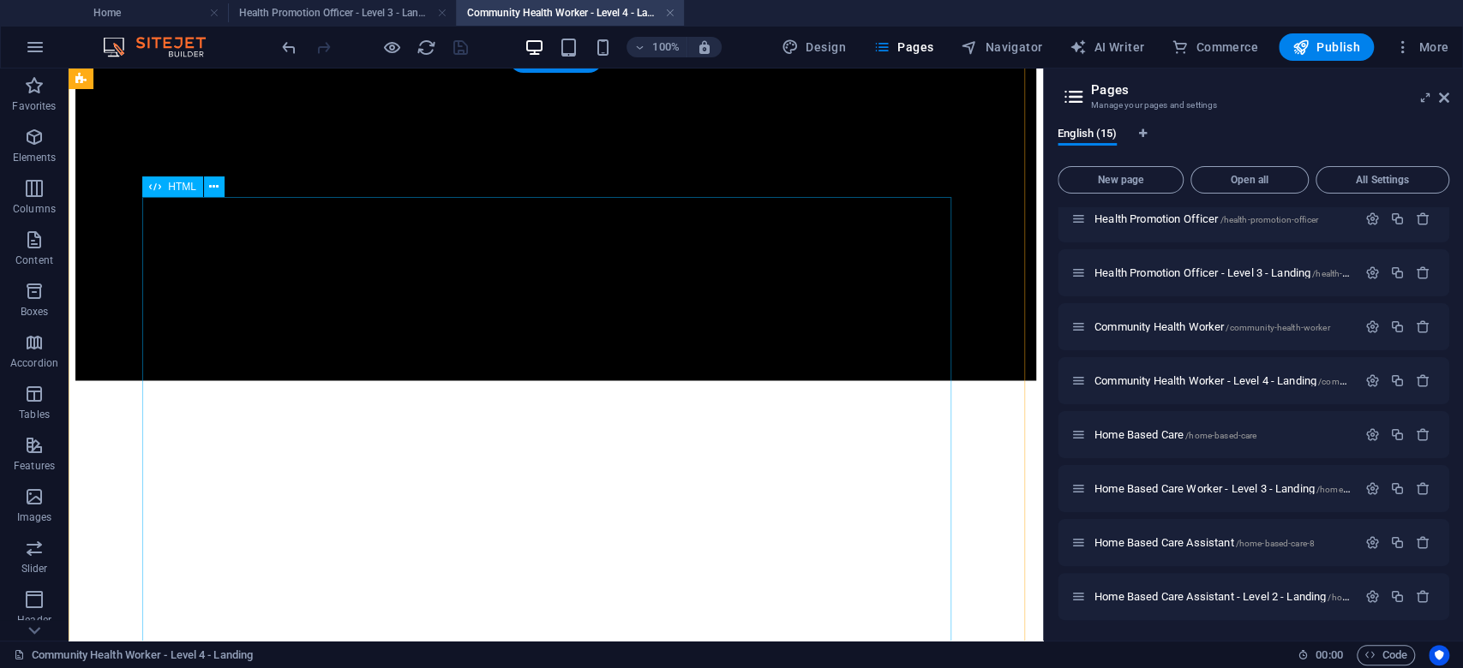
scroll to position [1599, 0]
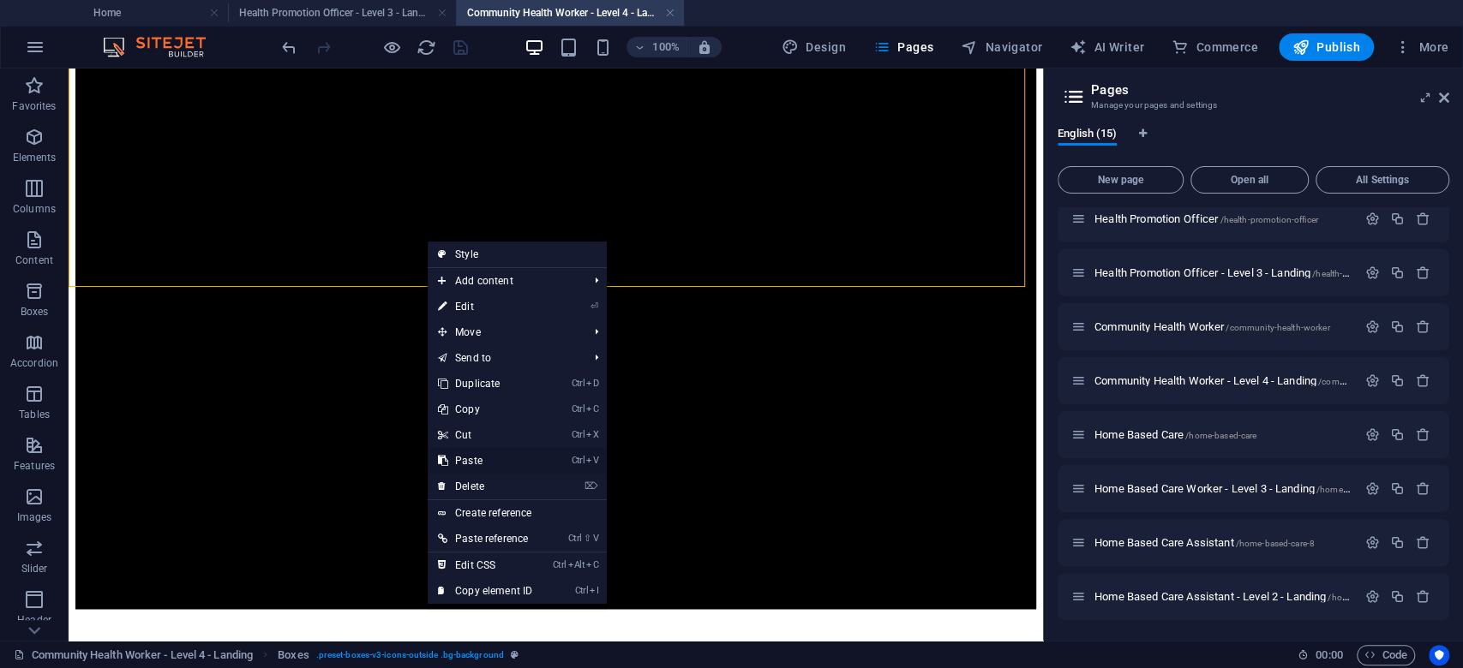
click at [491, 456] on link "Ctrl V Paste" at bounding box center [485, 461] width 115 height 26
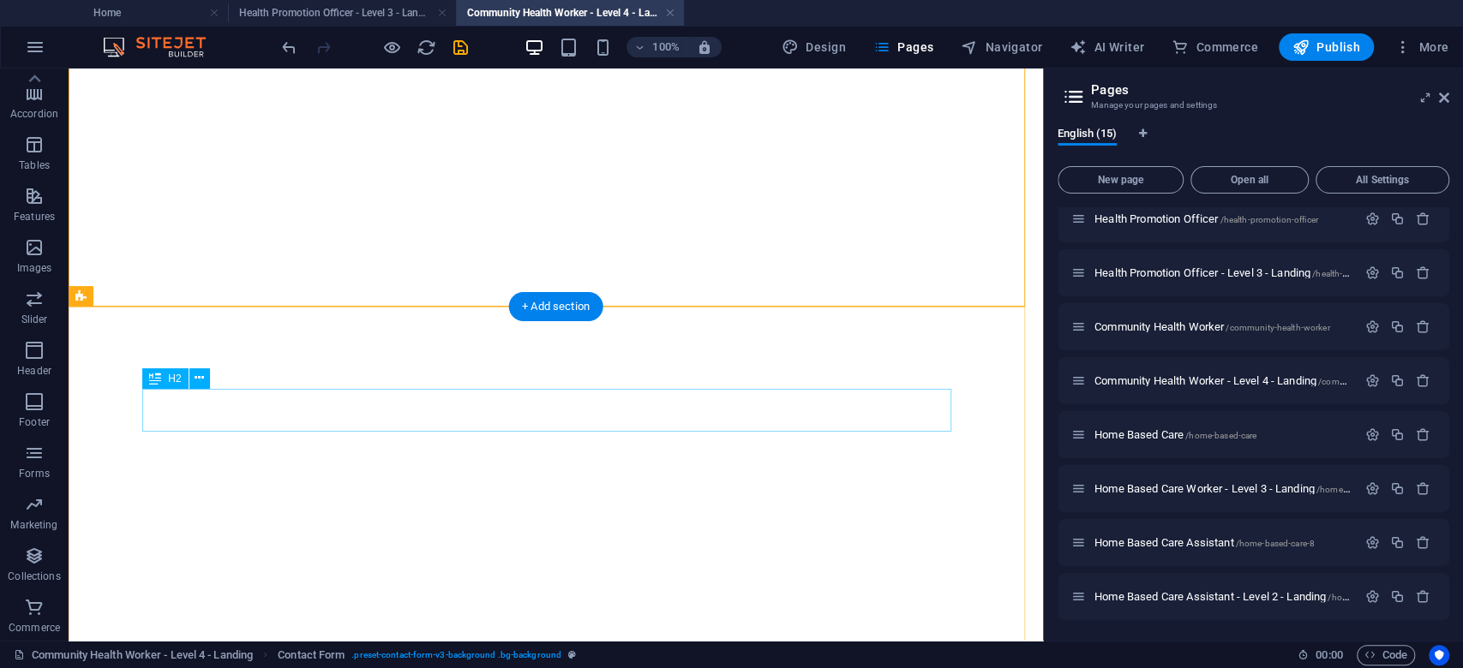
scroll to position [2513, 0]
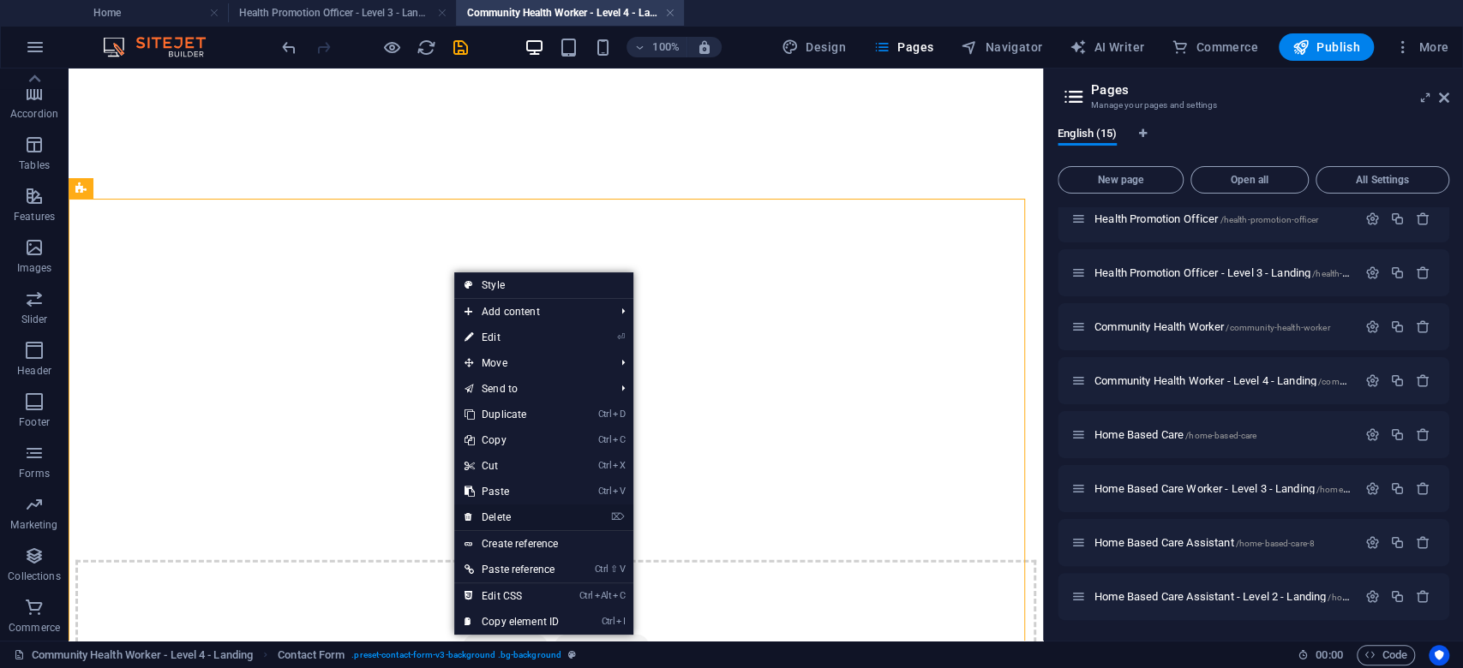
click at [521, 510] on link "⌦ Delete" at bounding box center [511, 518] width 115 height 26
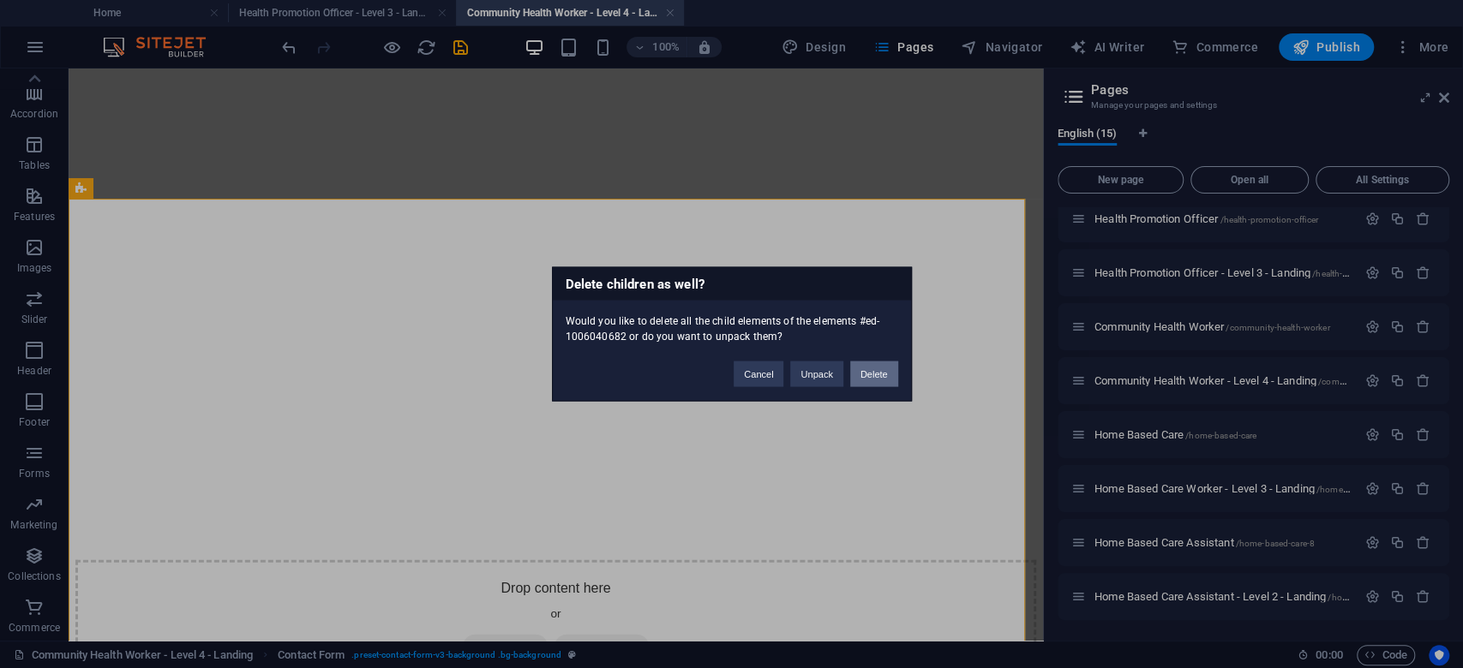
click at [871, 374] on button "Delete" at bounding box center [874, 375] width 48 height 26
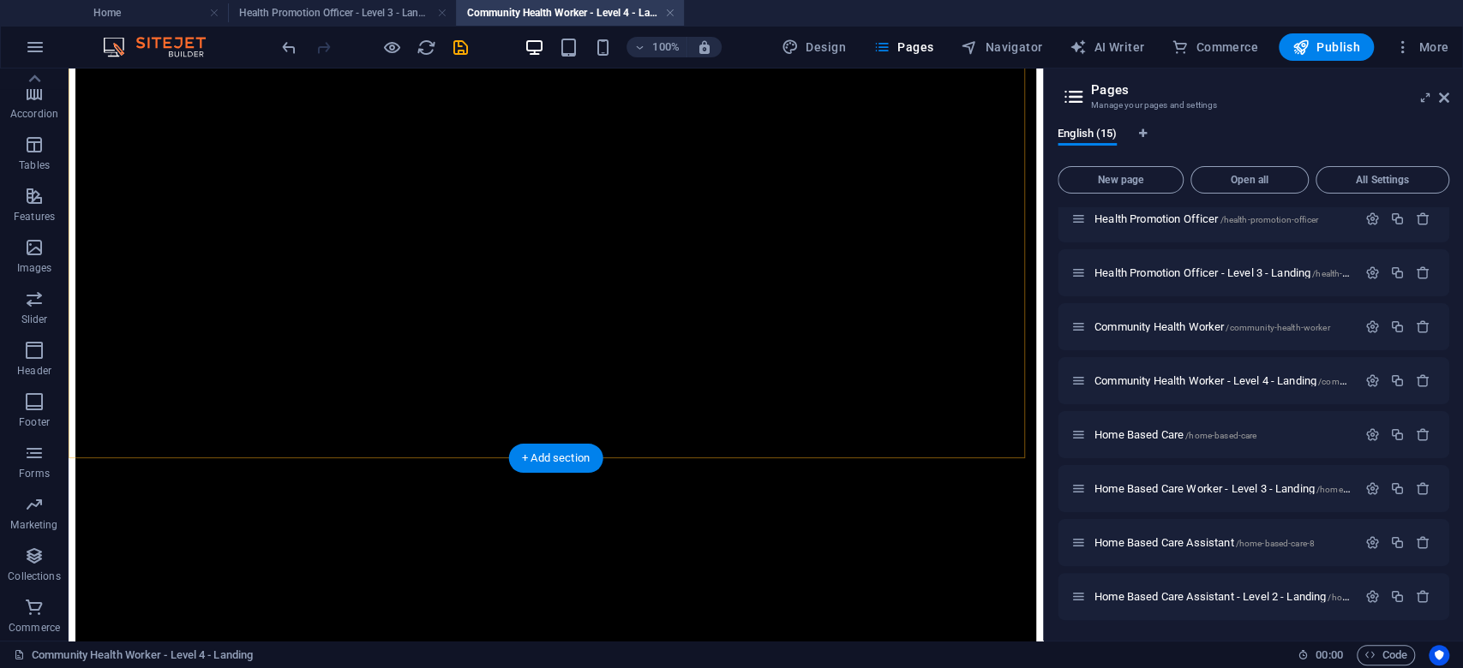
scroll to position [1501, 0]
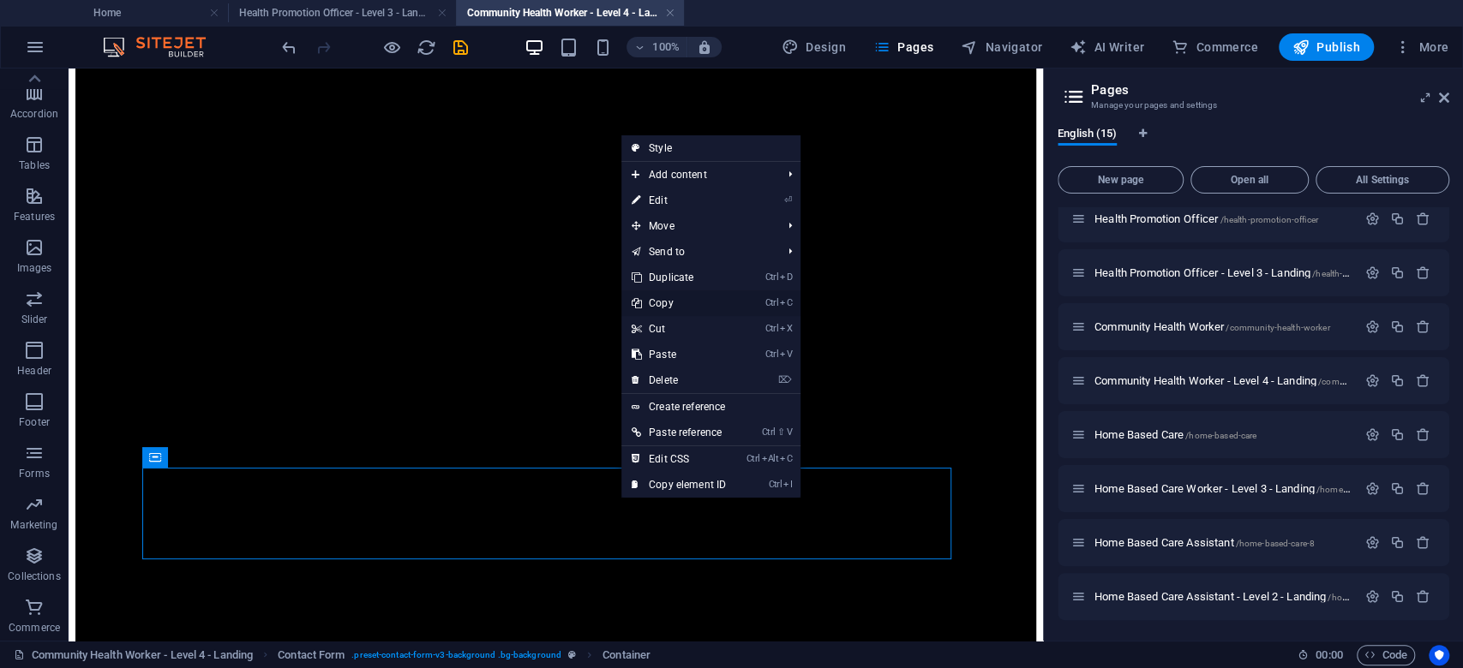
click at [683, 302] on link "Ctrl C Copy" at bounding box center [678, 303] width 115 height 26
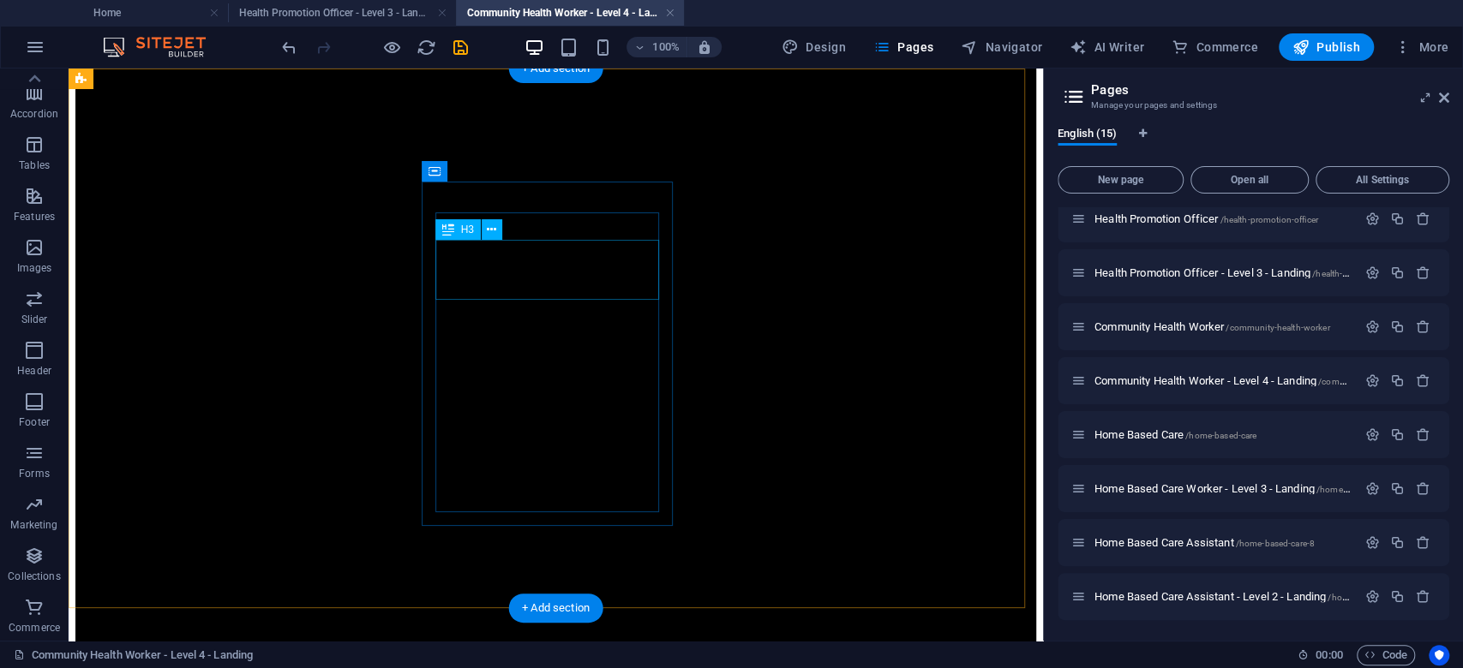
scroll to position [1272, 0]
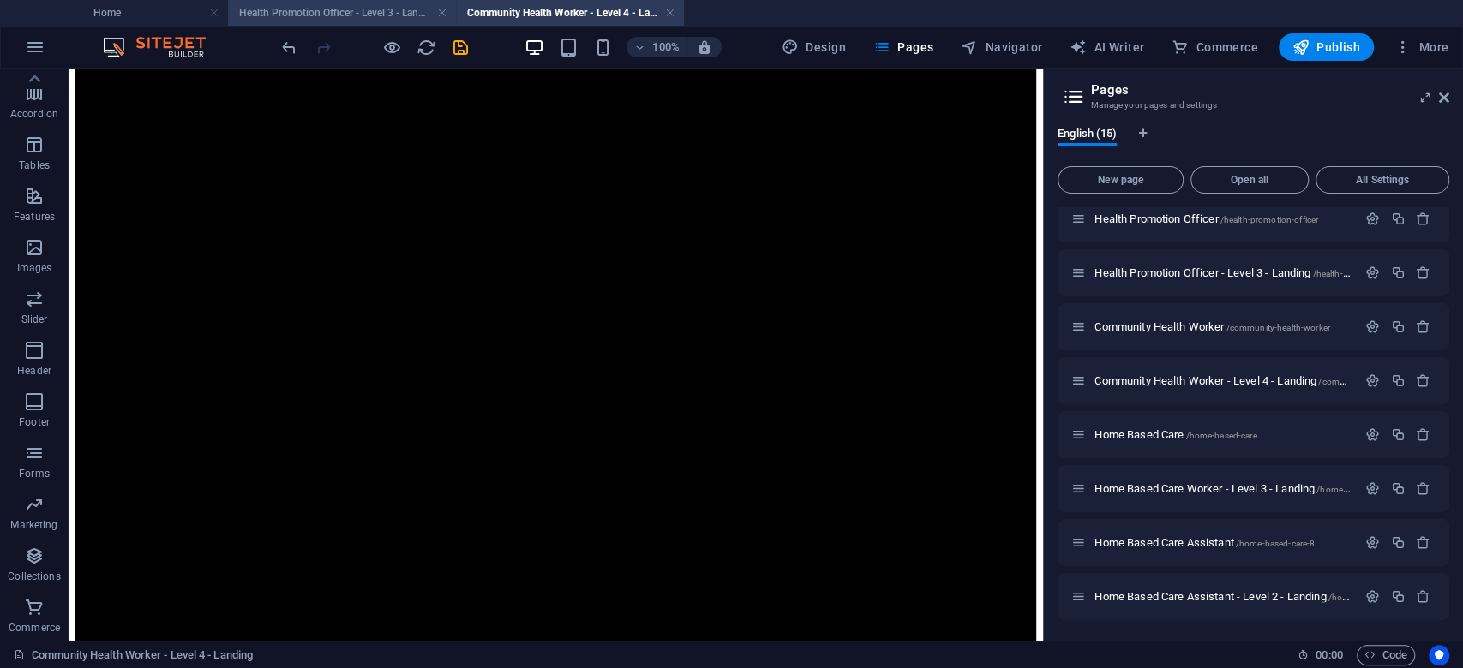
click at [355, 9] on h4 "Health Promotion Officer - Level 3 - Landing" at bounding box center [342, 12] width 228 height 19
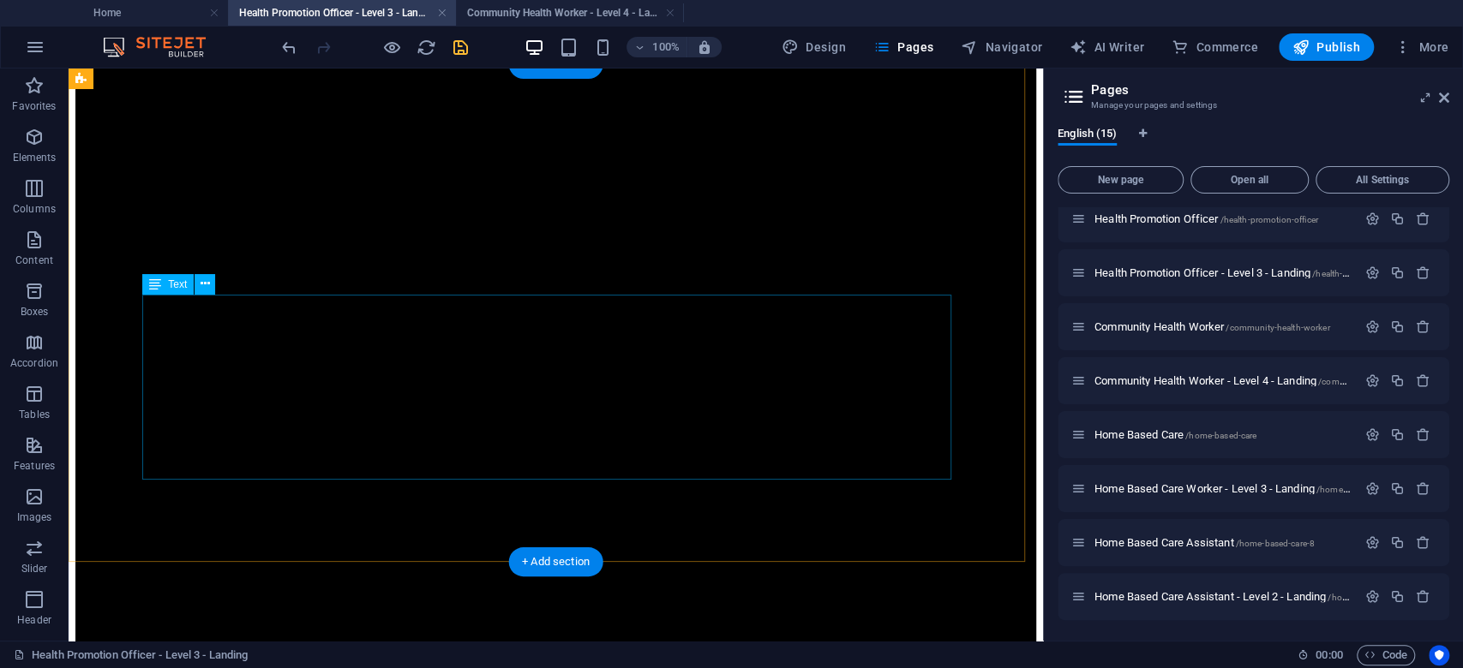
scroll to position [1028, 0]
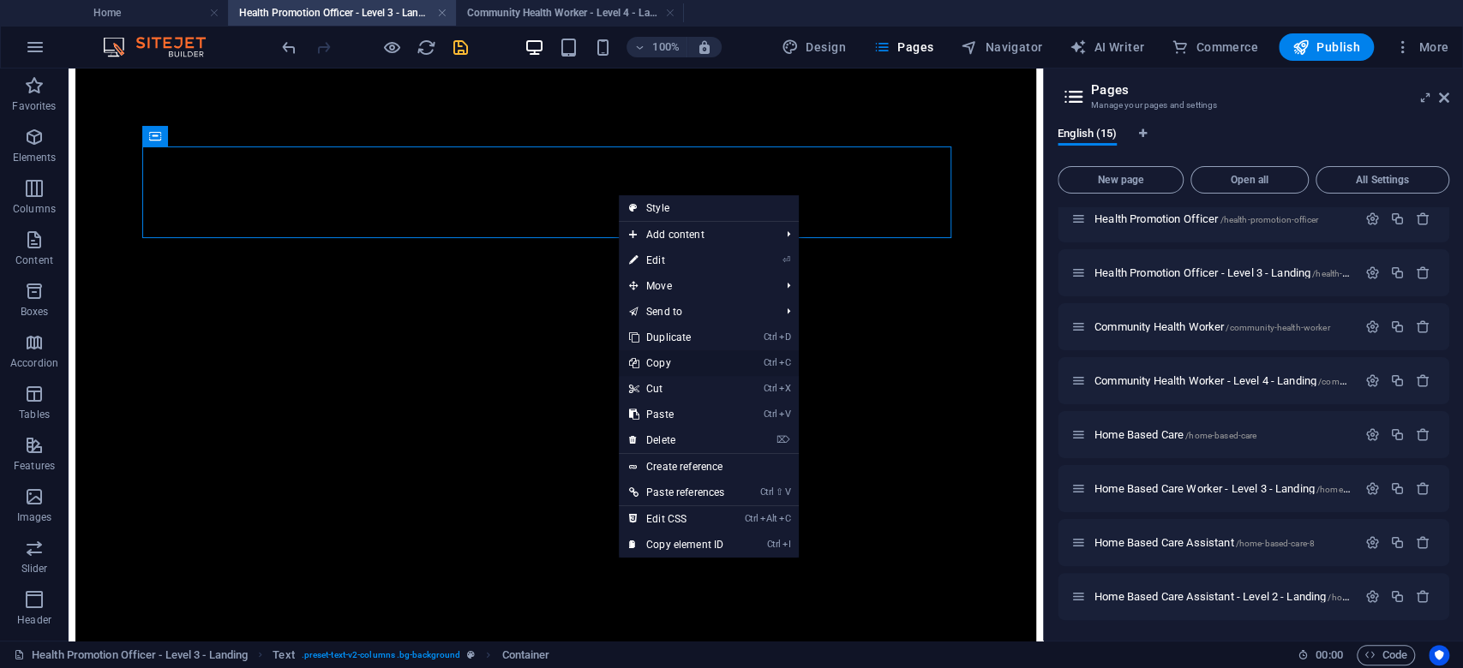
click at [667, 362] on link "Ctrl C Copy" at bounding box center [677, 363] width 116 height 26
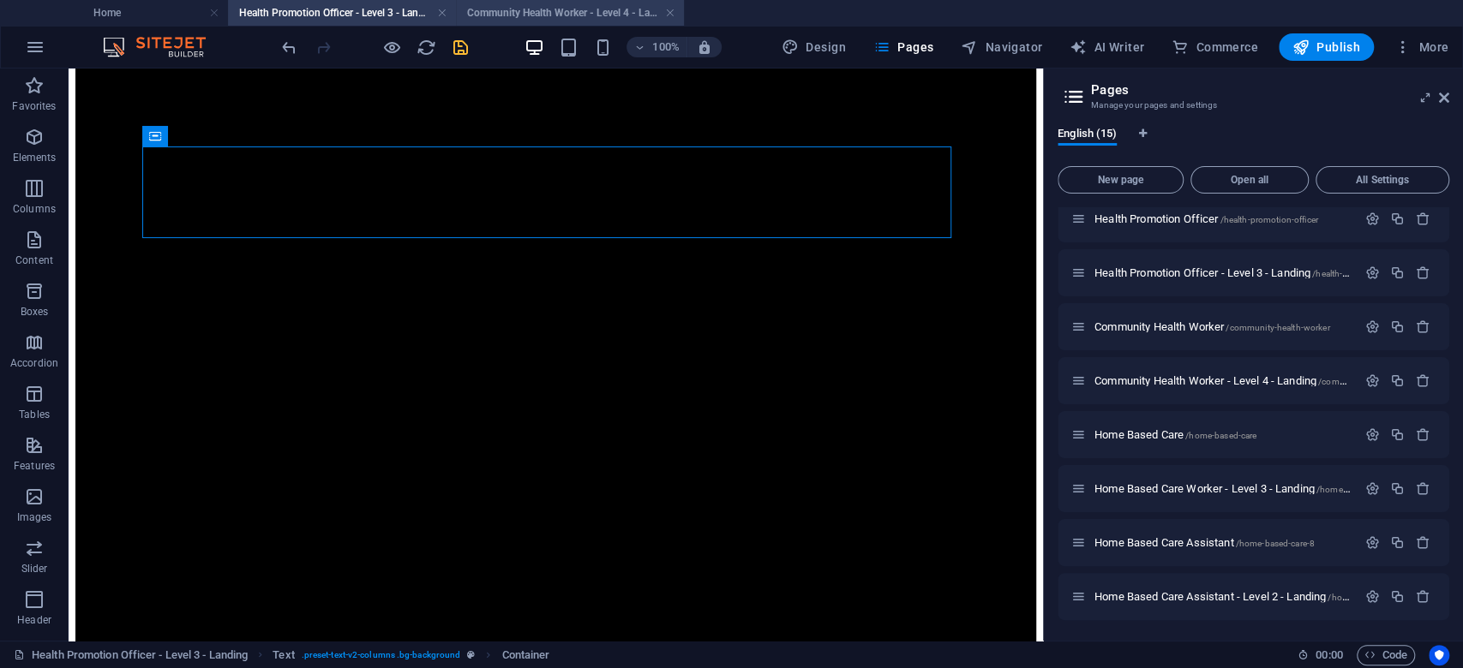
click at [563, 7] on h4 "Community Health Worker - Level 4 - Landing" at bounding box center [570, 12] width 228 height 19
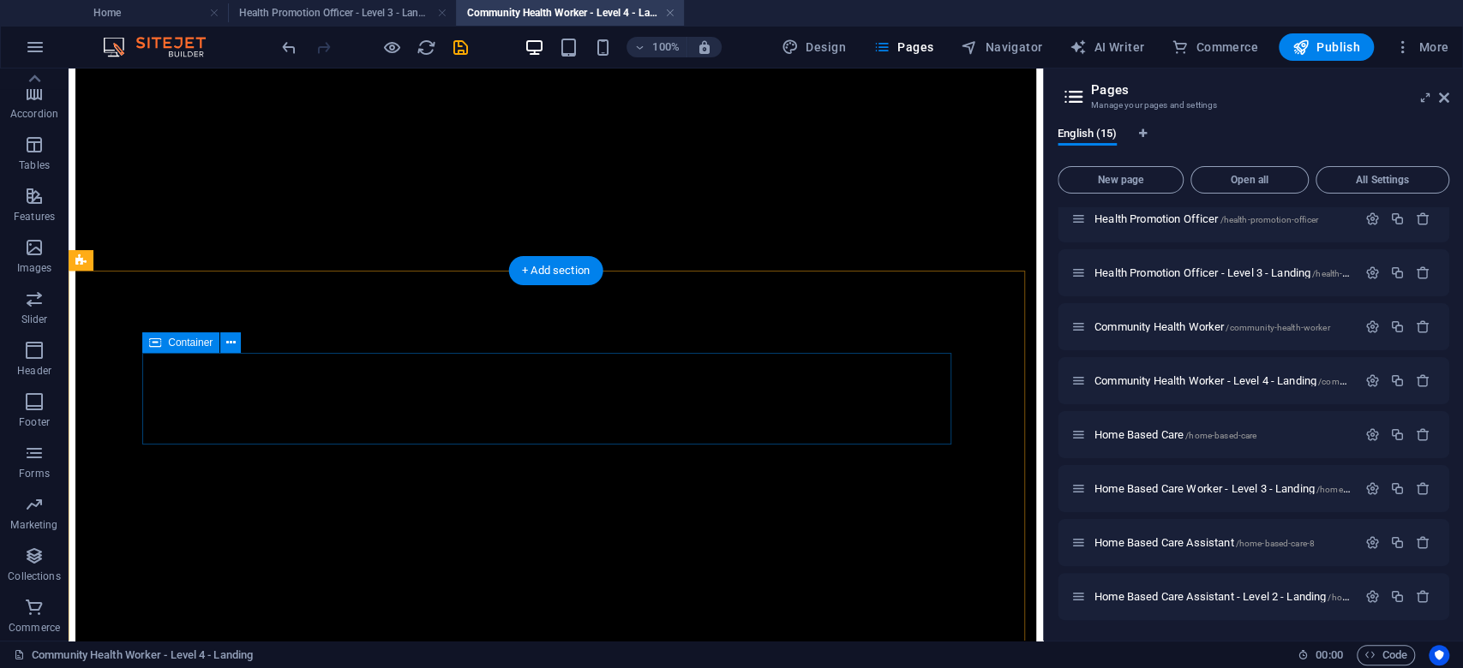
scroll to position [1615, 0]
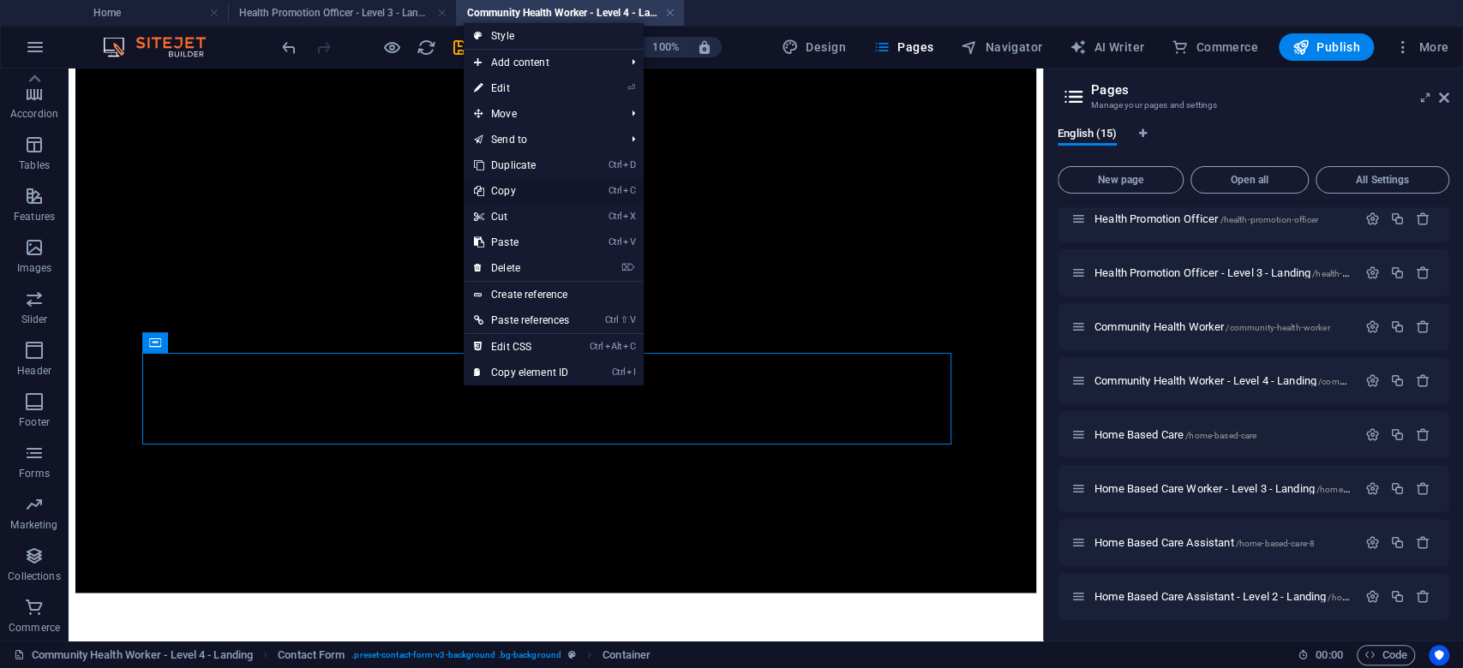
click at [518, 189] on link "Ctrl C Copy" at bounding box center [522, 191] width 116 height 26
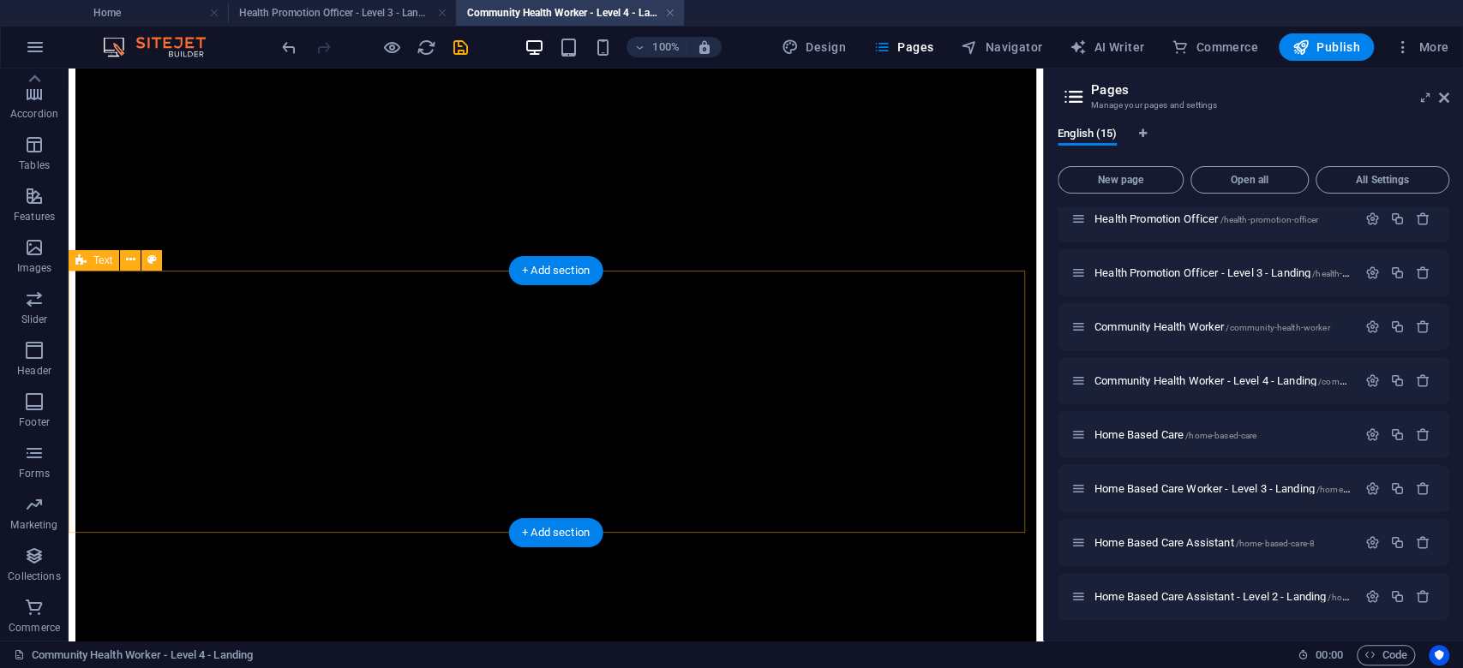
scroll to position [701, 0]
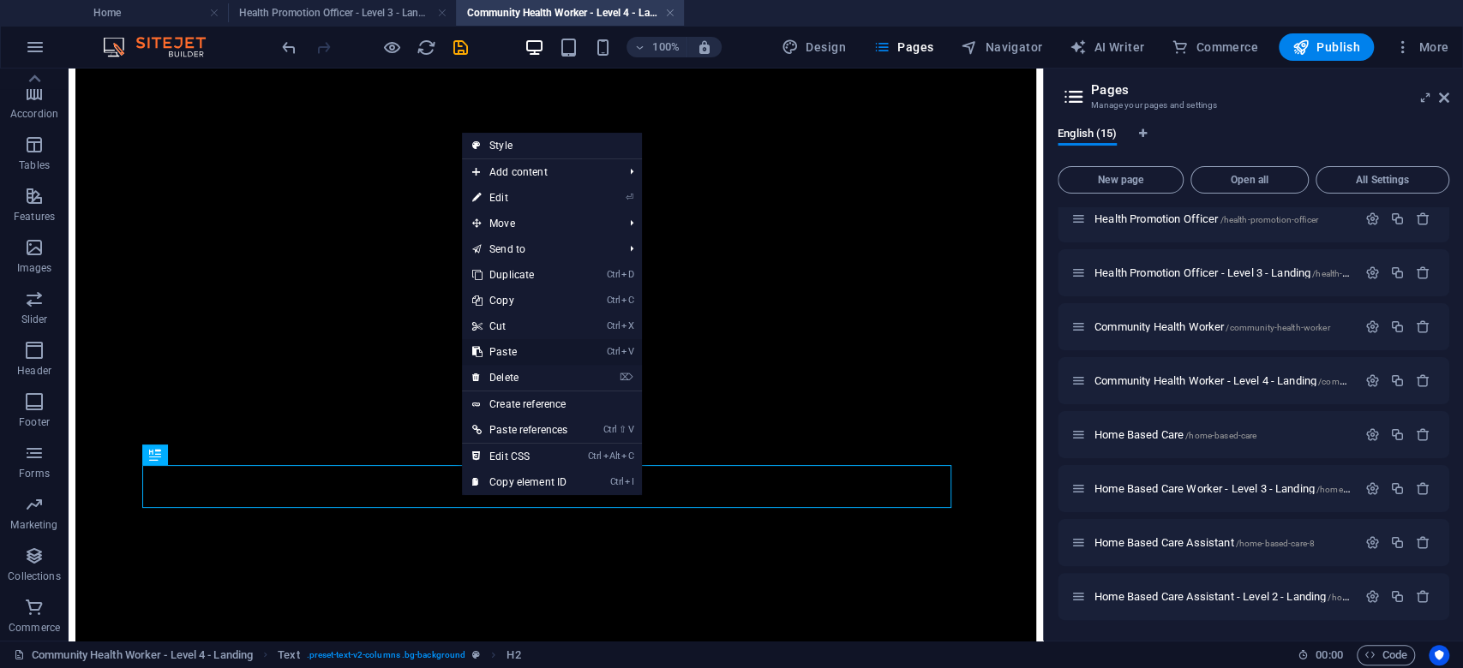
click at [513, 351] on link "Ctrl V Paste" at bounding box center [520, 352] width 116 height 26
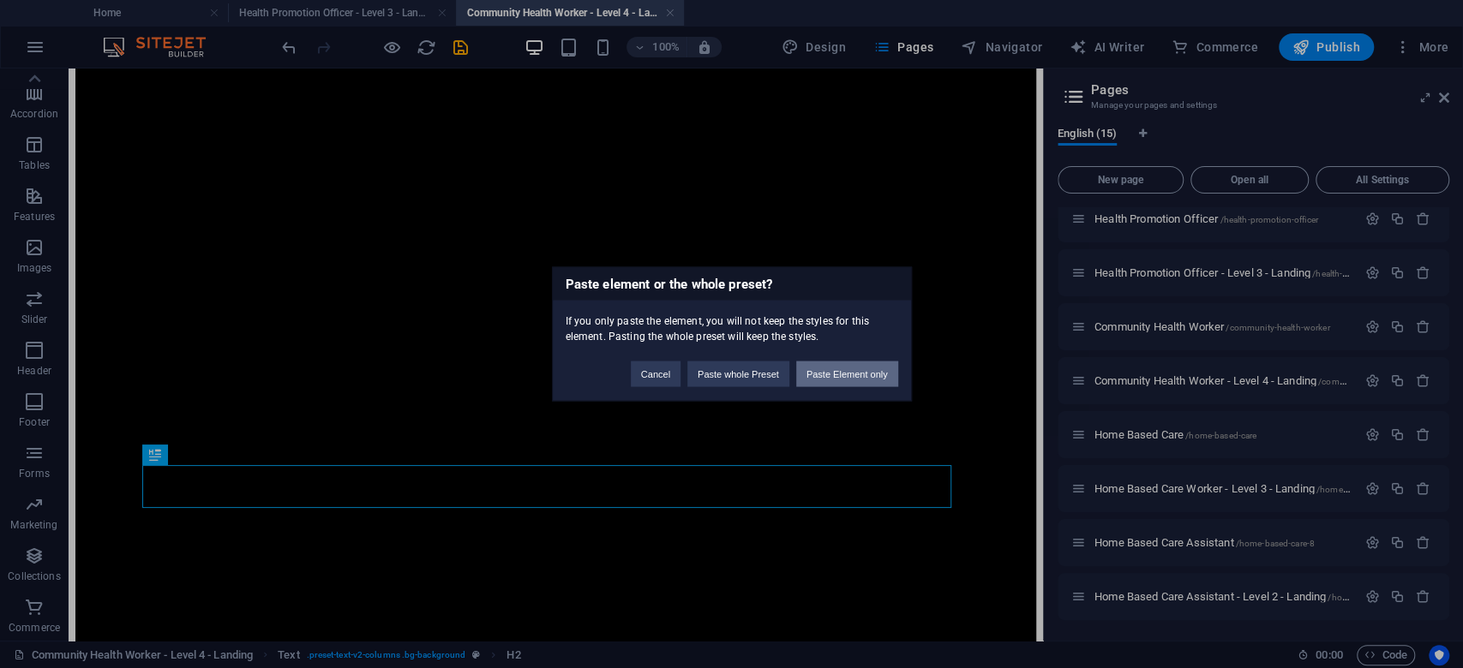
click at [830, 371] on button "Paste Element only" at bounding box center [847, 375] width 102 height 26
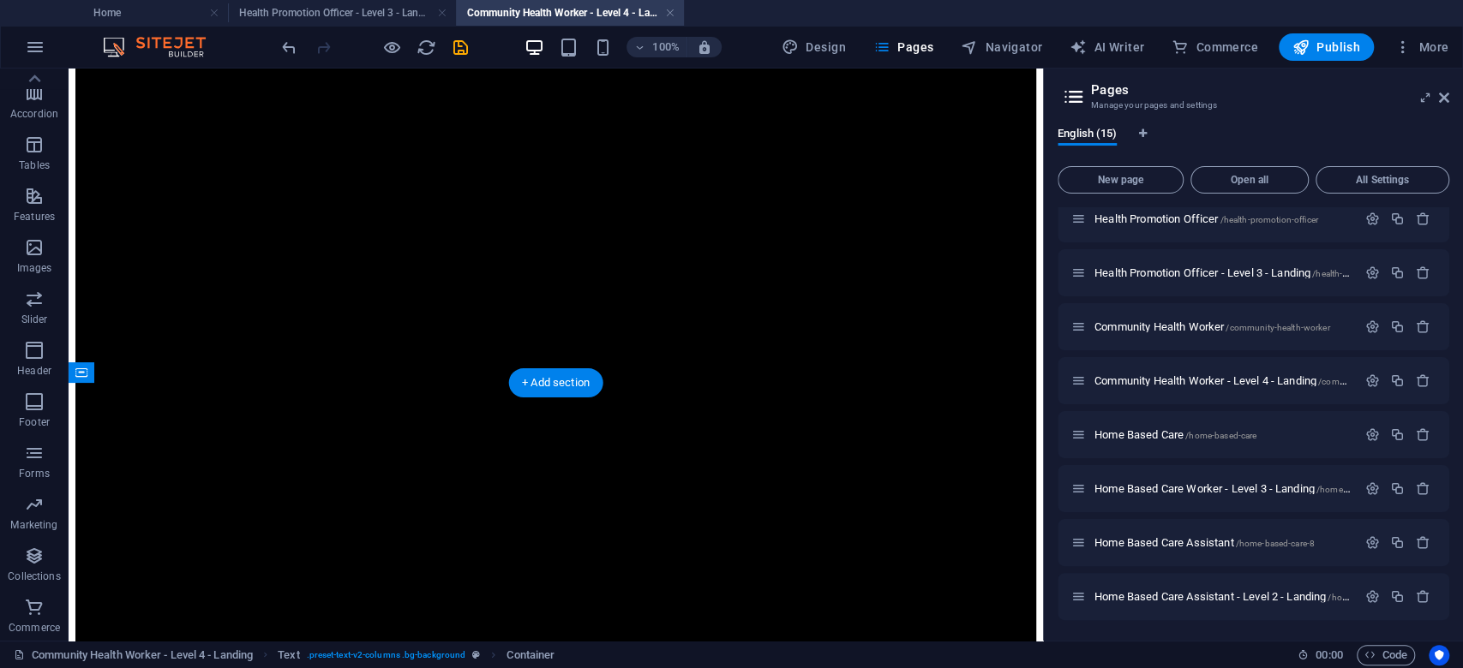
drag, startPoint x: 592, startPoint y: 547, endPoint x: 601, endPoint y: 481, distance: 66.6
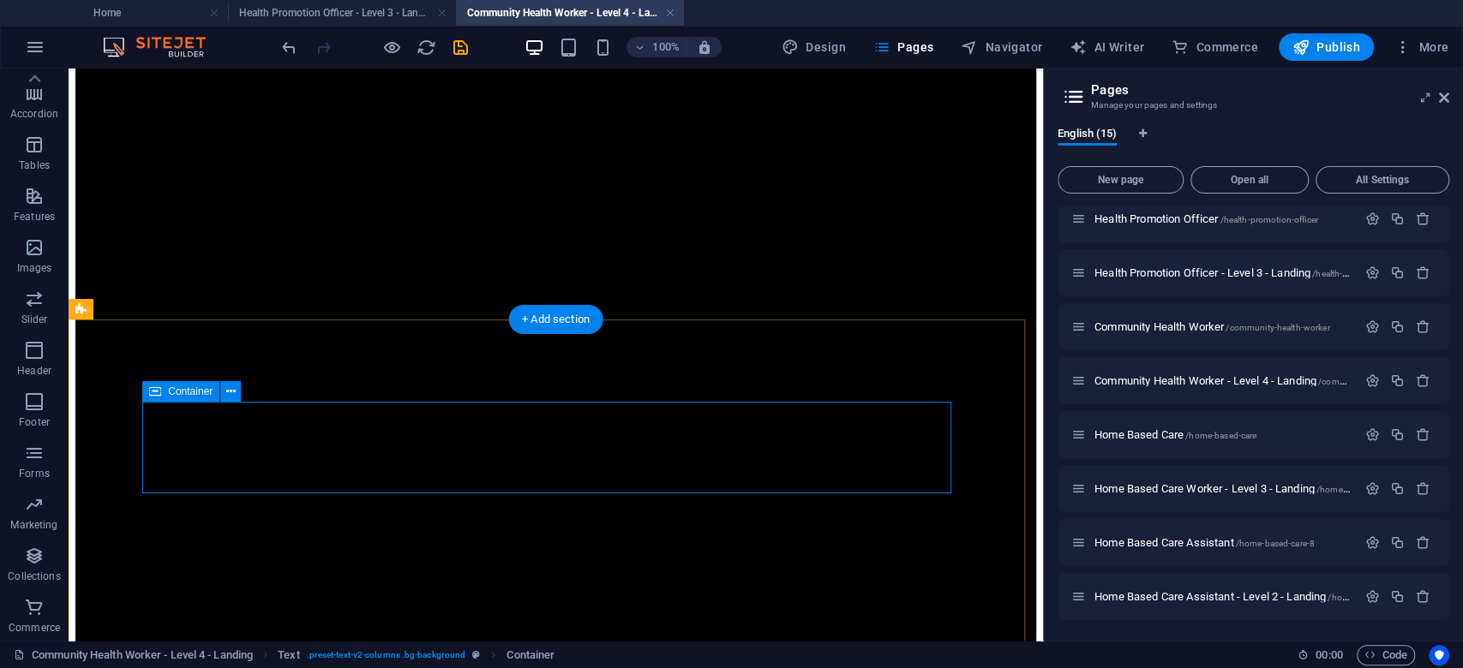
scroll to position [1044, 0]
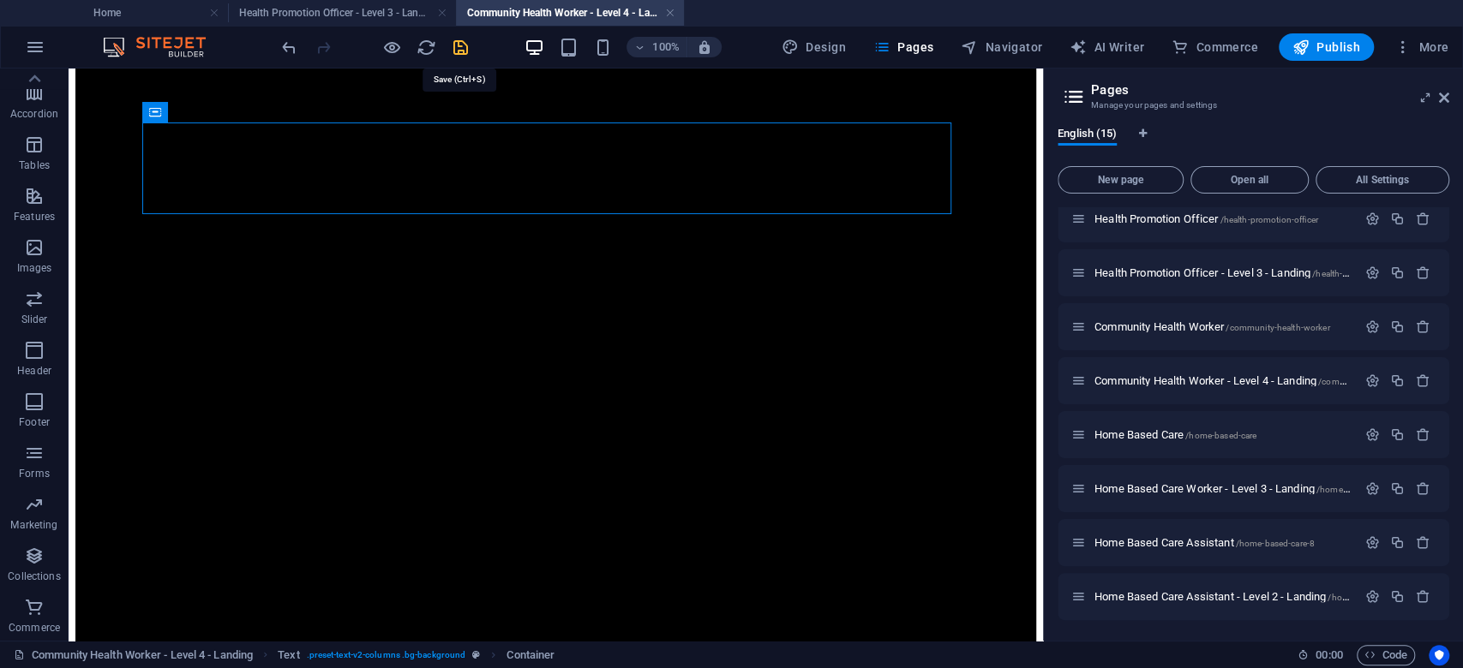
click at [457, 45] on icon "save" at bounding box center [461, 48] width 20 height 20
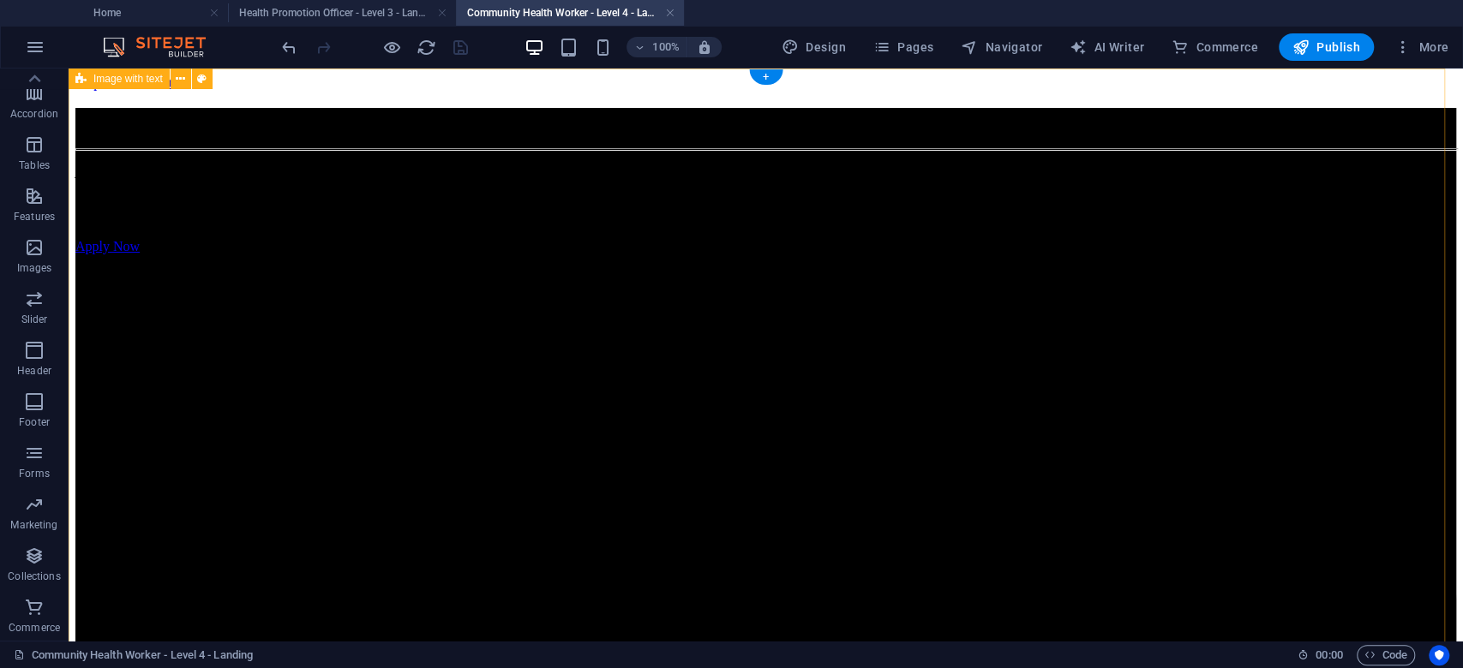
scroll to position [343, 0]
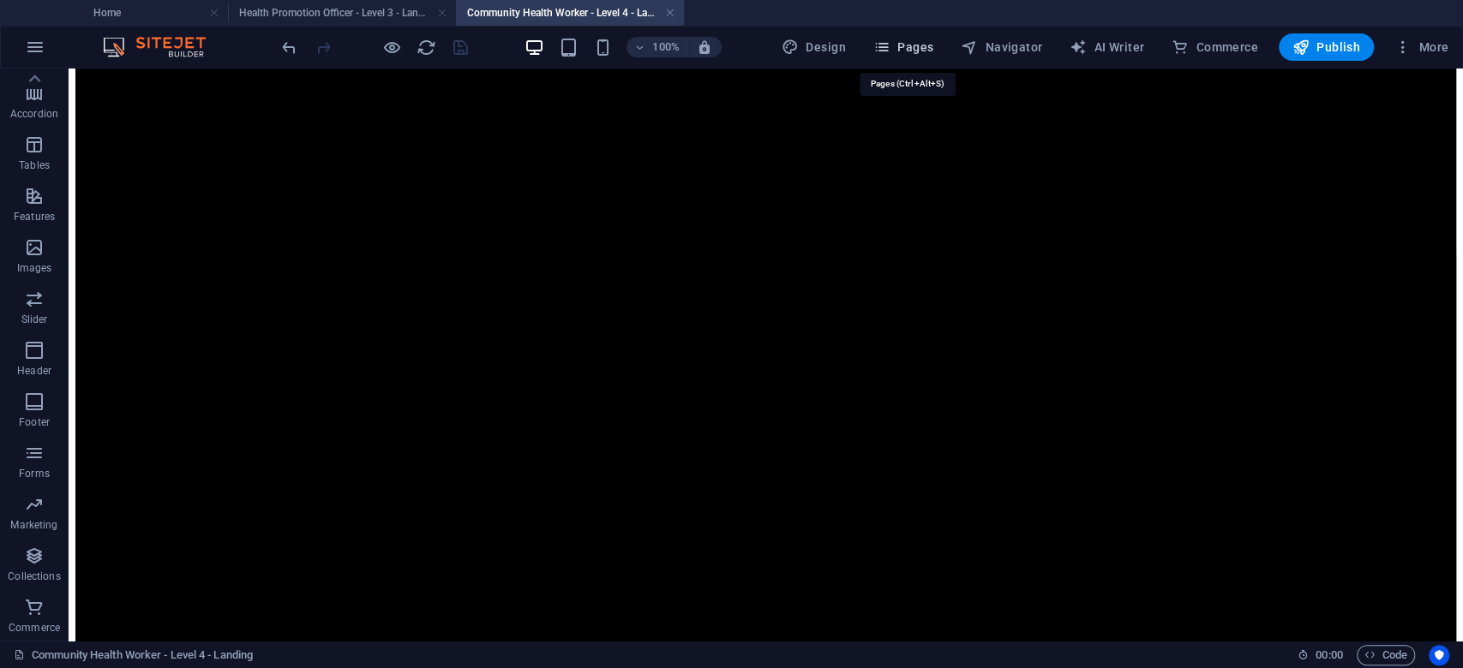
click at [912, 43] on span "Pages" at bounding box center [903, 47] width 60 height 17
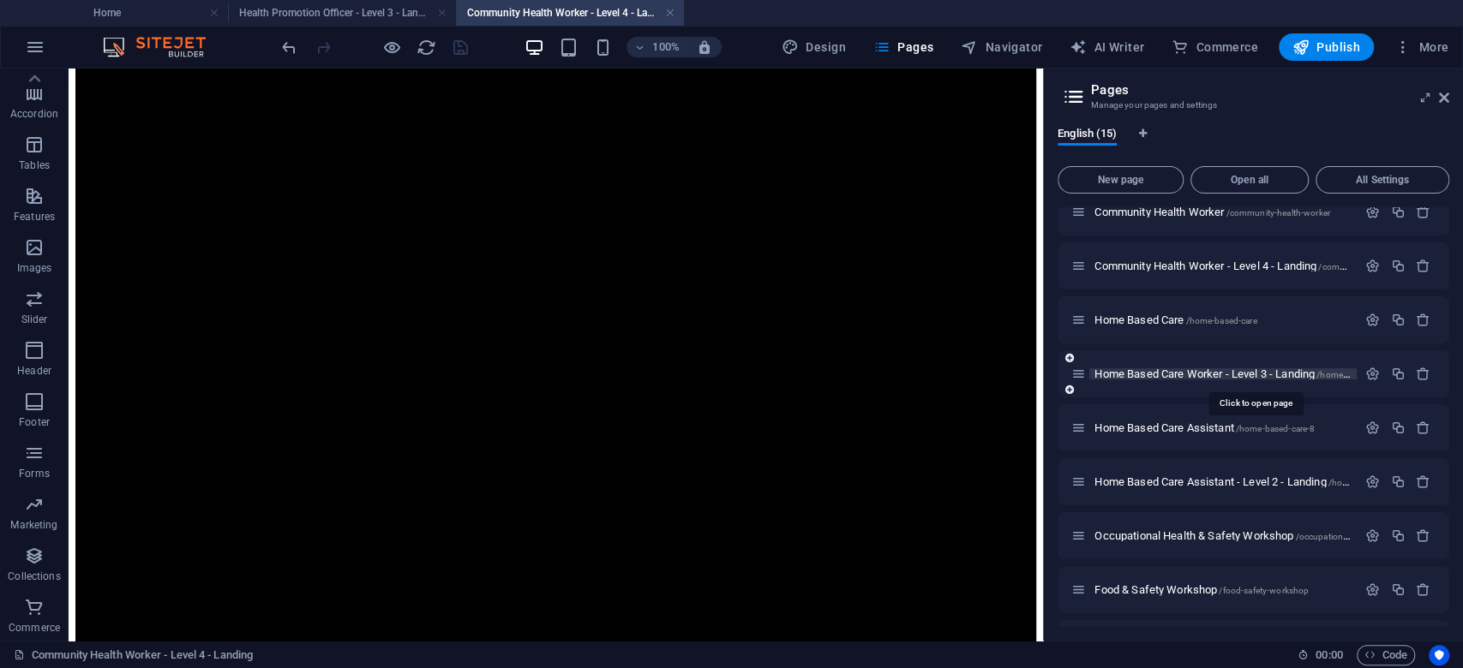
click at [1203, 374] on span "Home Based Care Worker - Level 3 - Landing /home-based-care-level-3" at bounding box center [1254, 374] width 320 height 13
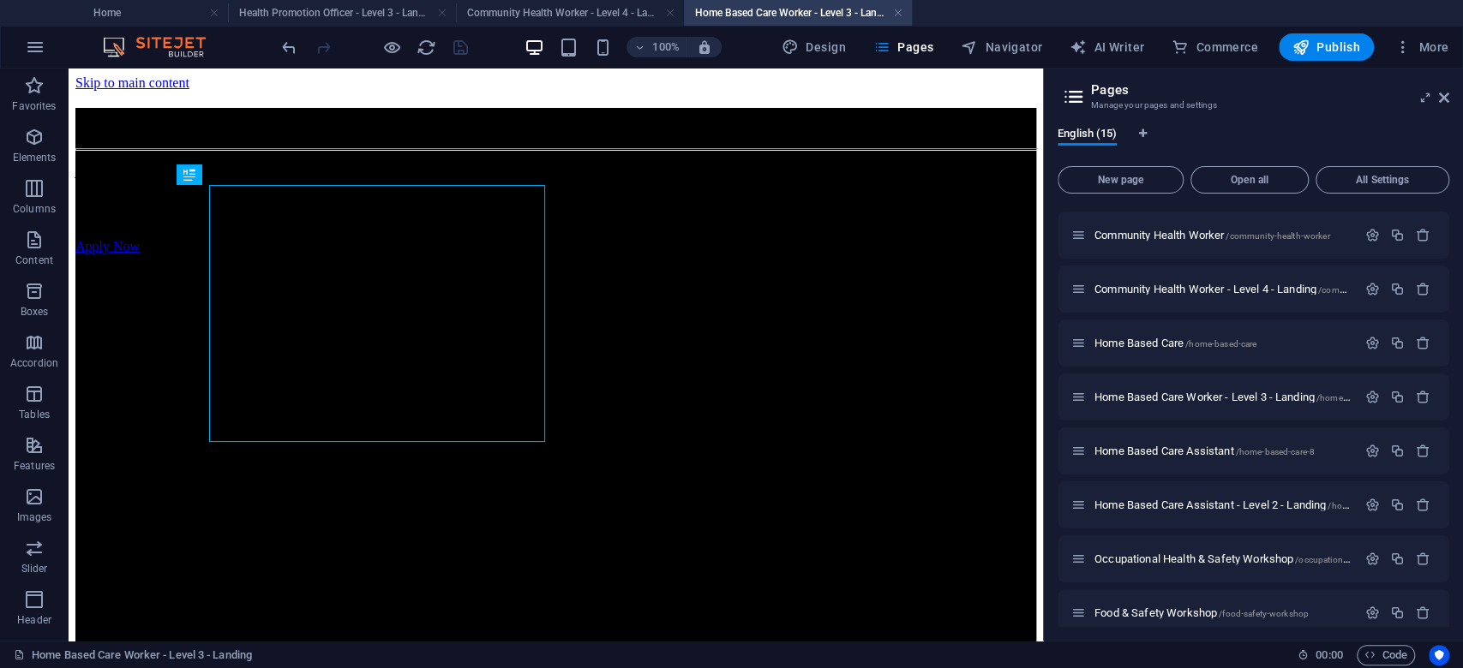
scroll to position [0, 0]
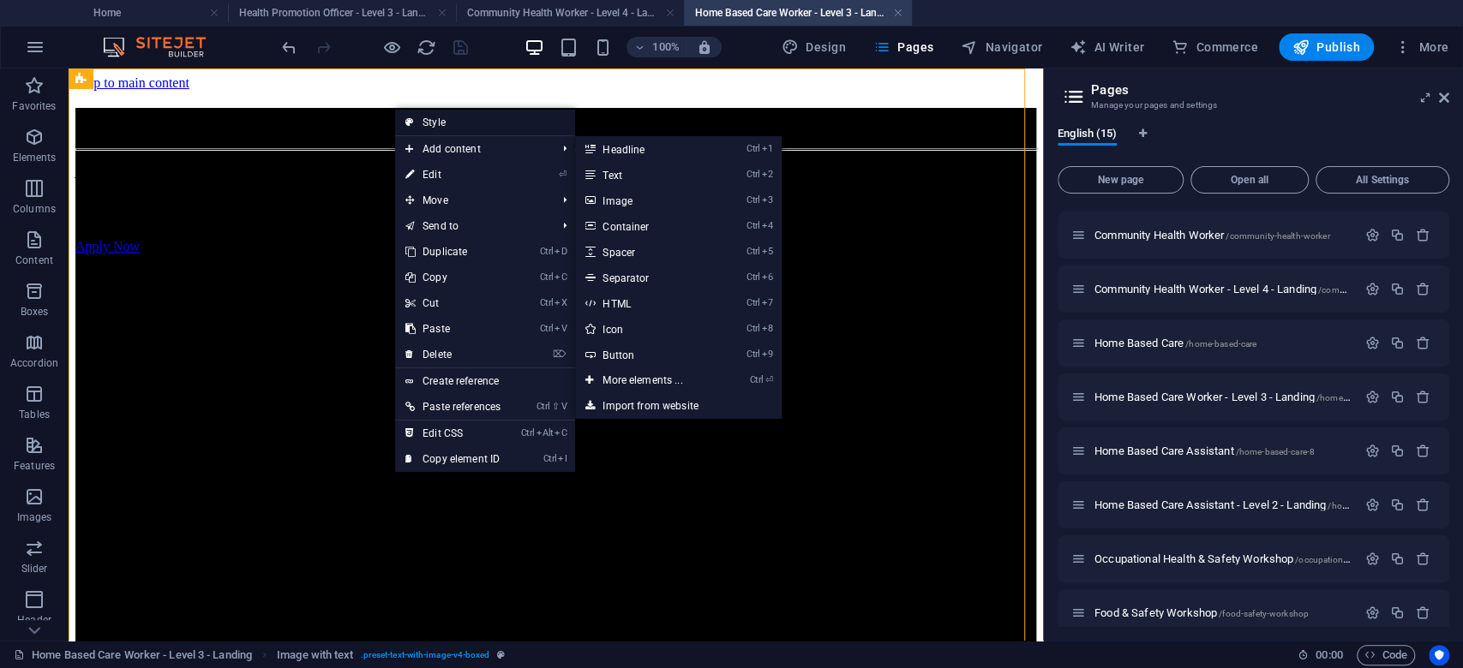
click at [455, 123] on link "Style" at bounding box center [485, 123] width 180 height 26
select select "rem"
select select "px"
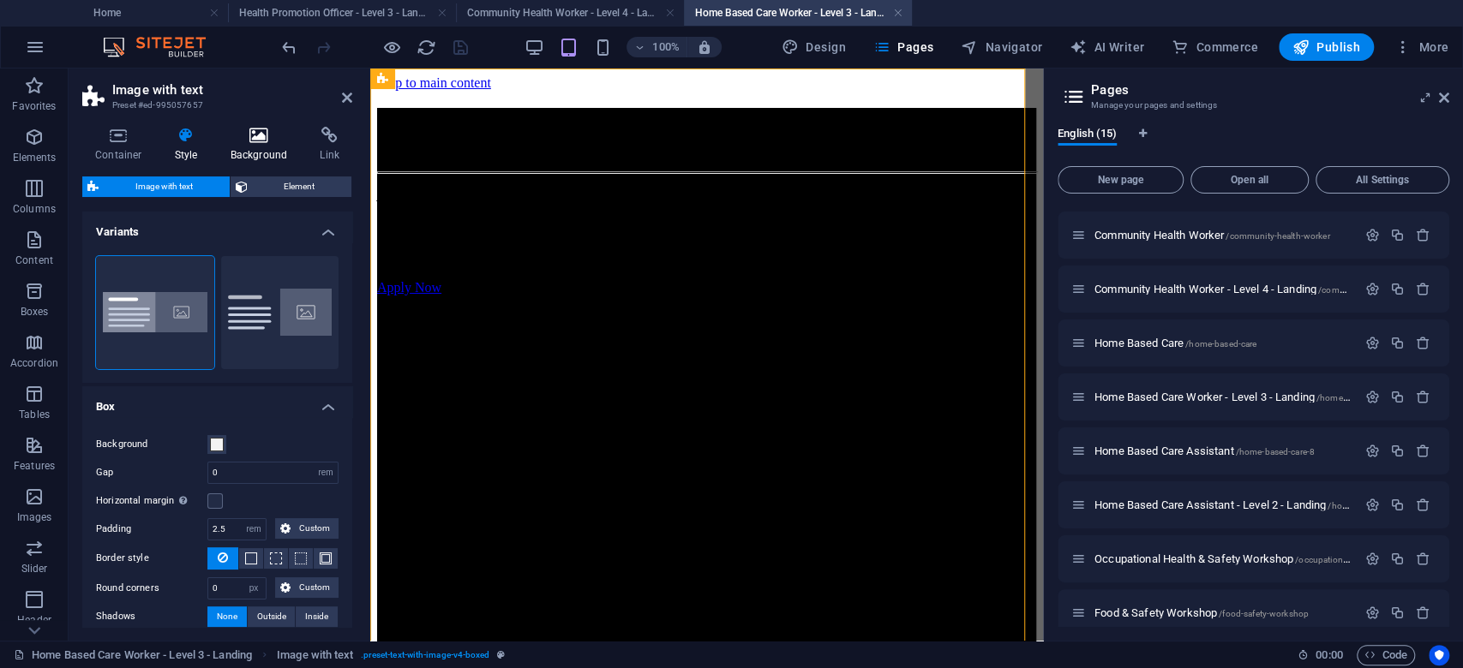
click at [280, 145] on h4 "Background" at bounding box center [263, 145] width 90 height 36
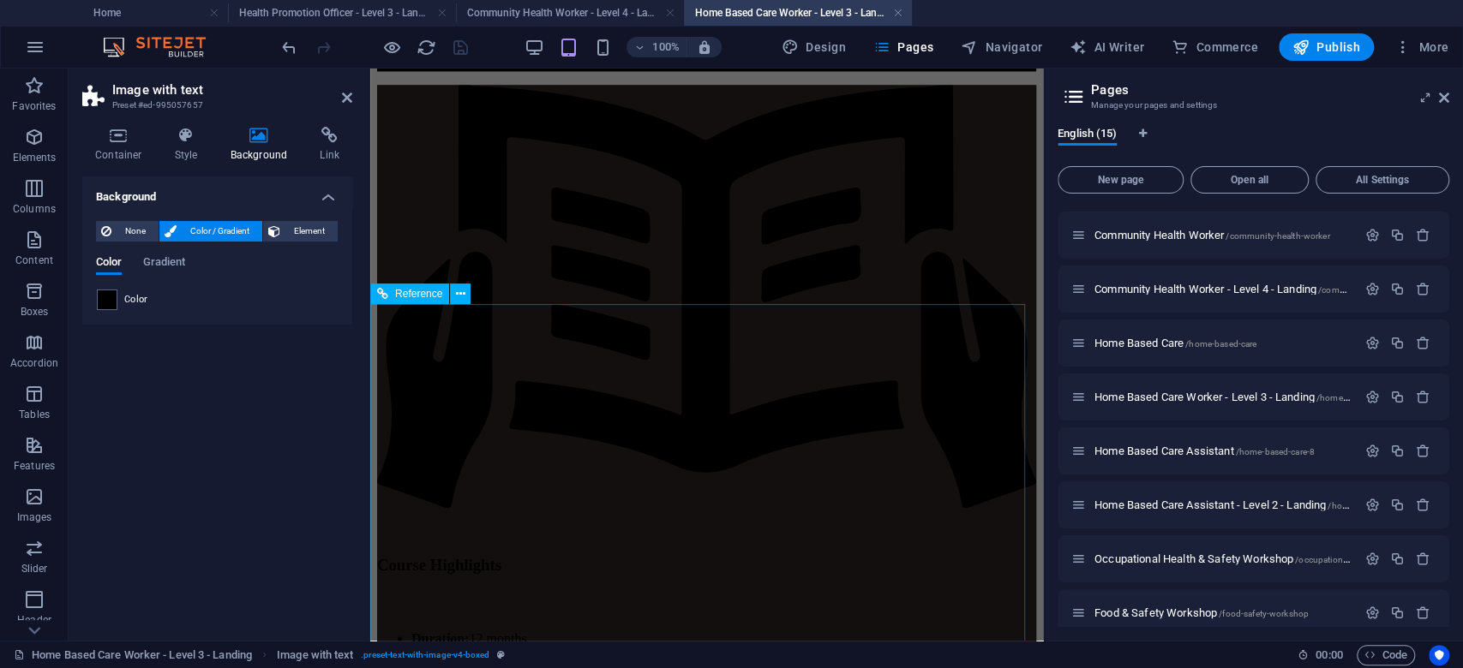
scroll to position [1598, 0]
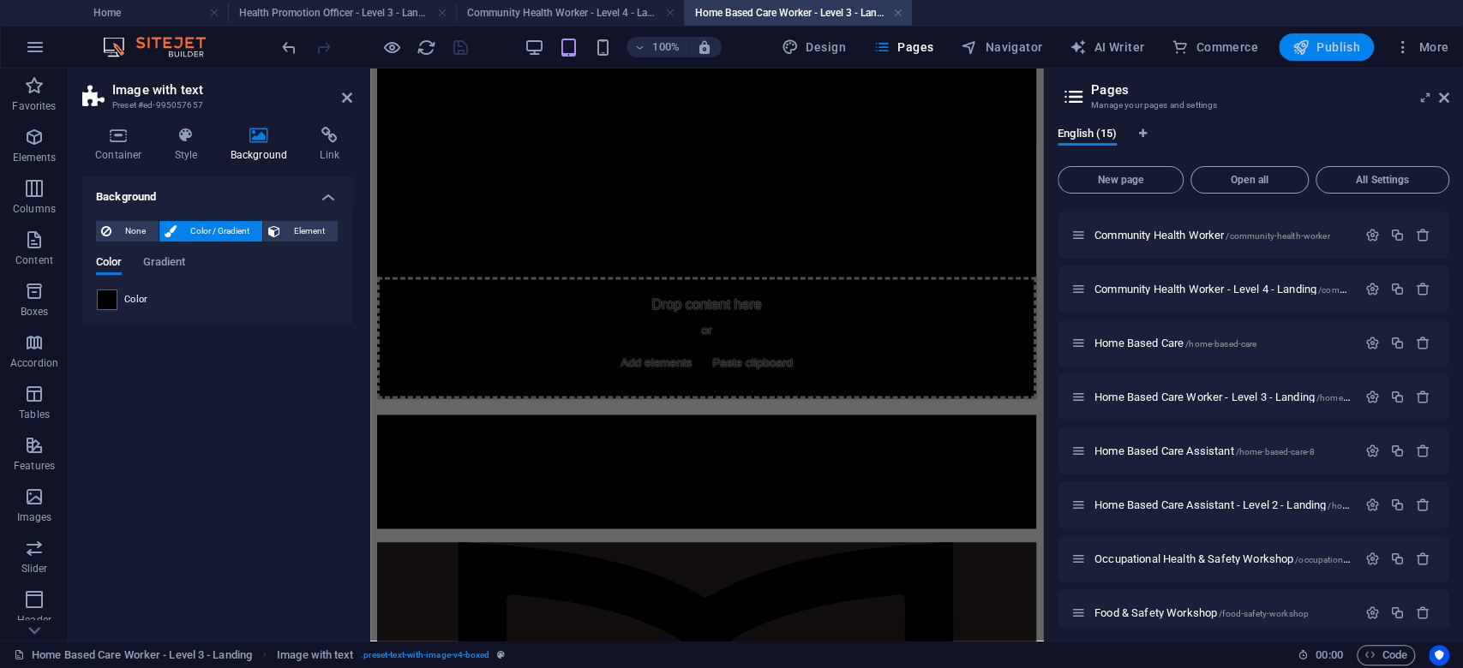
click at [1323, 51] on span "Publish" at bounding box center [1326, 47] width 68 height 17
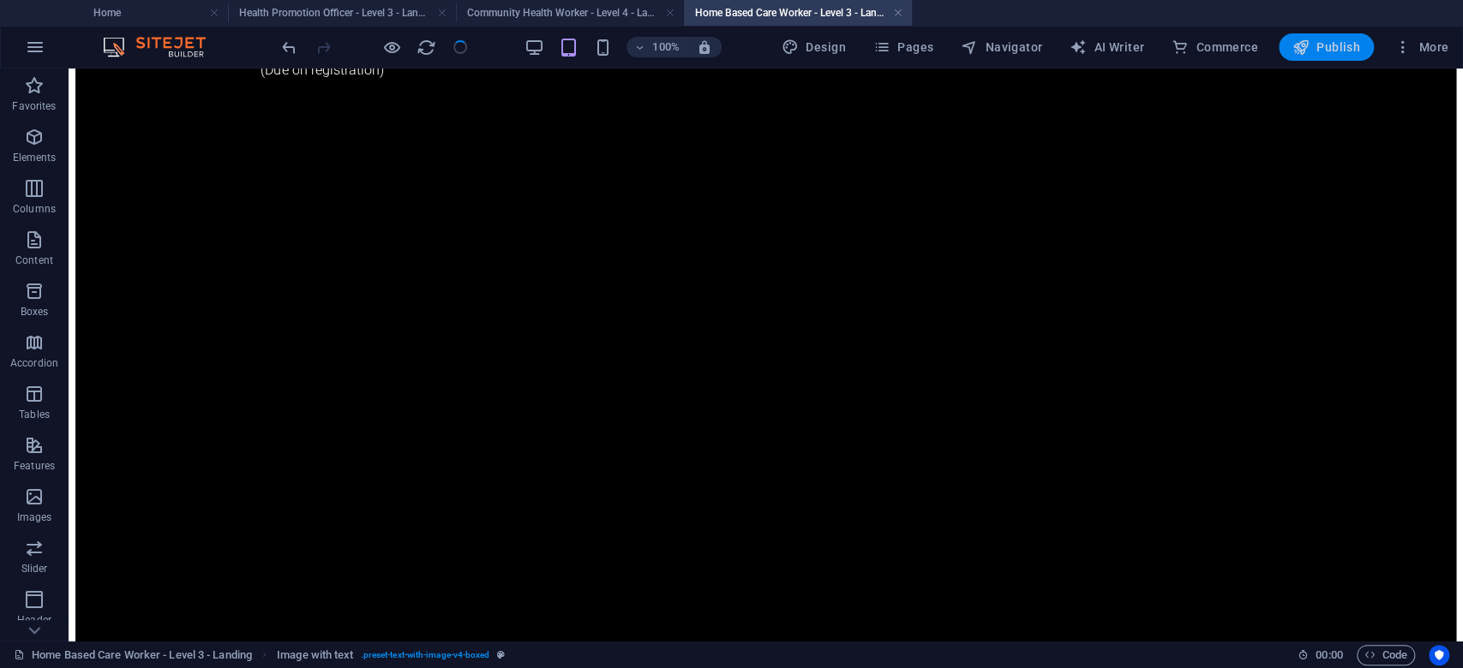
scroll to position [212, 0]
